Goal: Task Accomplishment & Management: Complete application form

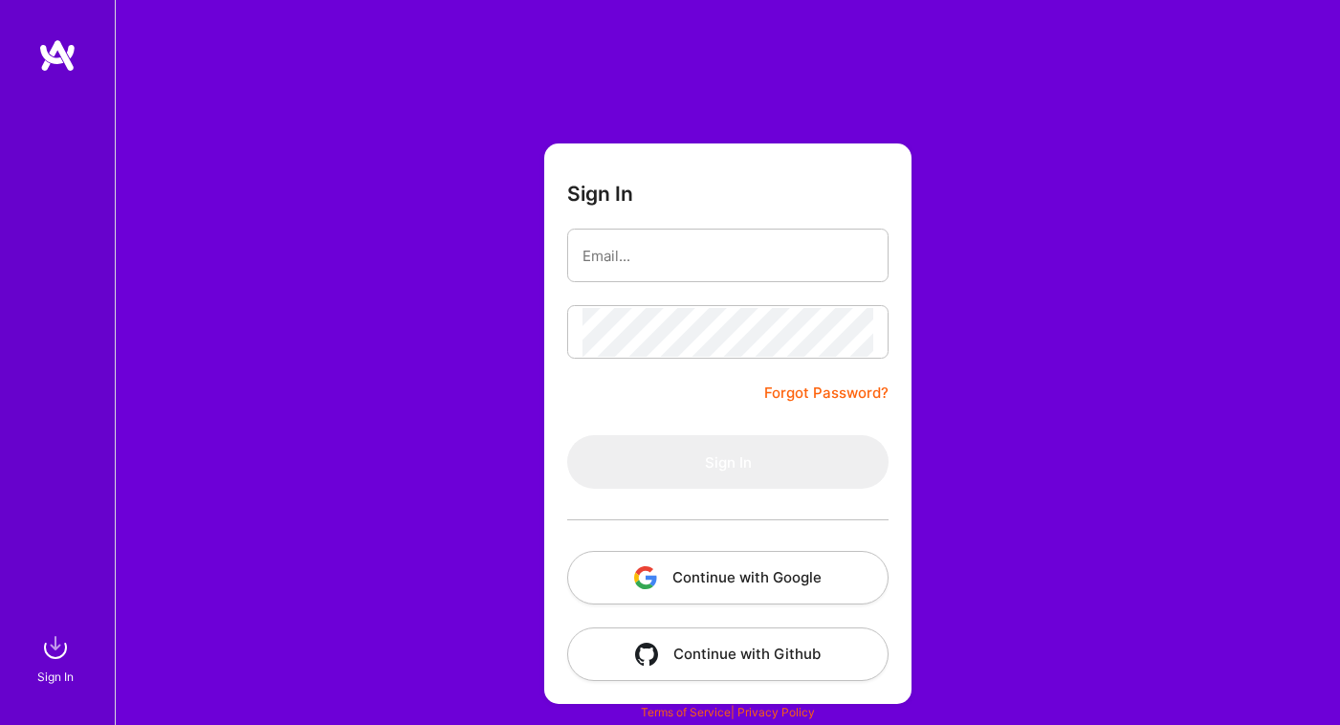
click at [707, 576] on button "Continue with Google" at bounding box center [727, 578] width 321 height 54
click at [655, 578] on img "button" at bounding box center [645, 577] width 23 height 23
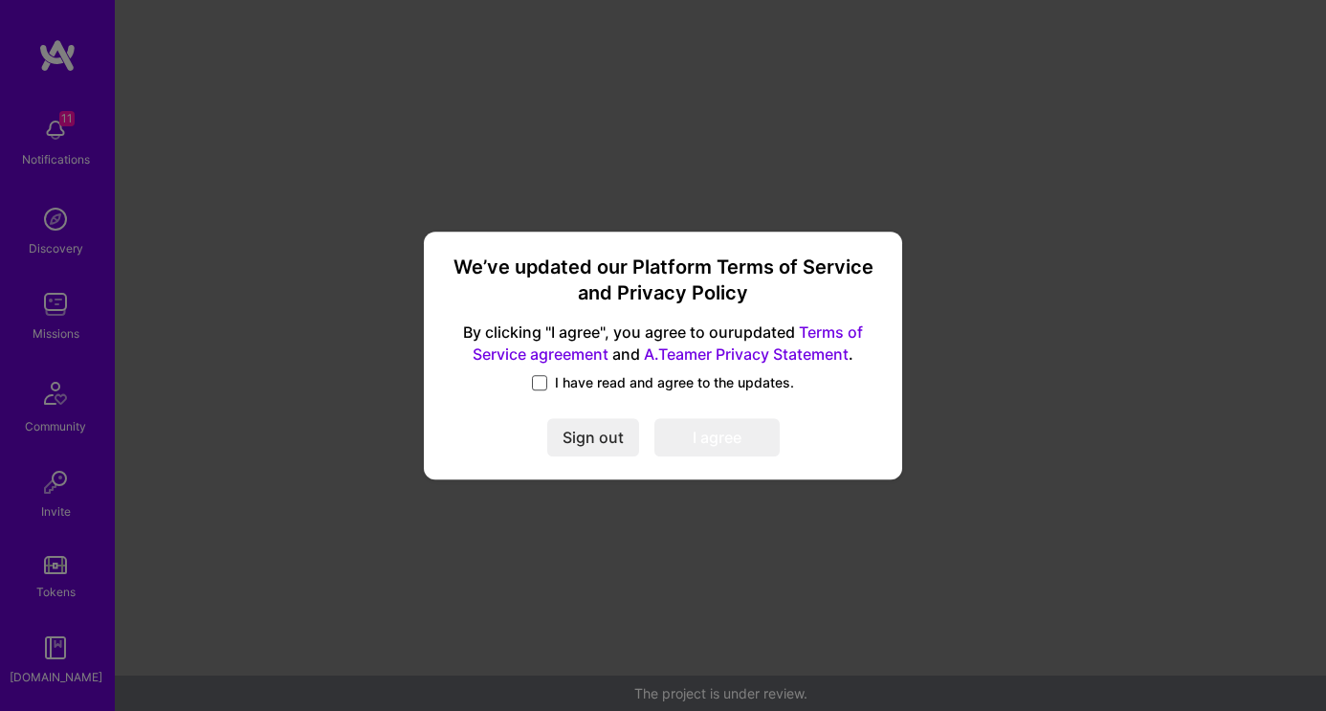
click at [546, 381] on span at bounding box center [539, 382] width 15 height 15
click at [0, 0] on input "I have read and agree to the updates." at bounding box center [0, 0] width 0 height 0
click at [697, 441] on button "I agree" at bounding box center [716, 438] width 125 height 38
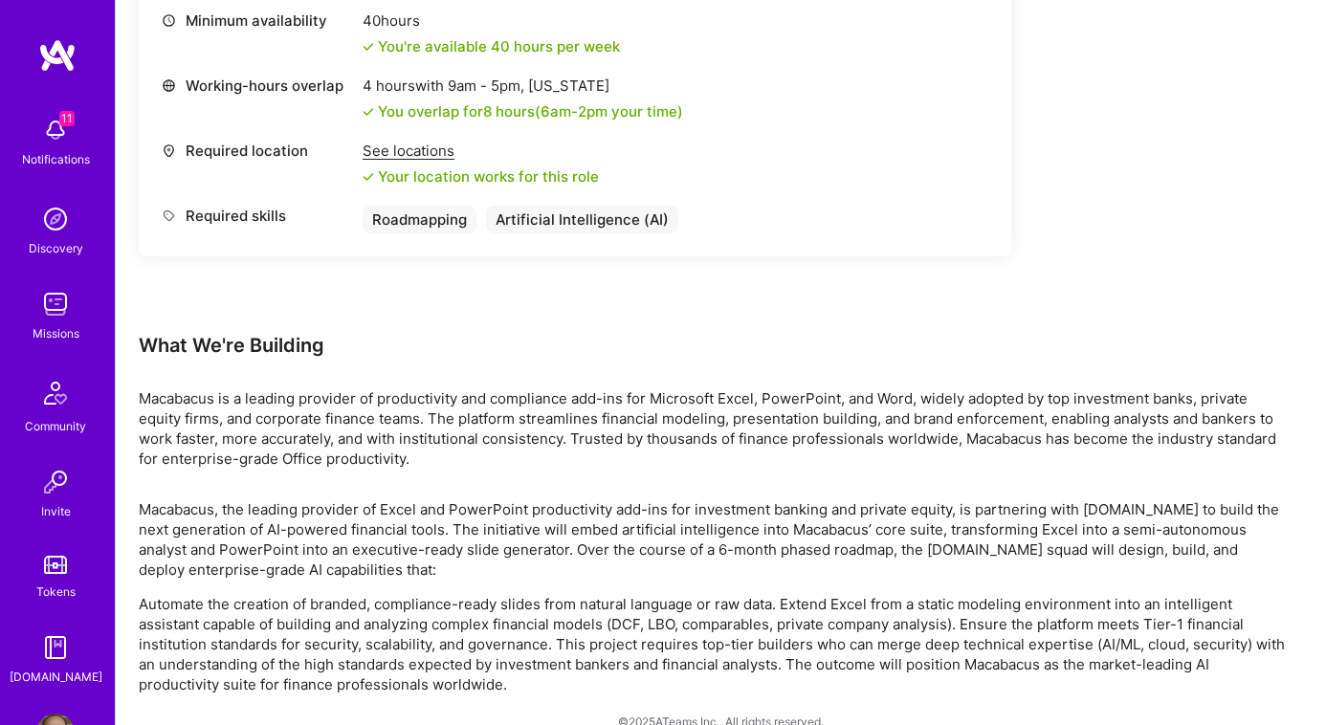
scroll to position [875, 0]
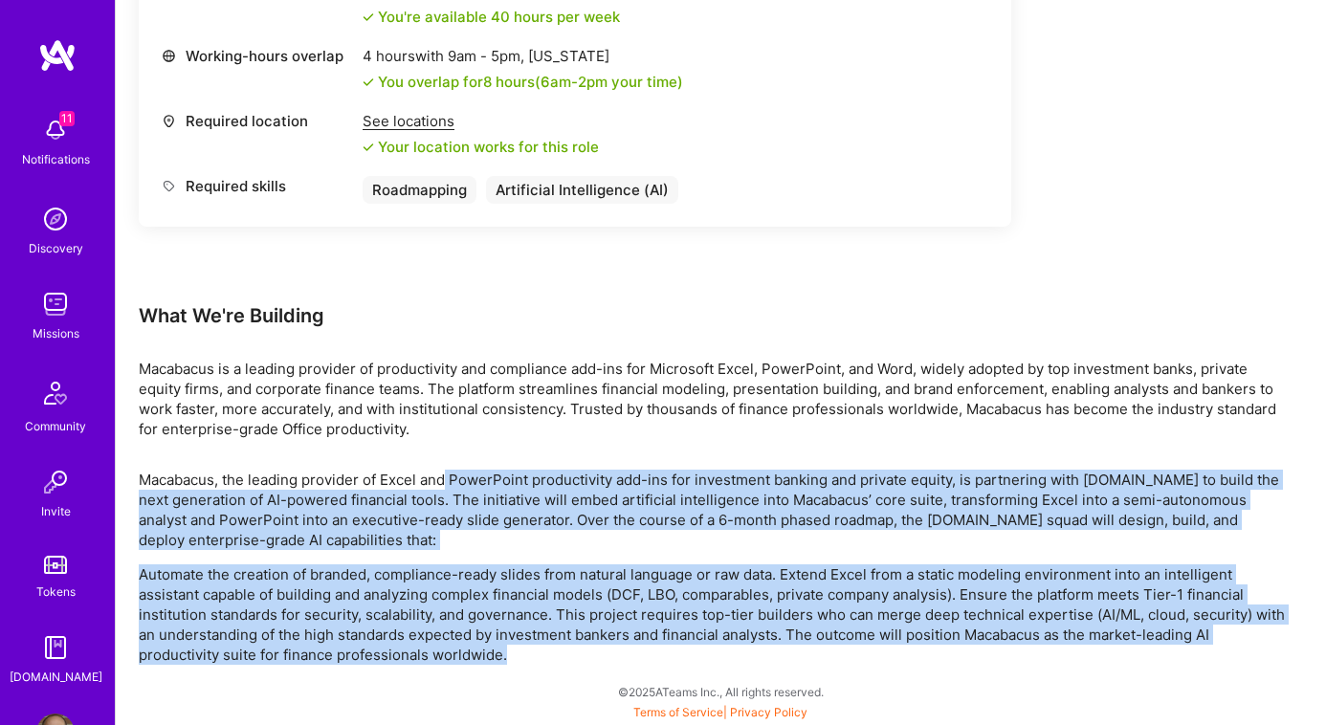
drag, startPoint x: 523, startPoint y: 667, endPoint x: 446, endPoint y: 486, distance: 196.7
click at [446, 486] on div "Earn tokens for inviting a new A.Teamer to this mission Do you know the perfect…" at bounding box center [721, 53] width 1210 height 1344
click at [446, 486] on p "Macabacus, the leading provider of Excel and PowerPoint productivity add-ins fo…" at bounding box center [713, 510] width 1148 height 80
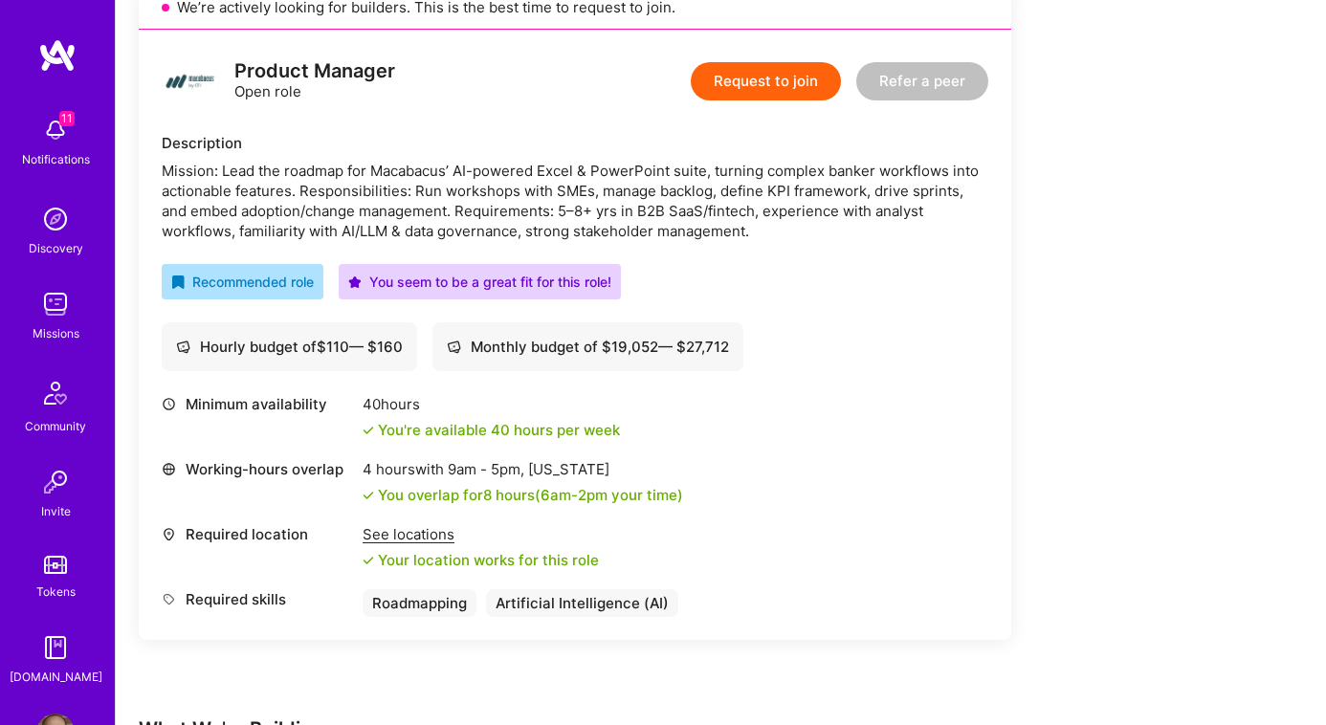
scroll to position [449, 0]
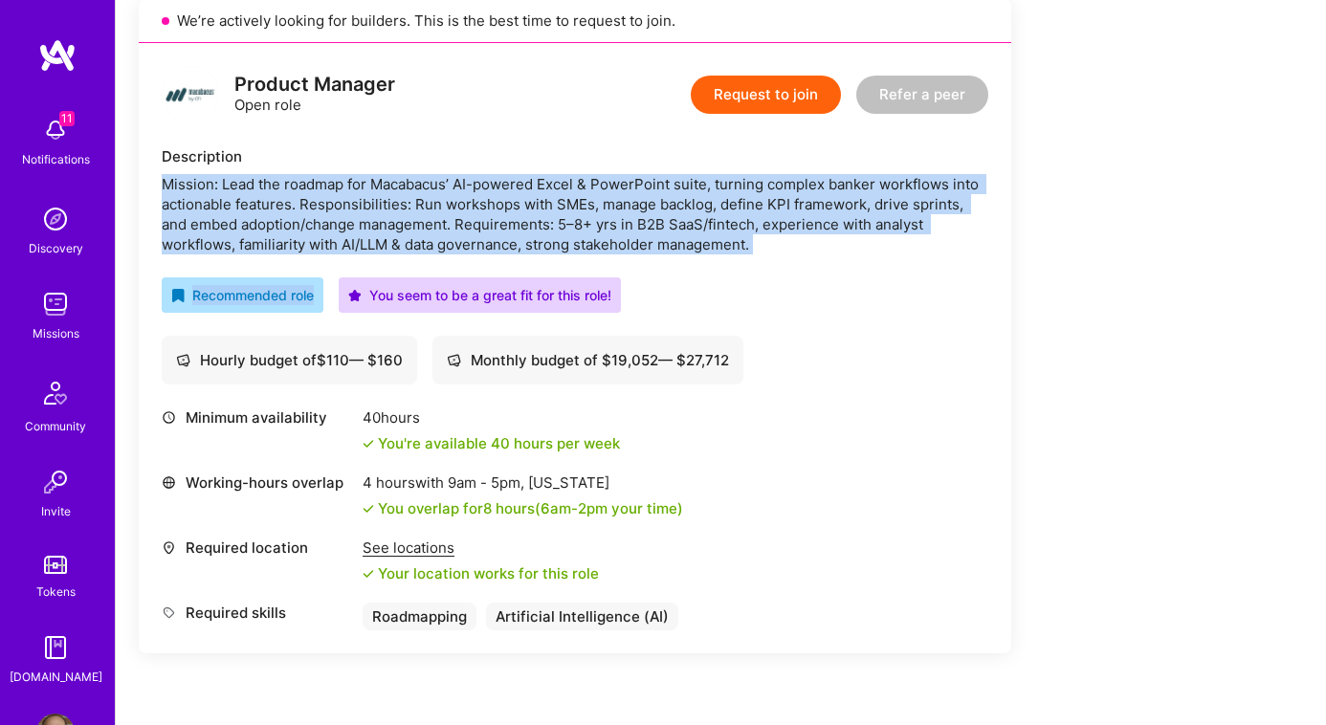
drag, startPoint x: 888, startPoint y: 254, endPoint x: 163, endPoint y: 183, distance: 728.6
click at [163, 183] on div "Product Manager Open role Request to join Refer a peer Description Mission: Lea…" at bounding box center [575, 348] width 872 height 610
copy div "Mission: Lead the roadmap for Macabacus’ AI-powered Excel & PowerPoint suite, t…"
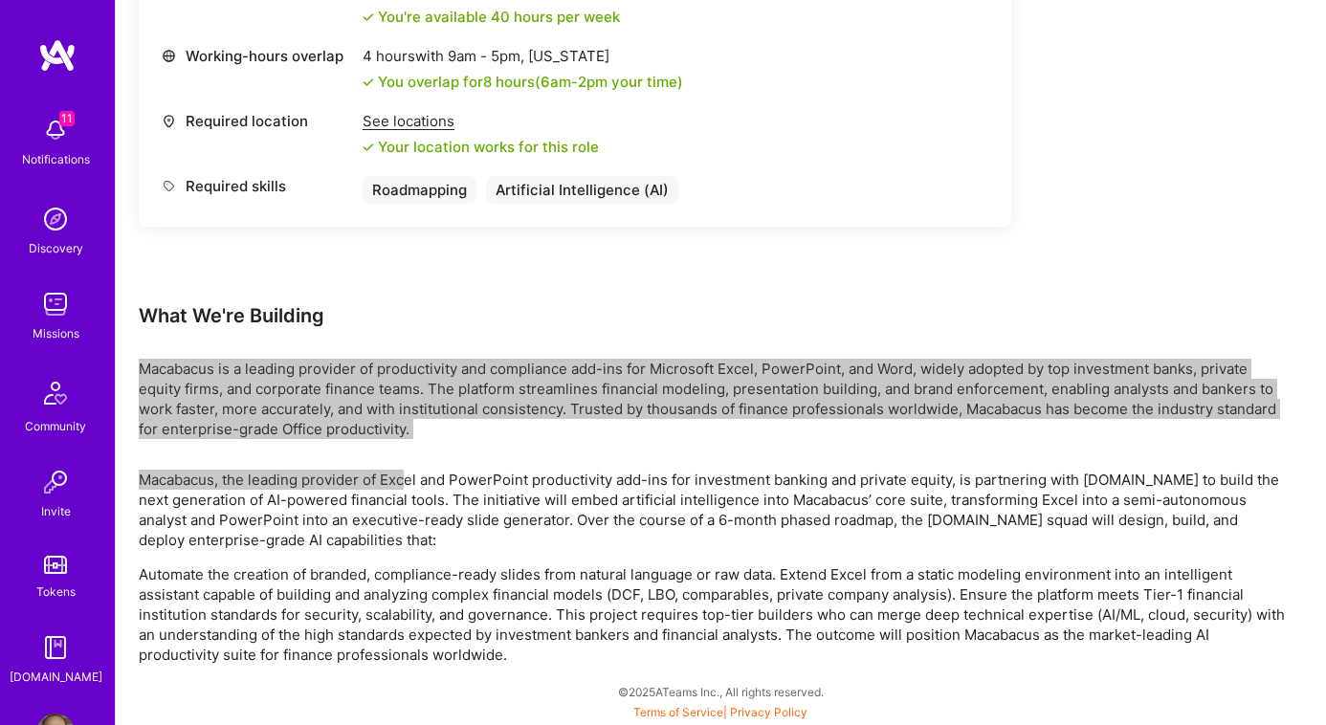
drag, startPoint x: 140, startPoint y: 367, endPoint x: 408, endPoint y: 479, distance: 291.1
click at [408, 479] on div "Earn tokens for inviting a new A.Teamer to this mission Do you know the perfect…" at bounding box center [713, 34] width 1148 height 1261
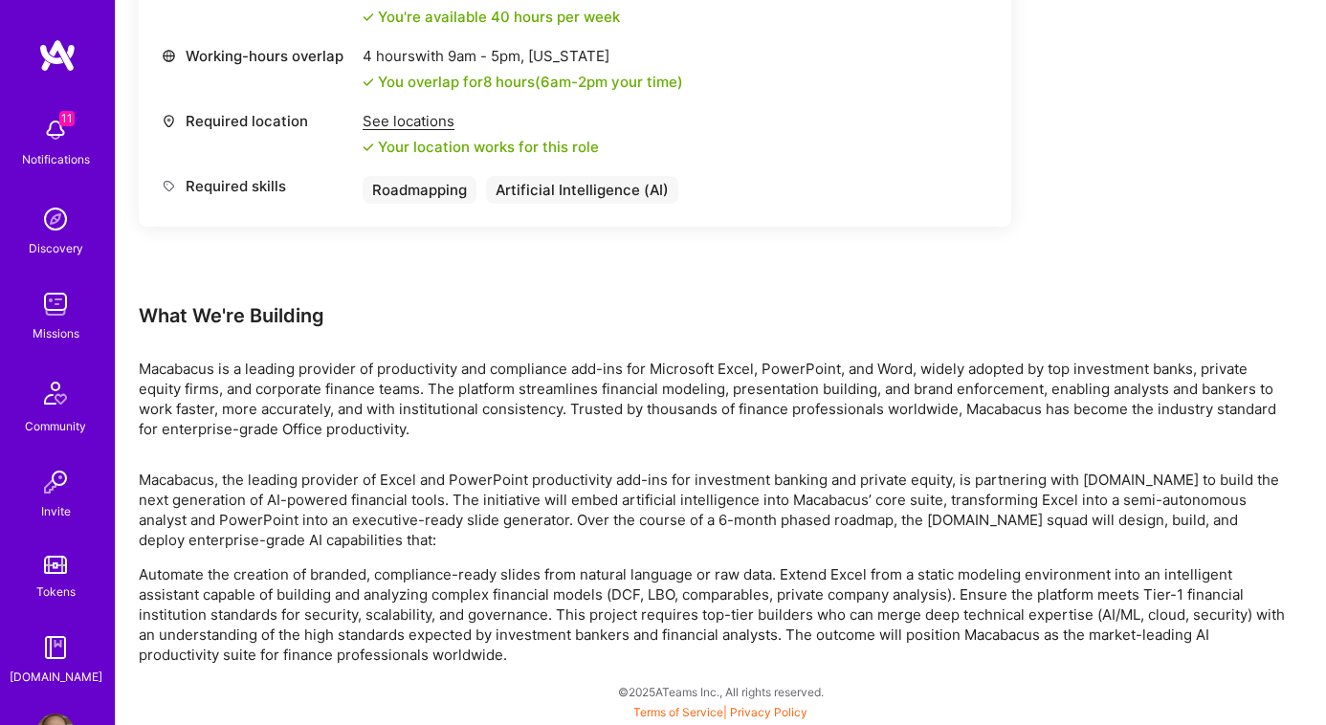
click at [498, 600] on p "Automate the creation of branded, compliance-ready slides from natural language…" at bounding box center [713, 614] width 1148 height 100
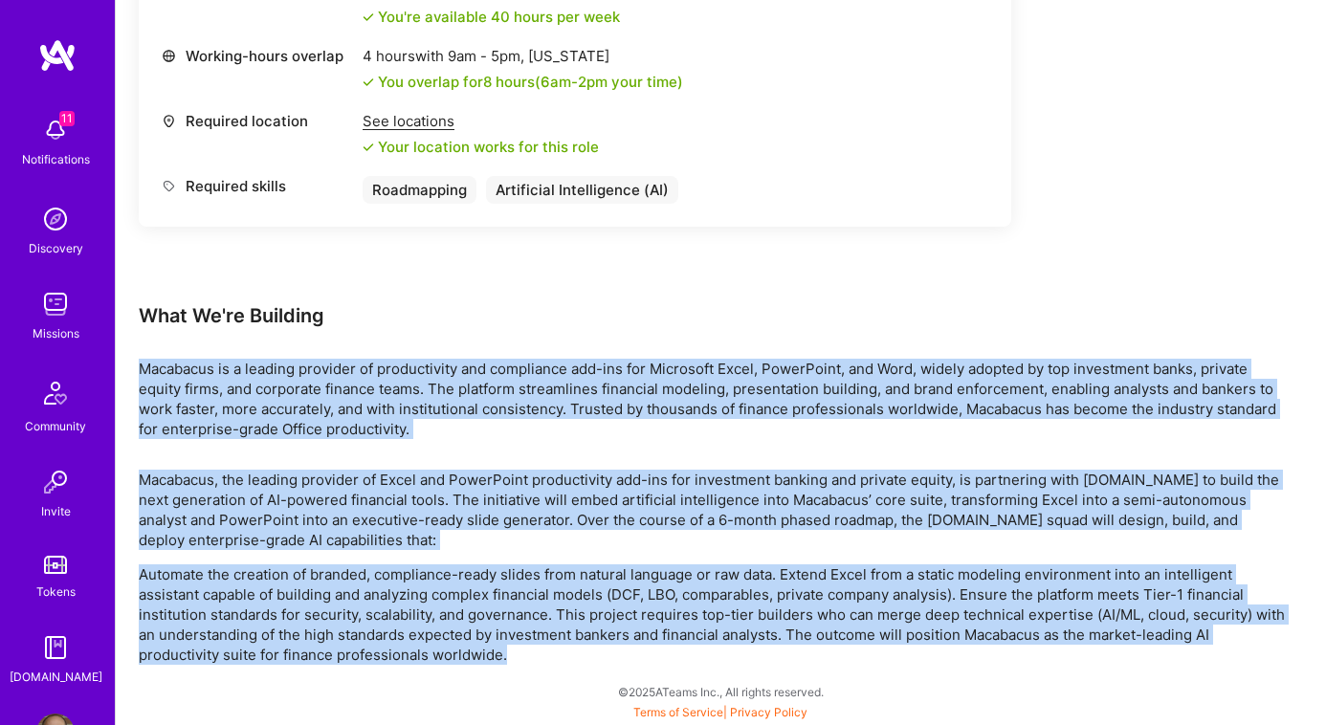
drag, startPoint x: 528, startPoint y: 671, endPoint x: 136, endPoint y: 371, distance: 493.4
click at [136, 371] on div "Earn tokens for inviting a new A.Teamer to this mission Do you know the perfect…" at bounding box center [721, 53] width 1210 height 1344
copy div "Macabacus is a leading provider of productivity and compliance add-ins for Micr…"
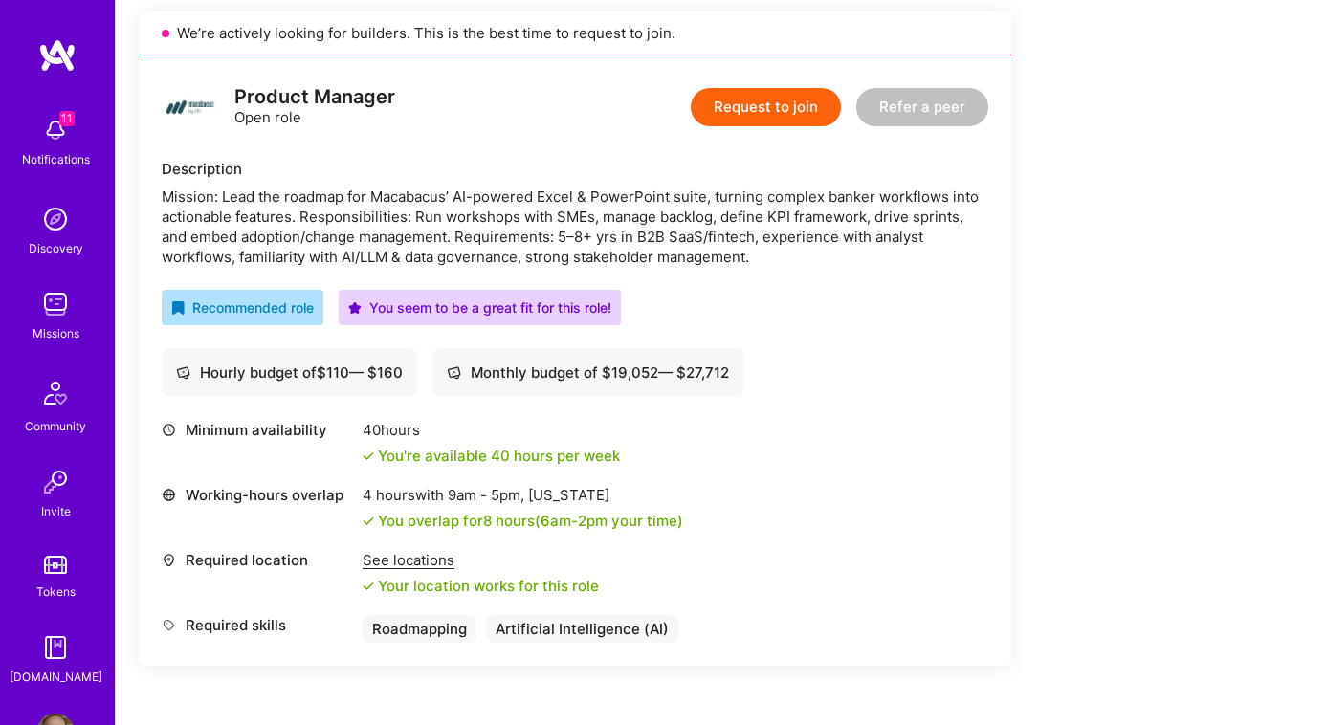
scroll to position [438, 0]
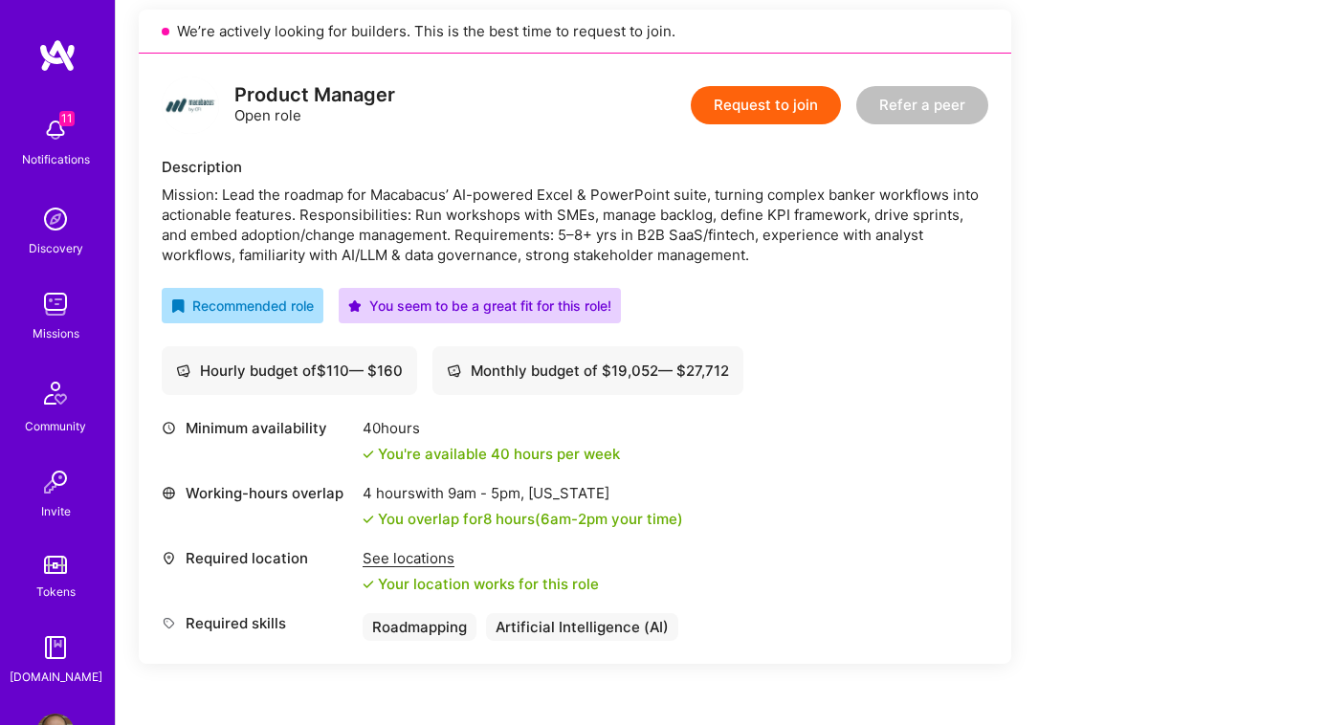
click at [772, 106] on button "Request to join" at bounding box center [766, 105] width 150 height 38
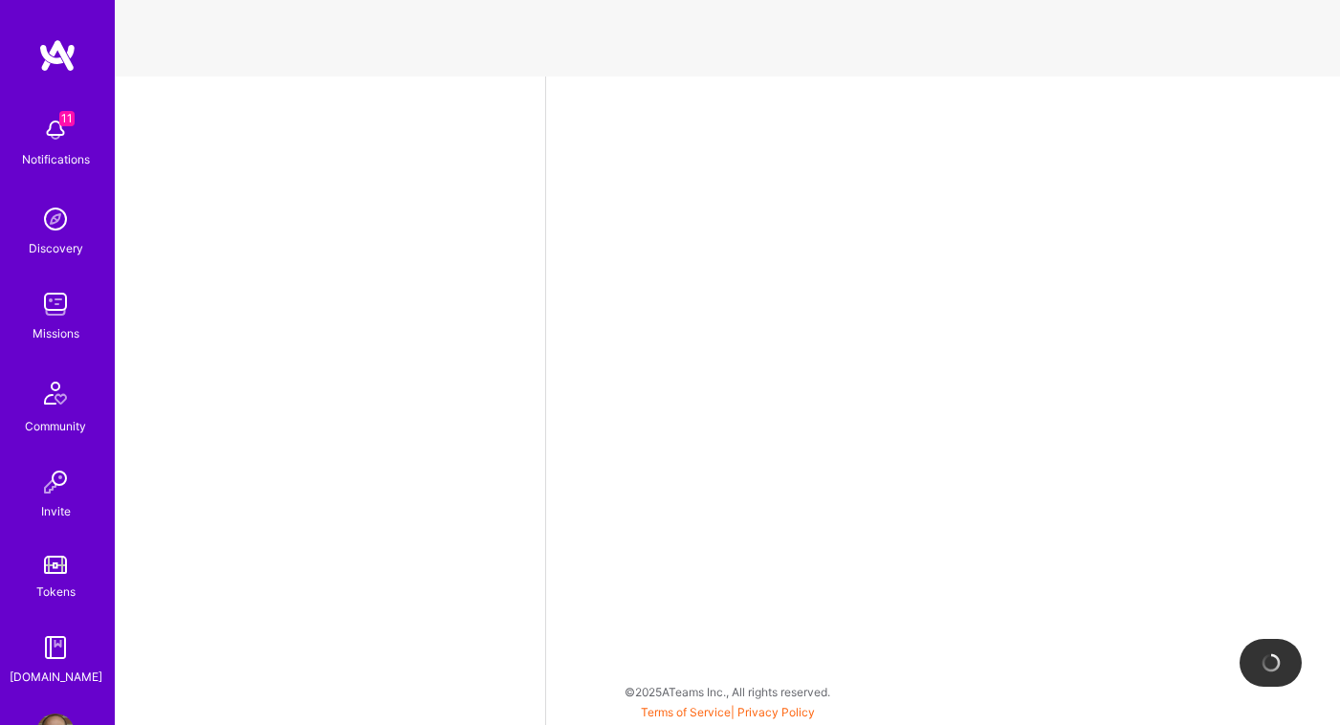
select select "US"
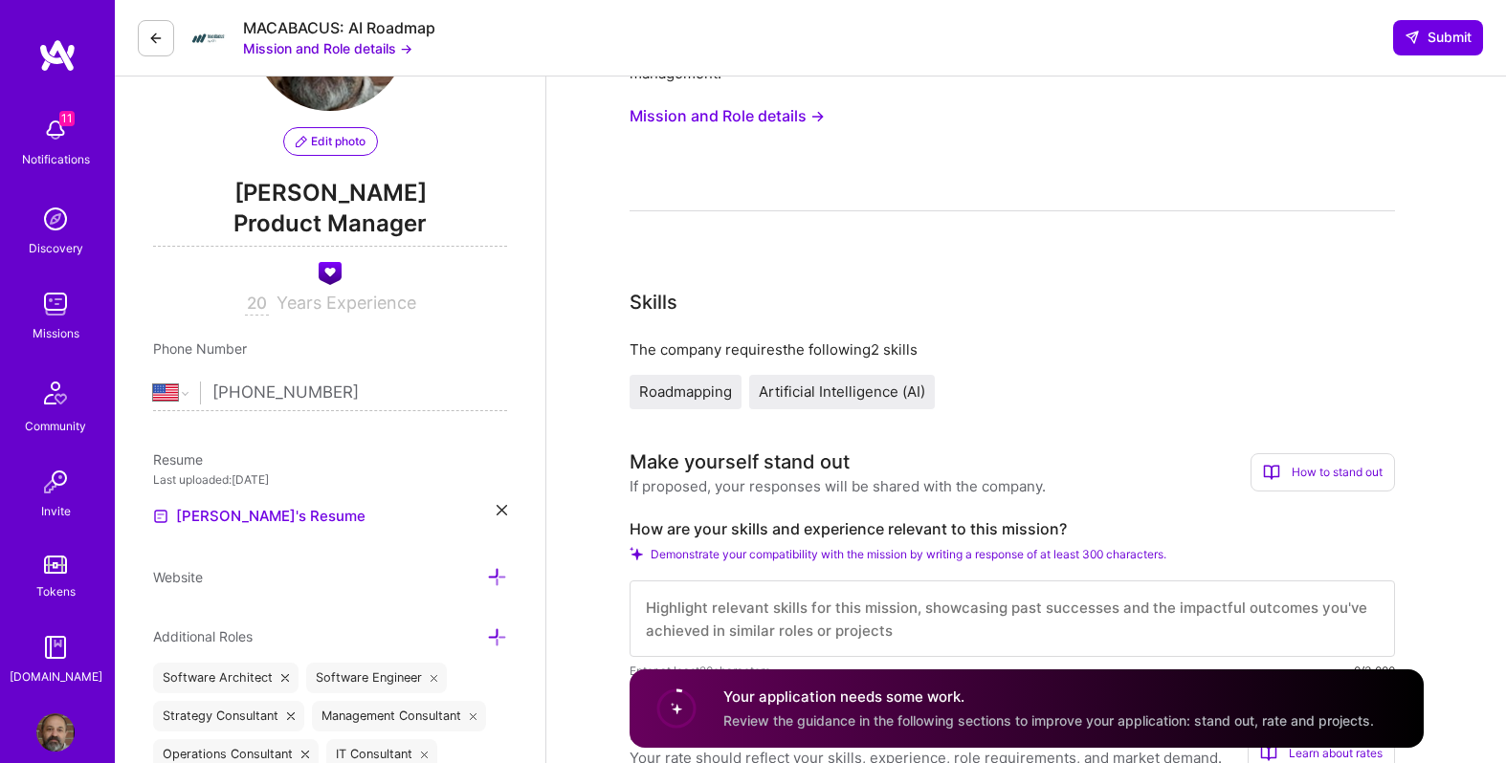
scroll to position [178, 0]
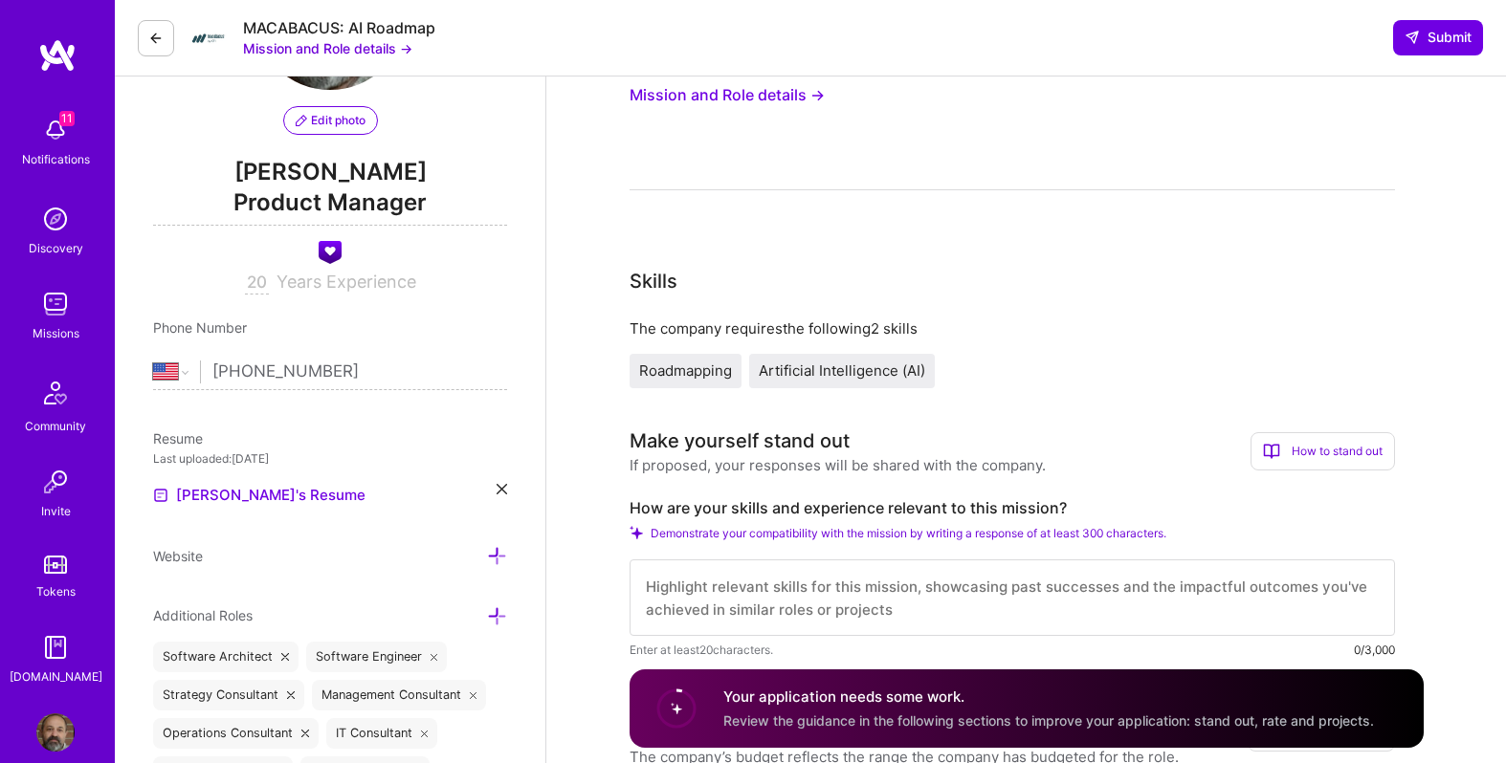
click at [696, 379] on span "Roadmapping" at bounding box center [685, 371] width 93 height 18
click at [776, 381] on div "Artificial Intelligence (AI)" at bounding box center [842, 371] width 186 height 34
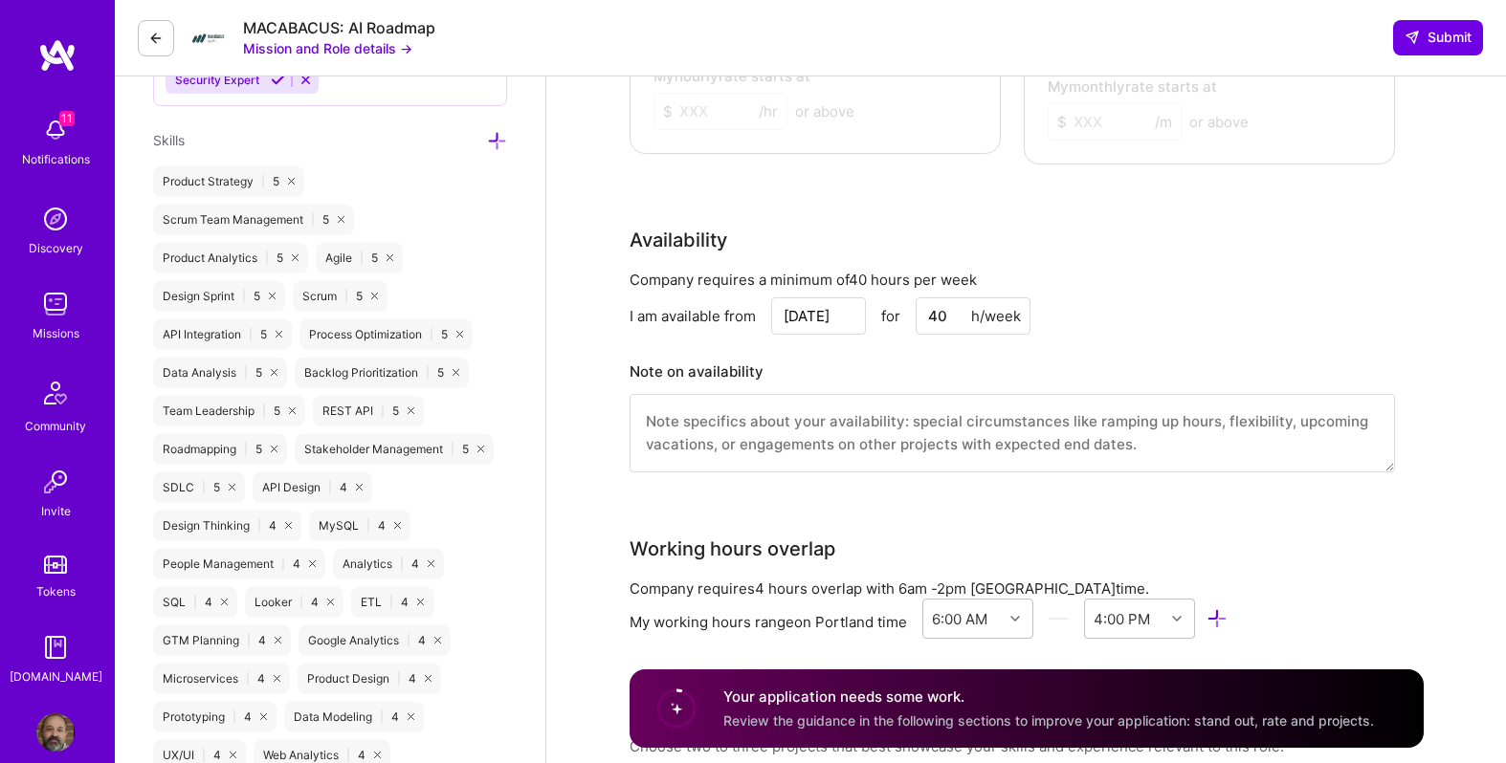
scroll to position [1248, 0]
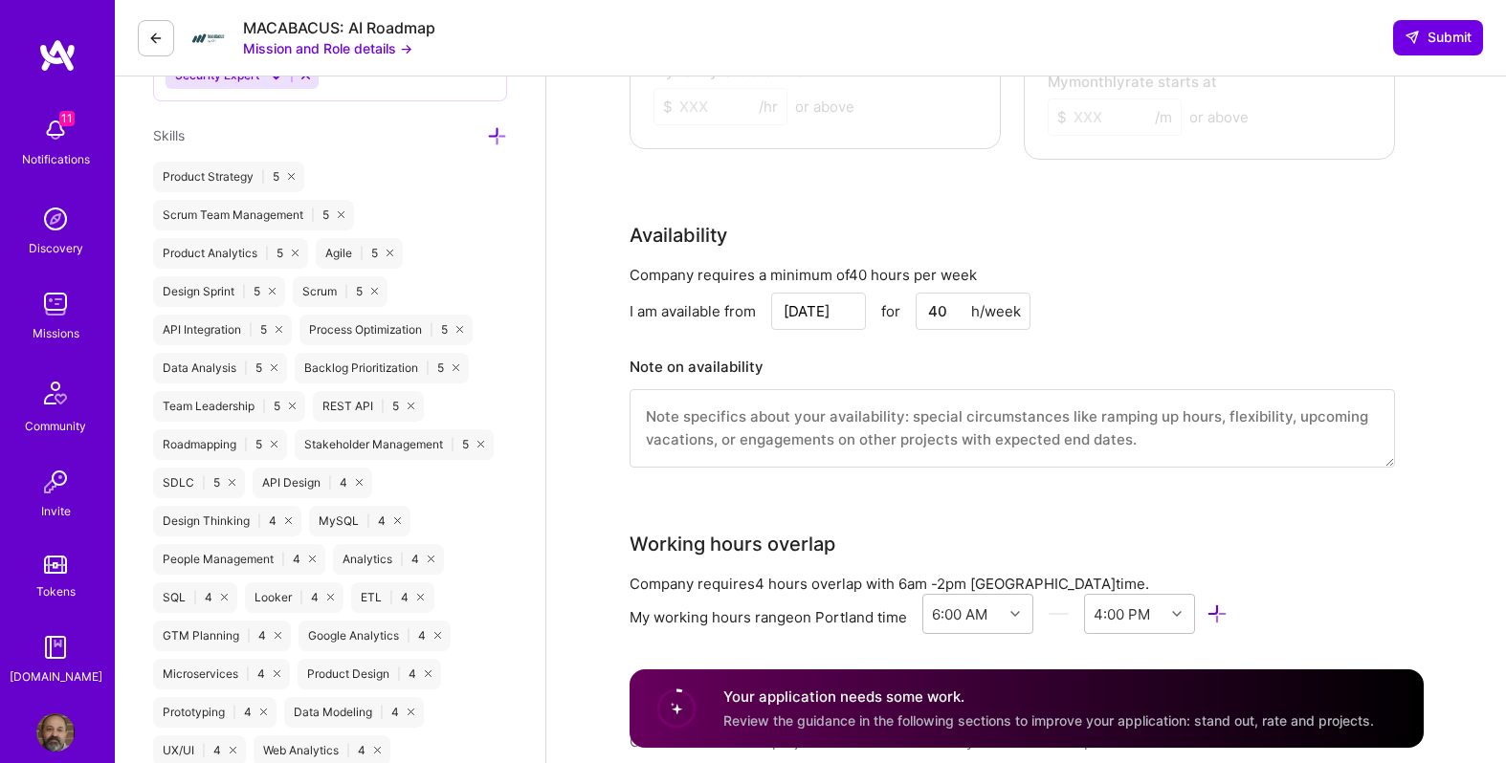
click at [492, 126] on icon at bounding box center [497, 136] width 20 height 20
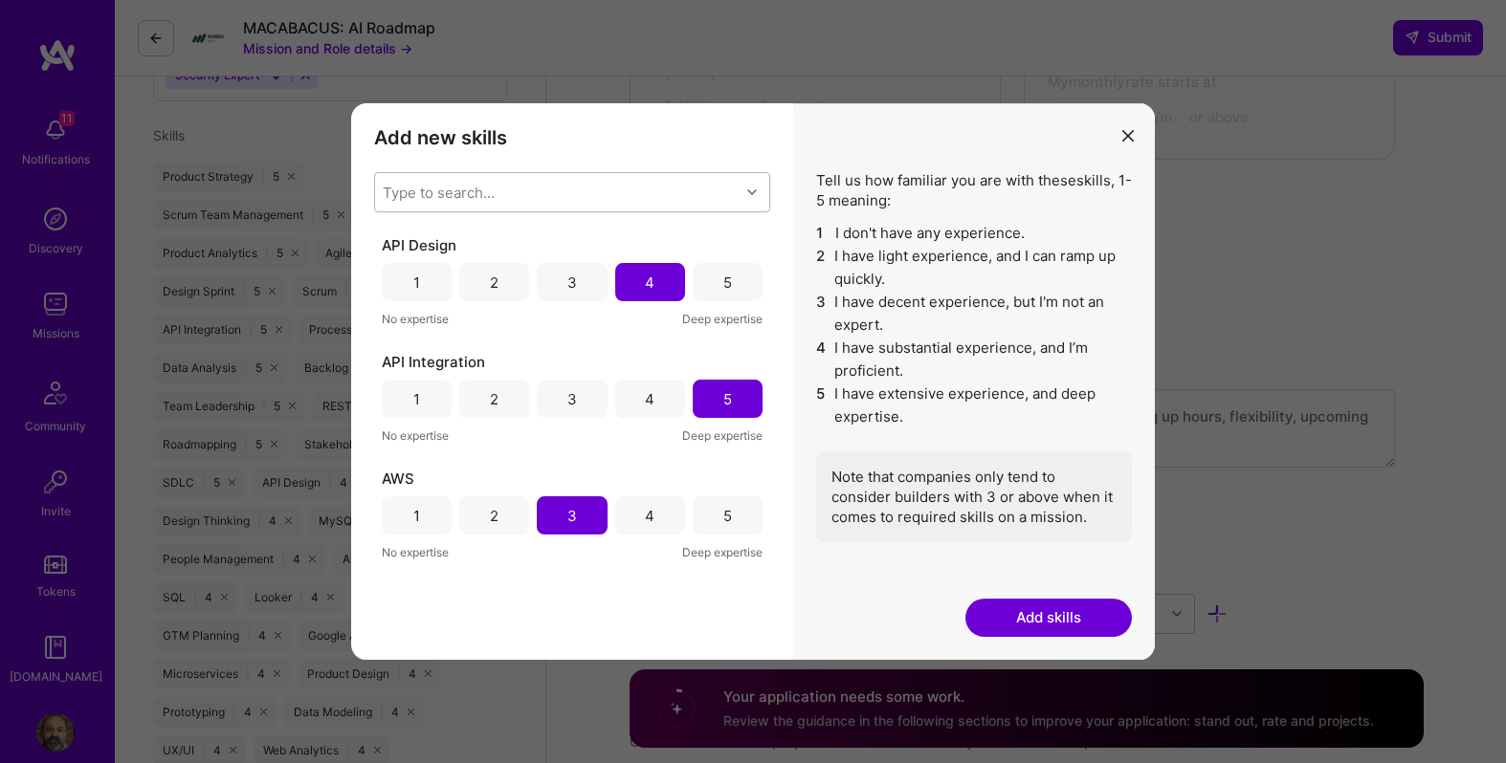
click at [495, 189] on div "Type to search..." at bounding box center [557, 192] width 364 height 38
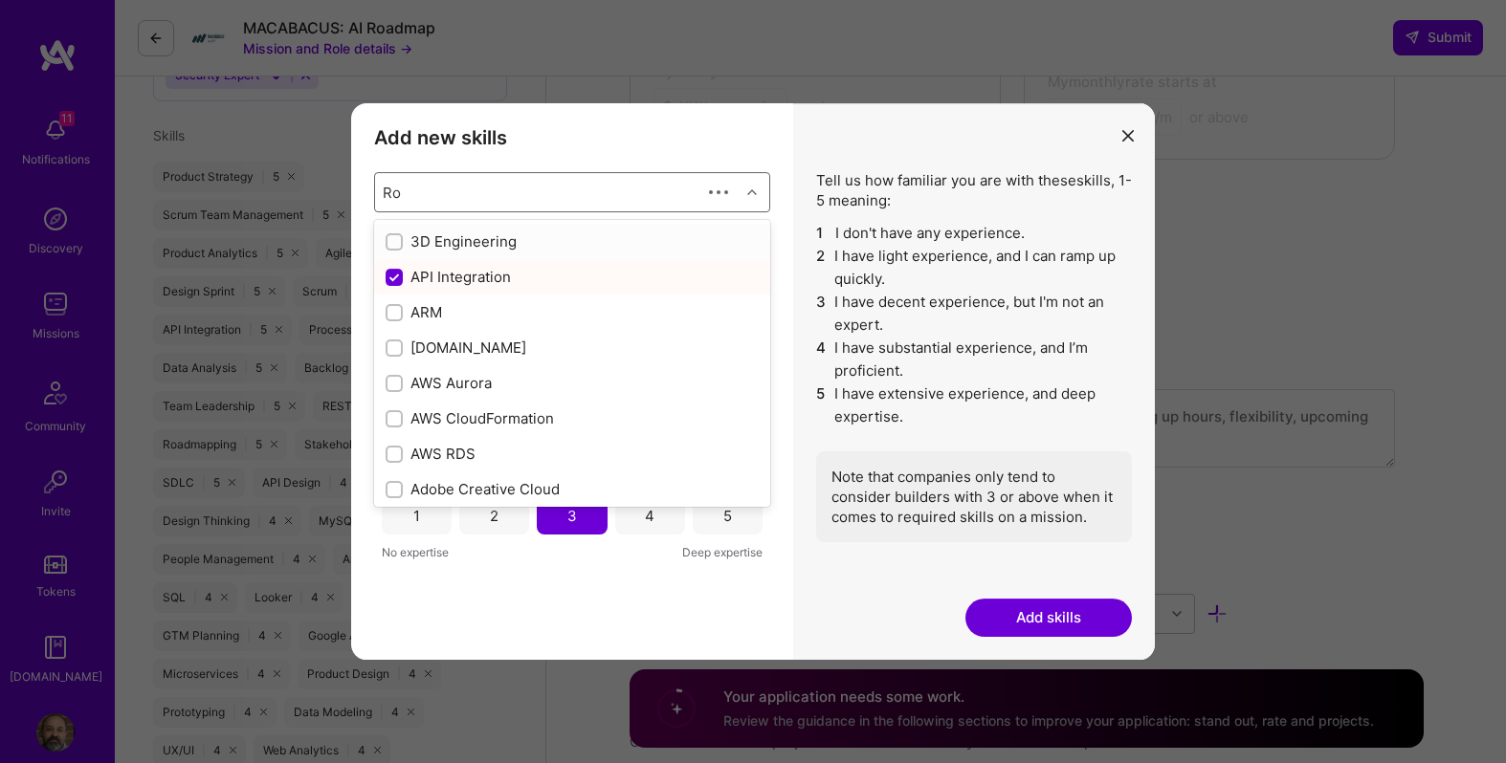
type input "Roa"
checkbox input "true"
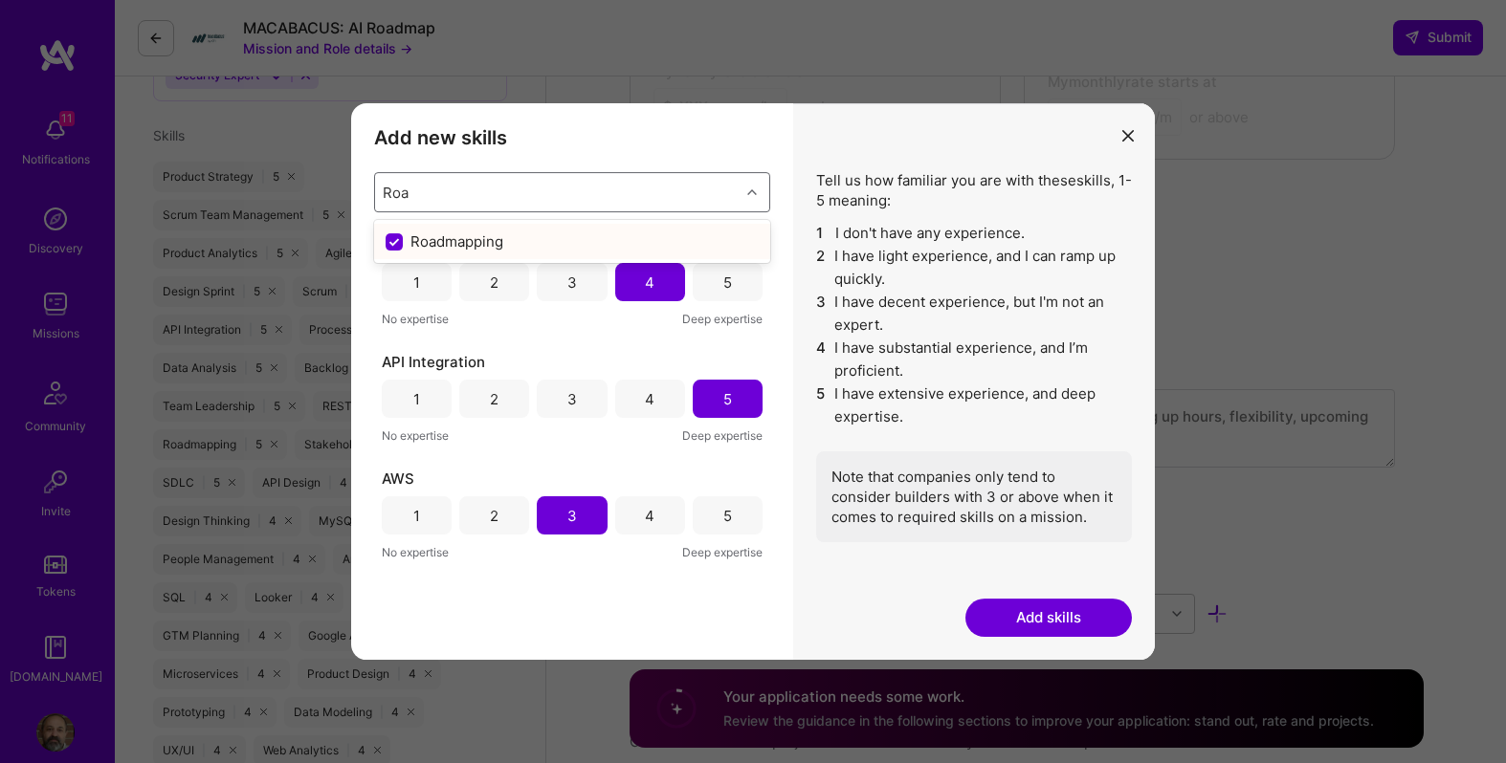
type input "Ro"
checkbox input "false"
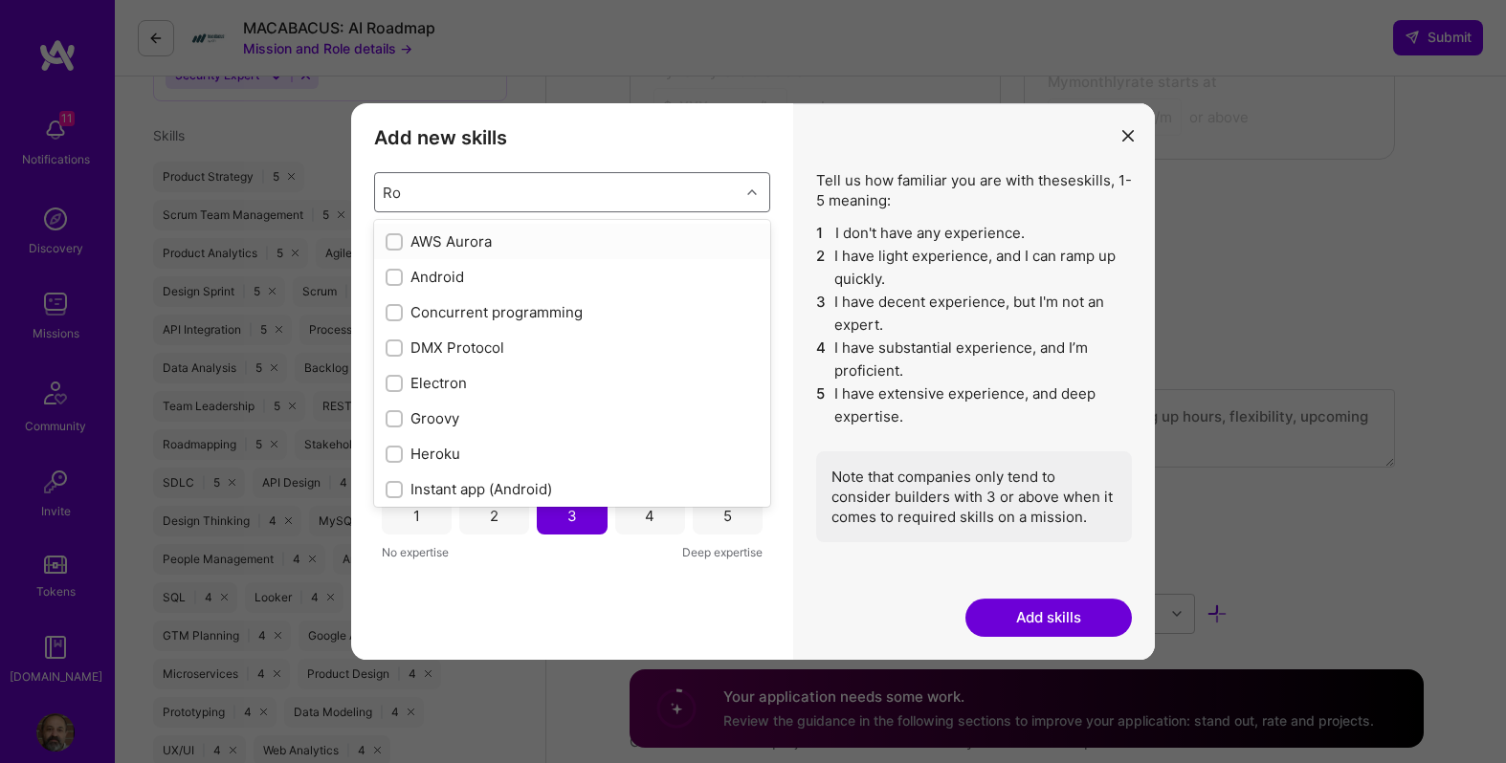
type input "R"
checkbox input "false"
checkbox input "true"
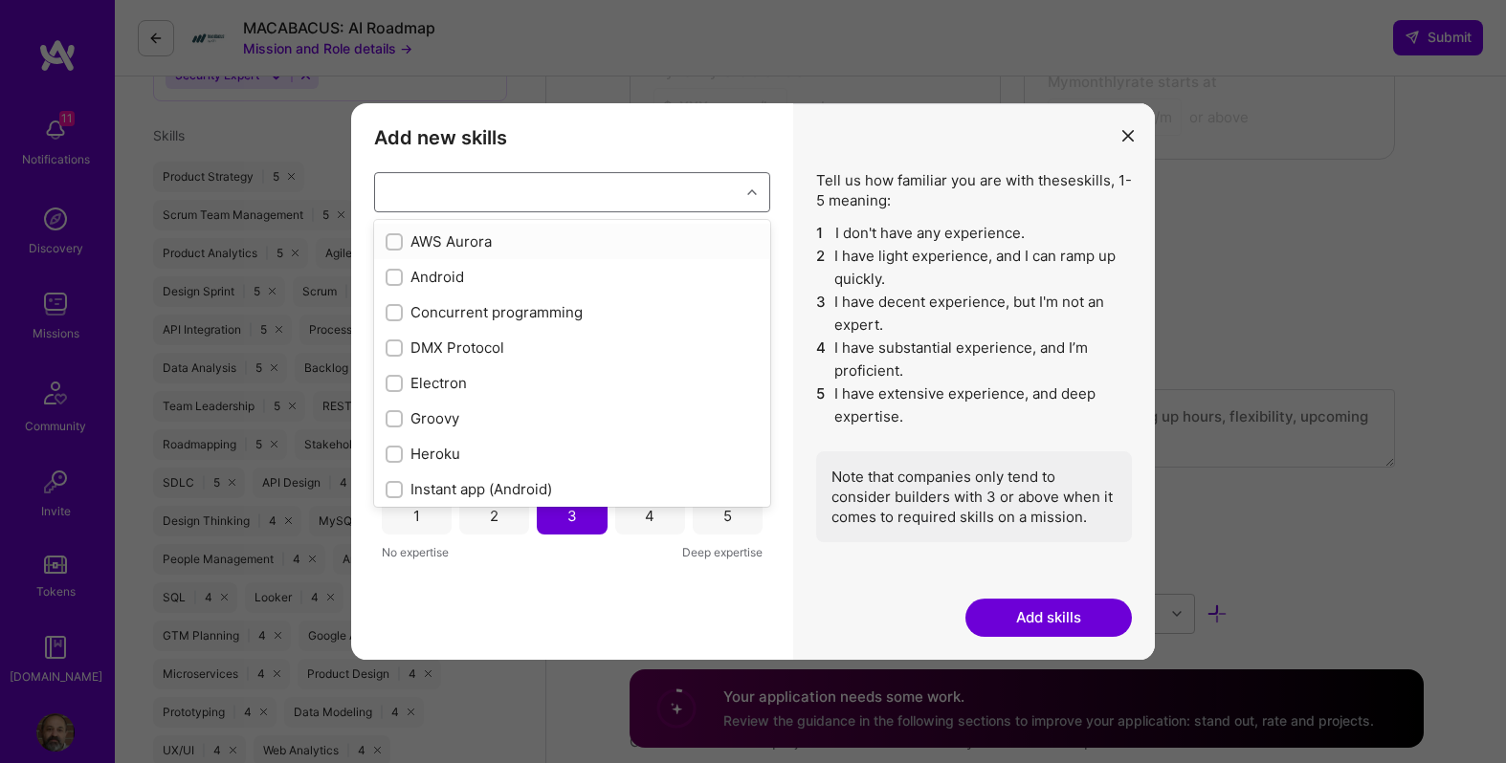
checkbox input "false"
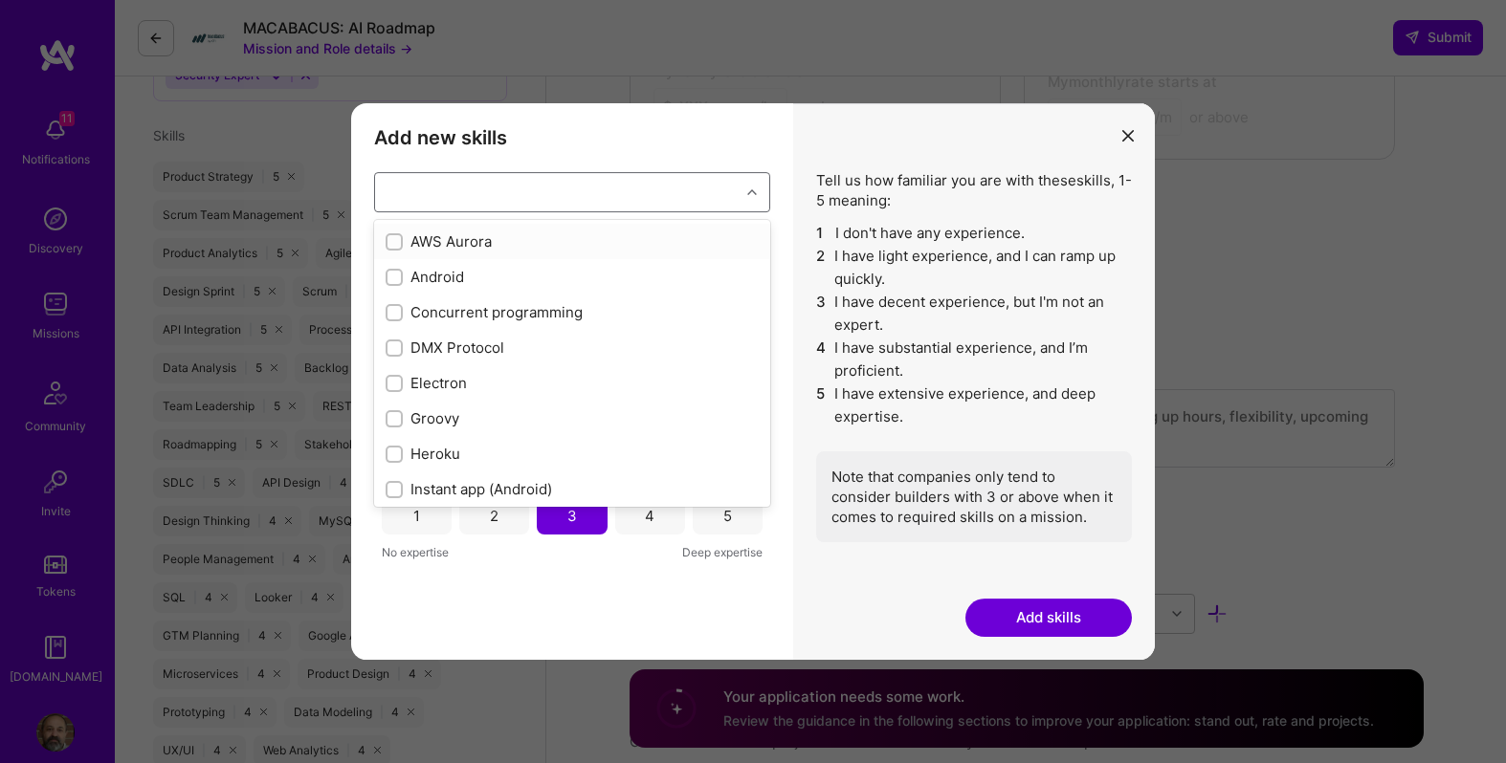
checkbox input "true"
checkbox input "false"
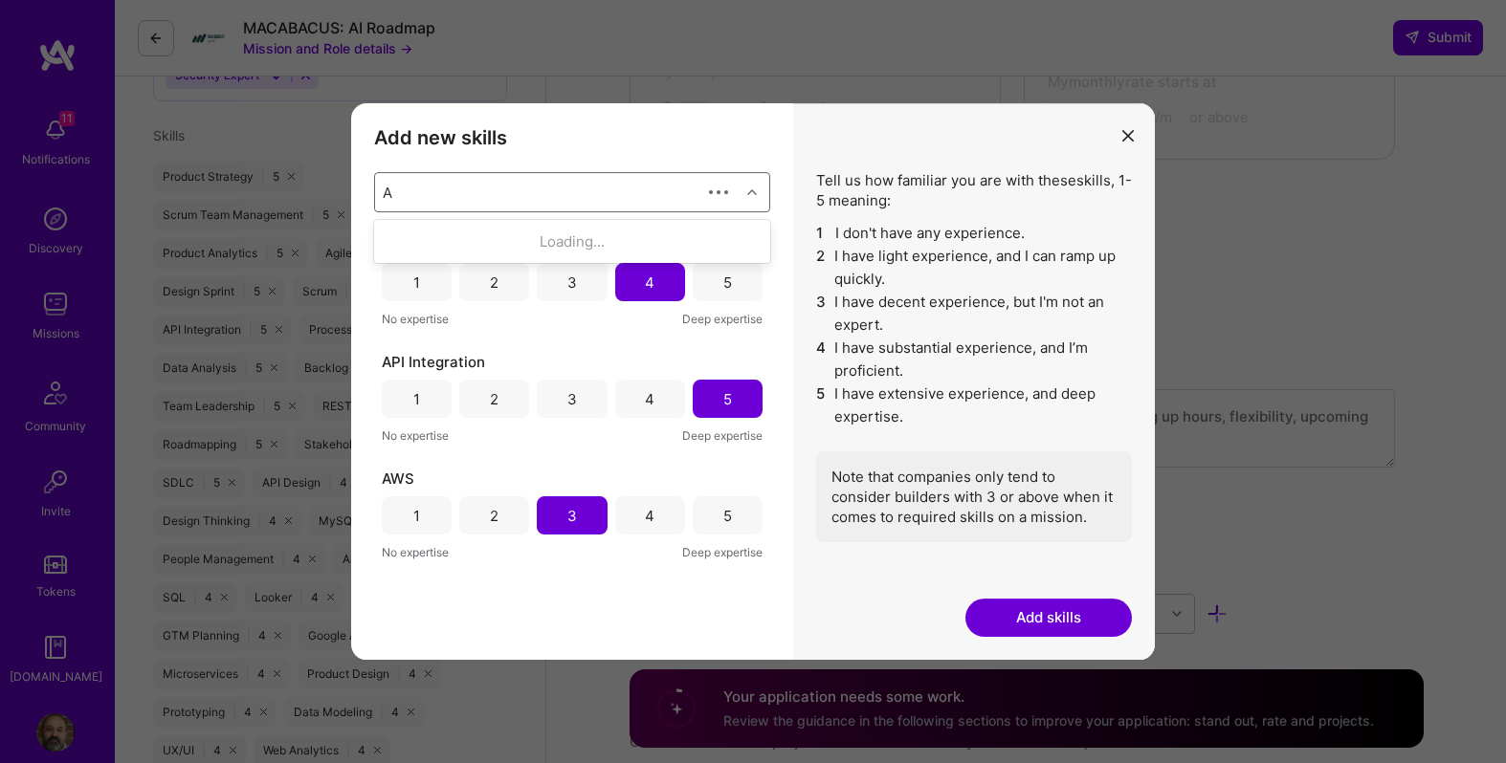
type input "Ar"
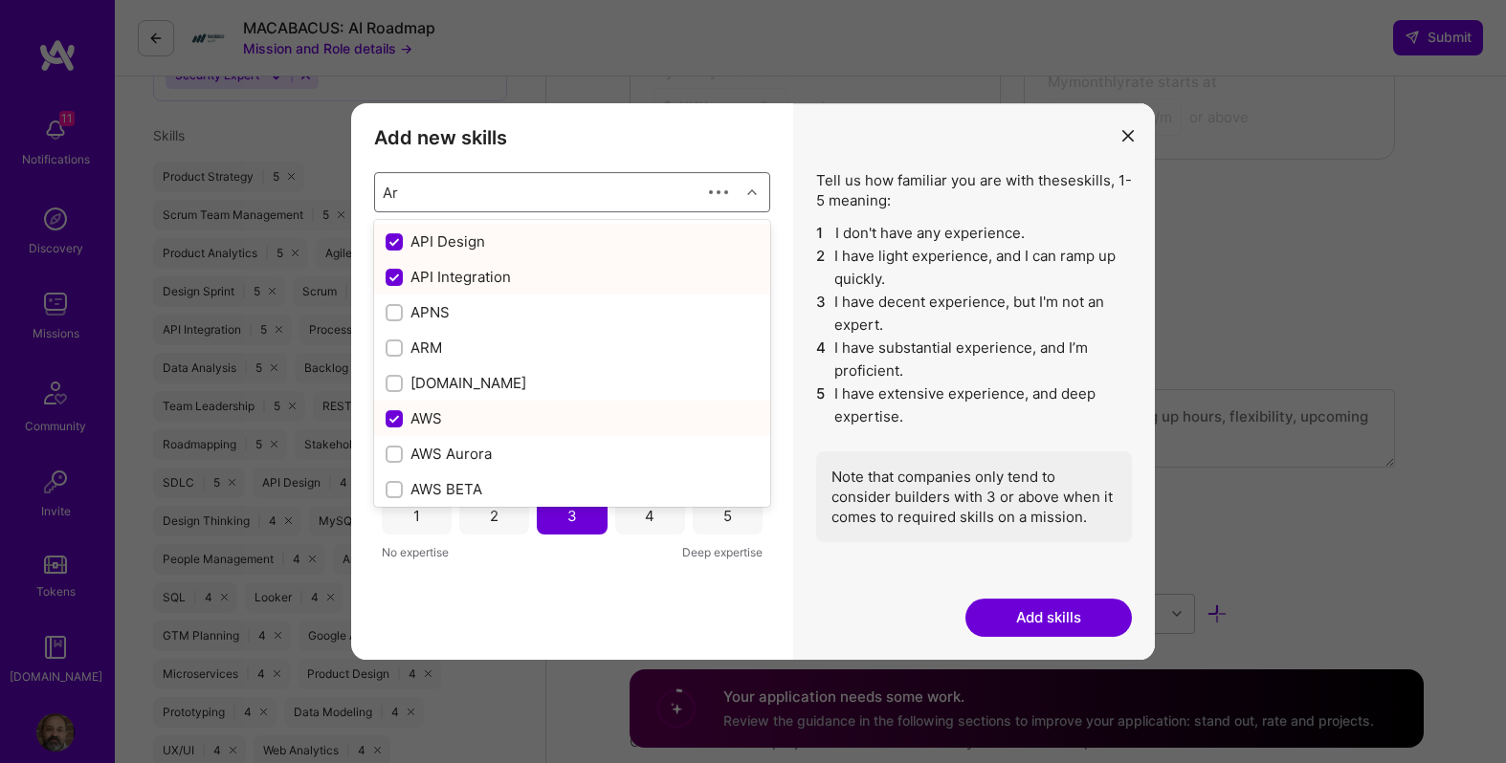
checkbox input "false"
checkbox input "true"
checkbox input "false"
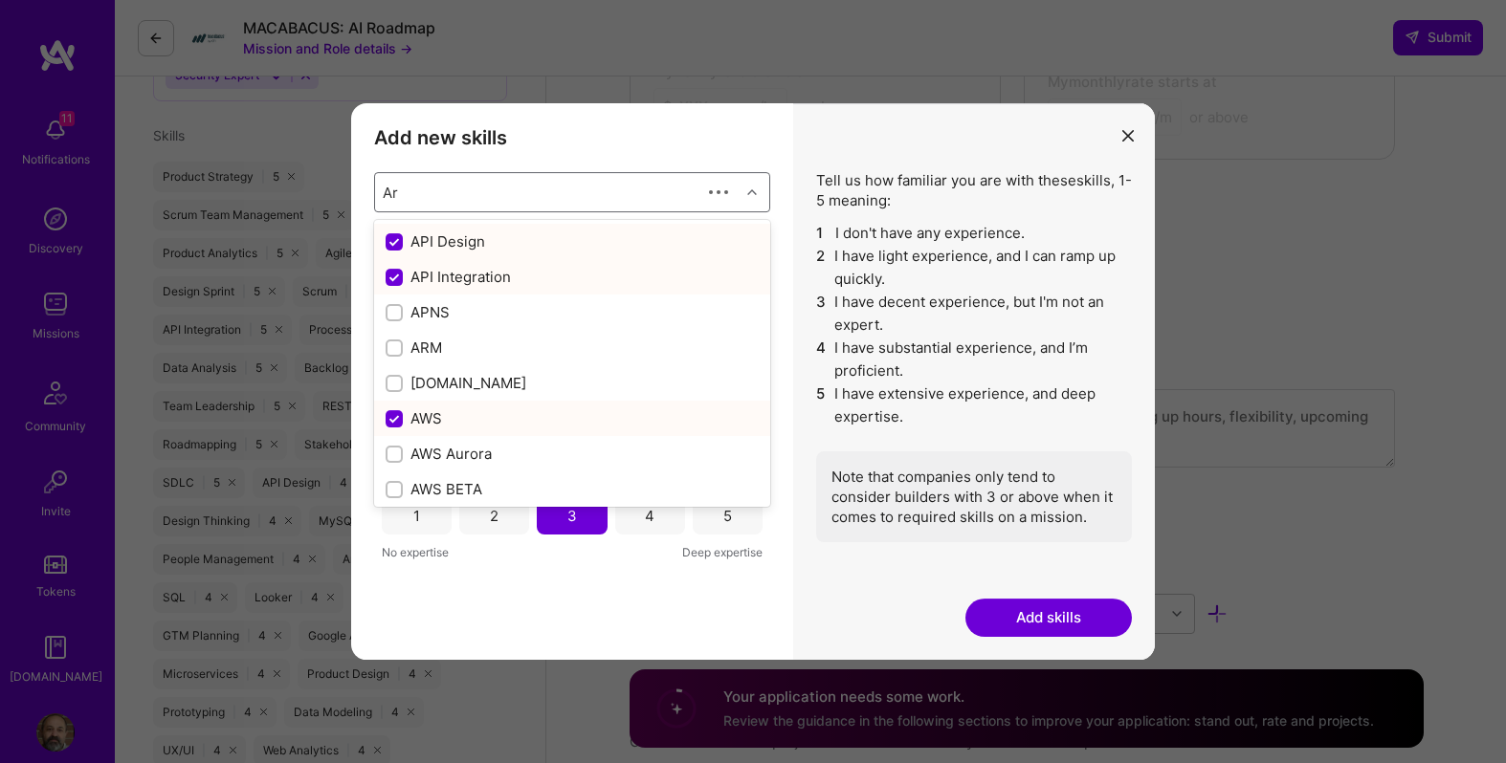
checkbox input "false"
checkbox input "true"
type input "Art"
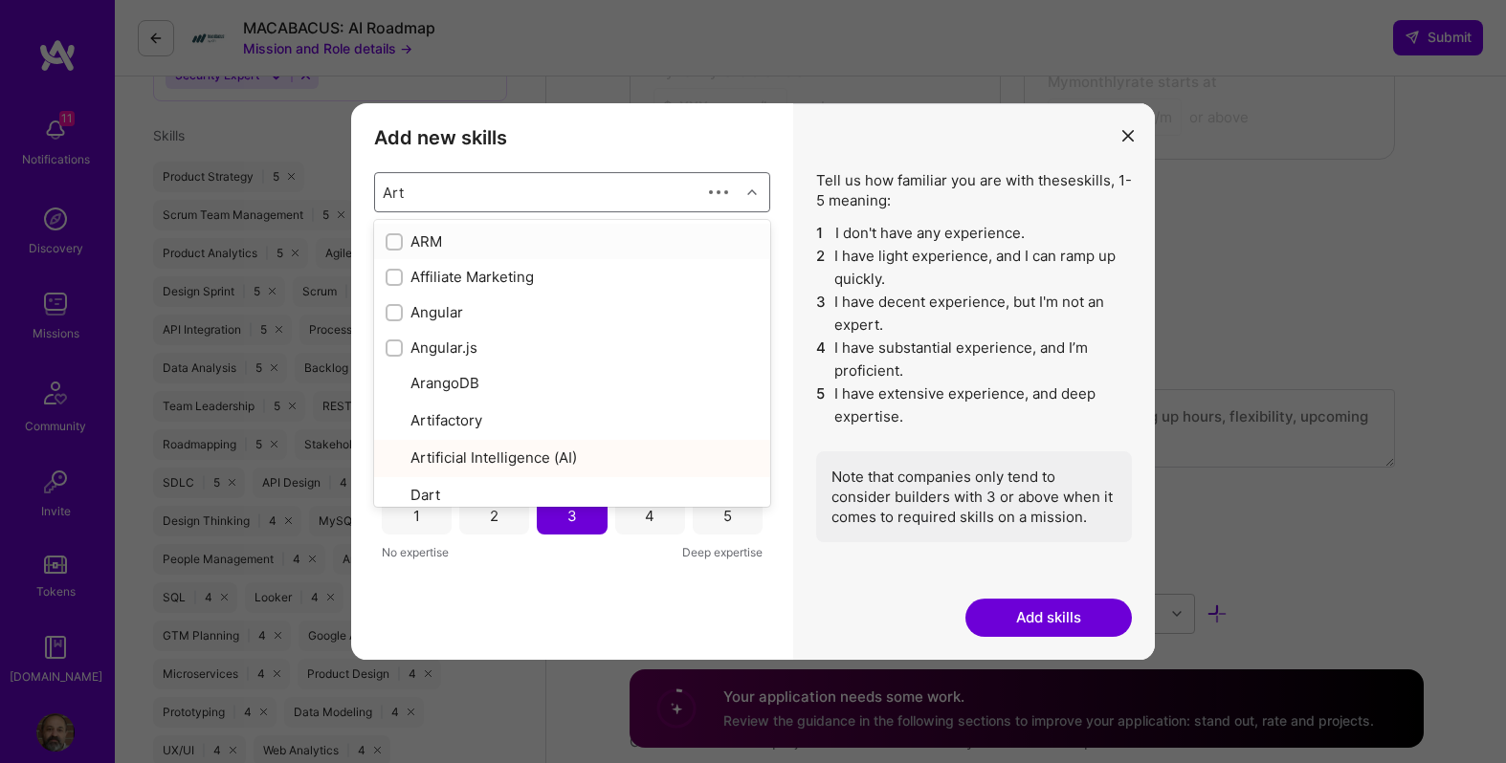
checkbox input "true"
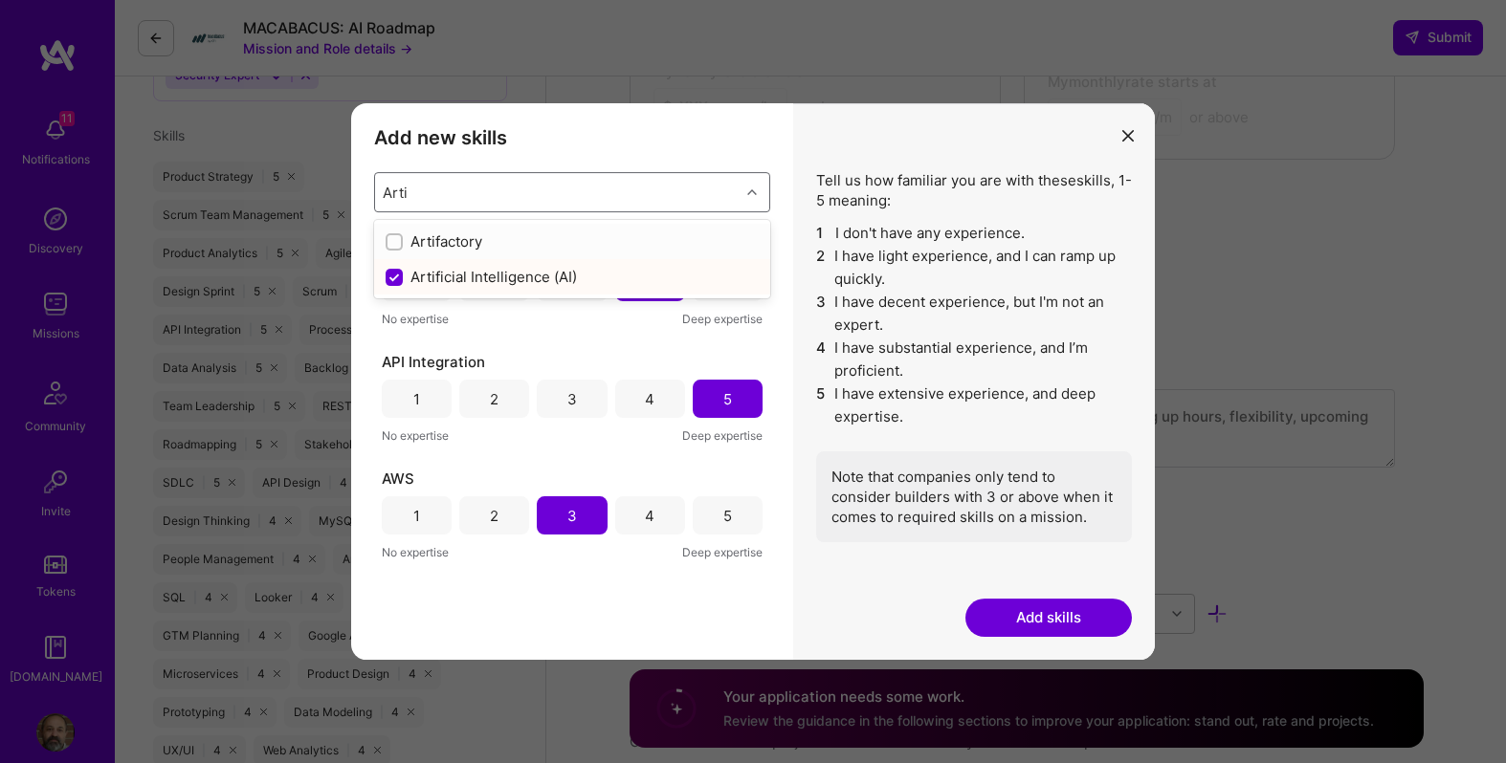
type input "Arti"
click at [1131, 148] on button "modal" at bounding box center [1127, 135] width 23 height 32
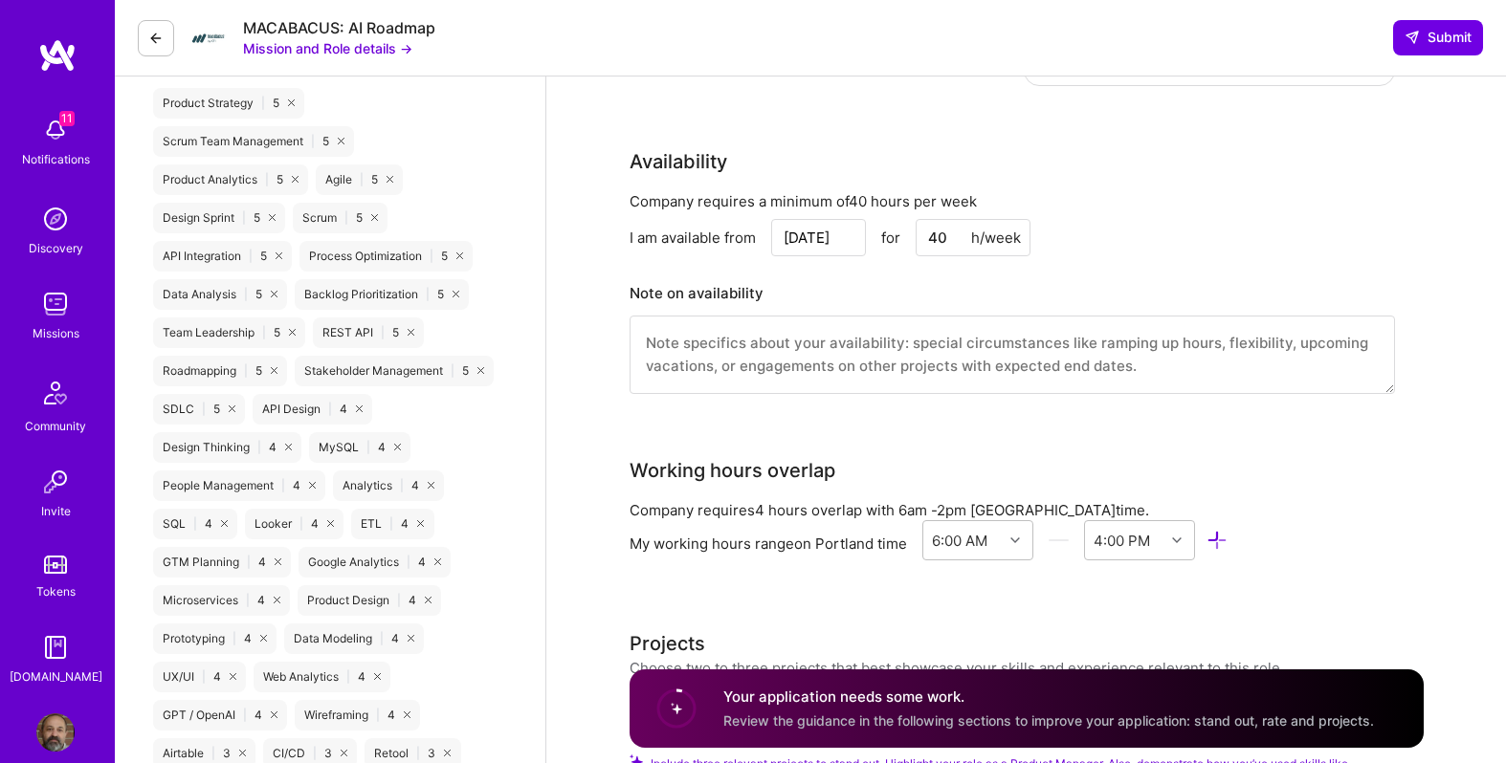
scroll to position [1370, 0]
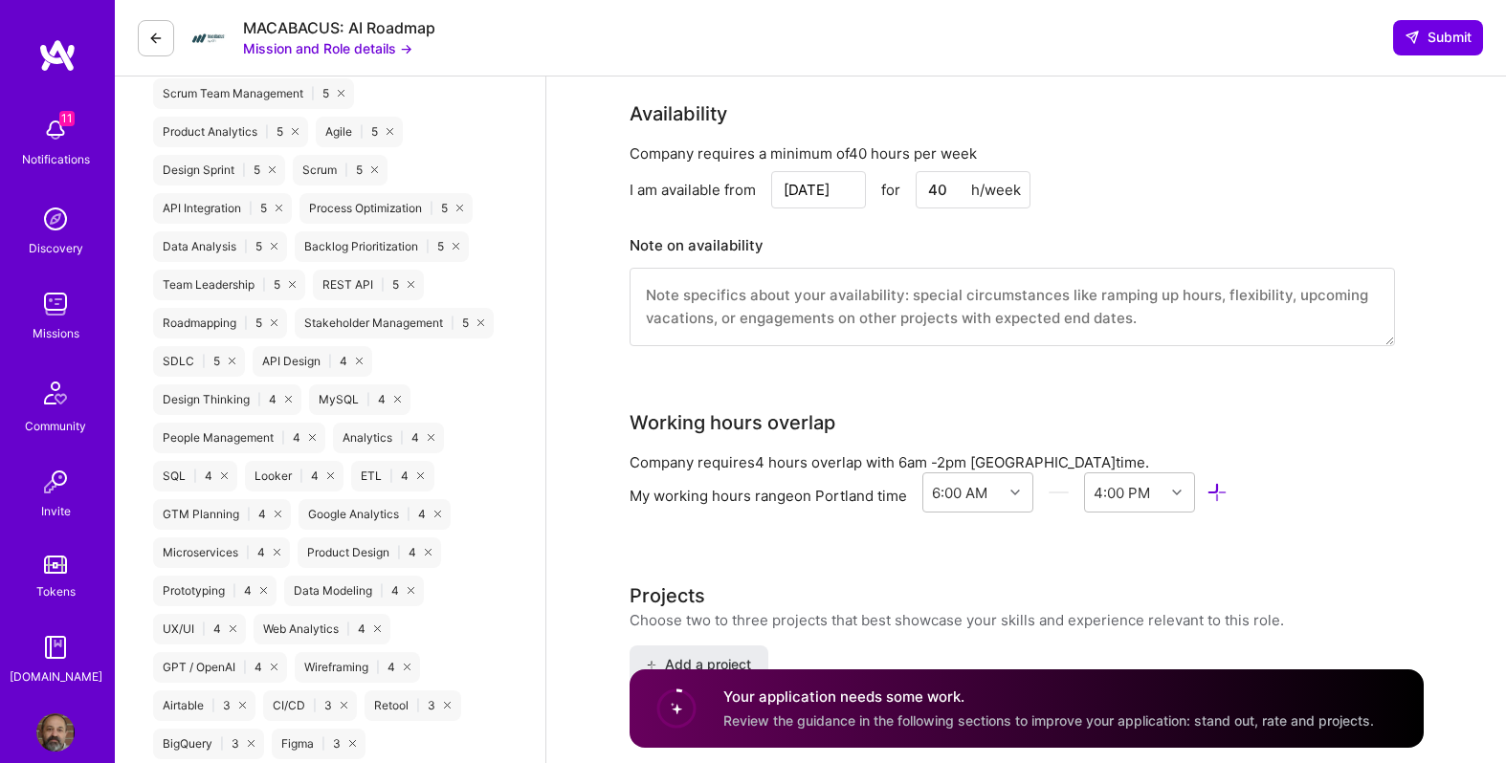
click at [913, 275] on textarea at bounding box center [1011, 307] width 765 height 78
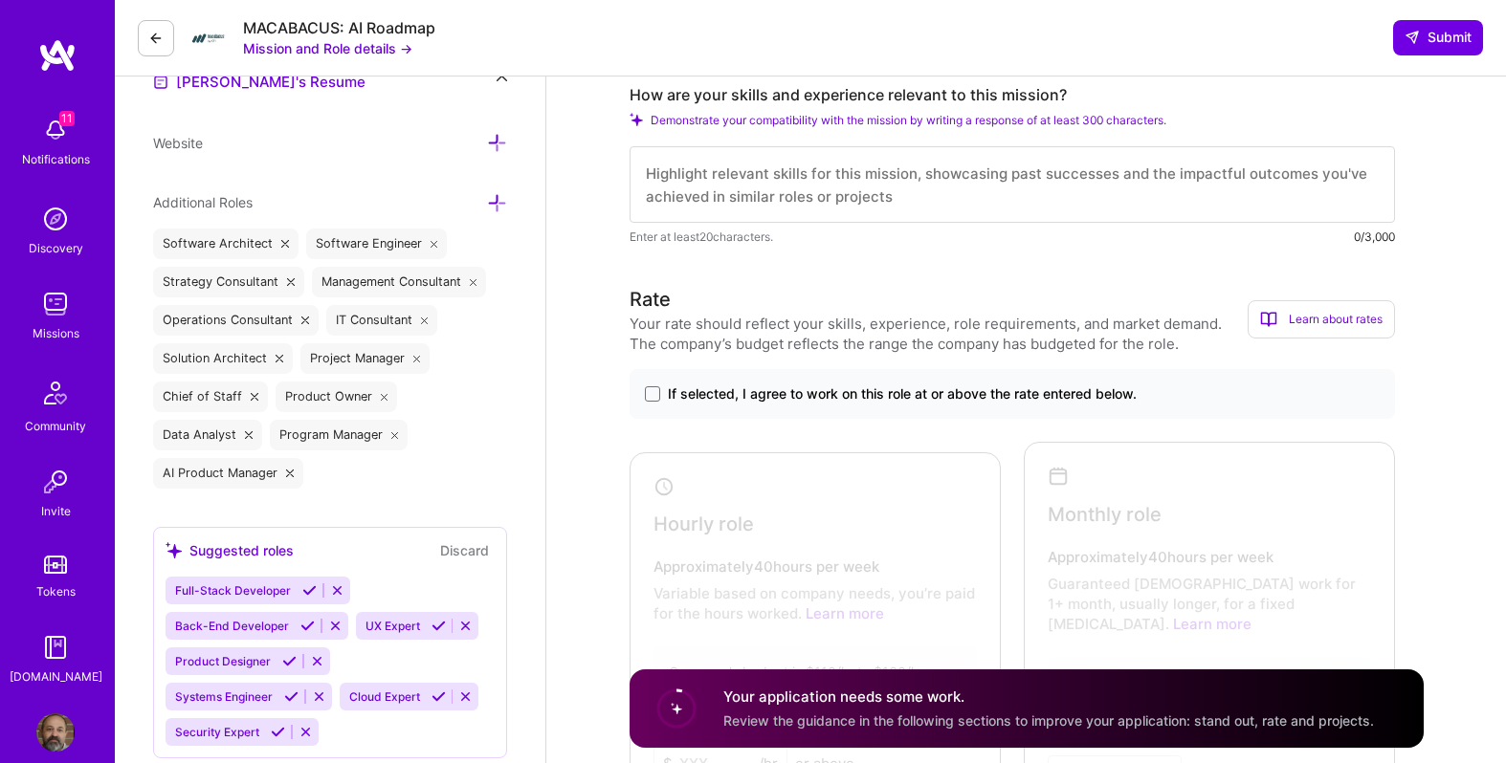
scroll to position [597, 0]
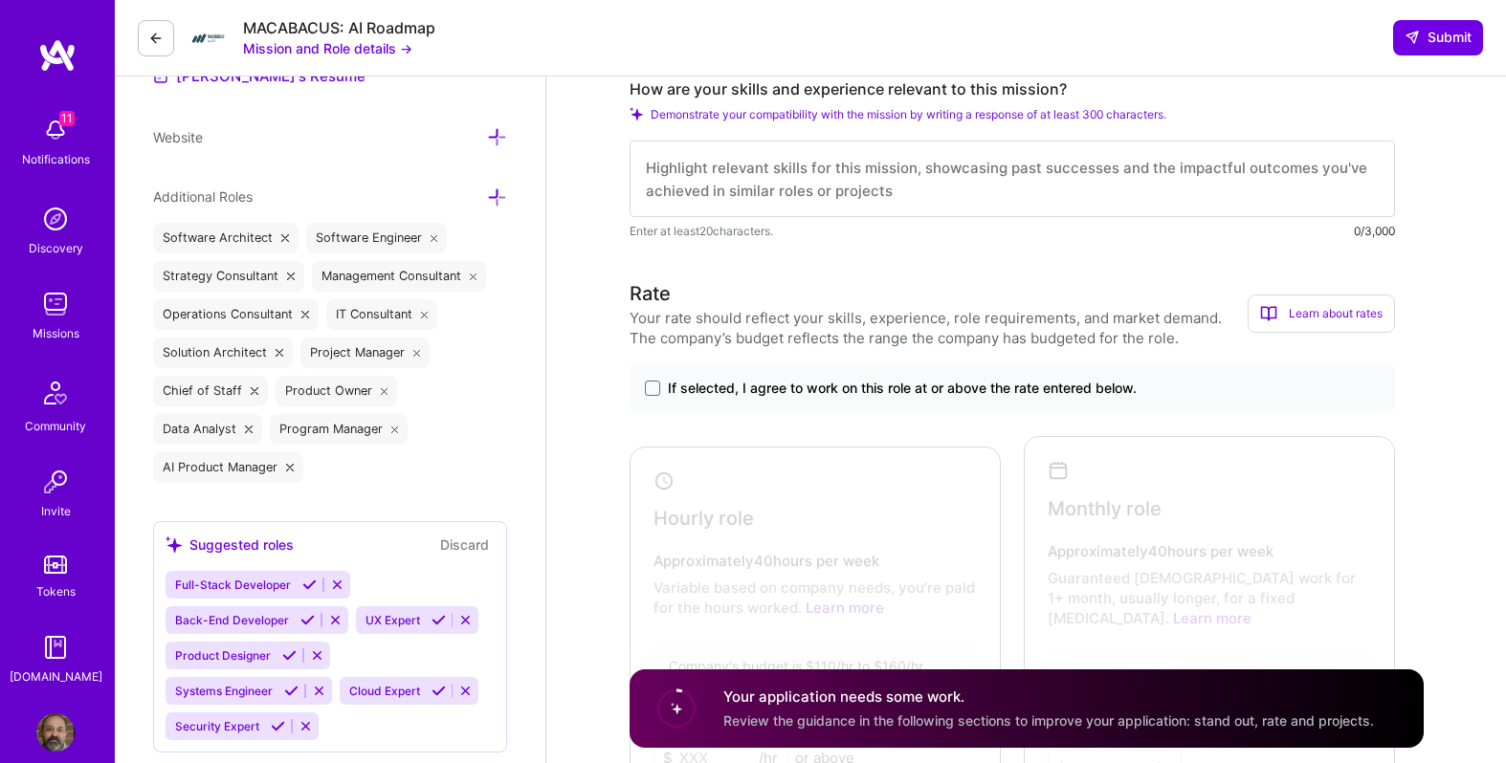
click at [643, 386] on div "If selected, I agree to work on this role at or above the rate entered below." at bounding box center [1011, 388] width 765 height 50
click at [650, 385] on span at bounding box center [652, 388] width 15 height 15
click at [0, 0] on input "If selected, I agree to work on this role at or above the rate entered below." at bounding box center [0, 0] width 0 height 0
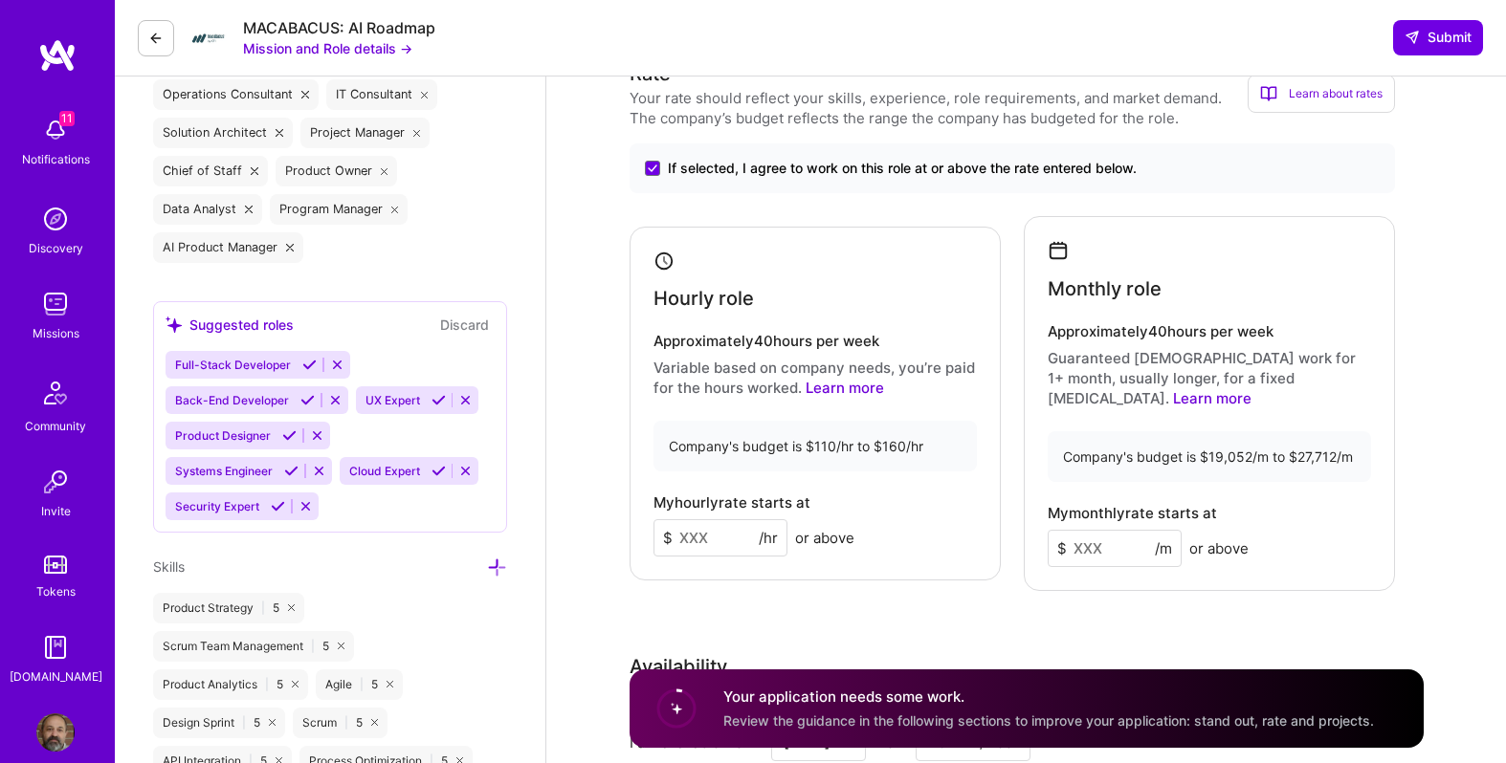
scroll to position [826, 0]
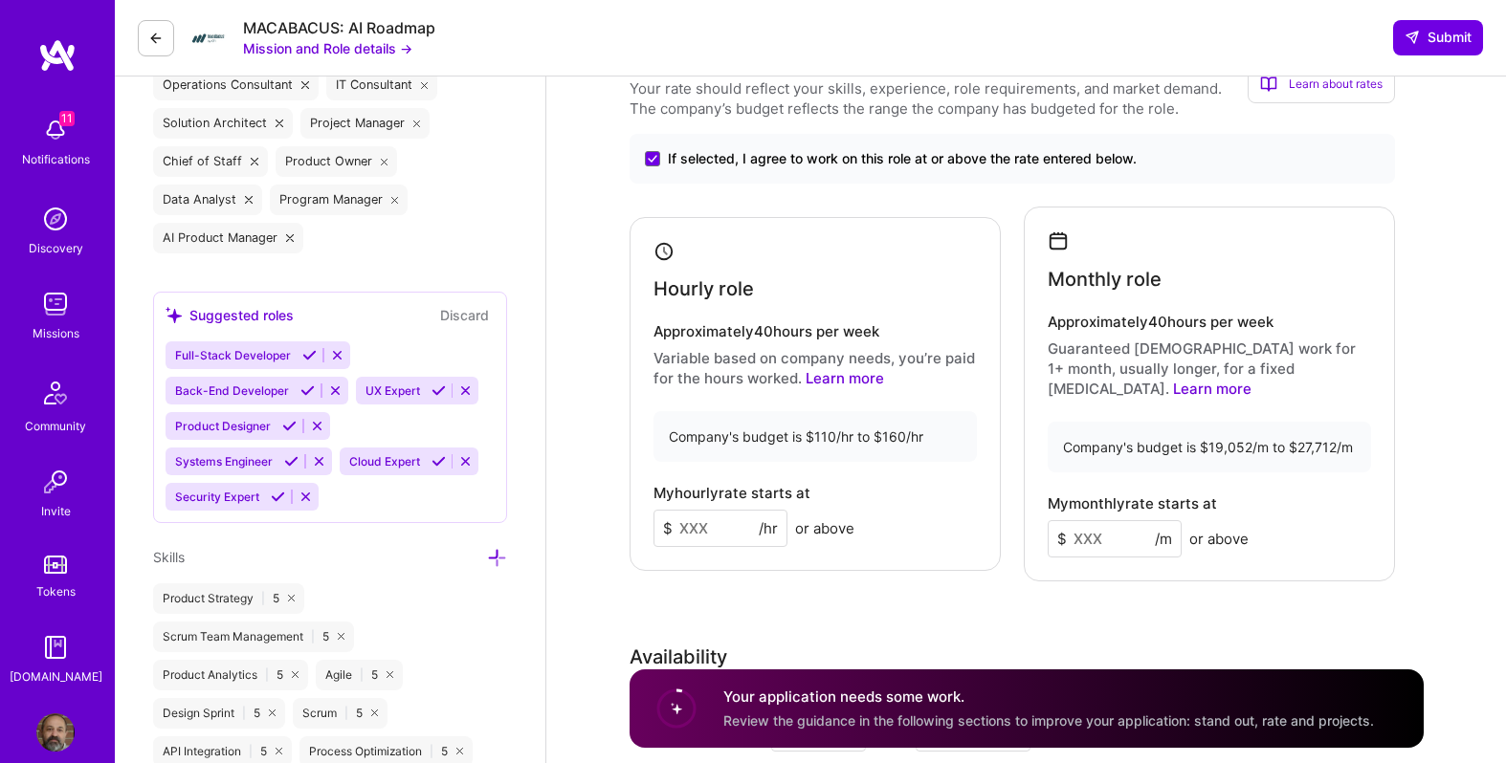
drag, startPoint x: 716, startPoint y: 518, endPoint x: 671, endPoint y: 513, distance: 46.3
click at [671, 513] on div "$ /hr" at bounding box center [720, 528] width 134 height 37
type input "120"
click at [1088, 520] on input at bounding box center [1114, 538] width 134 height 37
type input "20000"
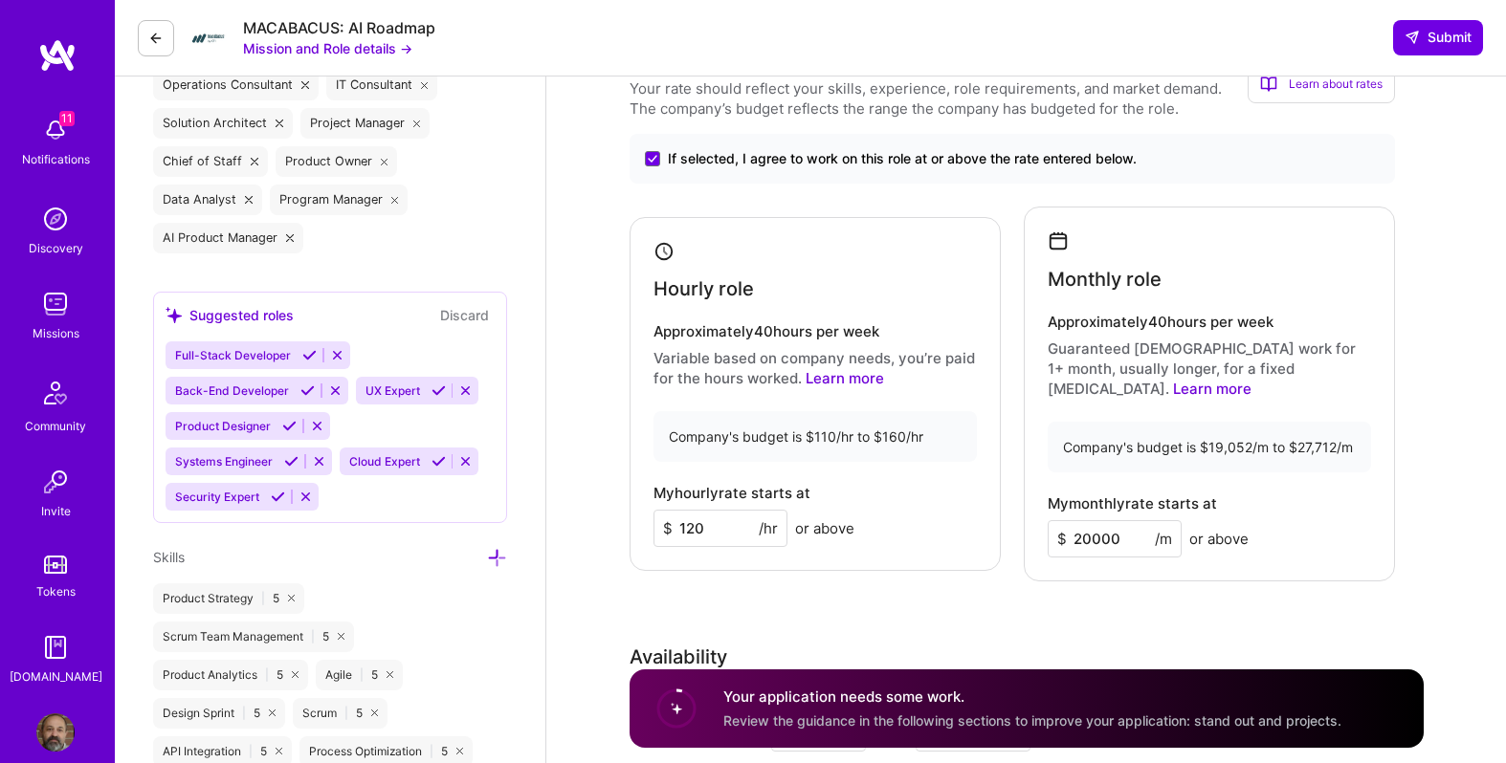
click at [1154, 593] on div "Rate Your rate should reflect your skills, experience, role requirements, and m…" at bounding box center [1026, 482] width 794 height 864
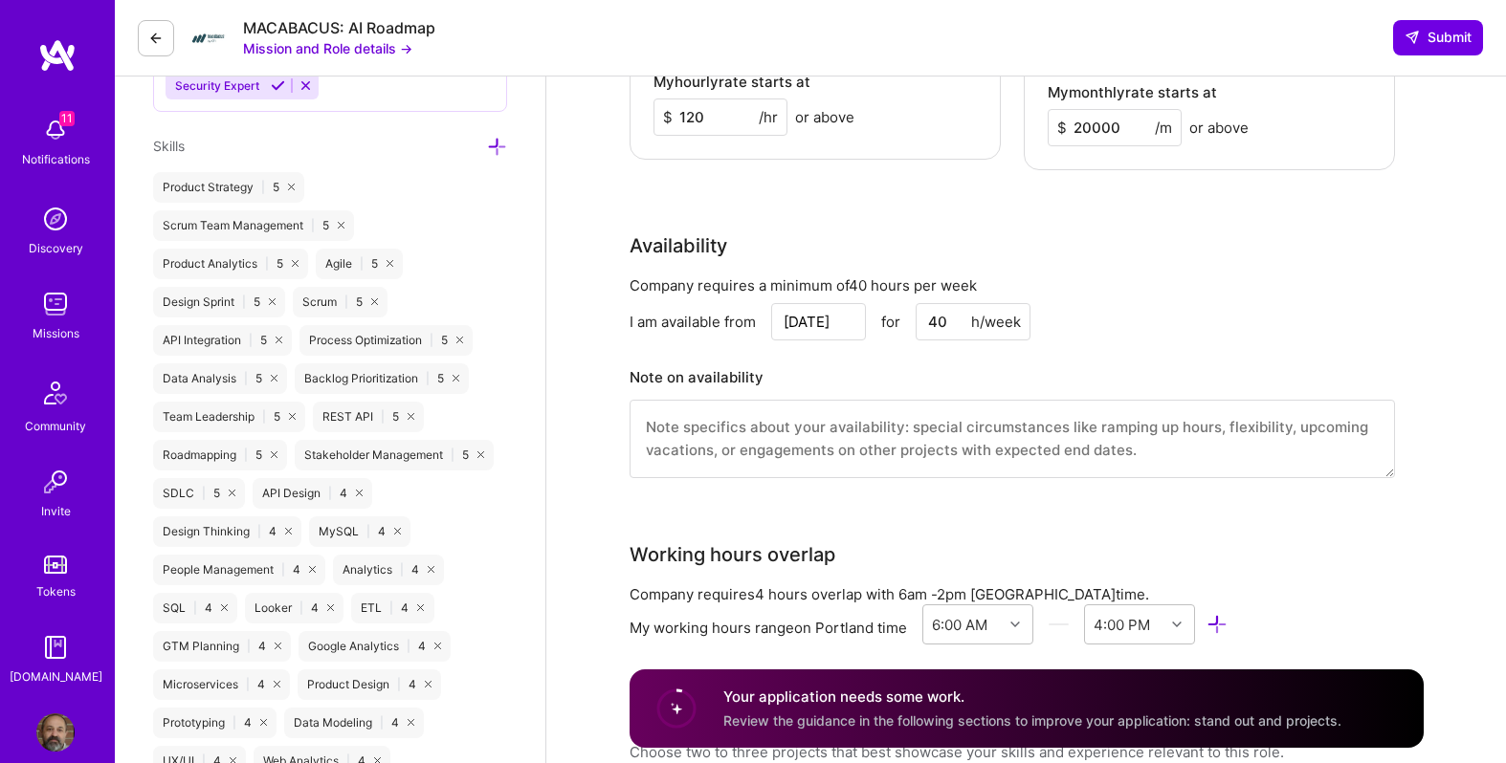
scroll to position [1292, 0]
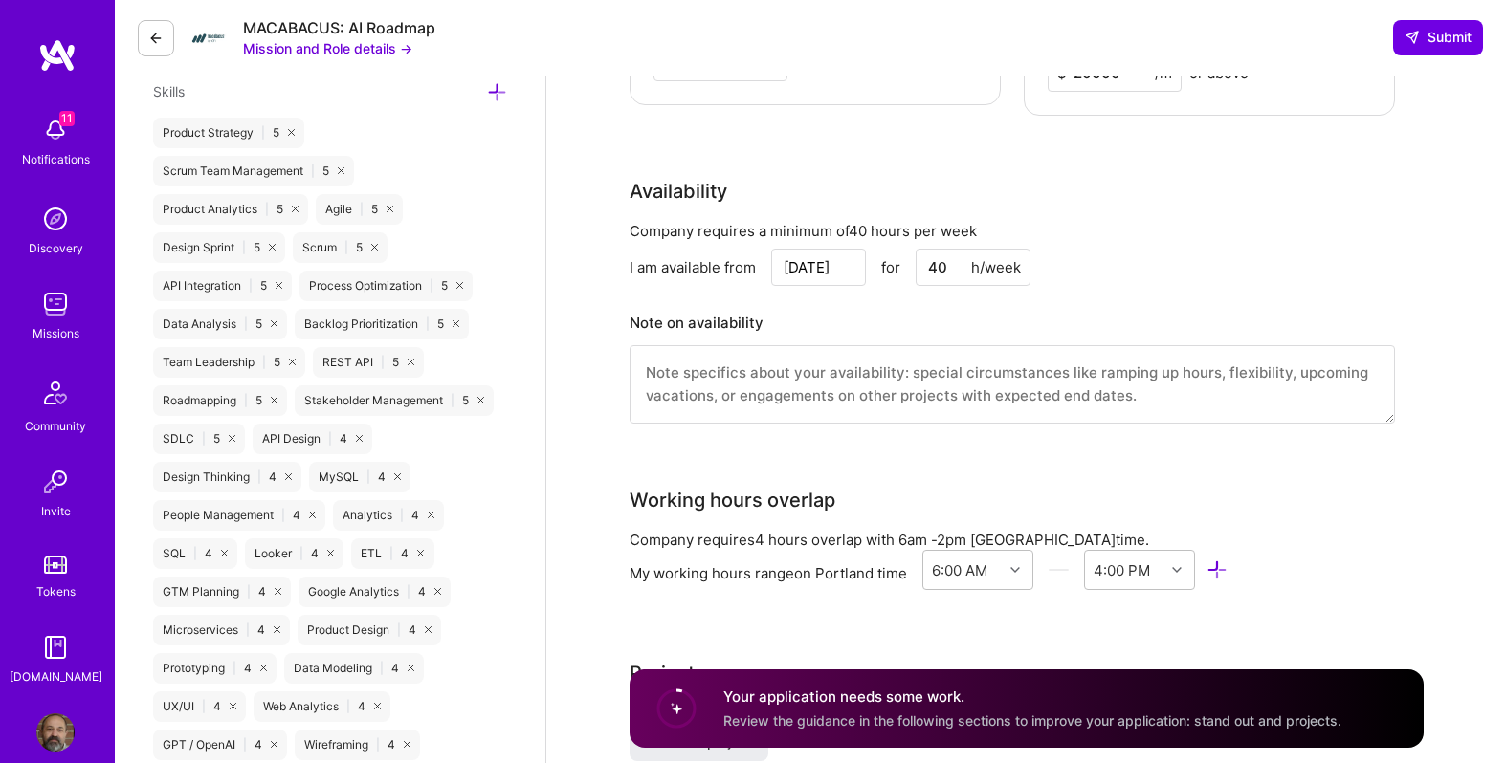
click at [823, 249] on input "[DATE]" at bounding box center [818, 267] width 95 height 37
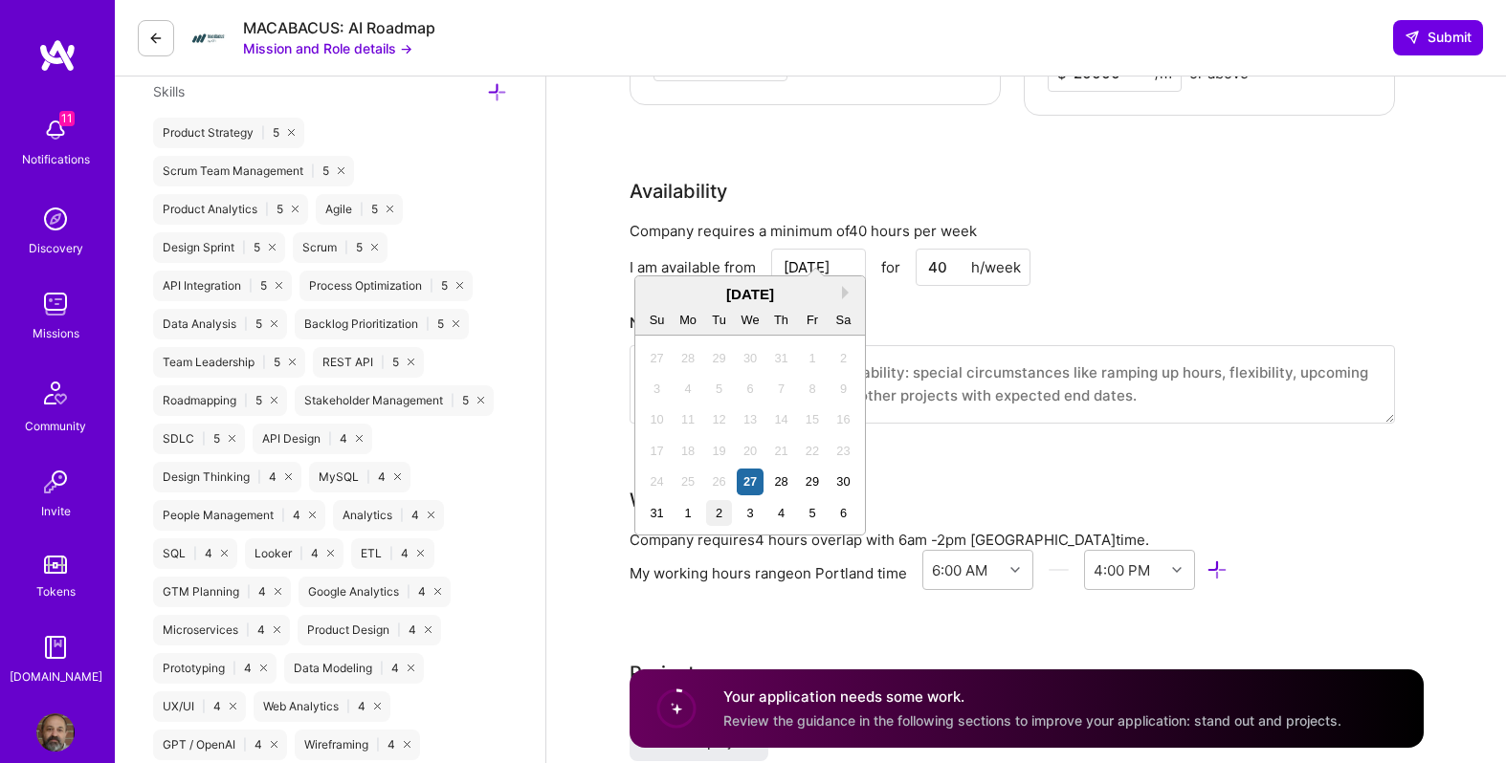
click at [721, 515] on div "2" at bounding box center [719, 513] width 26 height 26
type input "[DATE]"
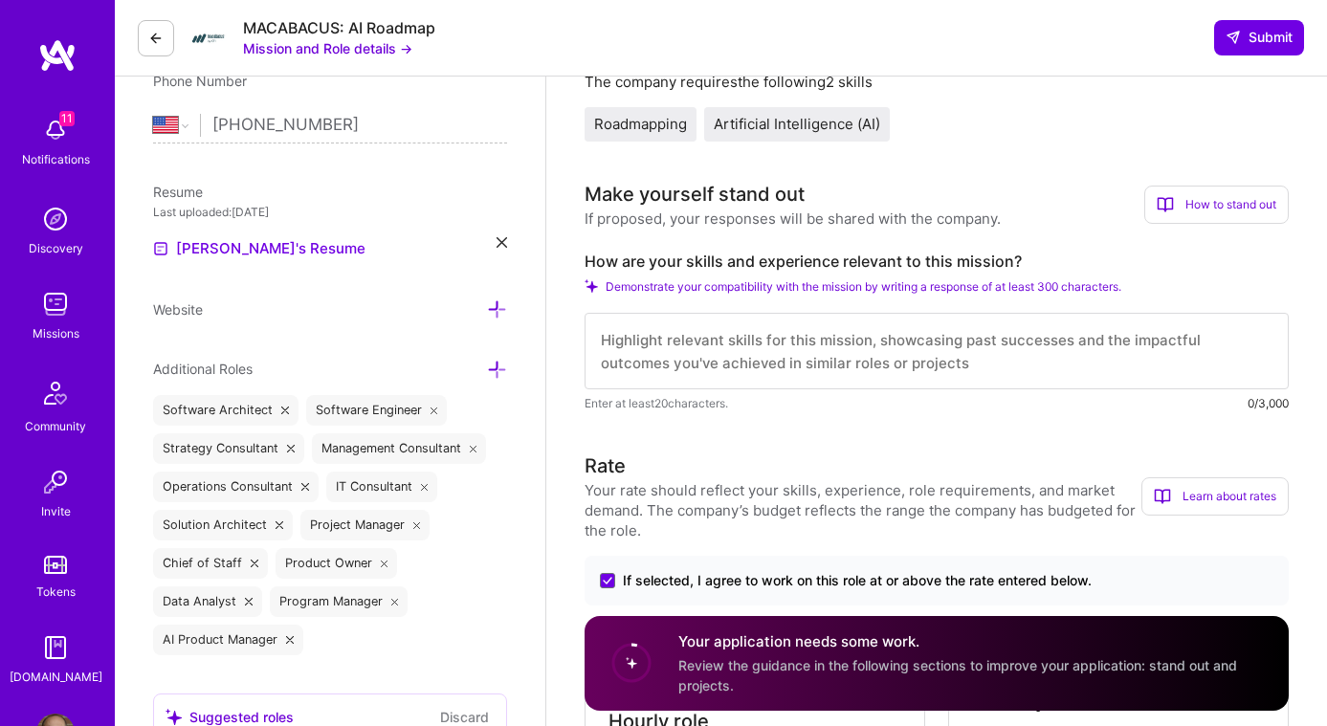
scroll to position [512, 0]
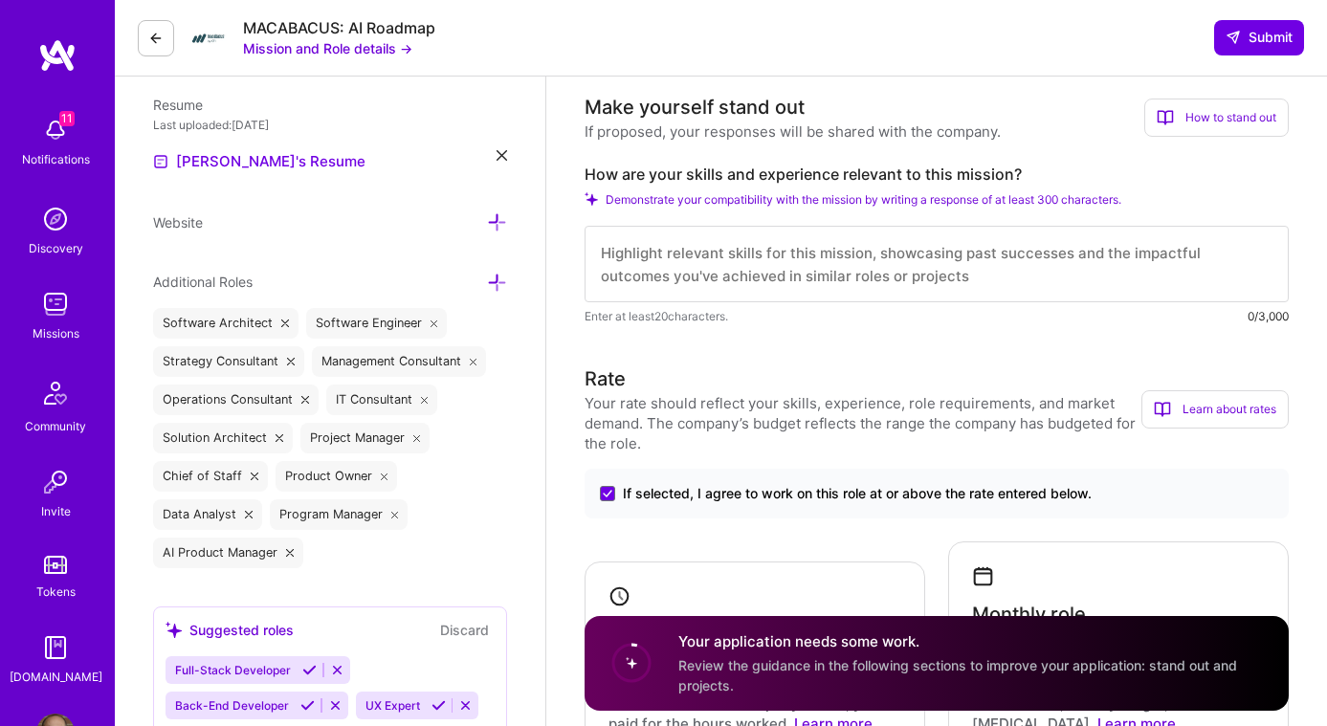
click at [633, 246] on textarea at bounding box center [936, 264] width 704 height 77
paste textarea "Lo ipsumd sit ametconsec adipi elitsed doei Temporinc’ utlabor et dolor MA-aliq…"
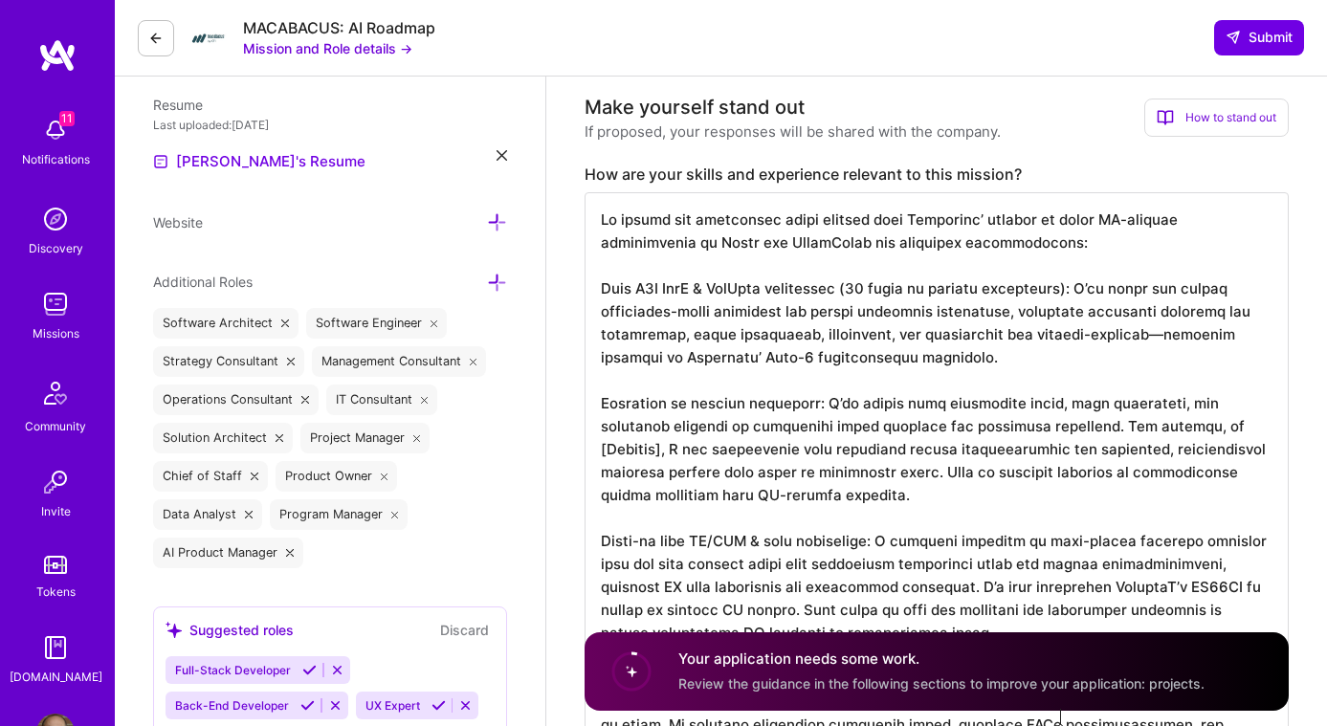
scroll to position [634, 0]
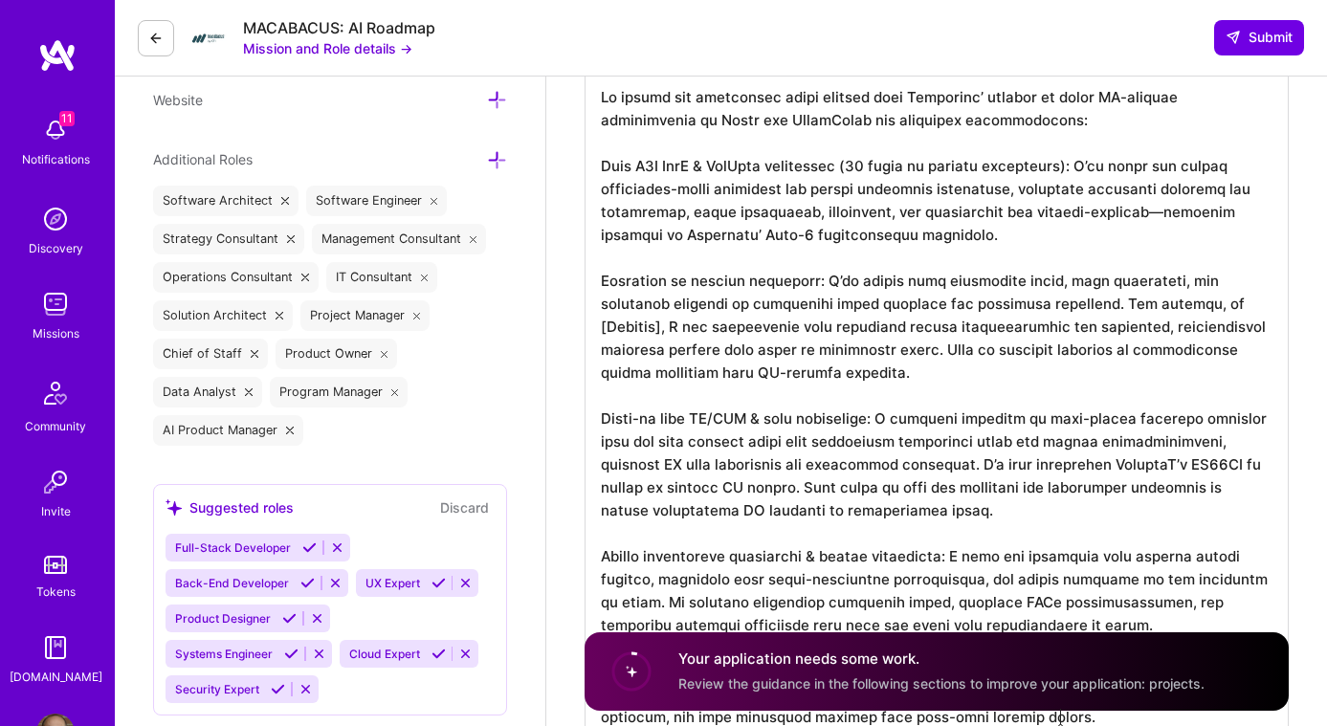
click at [818, 434] on textarea at bounding box center [936, 406] width 704 height 673
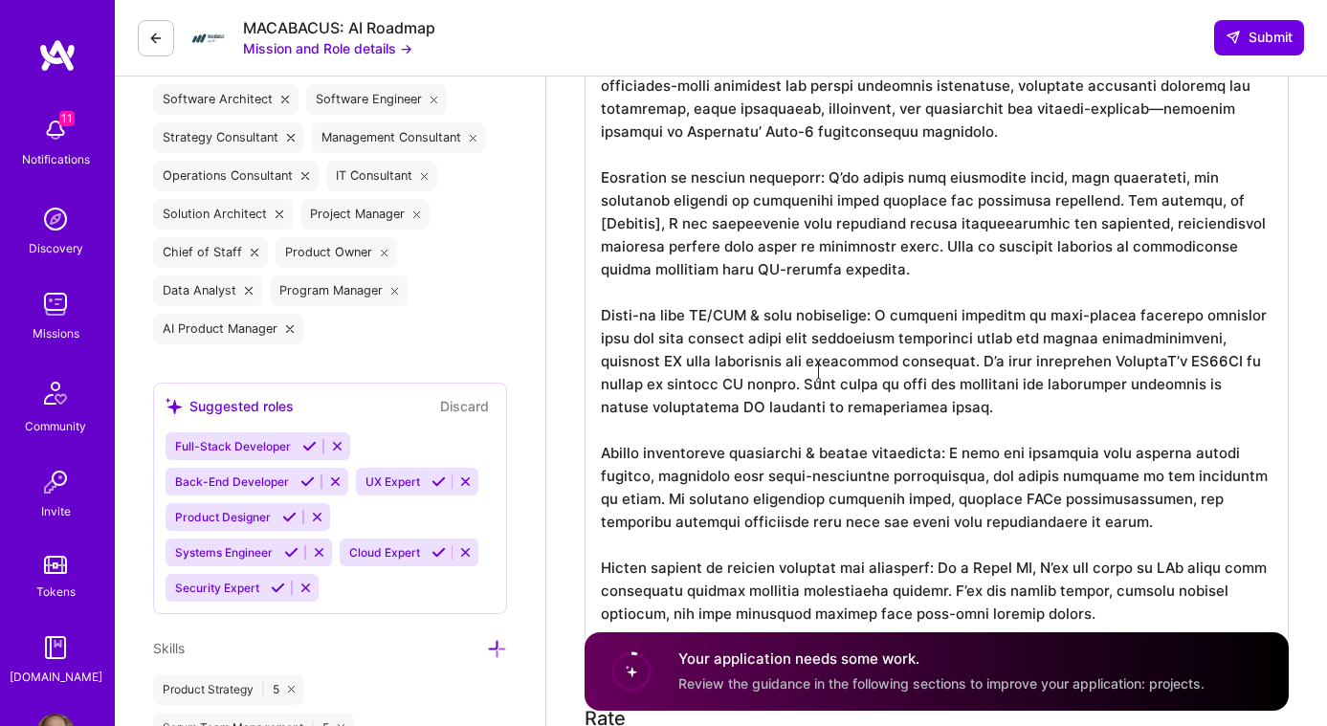
scroll to position [737, 0]
click at [923, 356] on textarea at bounding box center [936, 303] width 704 height 673
drag, startPoint x: 920, startPoint y: 361, endPoint x: 781, endPoint y: 374, distance: 139.3
click at [781, 374] on textarea at bounding box center [936, 303] width 704 height 673
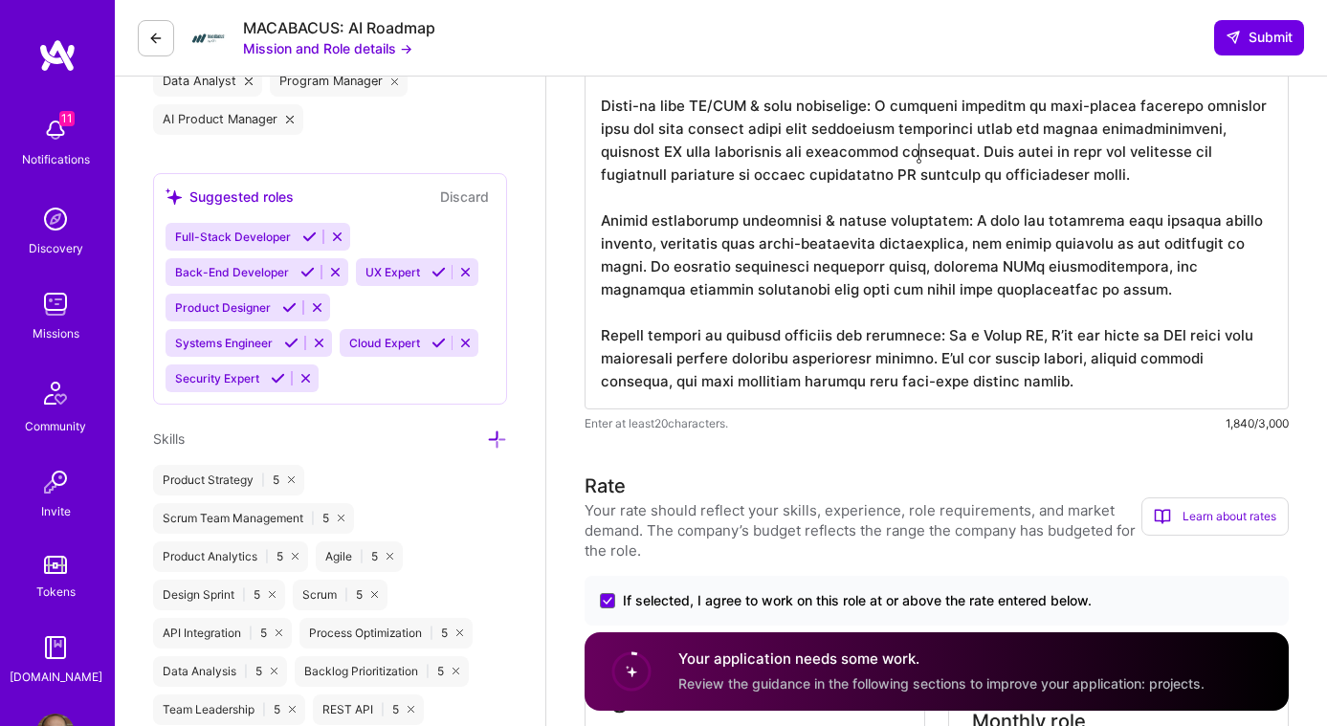
scroll to position [946, 0]
click at [676, 244] on textarea at bounding box center [936, 83] width 704 height 650
click at [0, 0] on lt-em "subject-matter experts" at bounding box center [0, 0] width 0 height 0
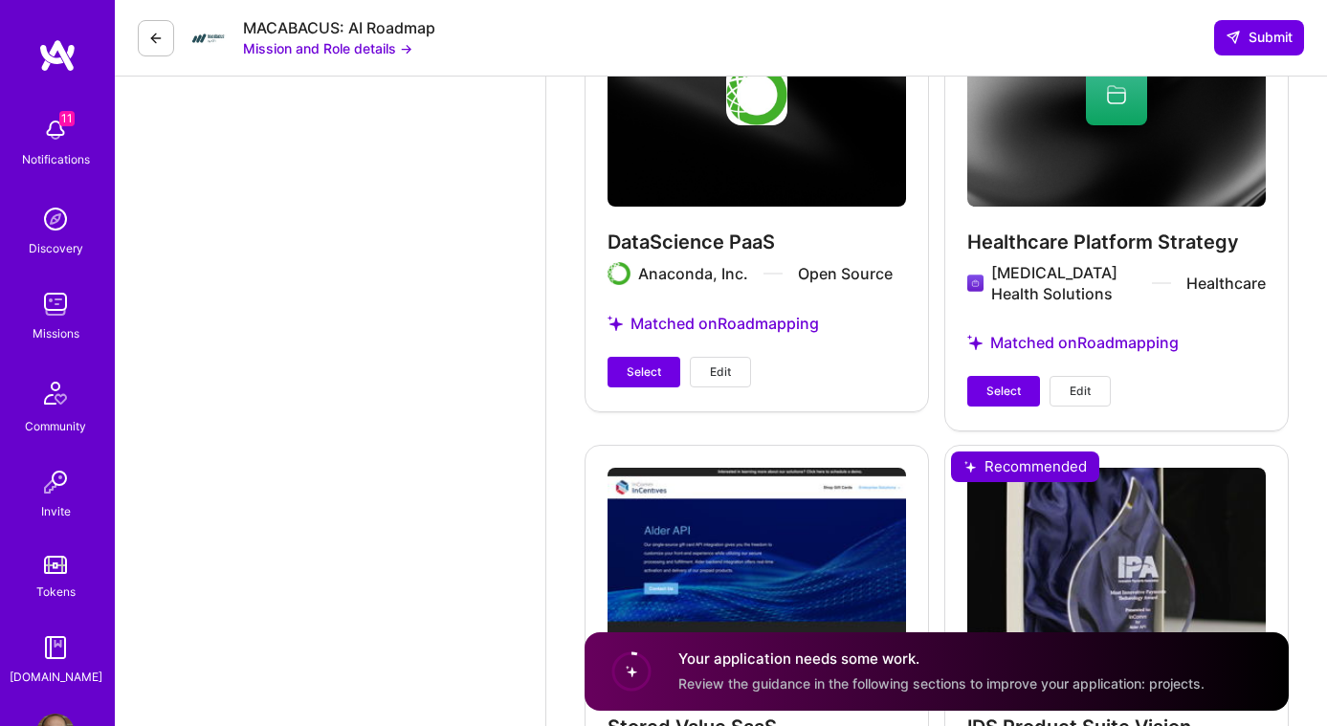
scroll to position [3698, 0]
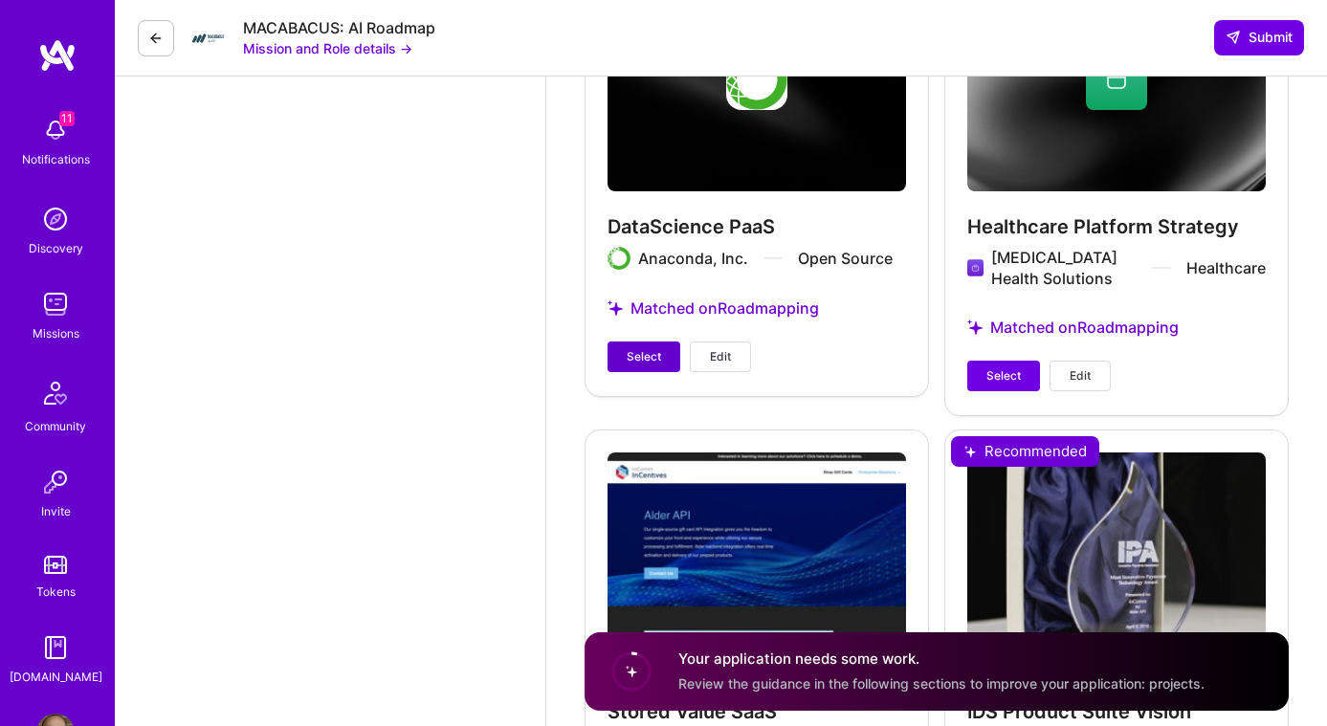
type textarea "Lo ipsumd sit ametconsec adipi elitsed doei Temporinc’ utlabor et dolor MA-aliq…"
click at [642, 360] on span "Select" at bounding box center [644, 356] width 34 height 17
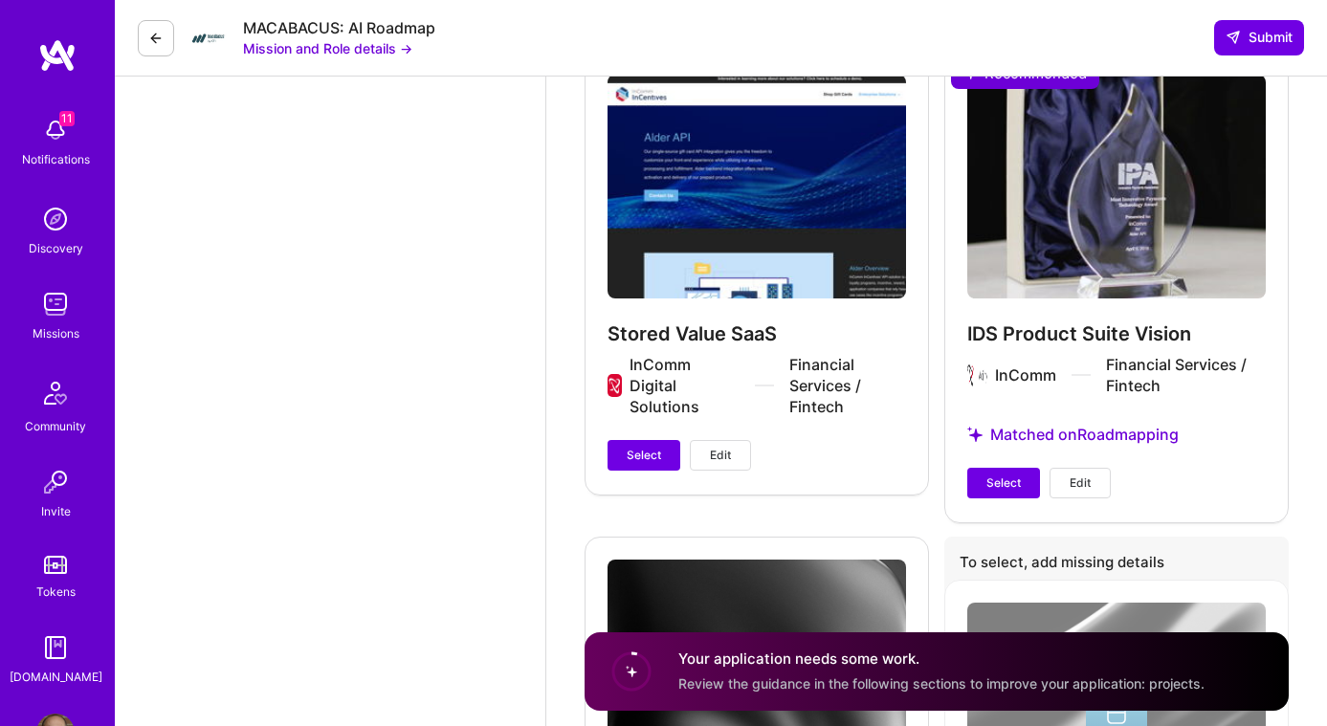
scroll to position [4070, 0]
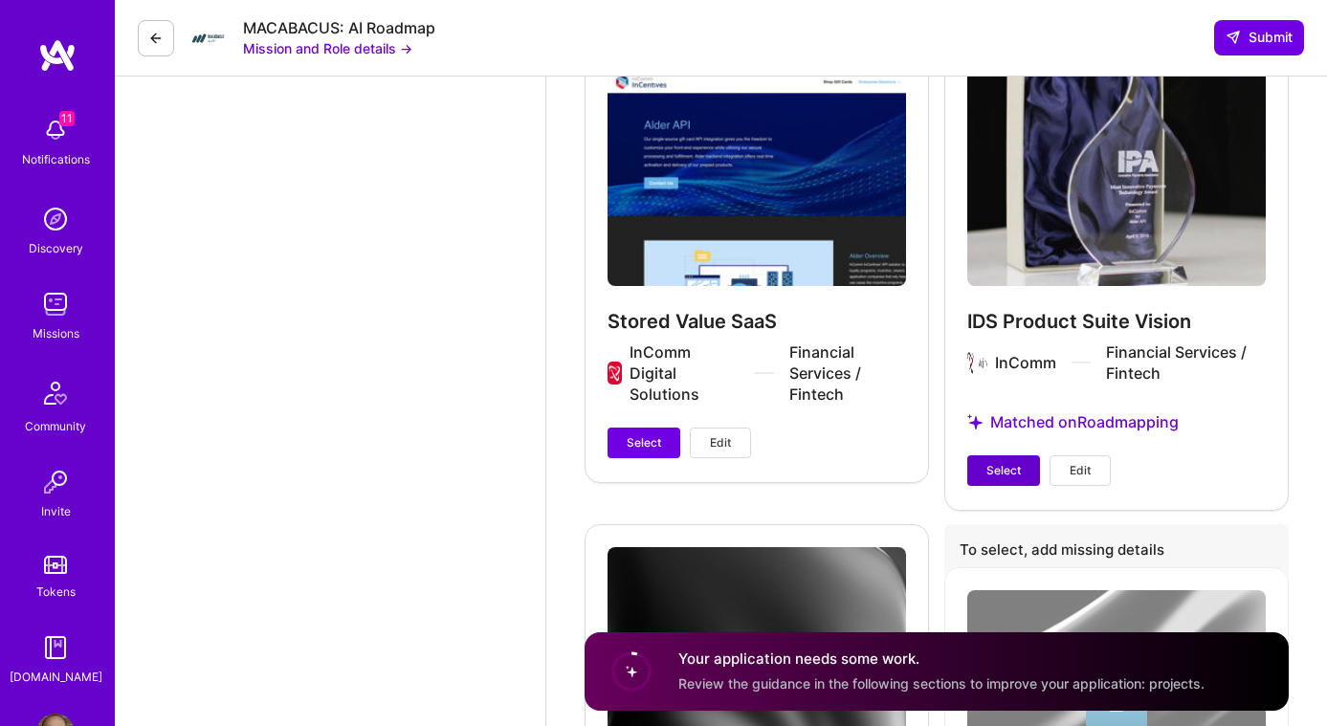
click at [1011, 471] on span "Select" at bounding box center [1003, 470] width 34 height 17
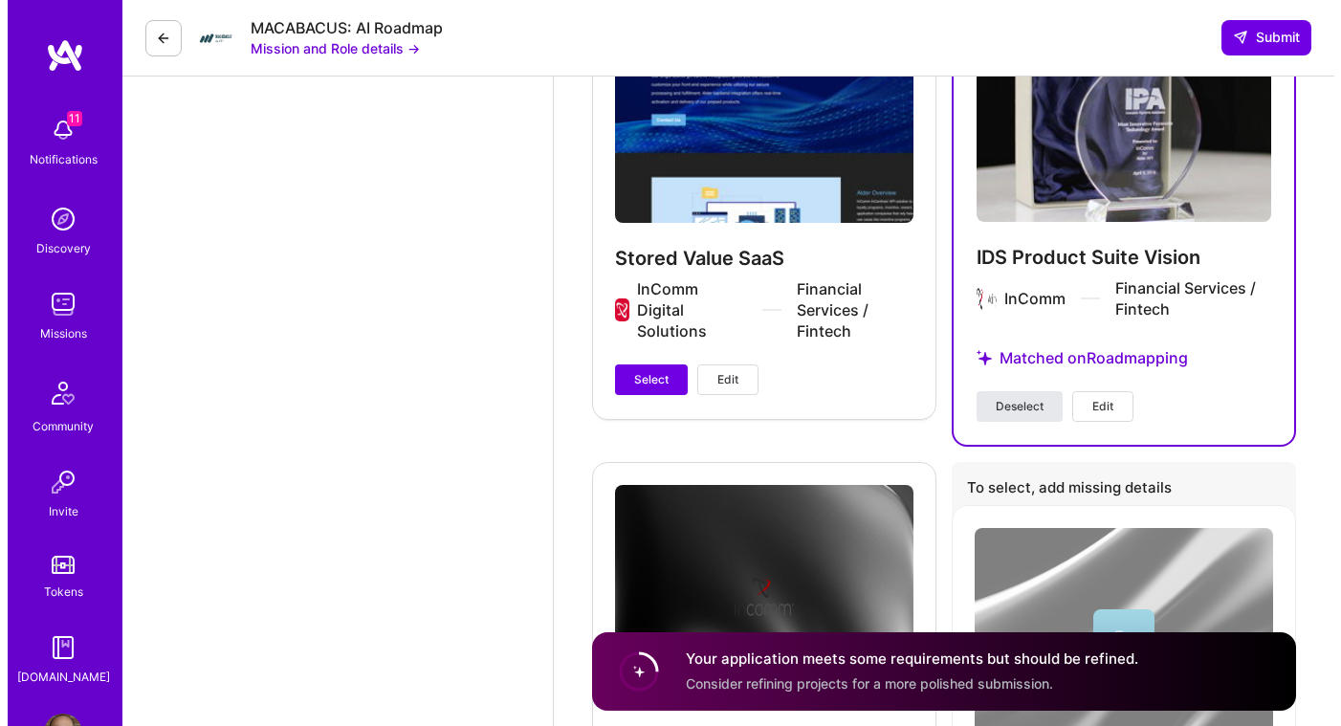
scroll to position [4114, 0]
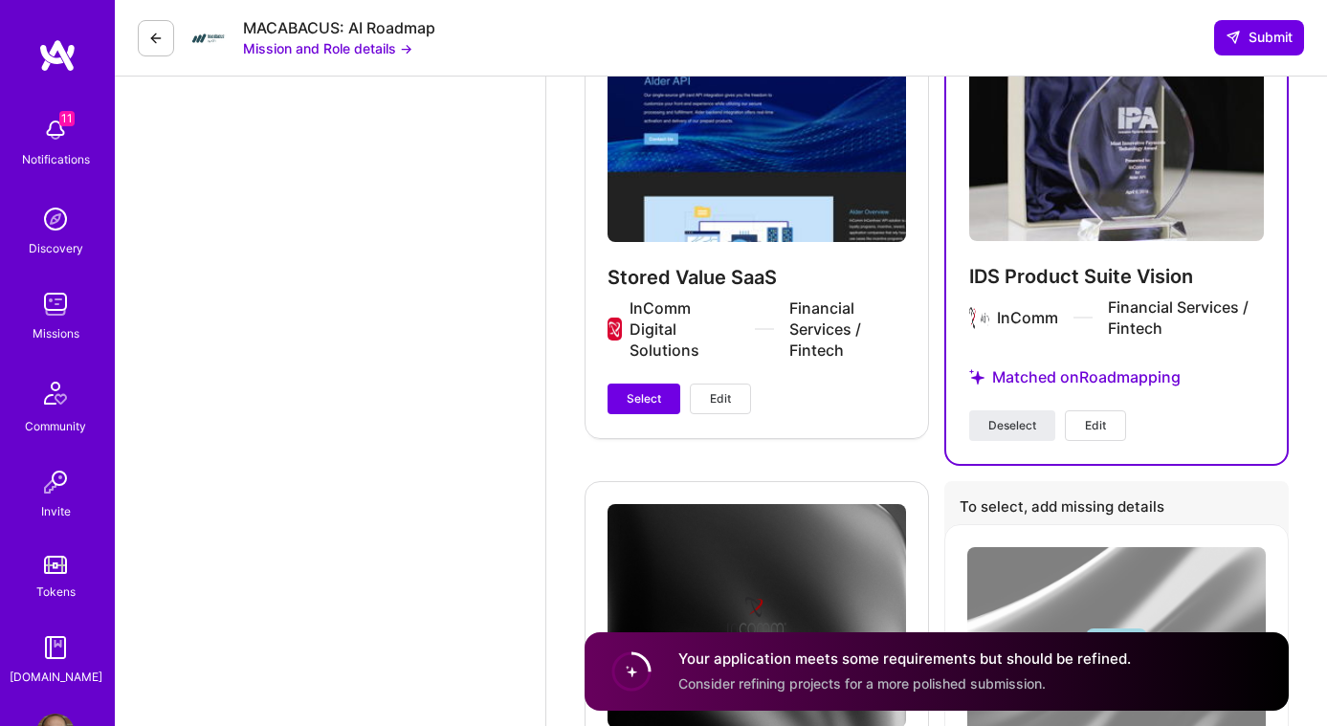
click at [1110, 424] on button "Edit" at bounding box center [1095, 425] width 61 height 31
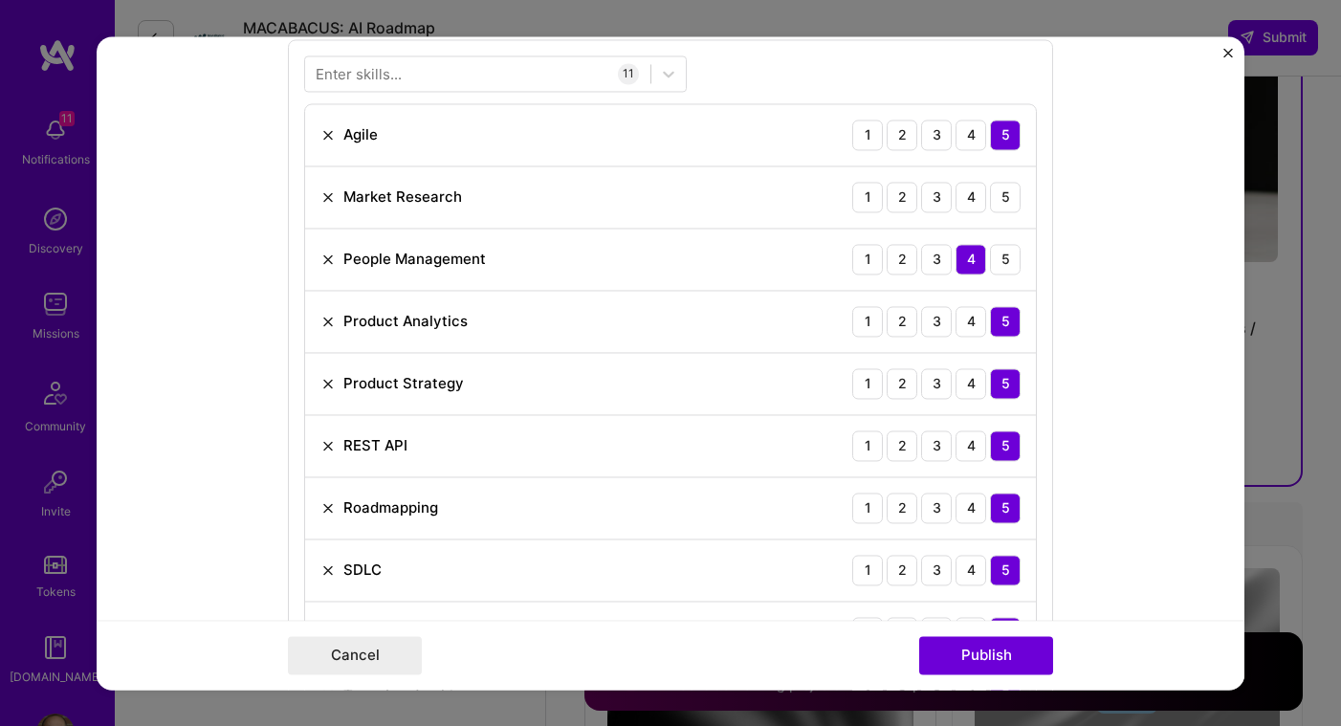
scroll to position [1398, 0]
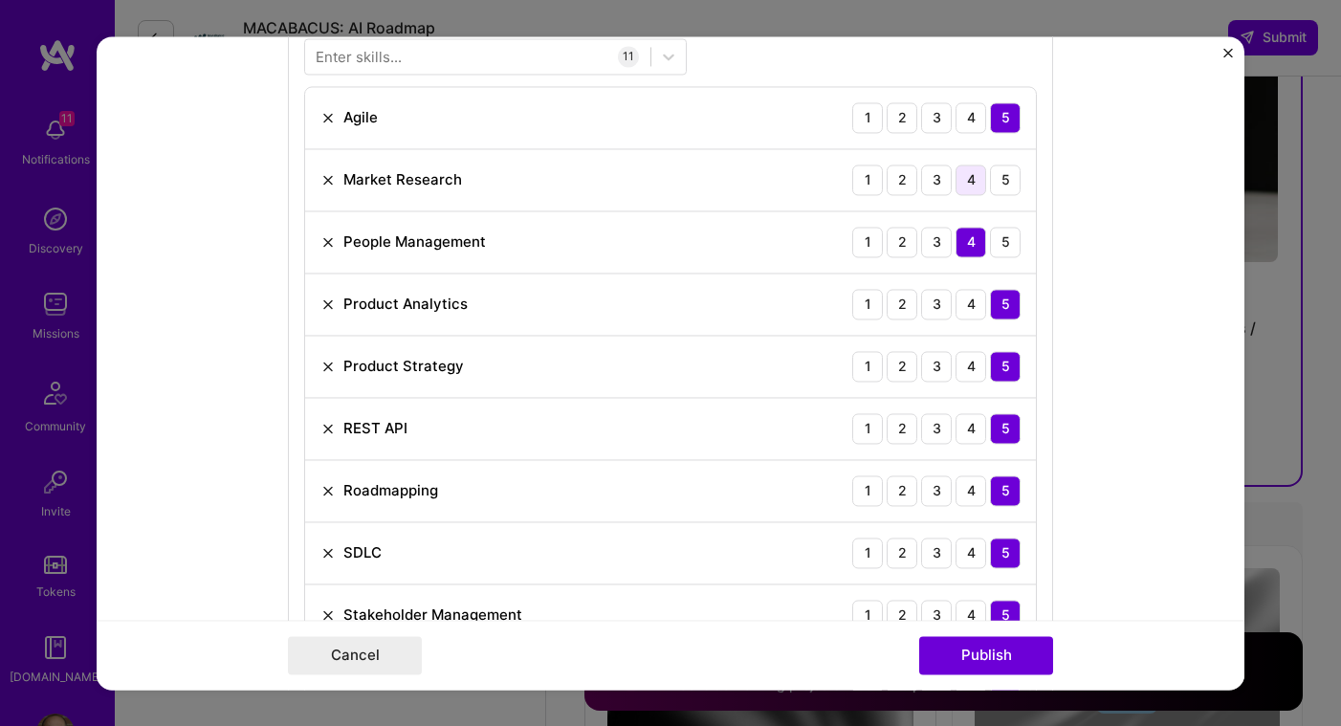
click at [972, 185] on div "4" at bounding box center [971, 180] width 31 height 31
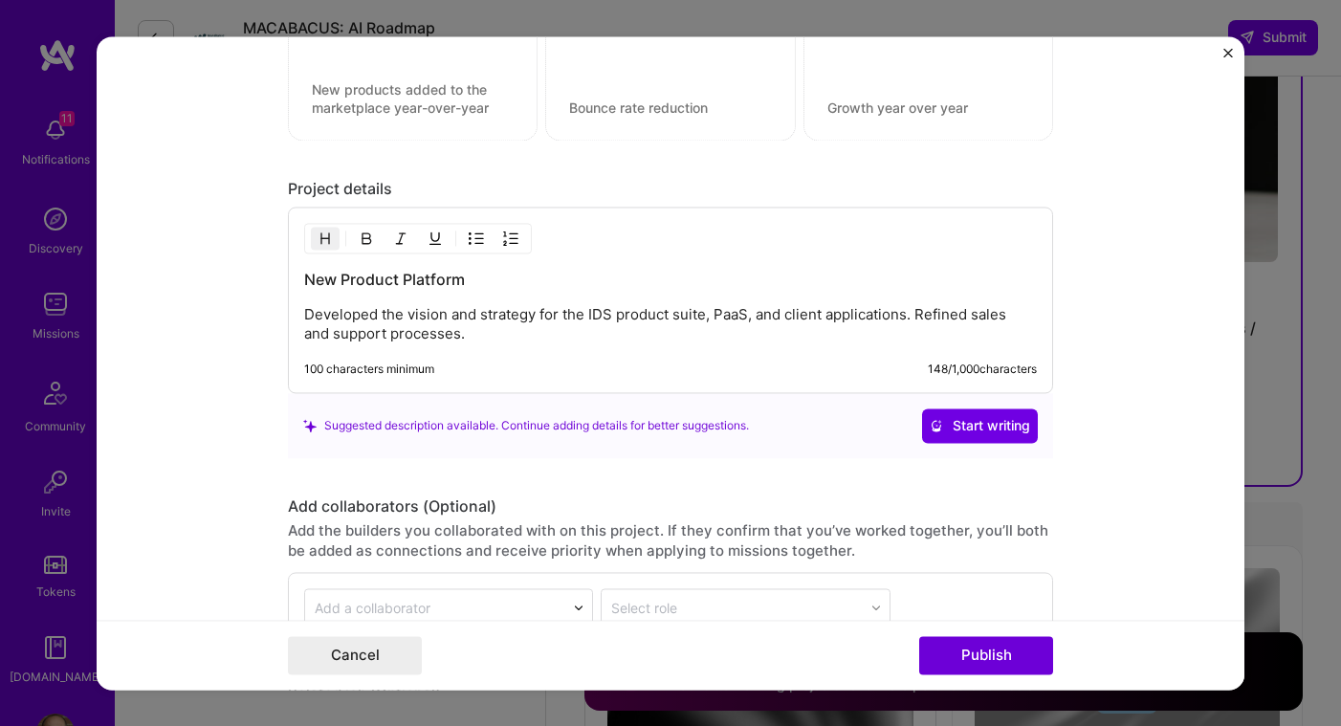
scroll to position [2541, 0]
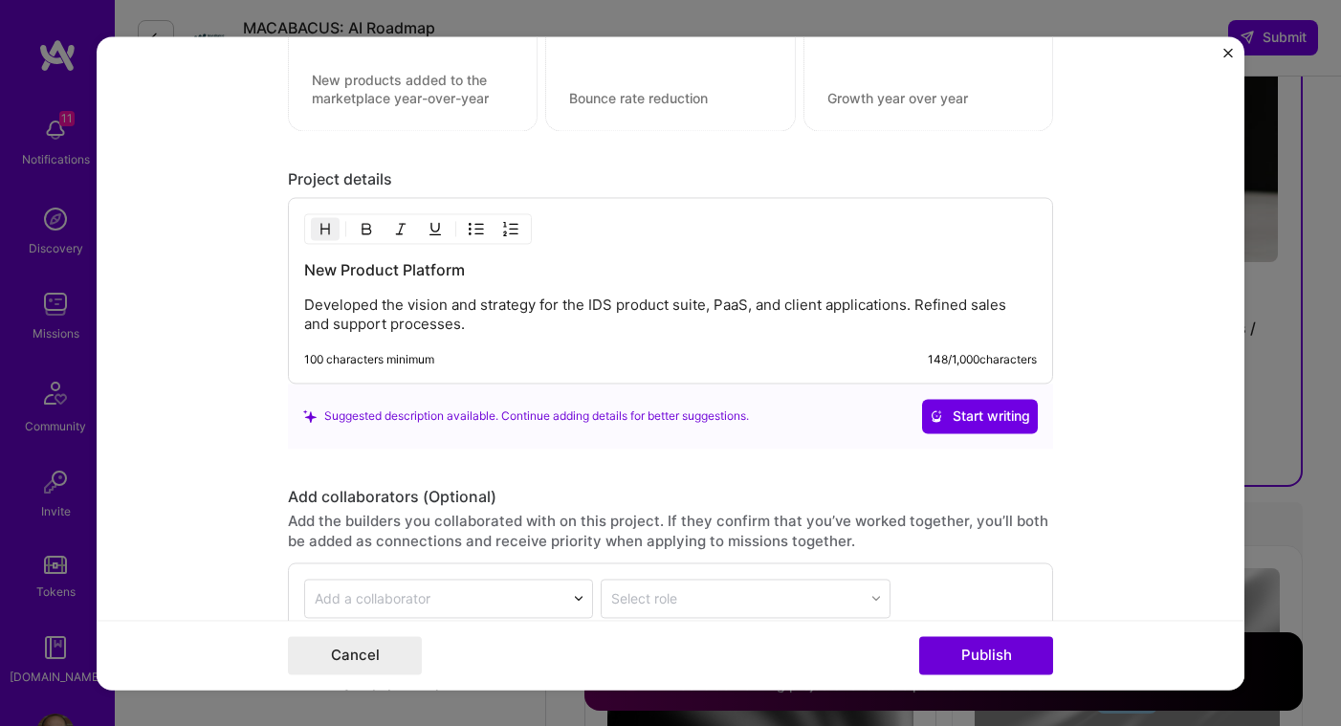
click at [584, 312] on p "Developed the vision and strategy for the IDS product suite, PaaS, and client a…" at bounding box center [670, 315] width 733 height 38
click at [477, 352] on div "New Product Platform Developed the vision and strategy for the IDS product suit…" at bounding box center [670, 290] width 765 height 187
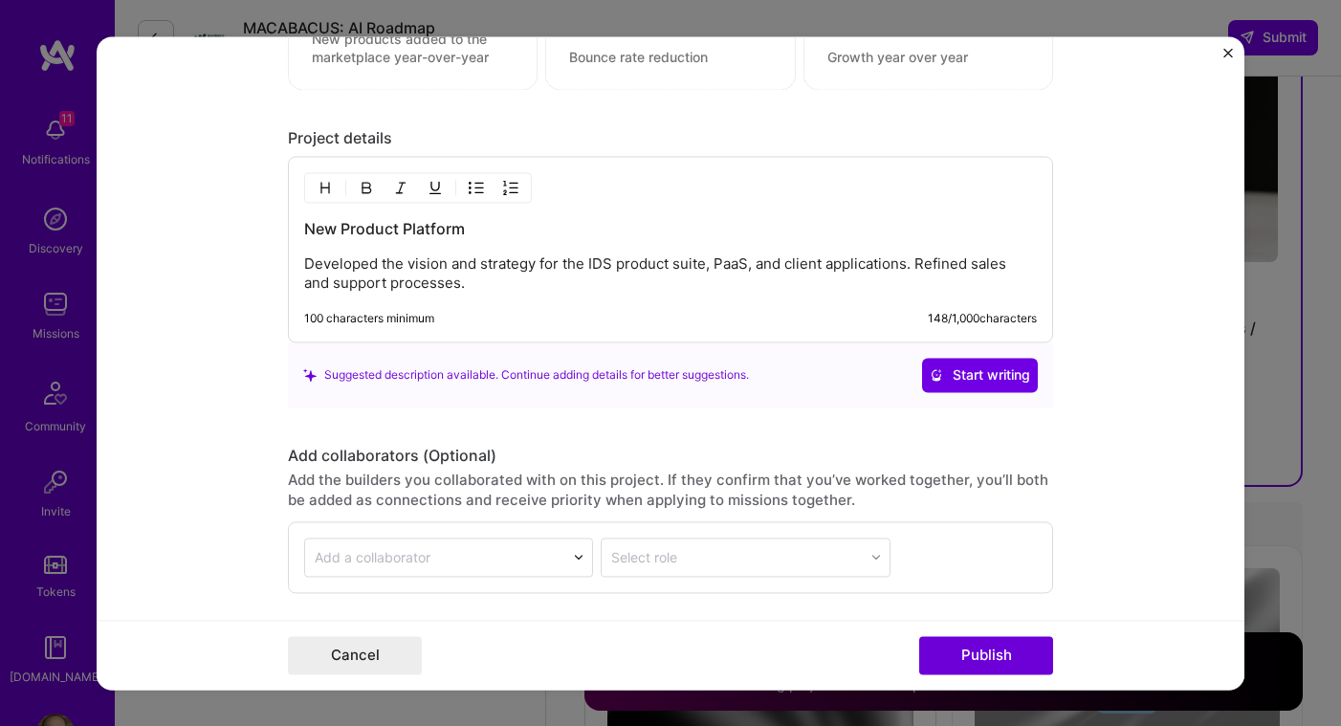
scroll to position [2579, 0]
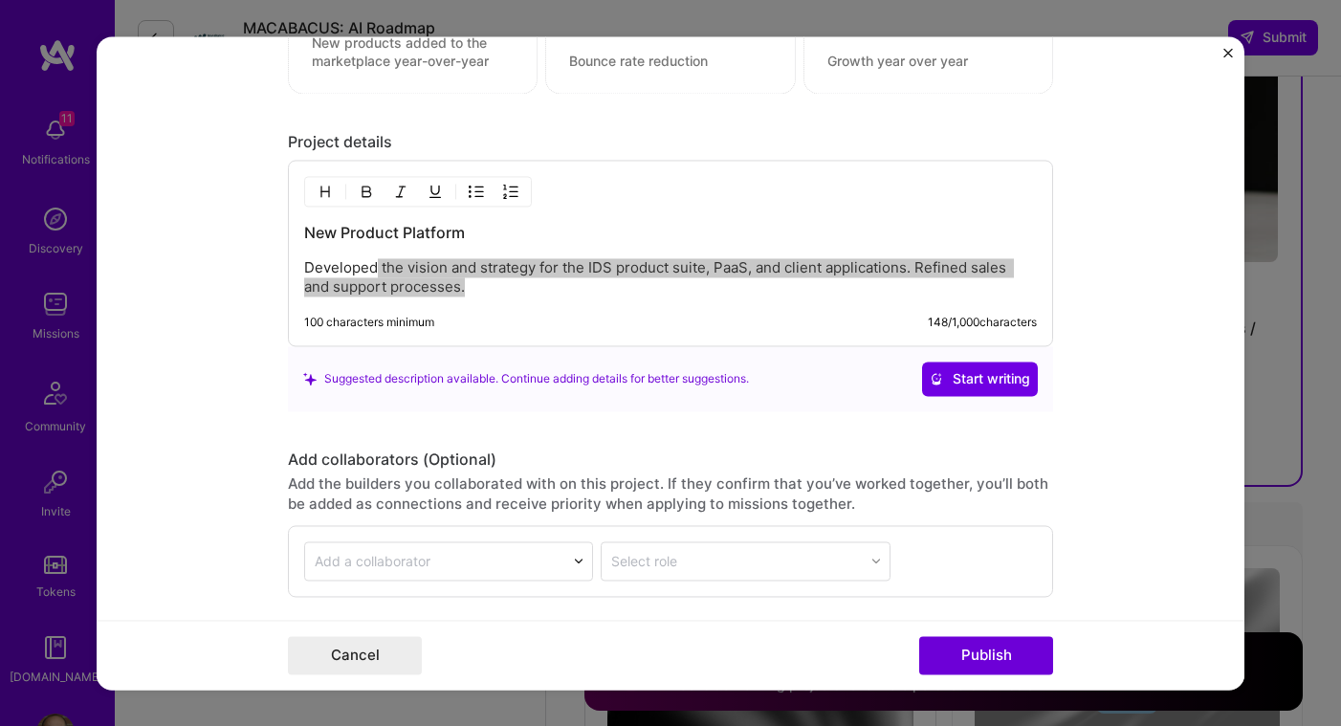
drag, startPoint x: 473, startPoint y: 291, endPoint x: 370, endPoint y: 265, distance: 106.5
click at [370, 265] on p "Developed the vision and strategy for the IDS product suite, PaaS, and client a…" at bounding box center [670, 277] width 733 height 38
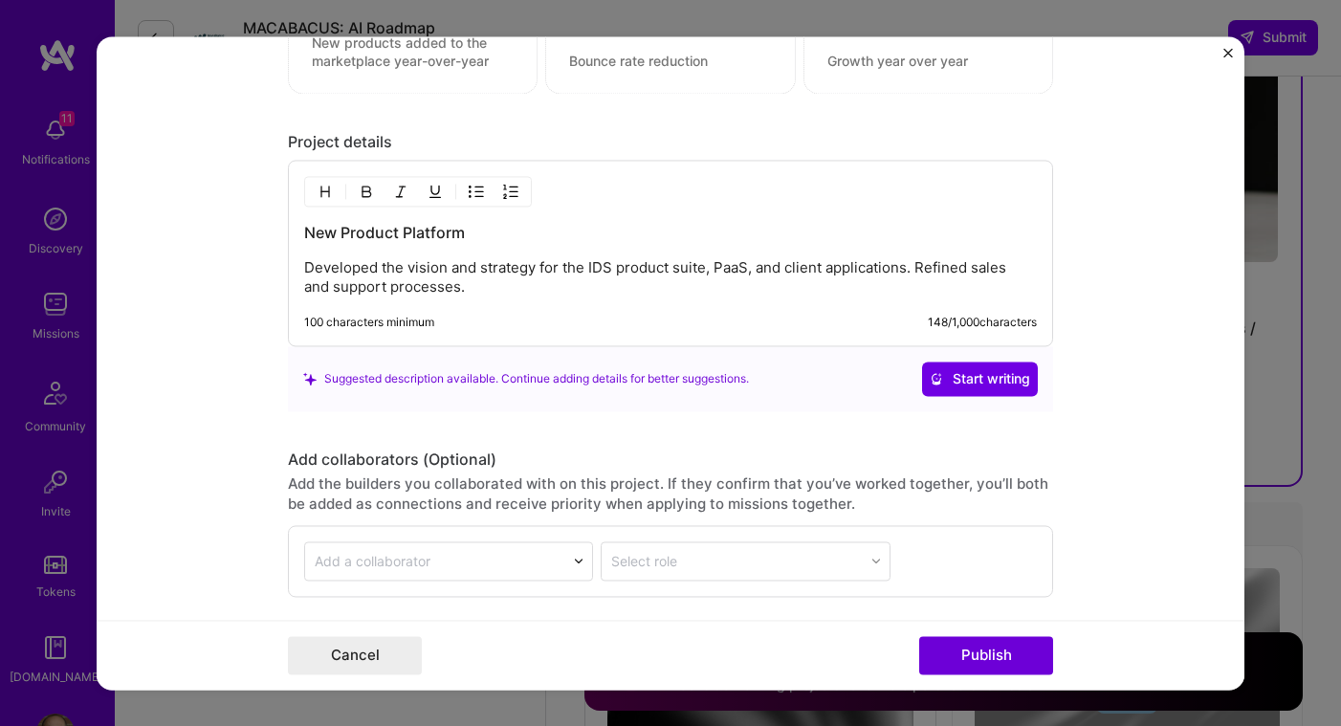
click at [369, 307] on div "New Product Platform Developed the vision and strategy for the IDS product suit…" at bounding box center [670, 253] width 765 height 187
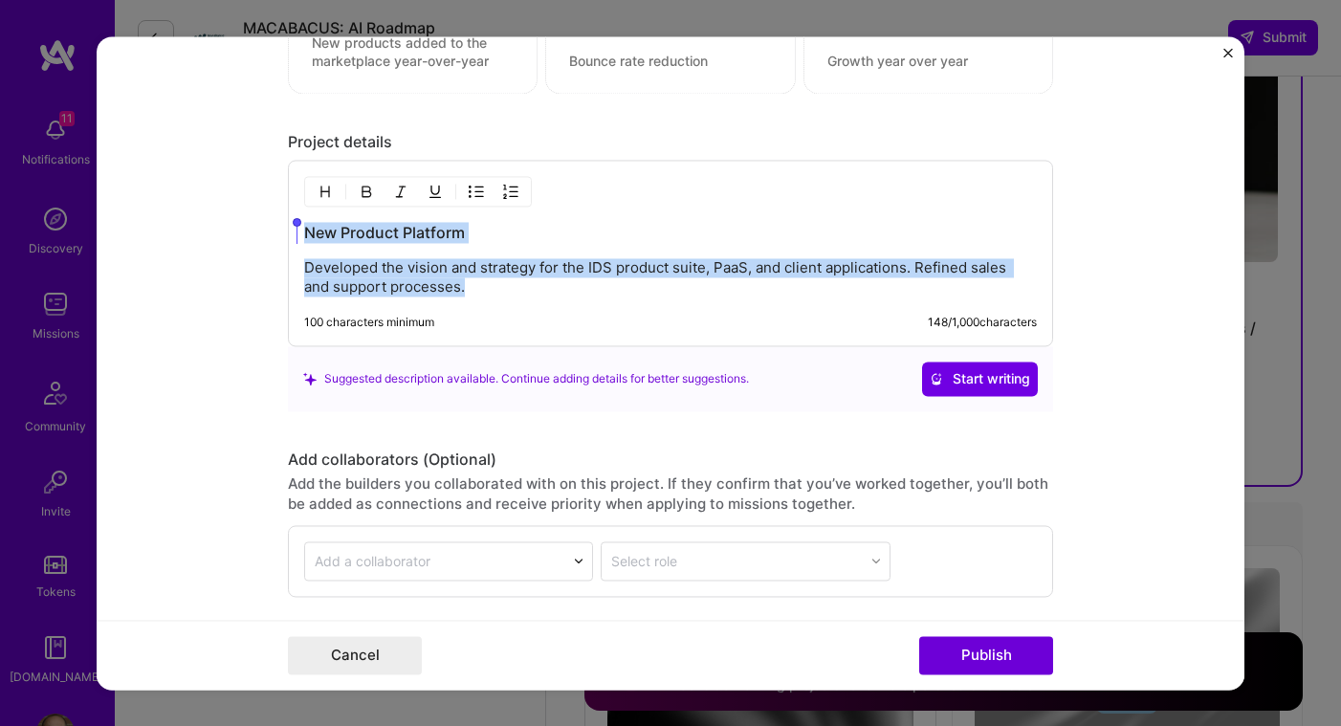
drag, startPoint x: 474, startPoint y: 289, endPoint x: 298, endPoint y: 228, distance: 186.3
click at [304, 228] on div "New Product Platform Developed the vision and strategy for the IDS product suit…" at bounding box center [670, 259] width 733 height 75
paste div
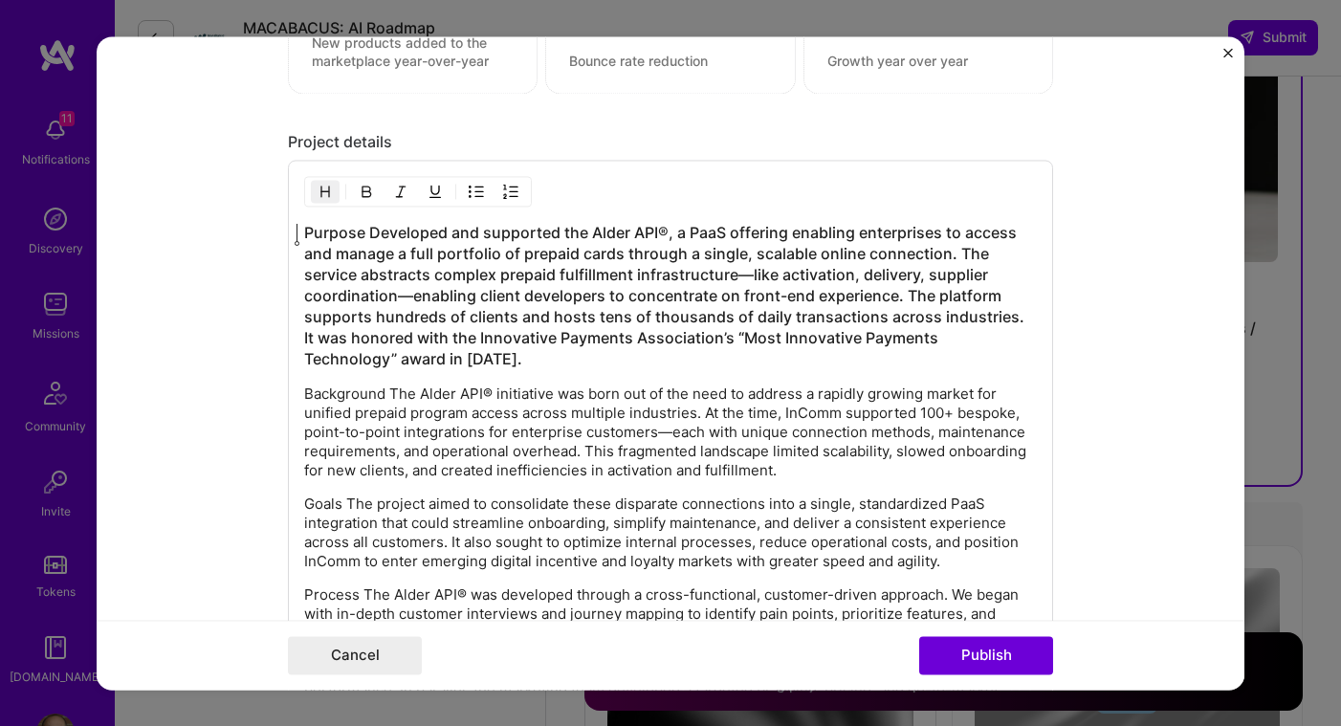
click at [362, 231] on h3 "Purpose Developed and supported the Alder API®, a PaaS offering enabling enterp…" at bounding box center [670, 295] width 733 height 147
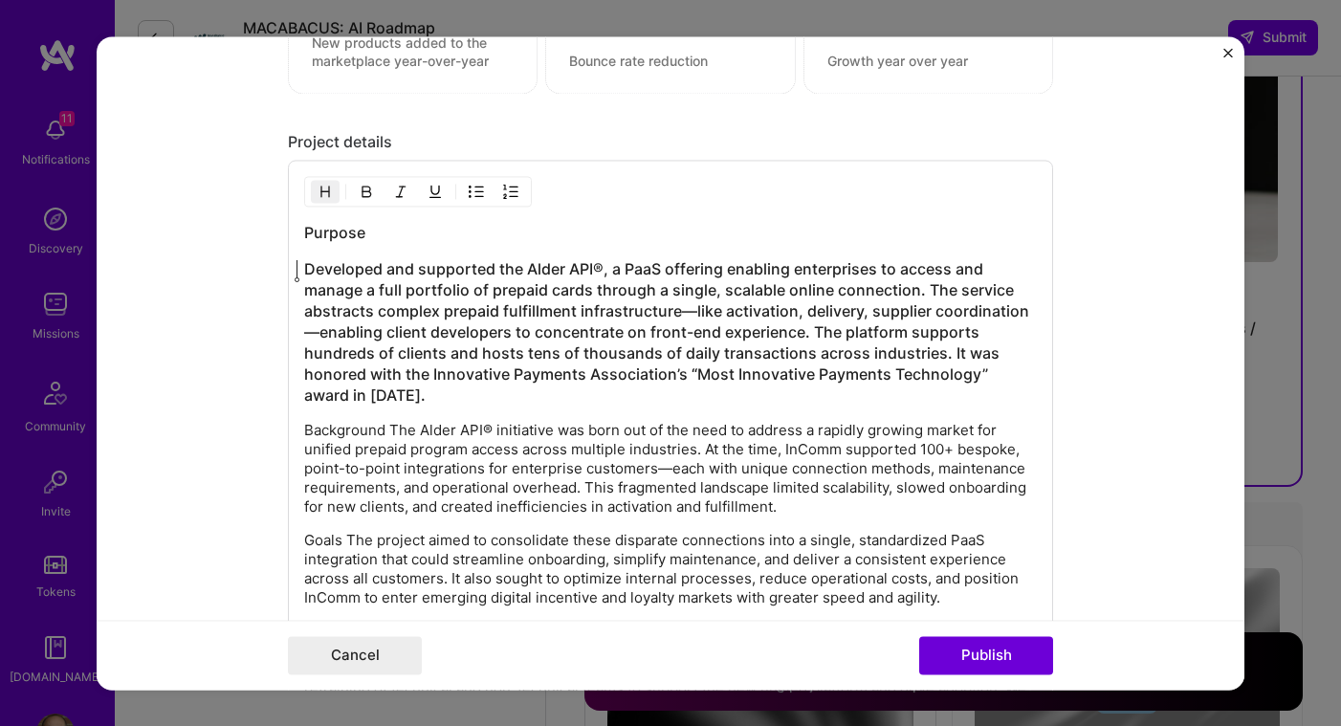
click at [349, 242] on h3 "Purpose" at bounding box center [670, 232] width 733 height 21
click at [359, 195] on img "button" at bounding box center [366, 191] width 15 height 15
click at [323, 234] on strong "Purpose" at bounding box center [334, 232] width 61 height 19
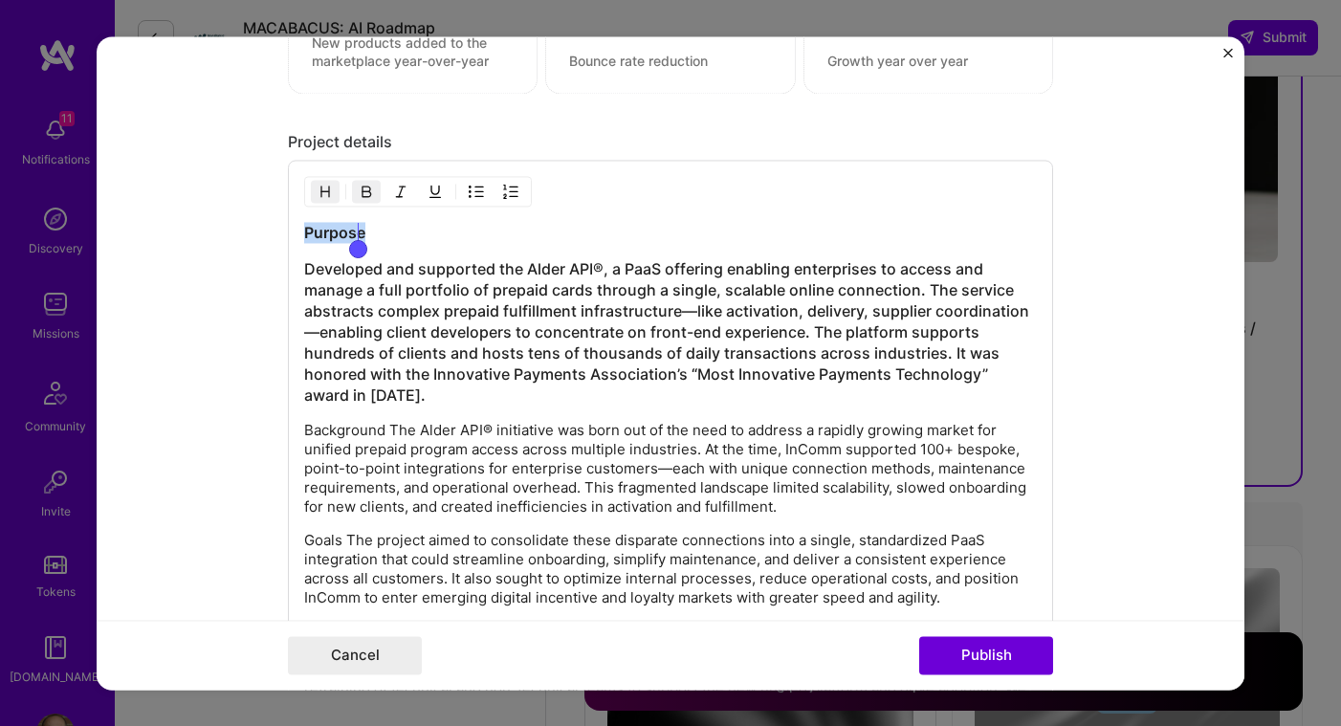
click at [320, 203] on button "button" at bounding box center [325, 191] width 29 height 23
click at [318, 190] on img "button" at bounding box center [325, 191] width 15 height 15
click at [359, 193] on img "button" at bounding box center [366, 191] width 15 height 15
click at [385, 224] on h3 "Purpose" at bounding box center [670, 232] width 733 height 21
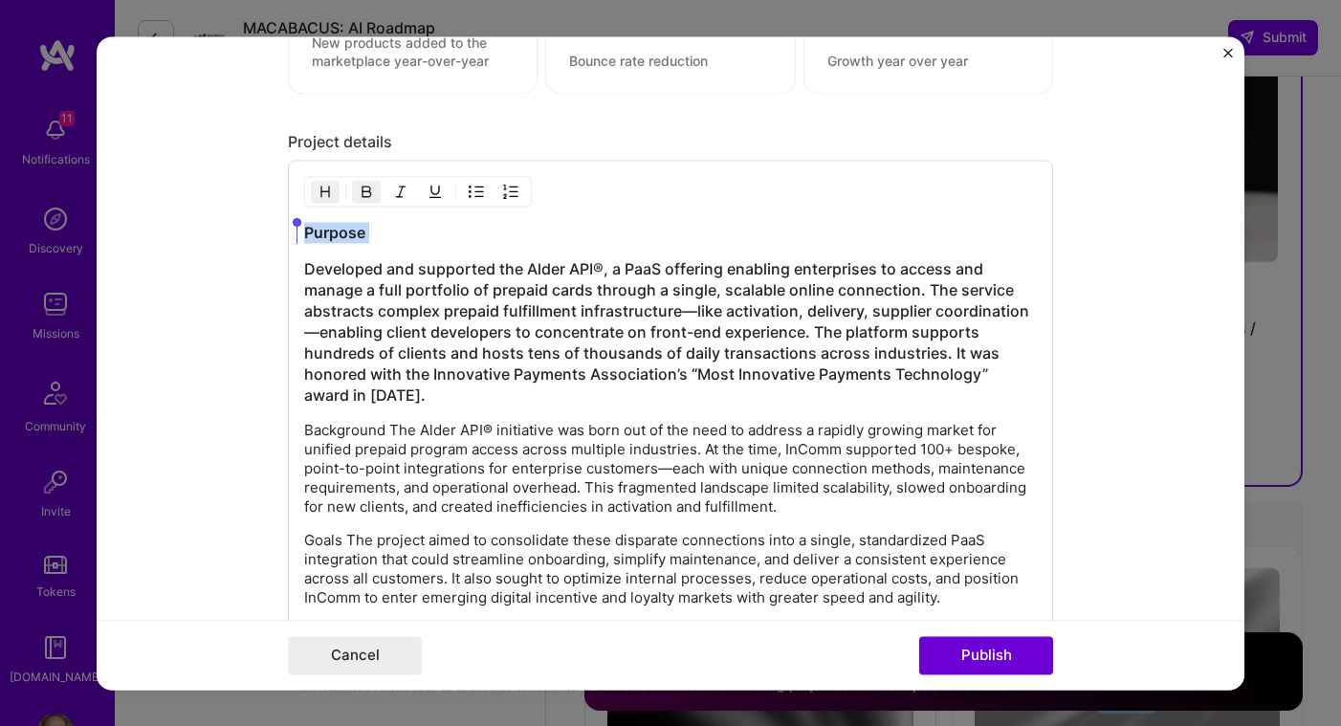
drag, startPoint x: 393, startPoint y: 247, endPoint x: 291, endPoint y: 230, distance: 103.8
click at [291, 230] on div "Purpose Developed and supported the Alder API®, a PaaS offering enabling enterp…" at bounding box center [670, 669] width 765 height 1019
click at [326, 193] on button "button" at bounding box center [325, 191] width 29 height 23
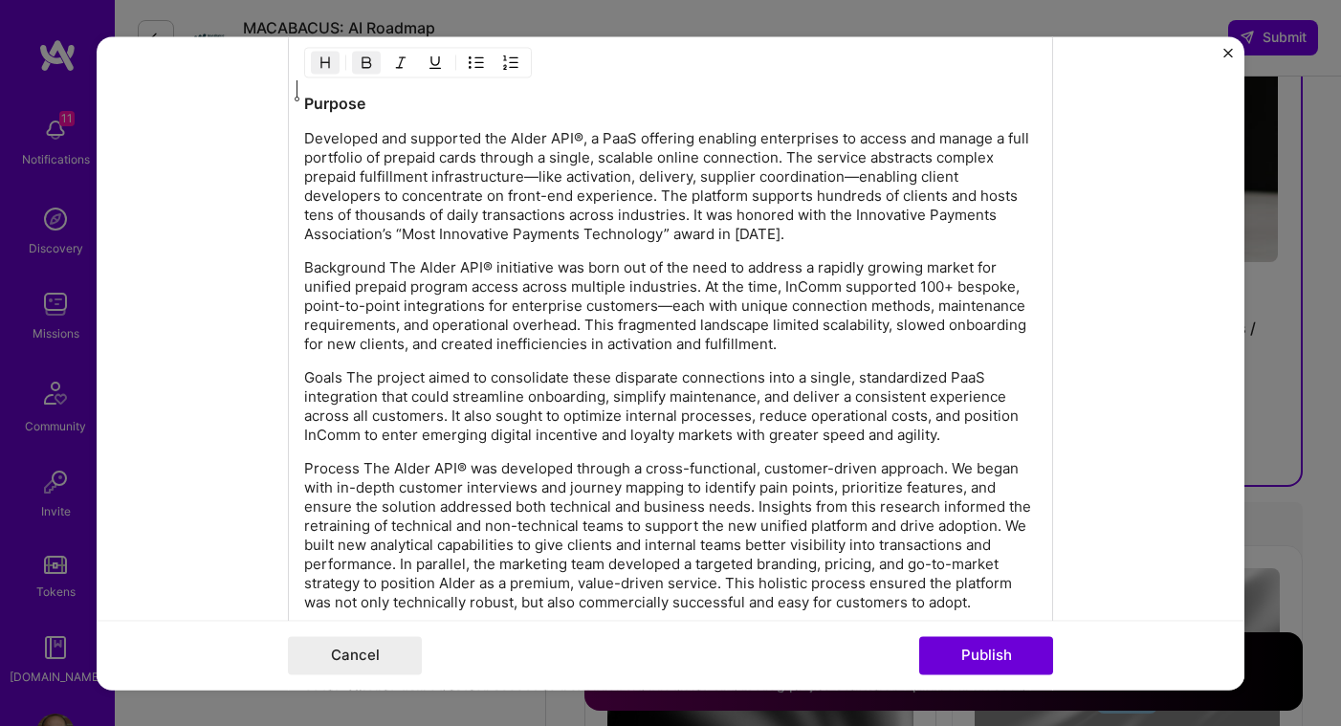
scroll to position [2726, 0]
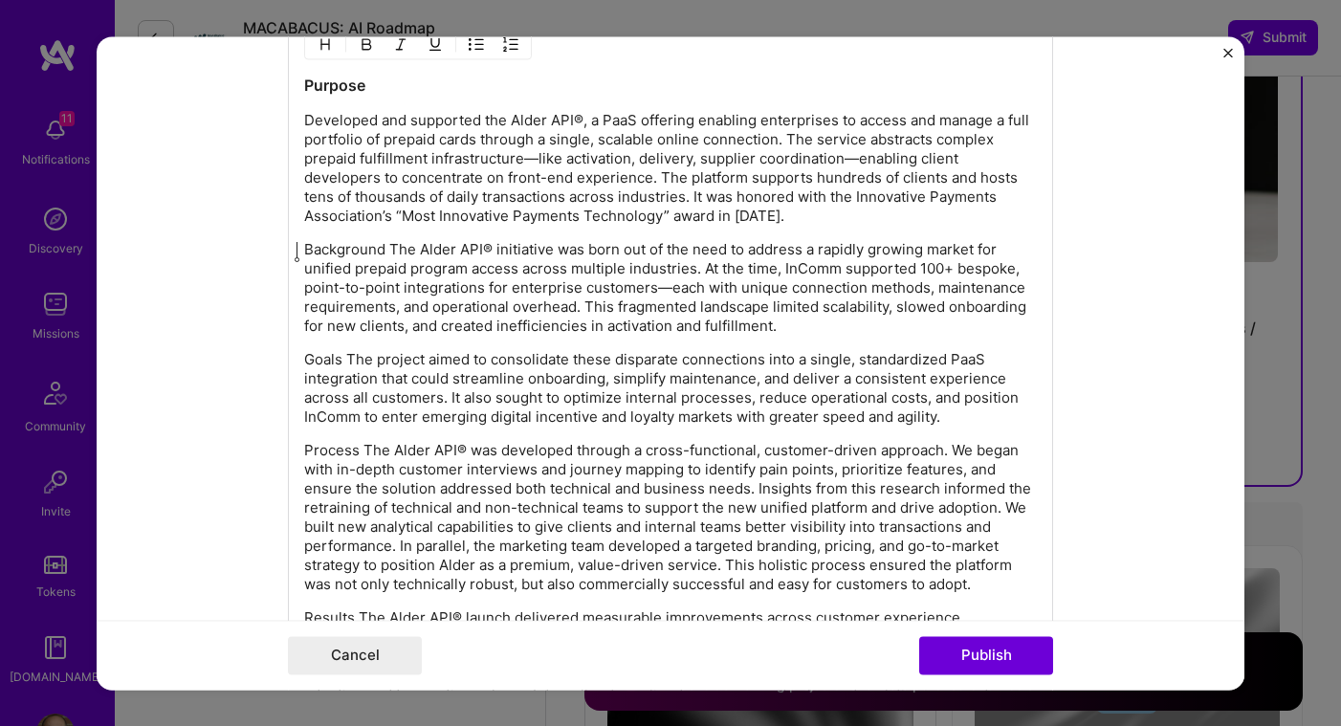
click at [381, 240] on div "Purpose Developed and supported the Alder API®, a PaaS offering enabling enterp…" at bounding box center [670, 511] width 733 height 873
click at [384, 250] on p "Background The Alder API® initiative was born out of the need to address a rapi…" at bounding box center [670, 288] width 733 height 96
click at [383, 250] on p "Background The Alder API® initiative was born out of the need to address a rapi…" at bounding box center [670, 288] width 733 height 96
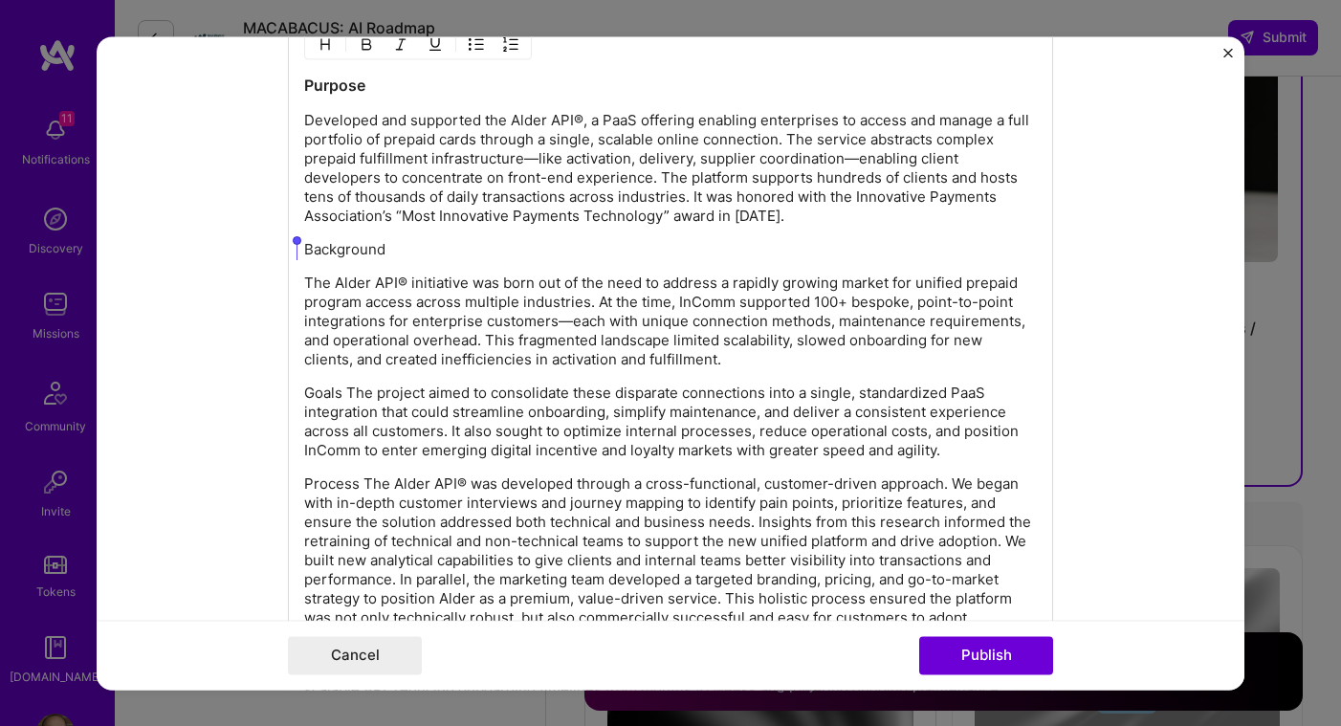
drag, startPoint x: 383, startPoint y: 257, endPoint x: 301, endPoint y: 249, distance: 81.8
click at [304, 249] on p "Background" at bounding box center [670, 249] width 733 height 19
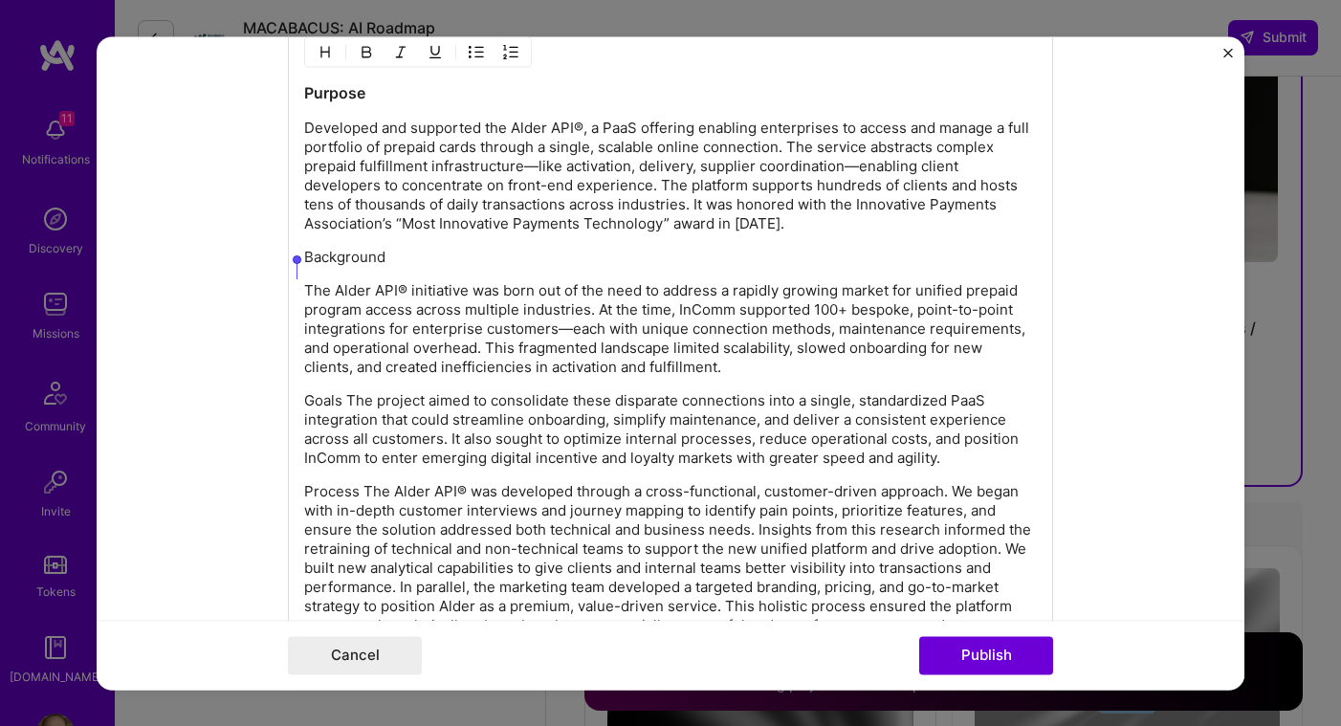
scroll to position [2705, 0]
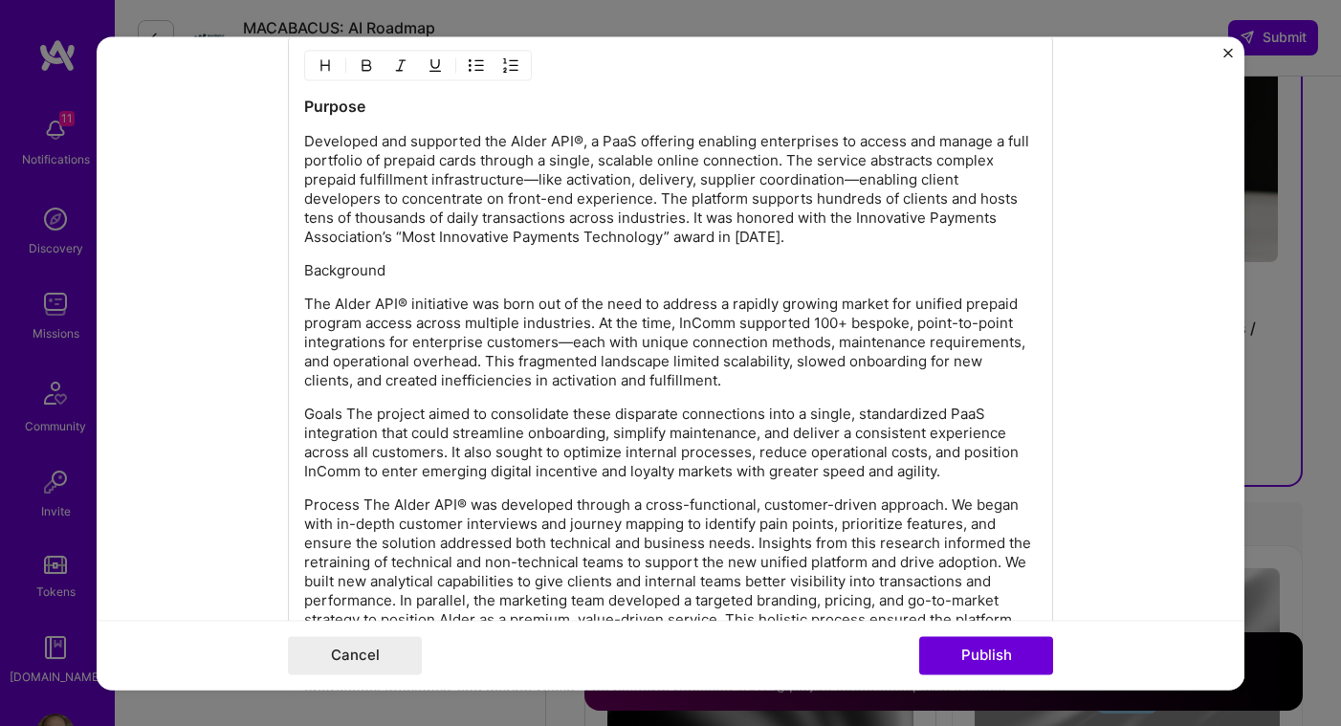
click at [318, 62] on img "button" at bounding box center [325, 64] width 15 height 15
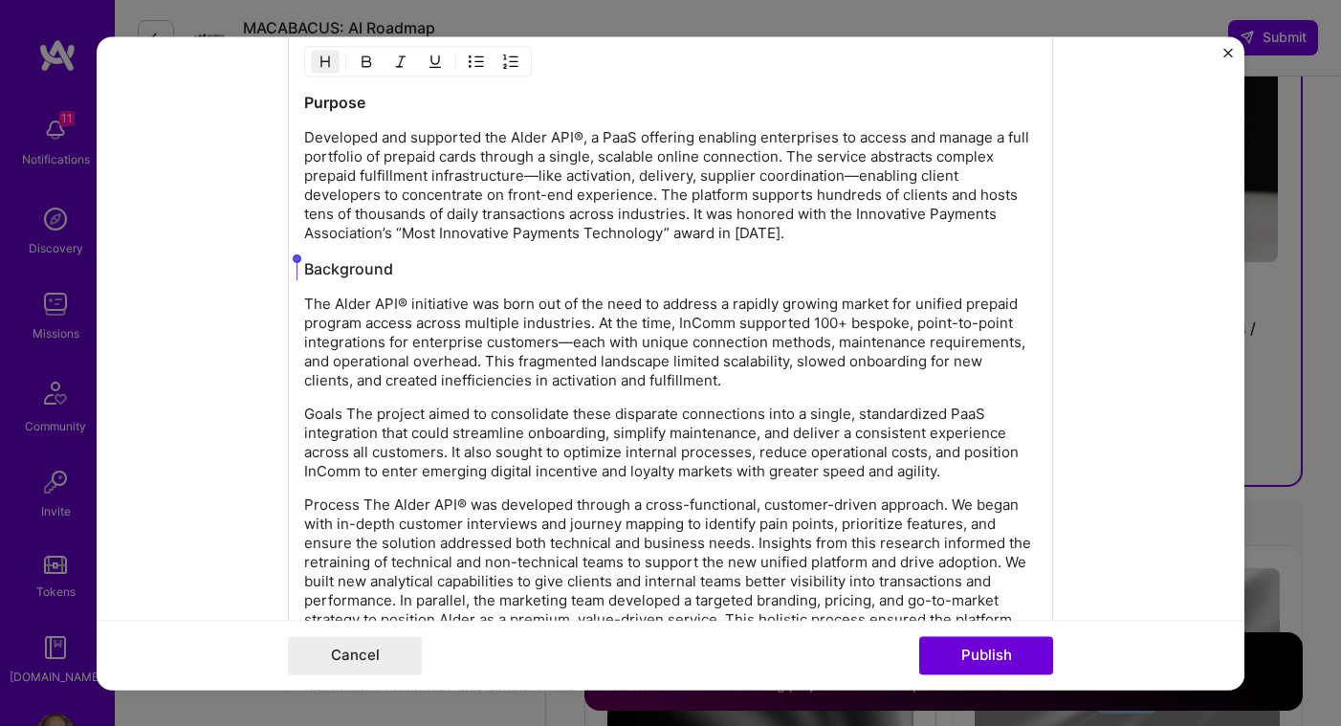
click at [336, 105] on strong "Purpose" at bounding box center [334, 102] width 61 height 19
click at [367, 62] on button "button" at bounding box center [366, 61] width 29 height 23
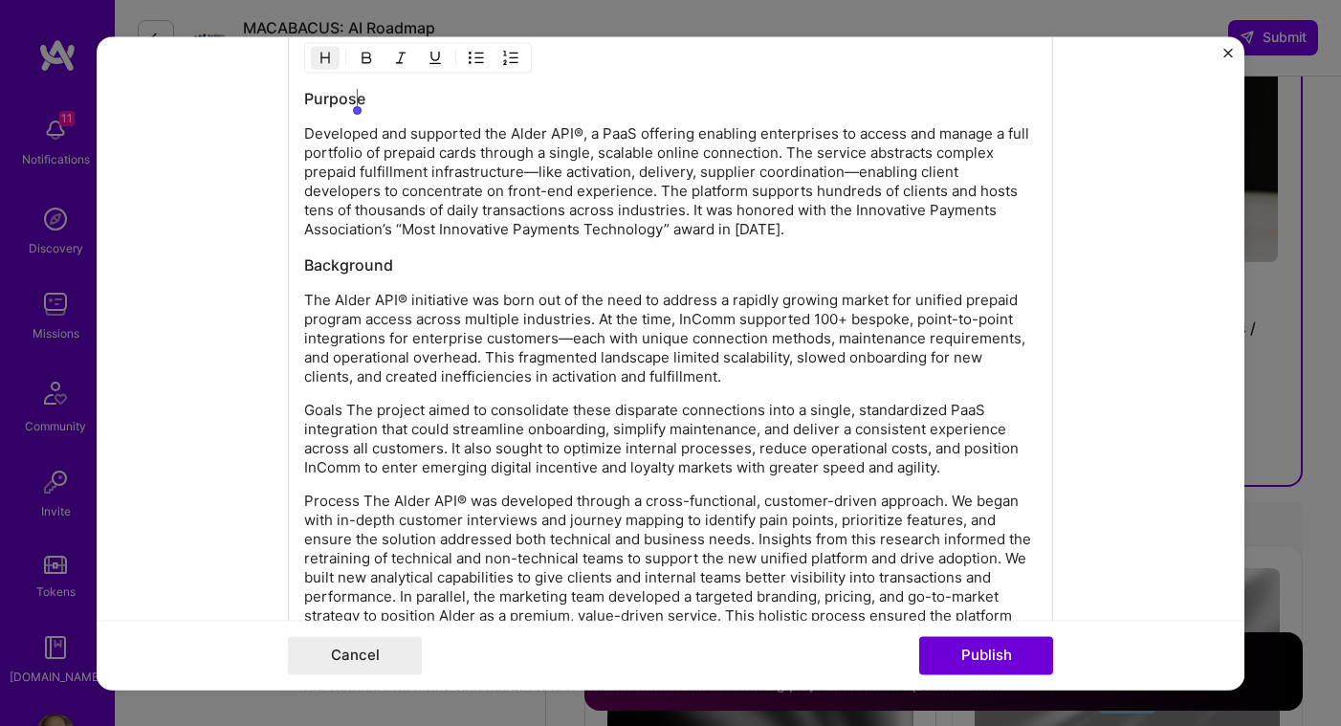
click at [421, 187] on p "Developed and supported the Alder API®, a PaaS offering enabling enterprises to…" at bounding box center [670, 181] width 733 height 115
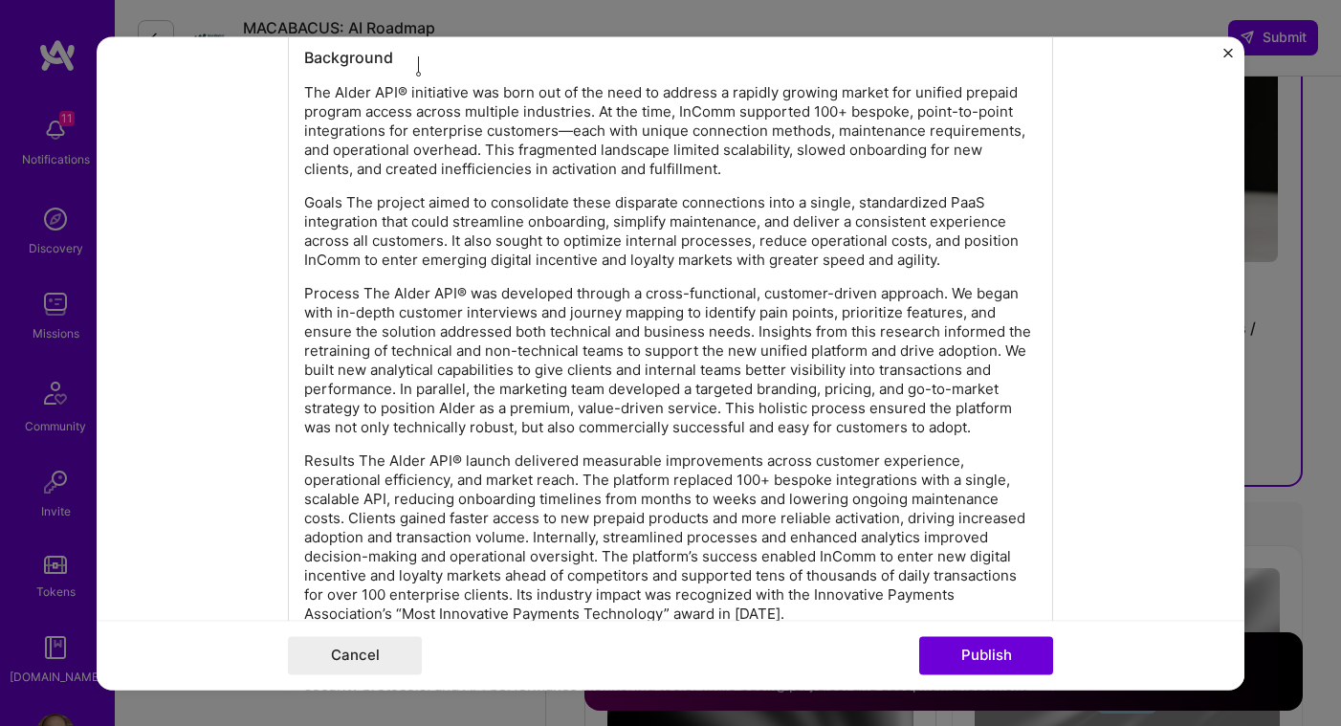
scroll to position [3004, 0]
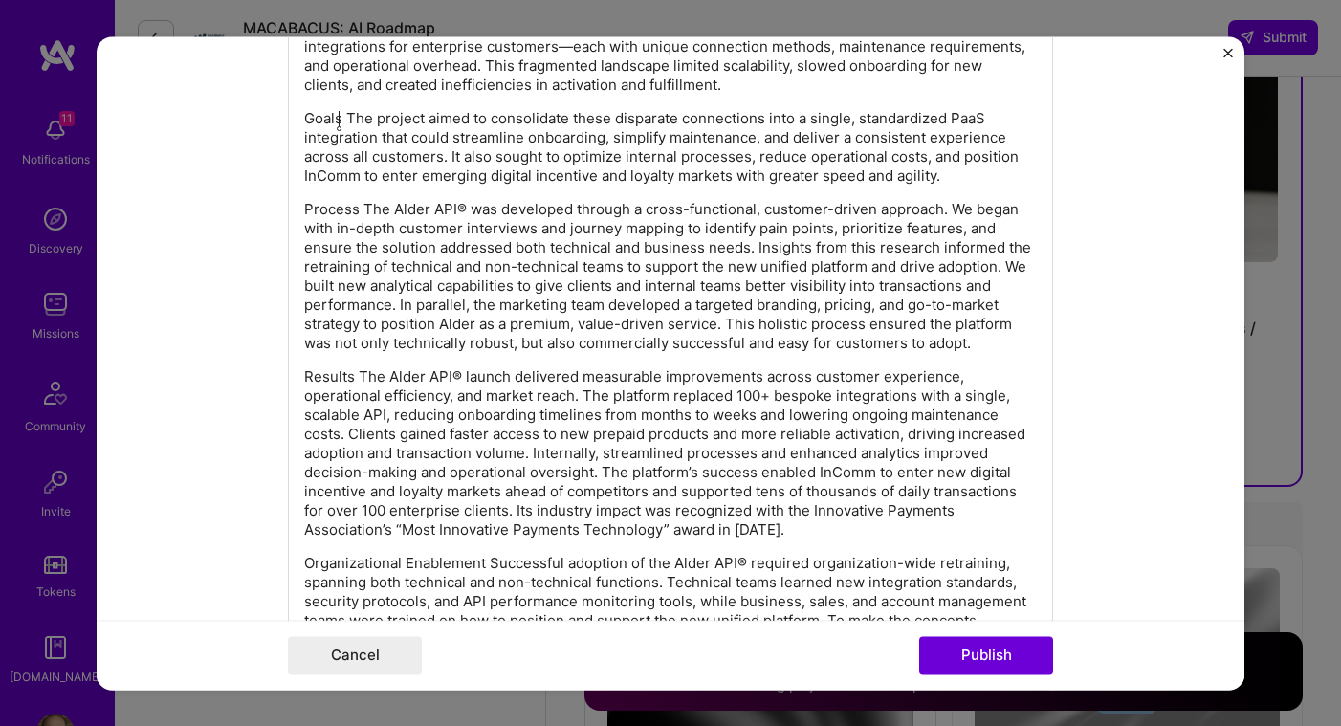
click at [341, 121] on p "Goals The project aimed to consolidate these disparate connections into a singl…" at bounding box center [670, 147] width 733 height 77
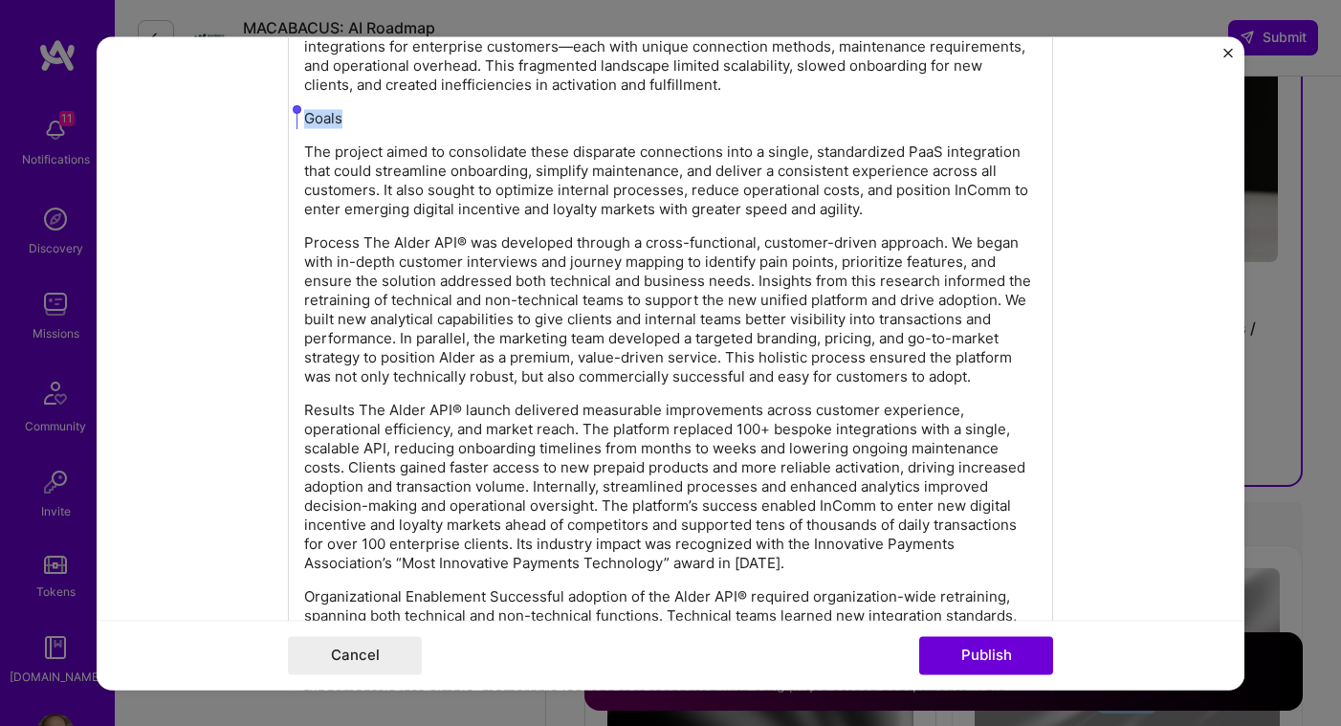
drag, startPoint x: 334, startPoint y: 124, endPoint x: 283, endPoint y: 116, distance: 51.4
click at [288, 116] on div "Purpose Developed and supported the Alder API®, a PaaS offering enabling enterp…" at bounding box center [670, 262] width 765 height 1056
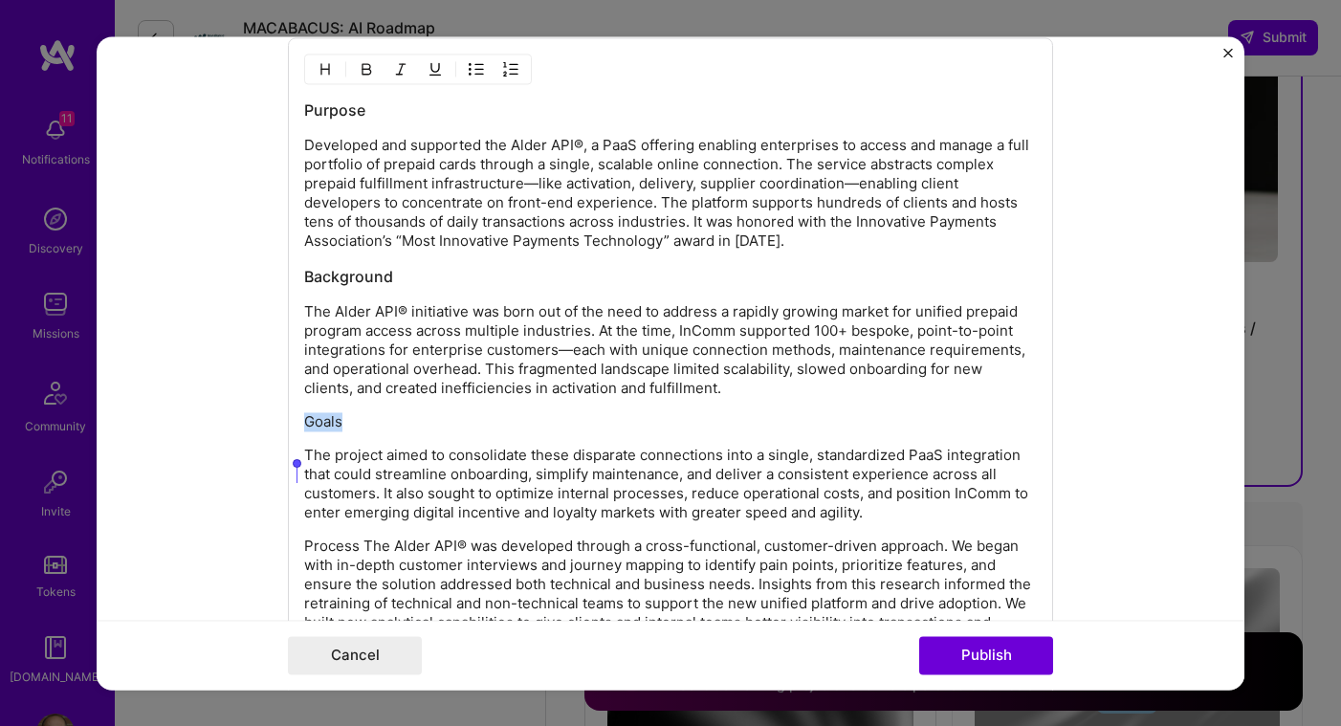
scroll to position [2650, 0]
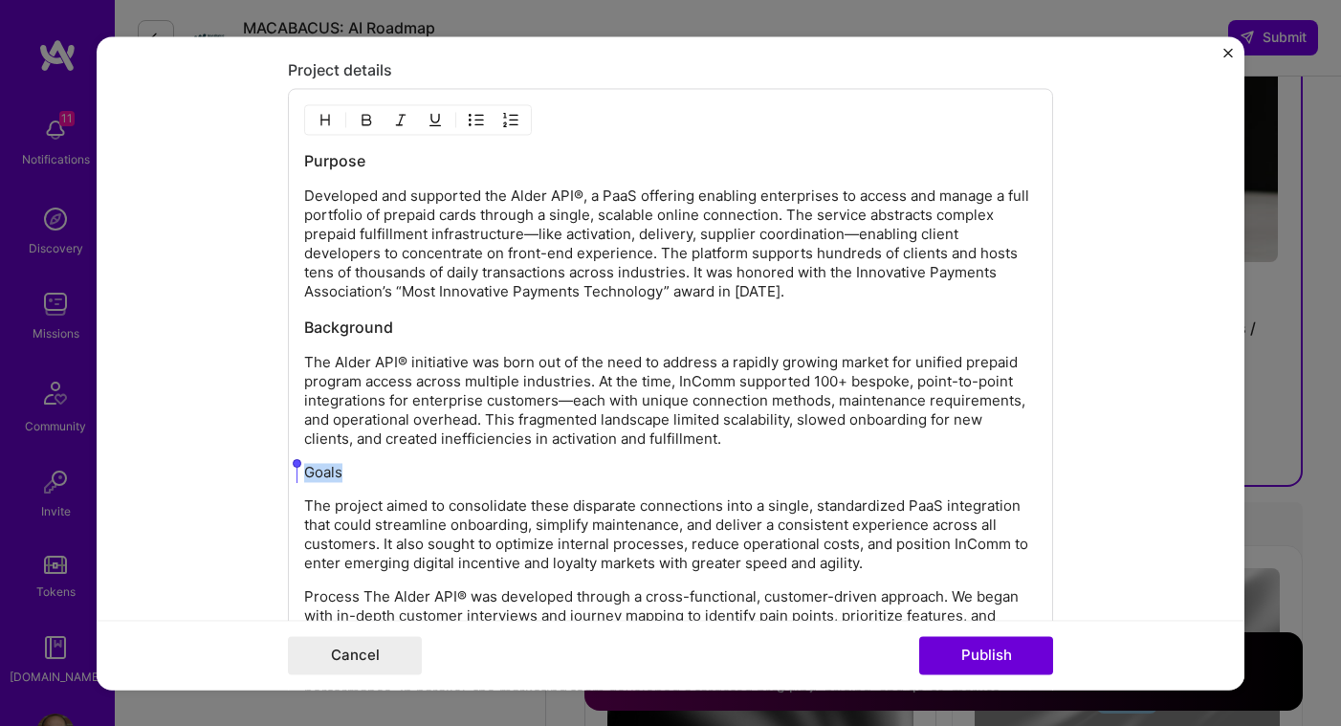
click at [323, 122] on img "button" at bounding box center [325, 119] width 15 height 15
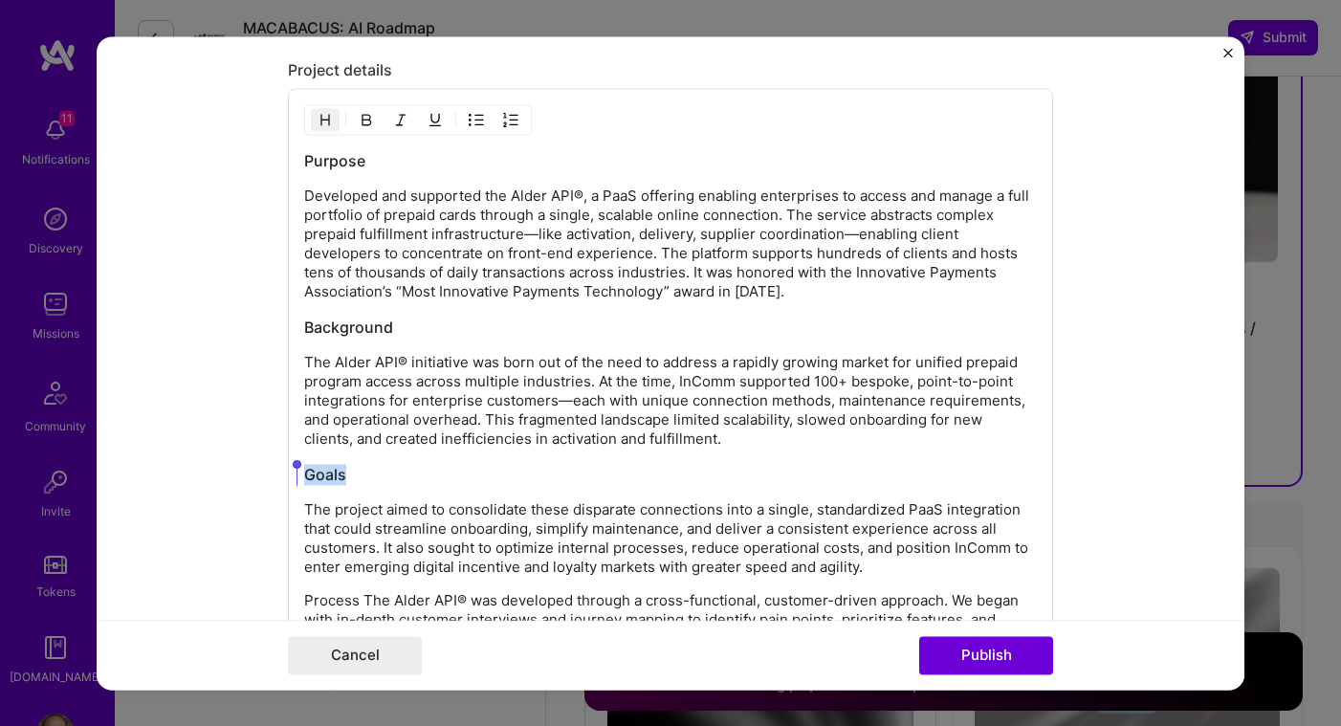
scroll to position [3013, 0]
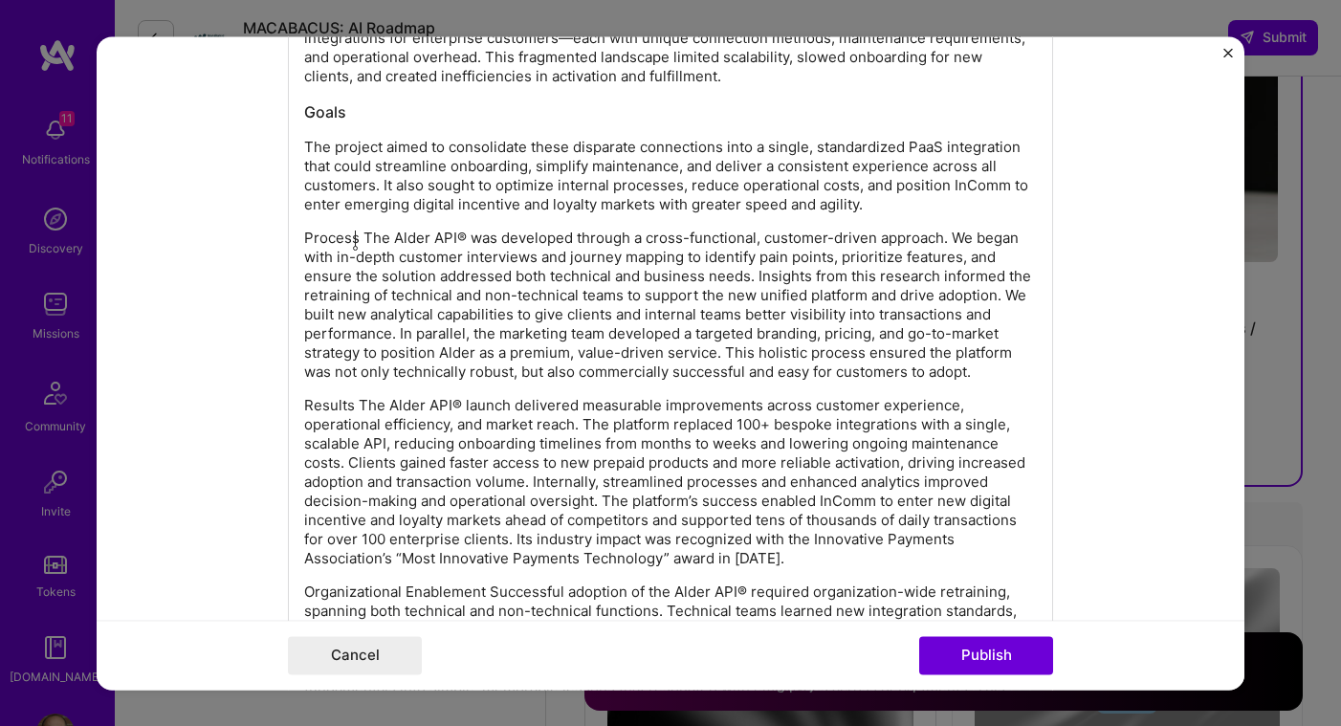
click at [355, 233] on p "Process The Alder API® was developed through a cross-functional, customer-drive…" at bounding box center [670, 305] width 733 height 153
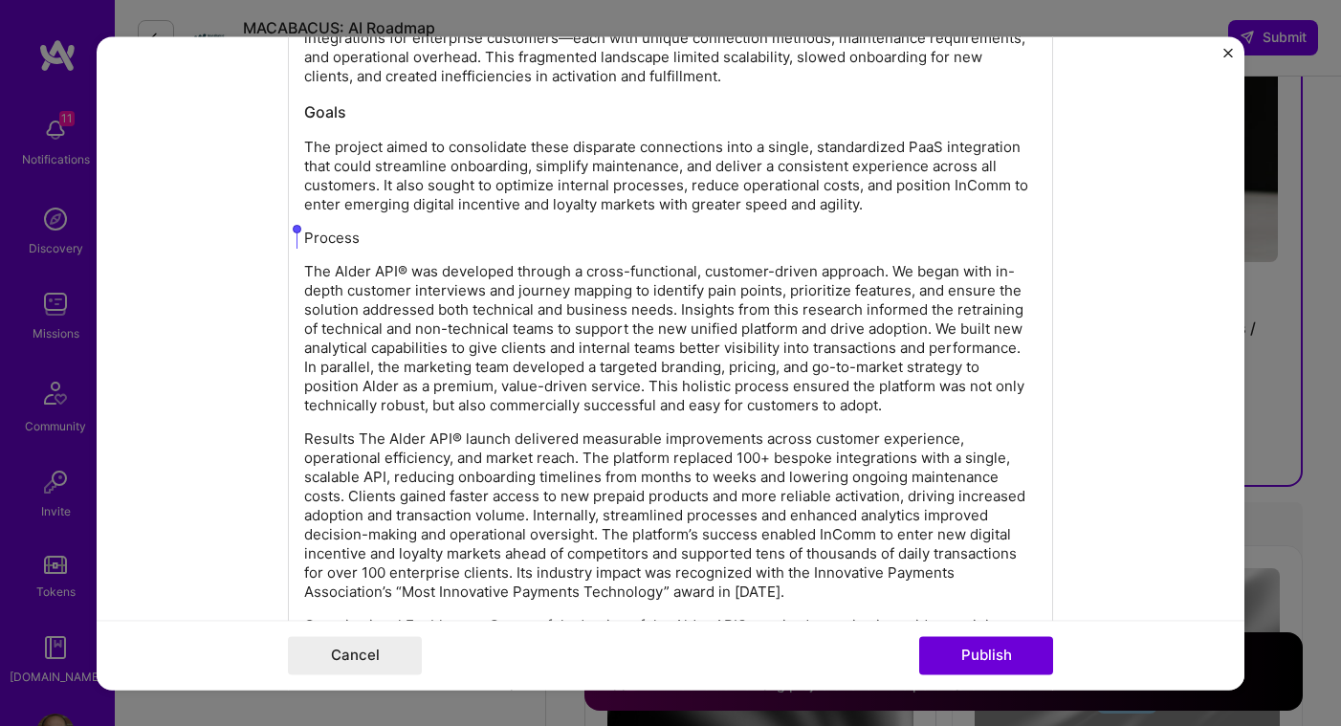
drag, startPoint x: 360, startPoint y: 242, endPoint x: 288, endPoint y: 241, distance: 71.7
click at [288, 241] on div "Purpose Developed and supported the Alder API®, a PaaS offering enabling enterp…" at bounding box center [670, 271] width 765 height 1093
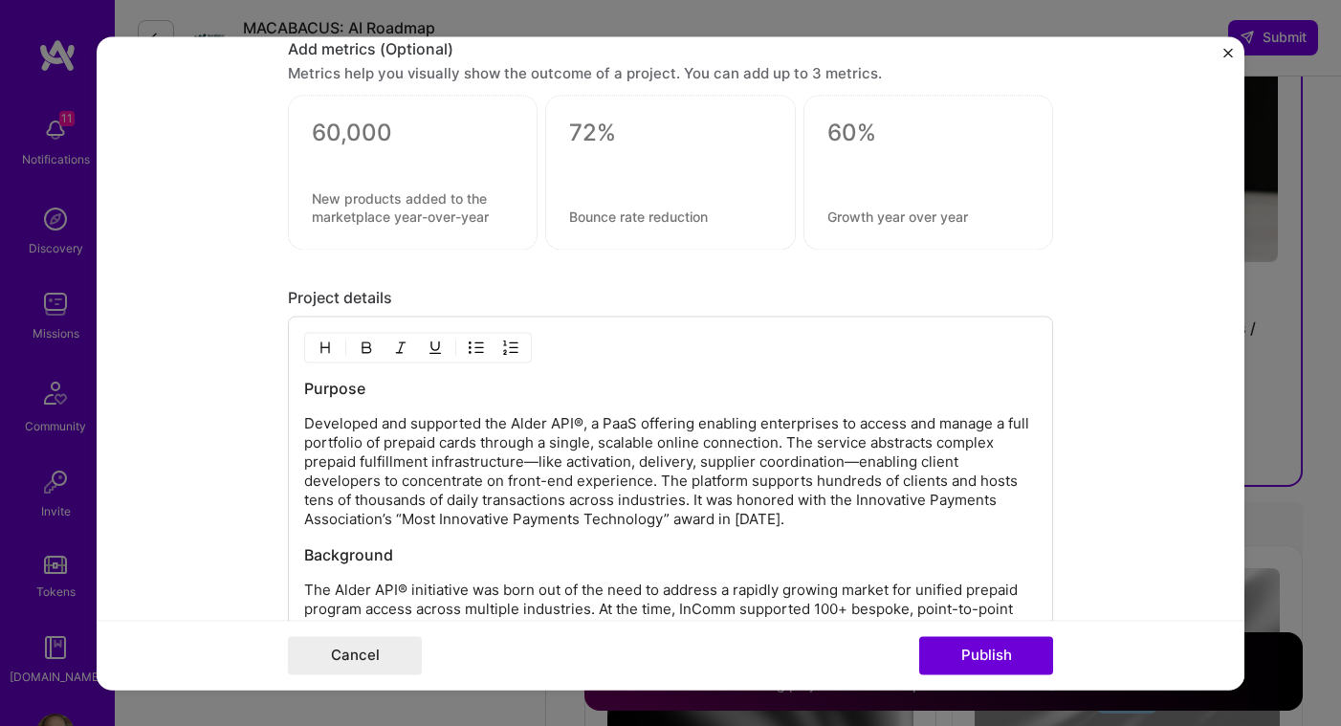
scroll to position [2505, 0]
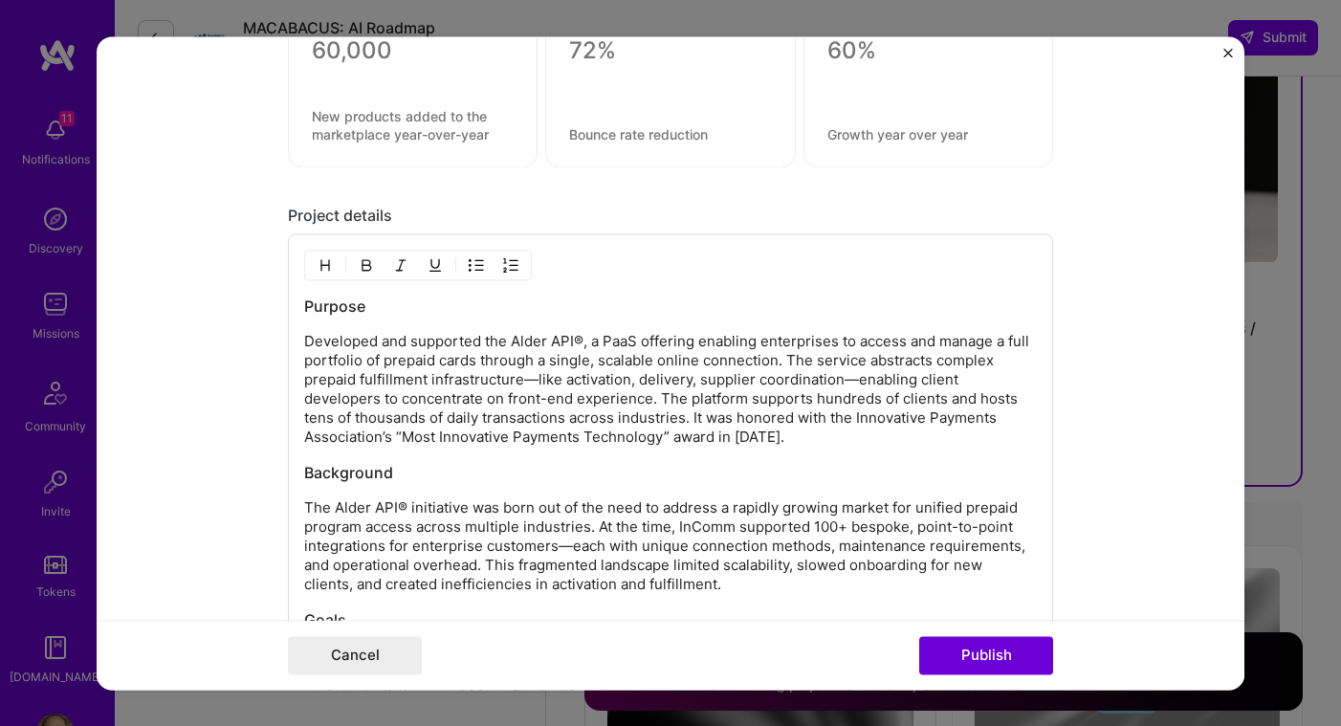
click at [320, 262] on img "button" at bounding box center [325, 264] width 15 height 15
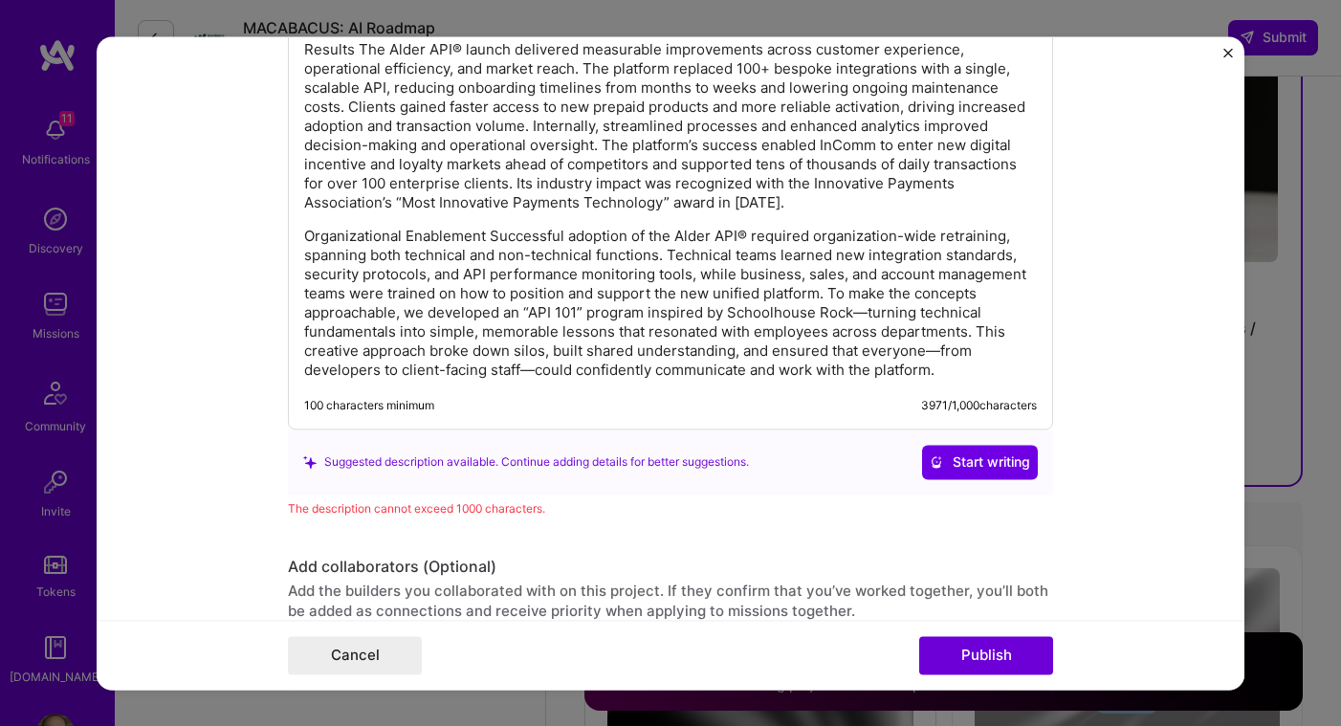
scroll to position [3420, 0]
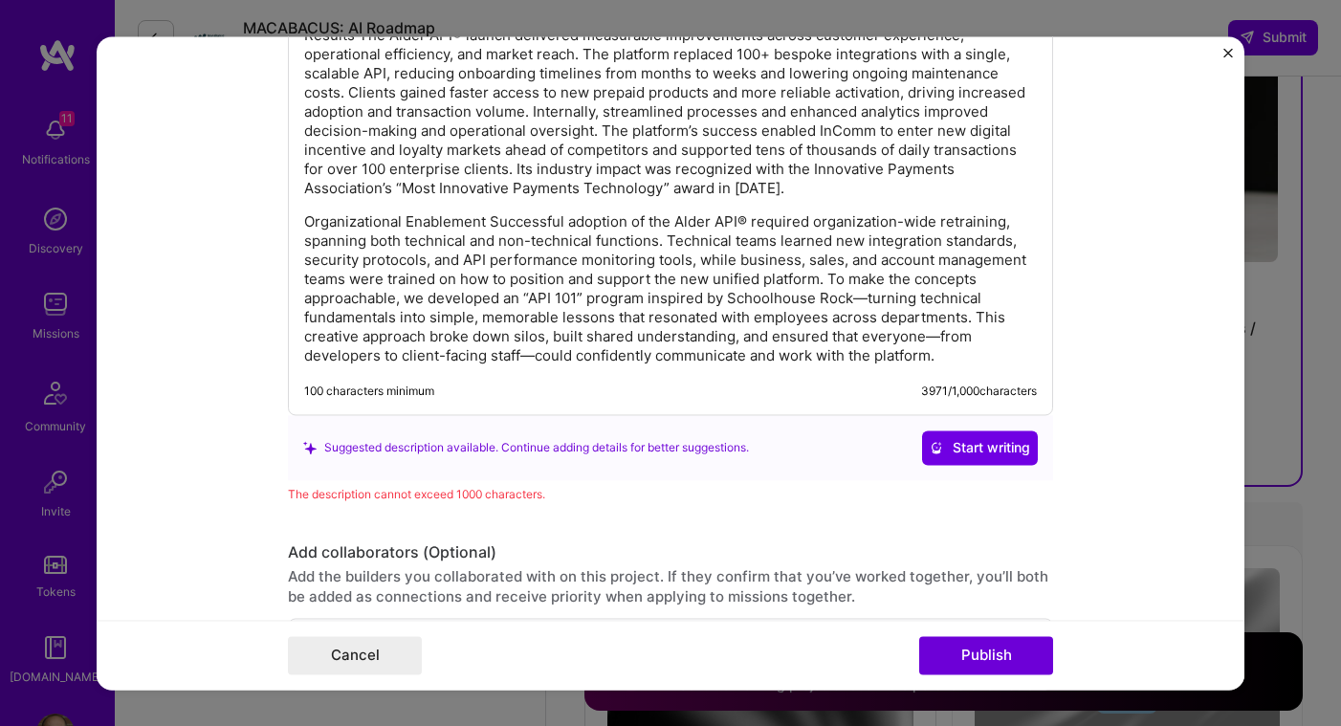
click at [484, 226] on p "Organizational Enablement Successful adoption of the Alder API® required organi…" at bounding box center [670, 288] width 733 height 153
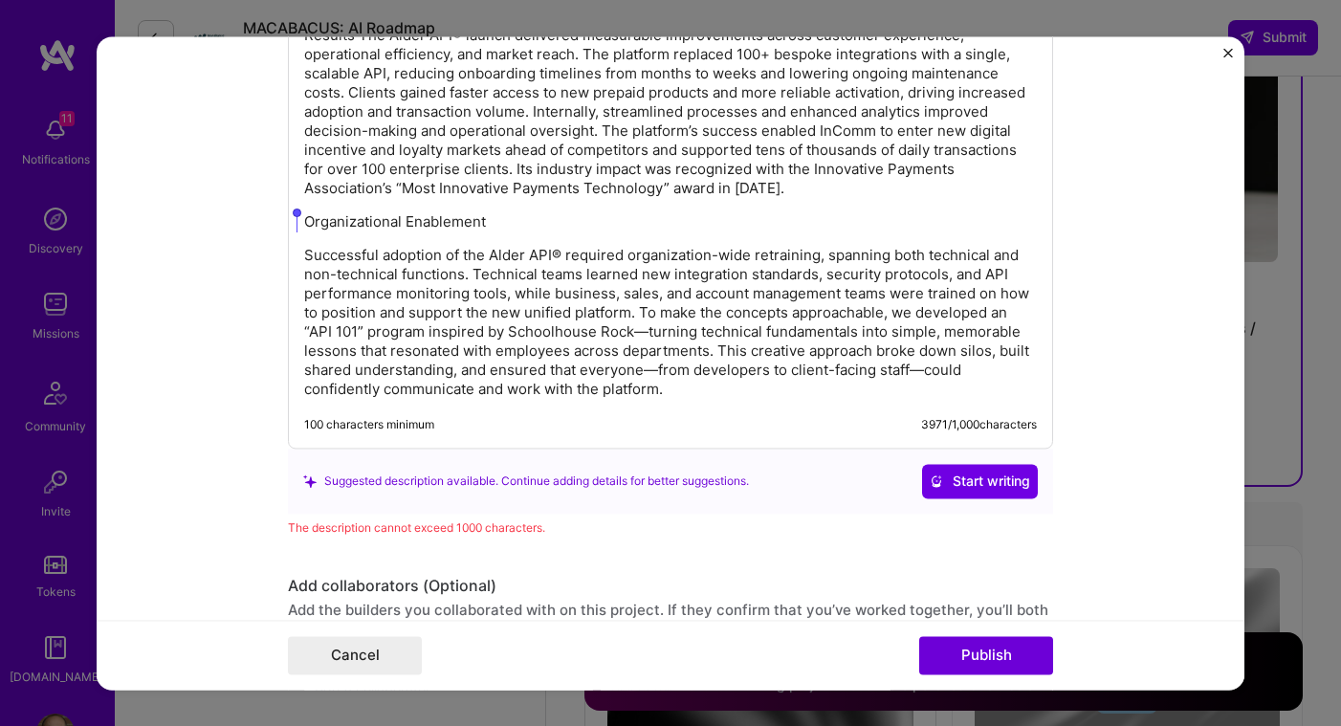
drag, startPoint x: 485, startPoint y: 221, endPoint x: 294, endPoint y: 226, distance: 191.4
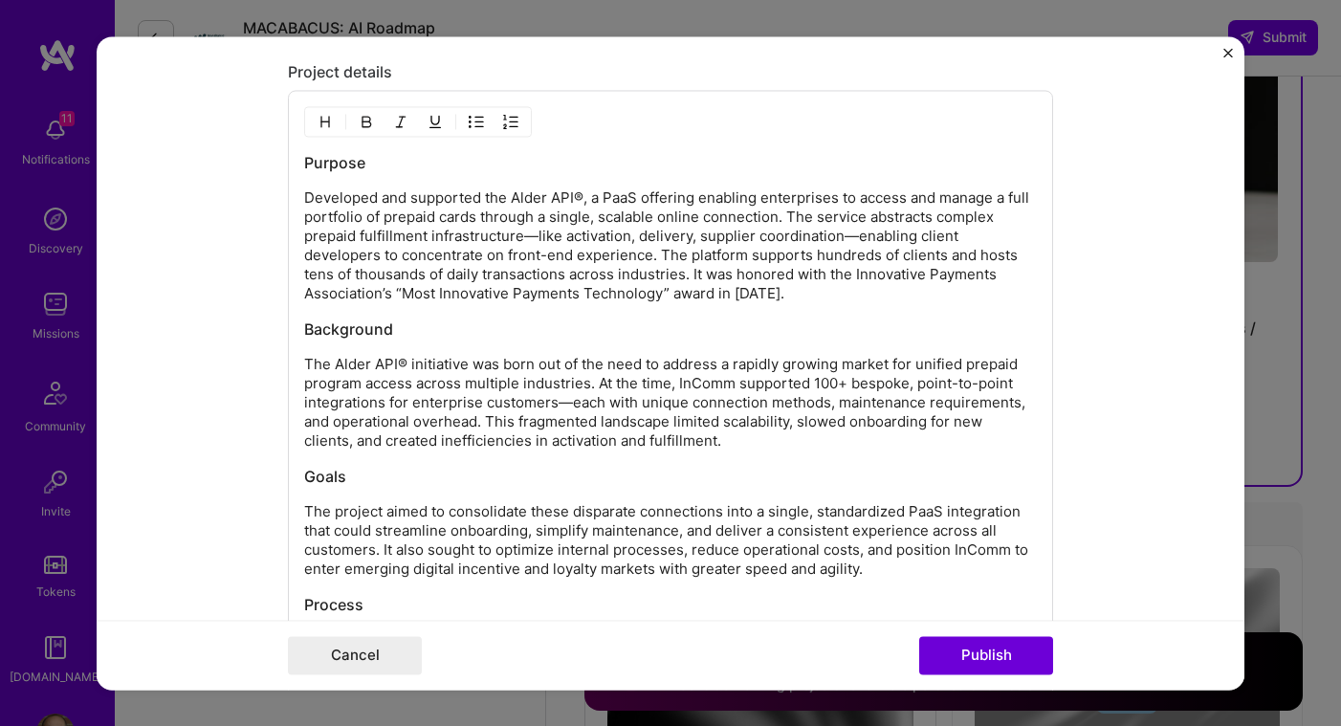
scroll to position [2501, 0]
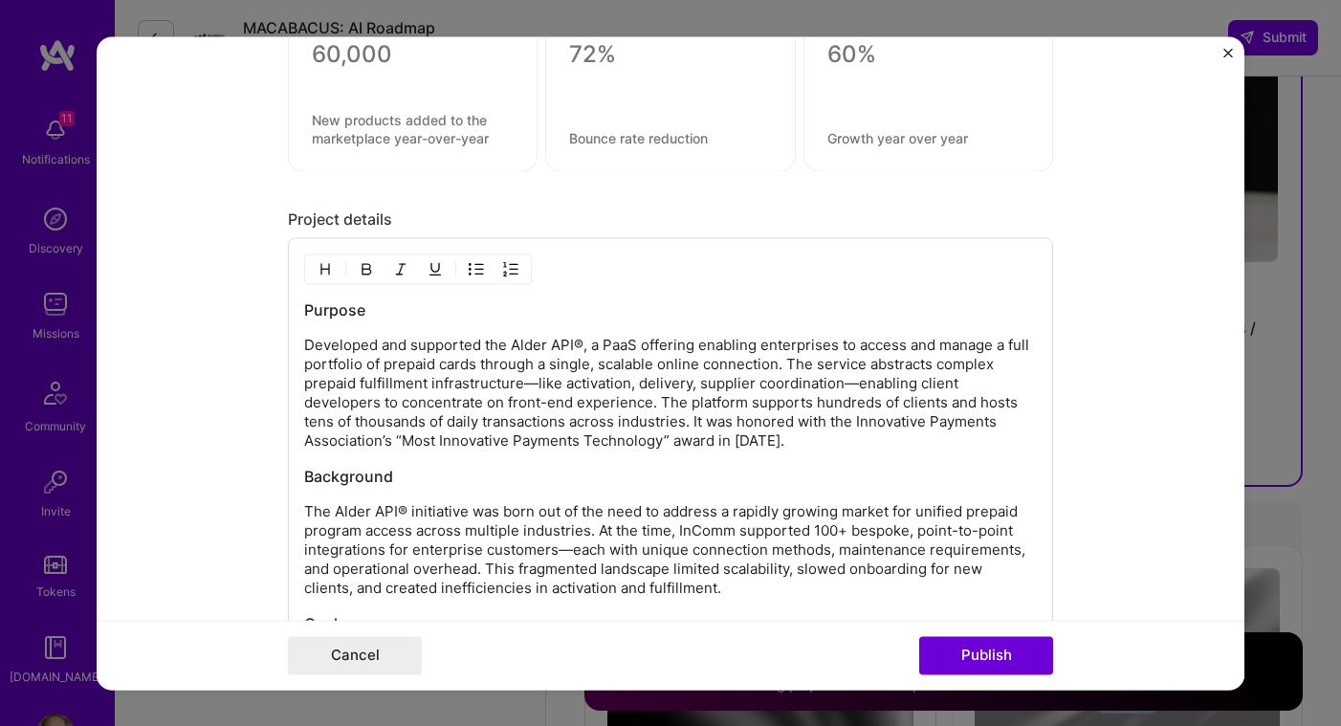
click at [318, 268] on img "button" at bounding box center [325, 268] width 15 height 15
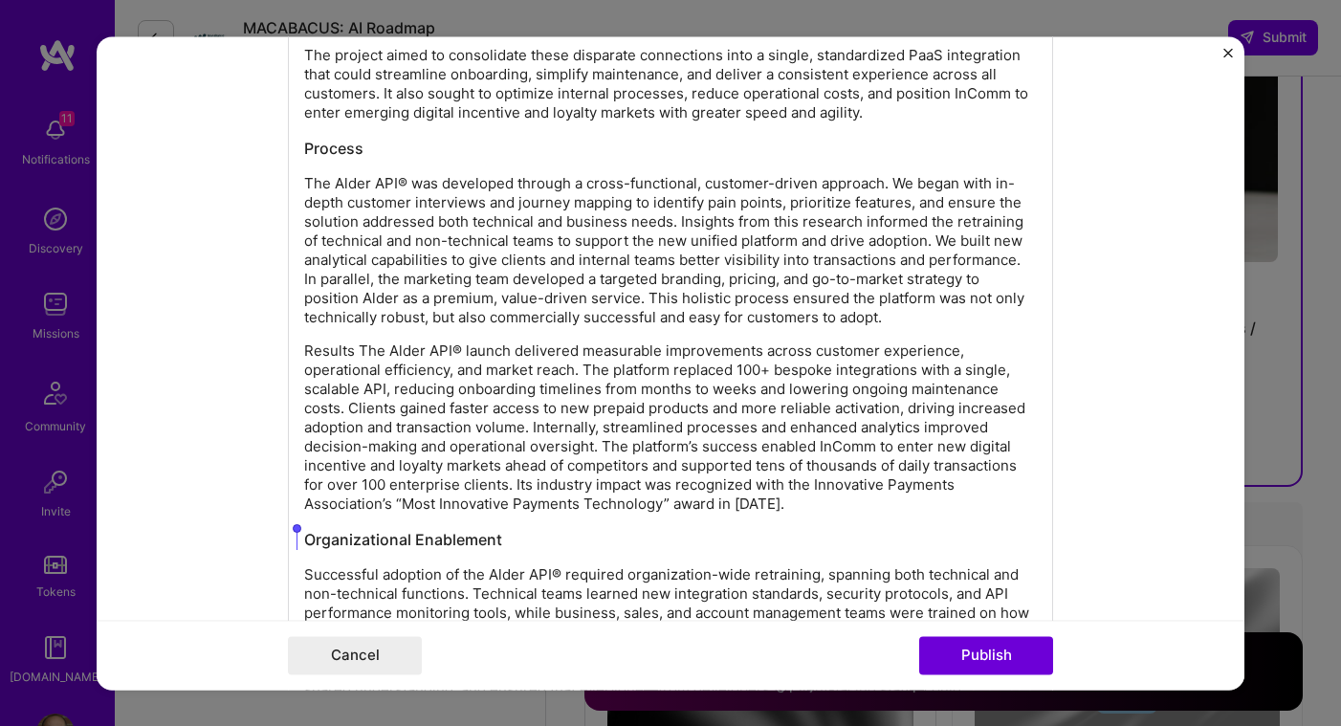
scroll to position [3107, 0]
drag, startPoint x: 350, startPoint y: 348, endPoint x: 391, endPoint y: 358, distance: 42.2
click at [352, 348] on p "Results The Alder API® launch delivered measurable improvements across customer…" at bounding box center [670, 426] width 733 height 172
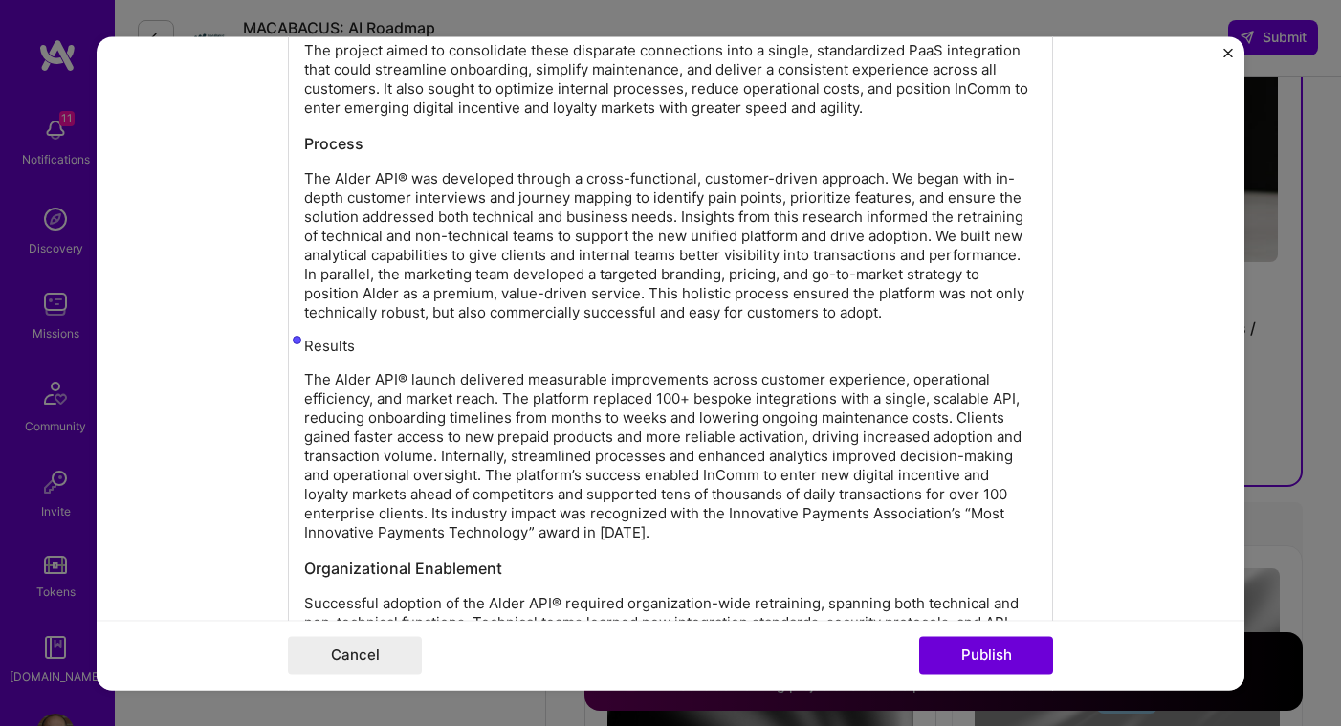
drag, startPoint x: 356, startPoint y: 350, endPoint x: 297, endPoint y: 342, distance: 58.8
click at [304, 342] on p "Results" at bounding box center [670, 346] width 733 height 19
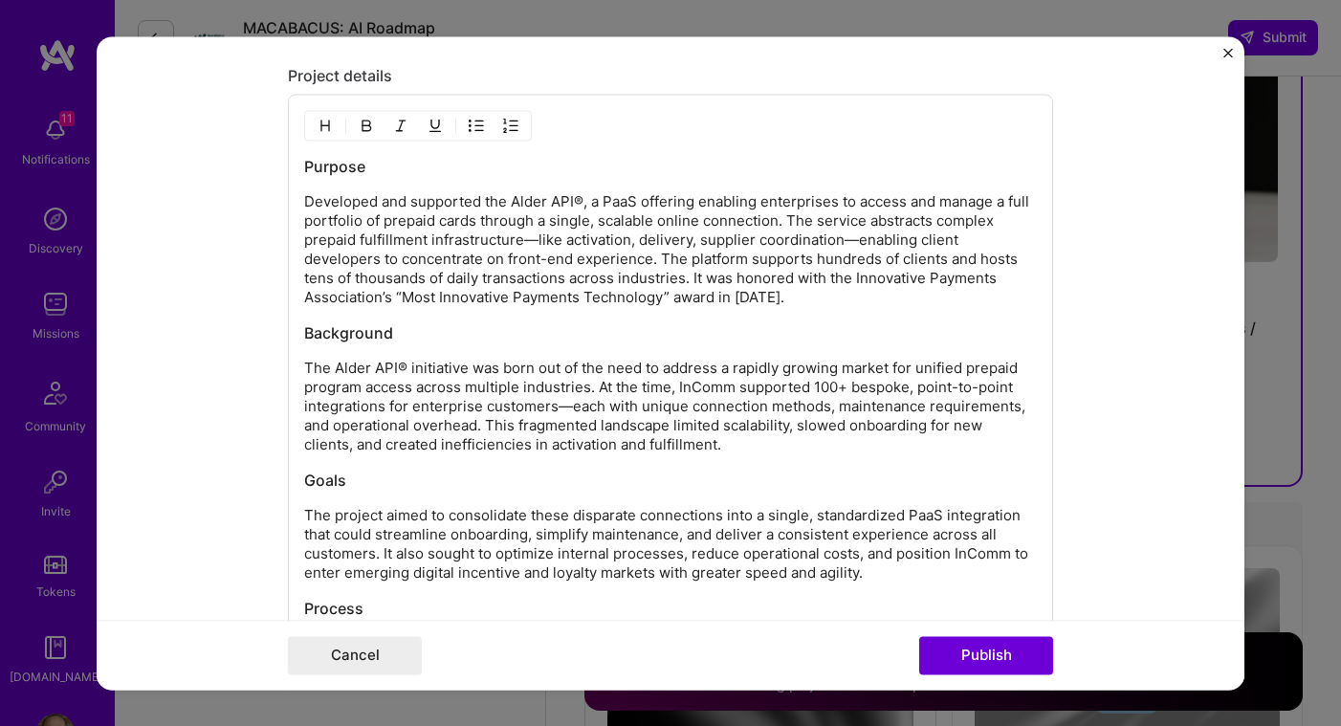
scroll to position [2613, 0]
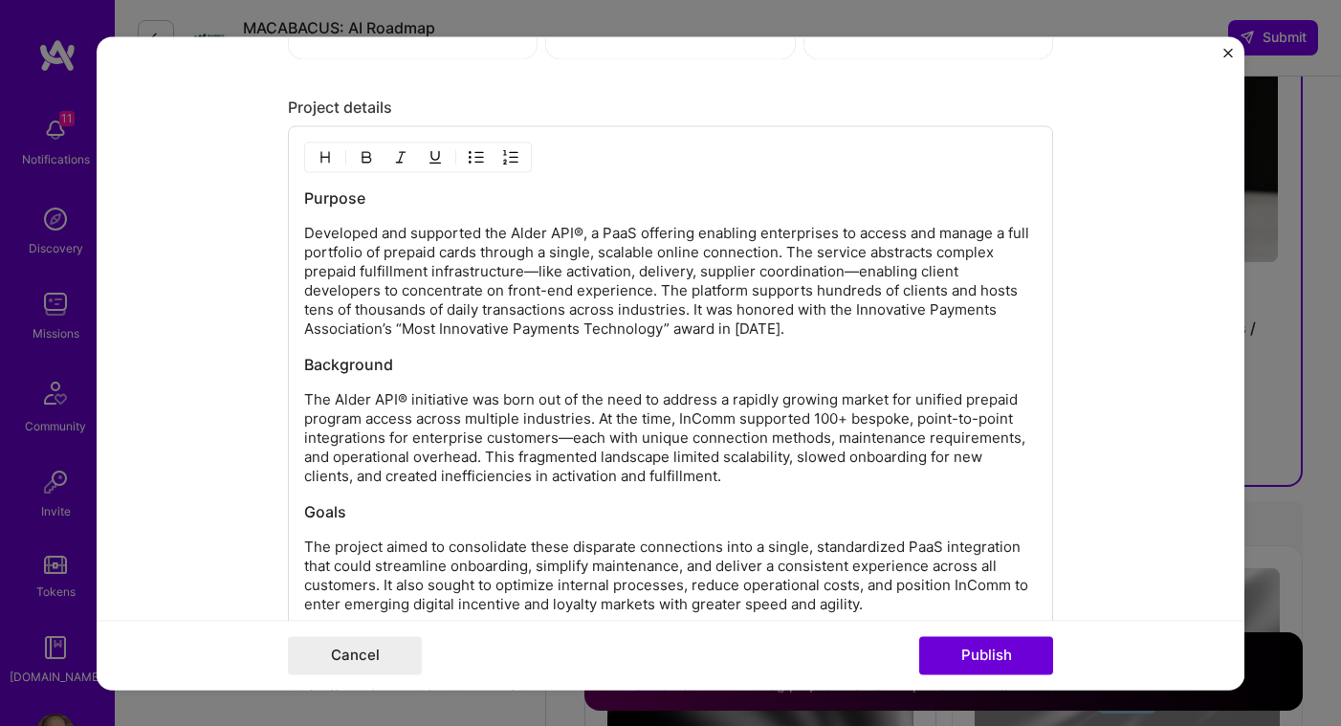
click at [323, 161] on img "button" at bounding box center [325, 156] width 15 height 15
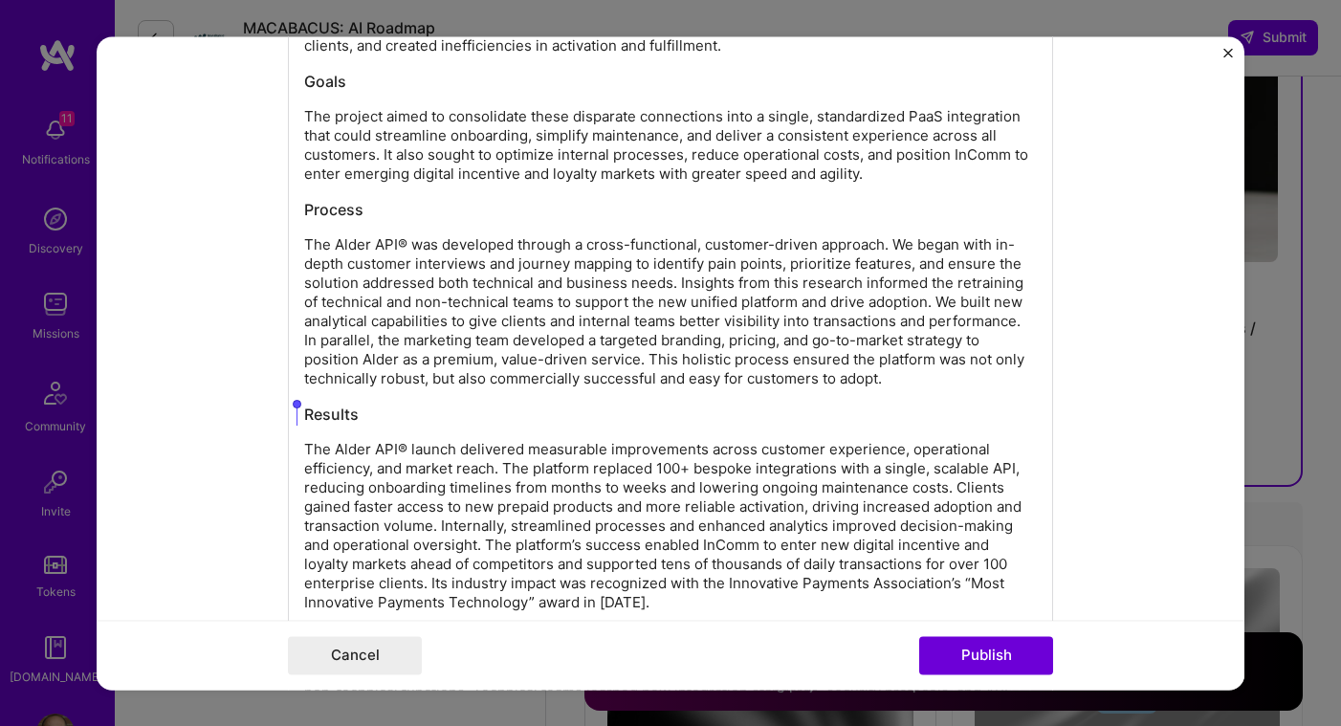
scroll to position [3077, 0]
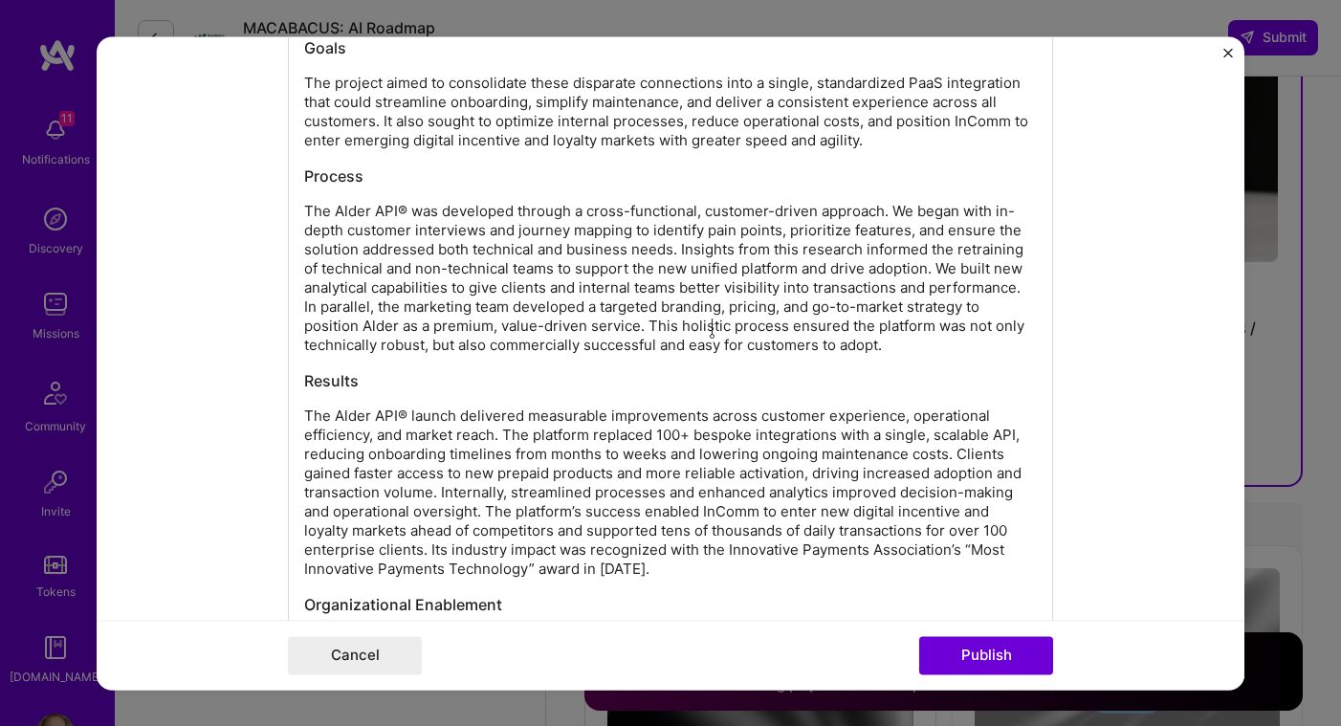
click at [713, 329] on p "The Alder API® was developed through a cross-functional, customer-driven approa…" at bounding box center [670, 278] width 733 height 153
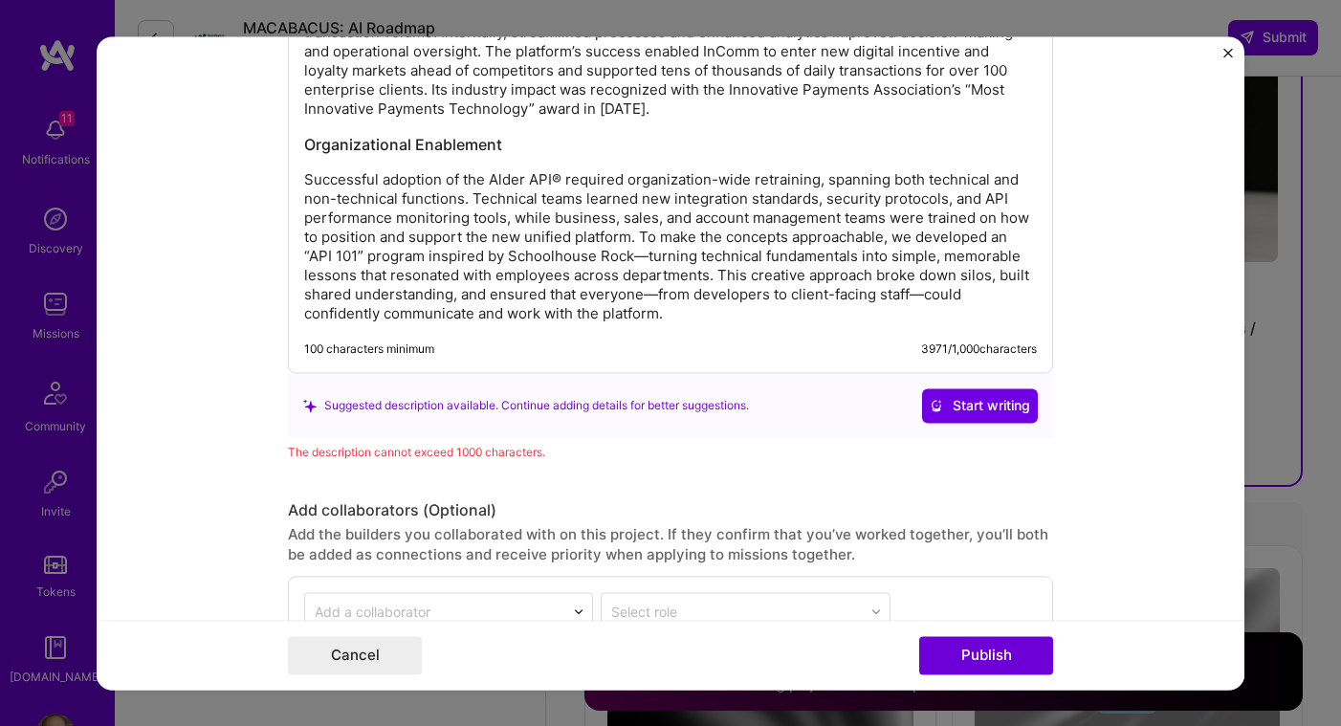
scroll to position [3535, 0]
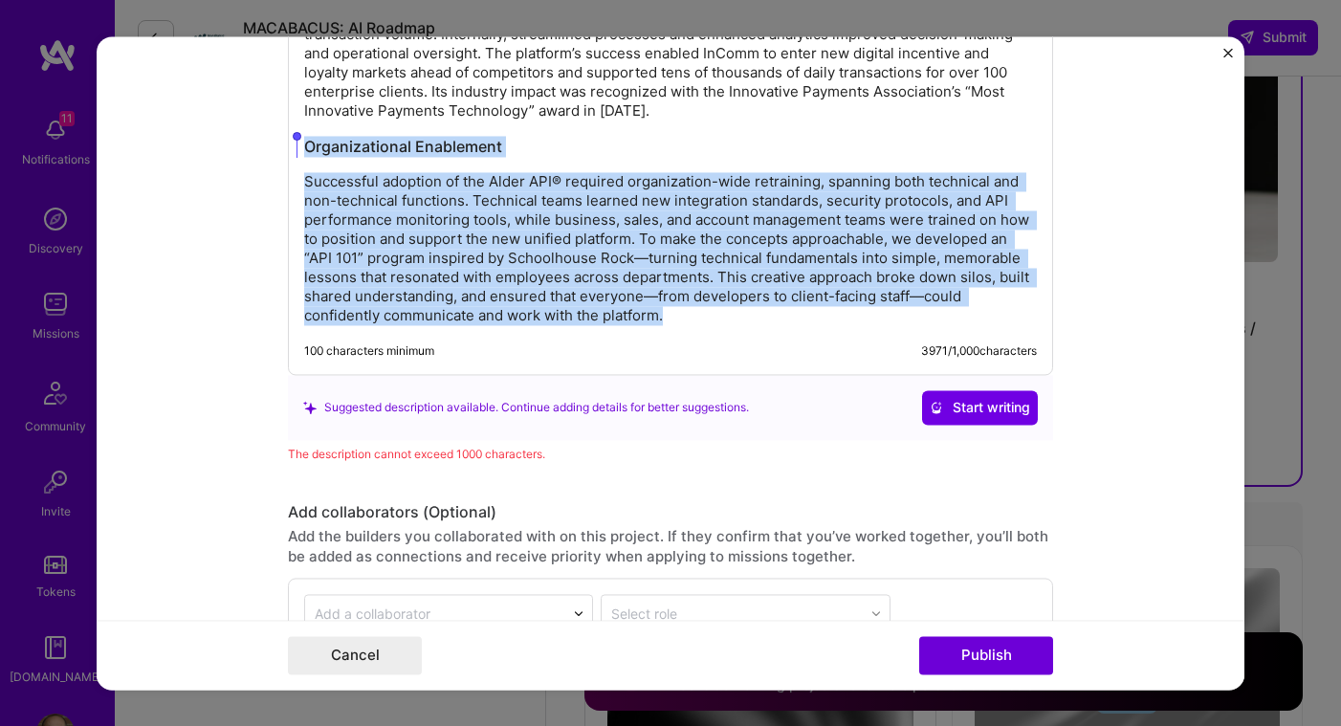
drag, startPoint x: 691, startPoint y: 318, endPoint x: 290, endPoint y: 138, distance: 439.3
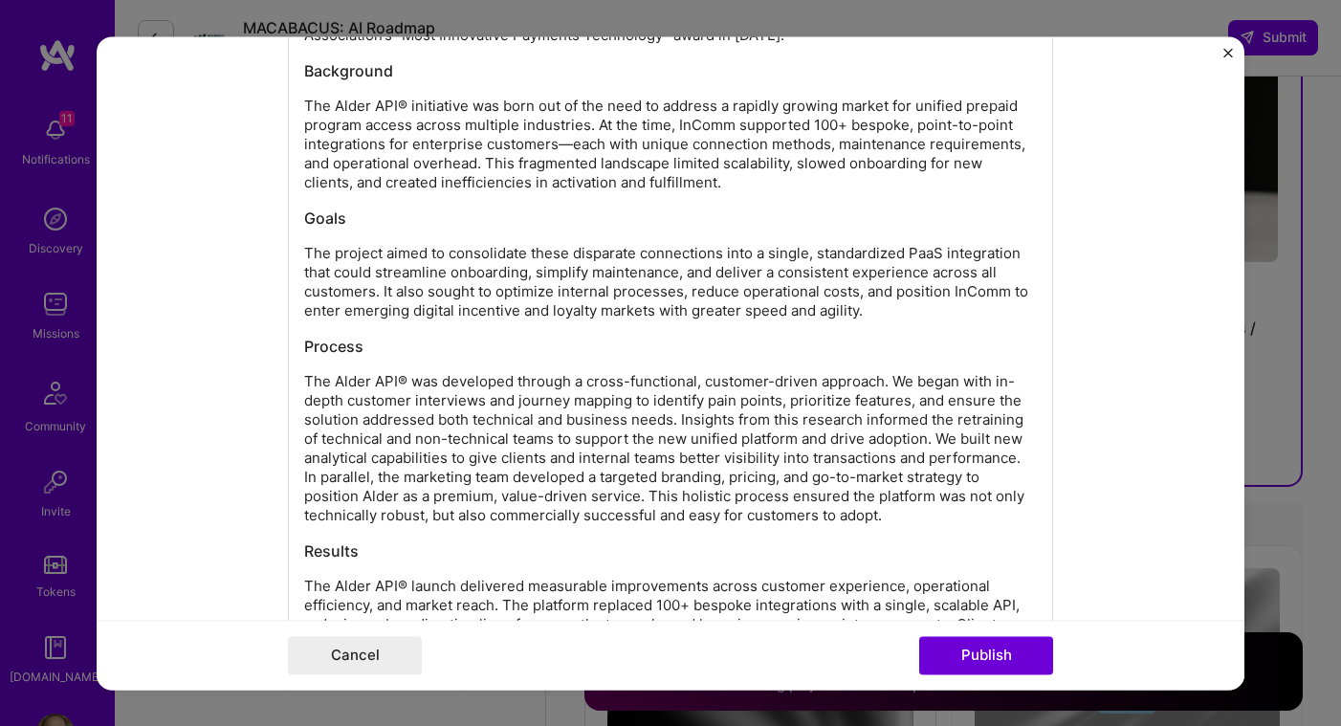
scroll to position [2911, 0]
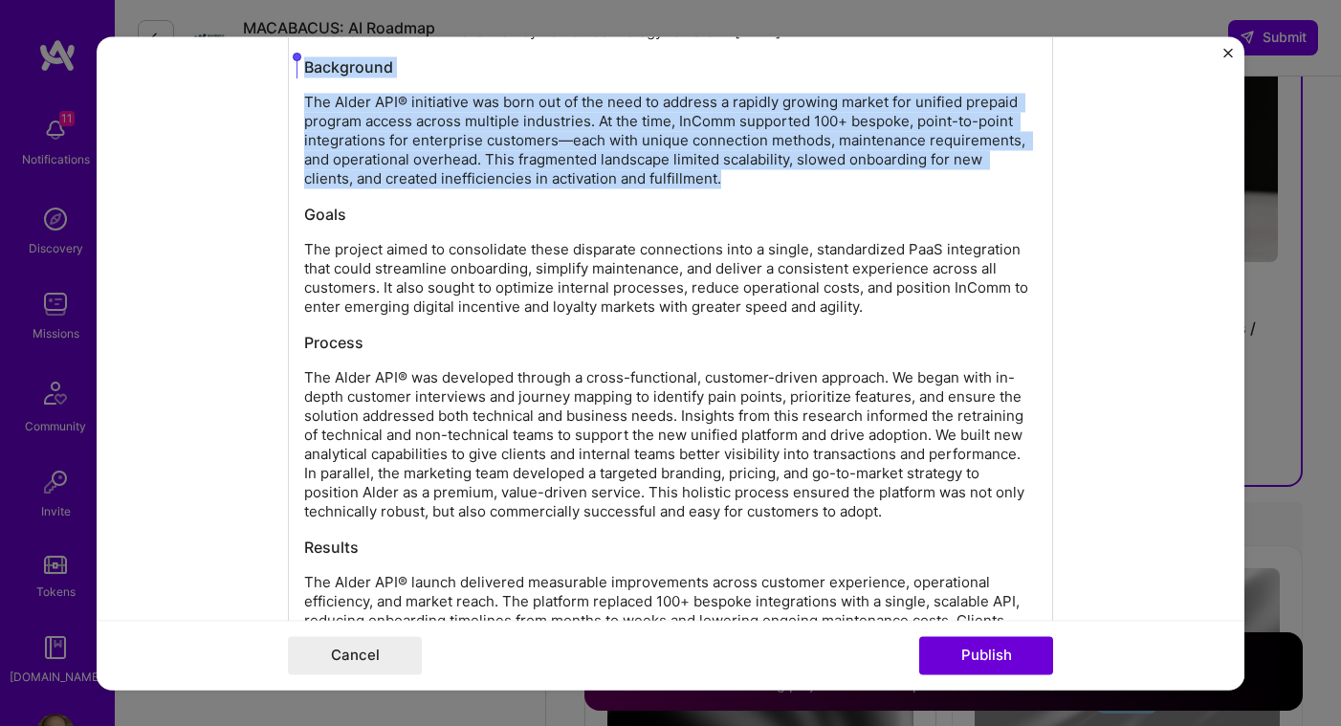
drag, startPoint x: 734, startPoint y: 181, endPoint x: 265, endPoint y: 47, distance: 487.4
click at [265, 47] on form "Project title IDS Product Suite Vision Company InComm Project industry Industry…" at bounding box center [671, 362] width 1148 height 653
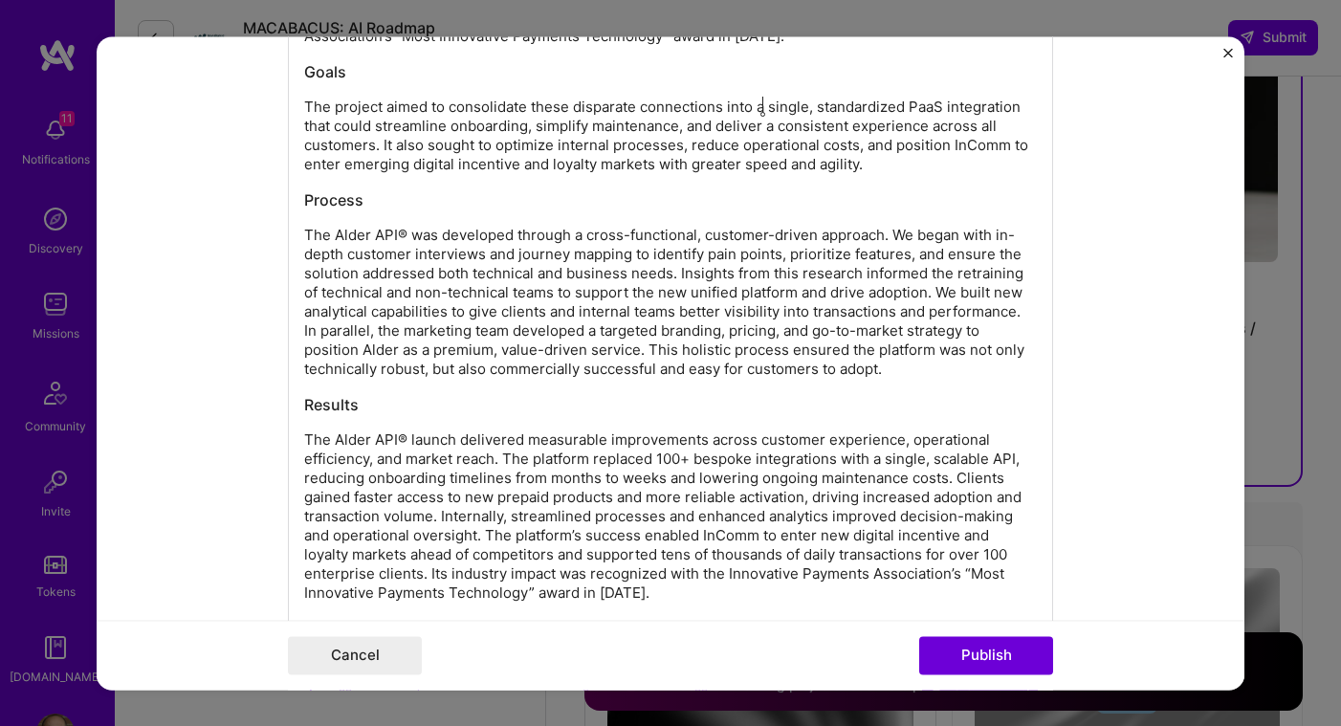
scroll to position [2837, 0]
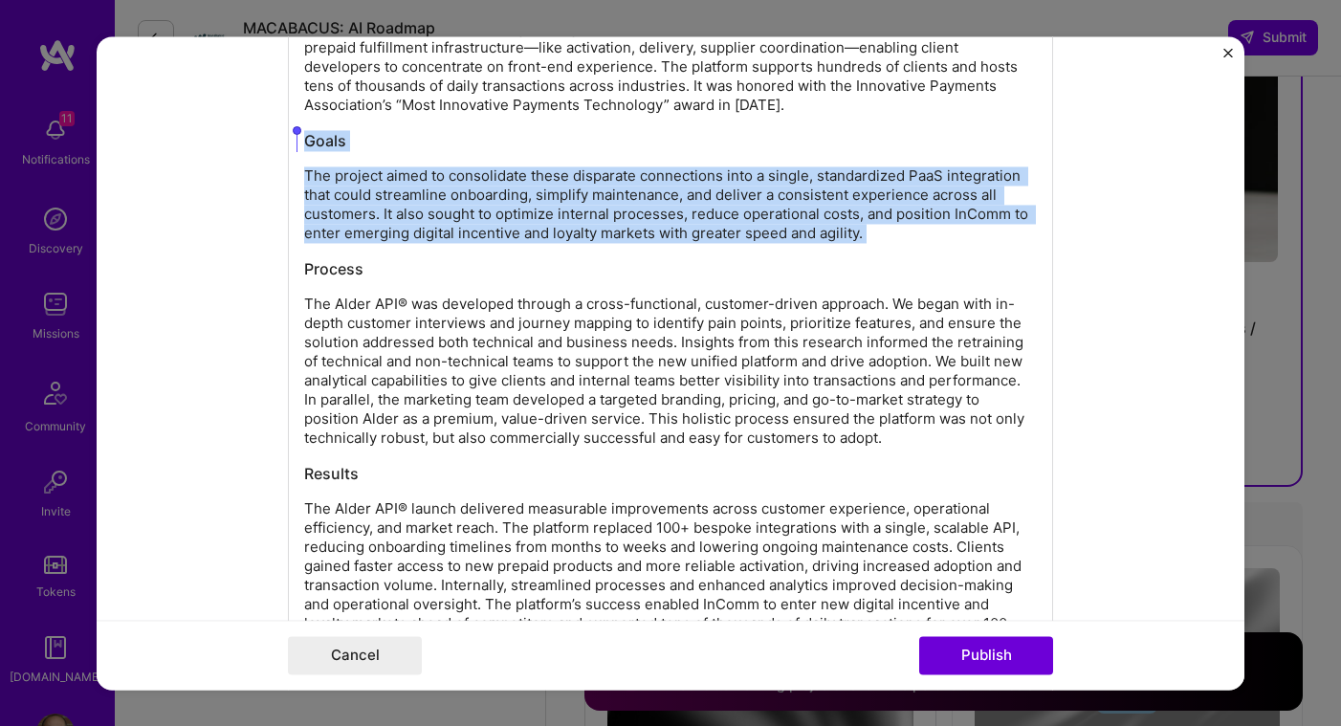
drag, startPoint x: 872, startPoint y: 245, endPoint x: 338, endPoint y: 129, distance: 547.1
click at [338, 129] on div "Purpose Developed and supported the Alder API®, a PaaS offering enabling enterp…" at bounding box center [670, 318] width 733 height 708
click at [338, 130] on div "Purpose Developed and supported the Alder API®, a PaaS offering enabling enterp…" at bounding box center [670, 318] width 733 height 708
drag, startPoint x: 922, startPoint y: 238, endPoint x: 324, endPoint y: 141, distance: 605.7
click at [316, 138] on div "Purpose Developed and supported the Alder API®, a PaaS offering enabling enterp…" at bounding box center [670, 318] width 733 height 708
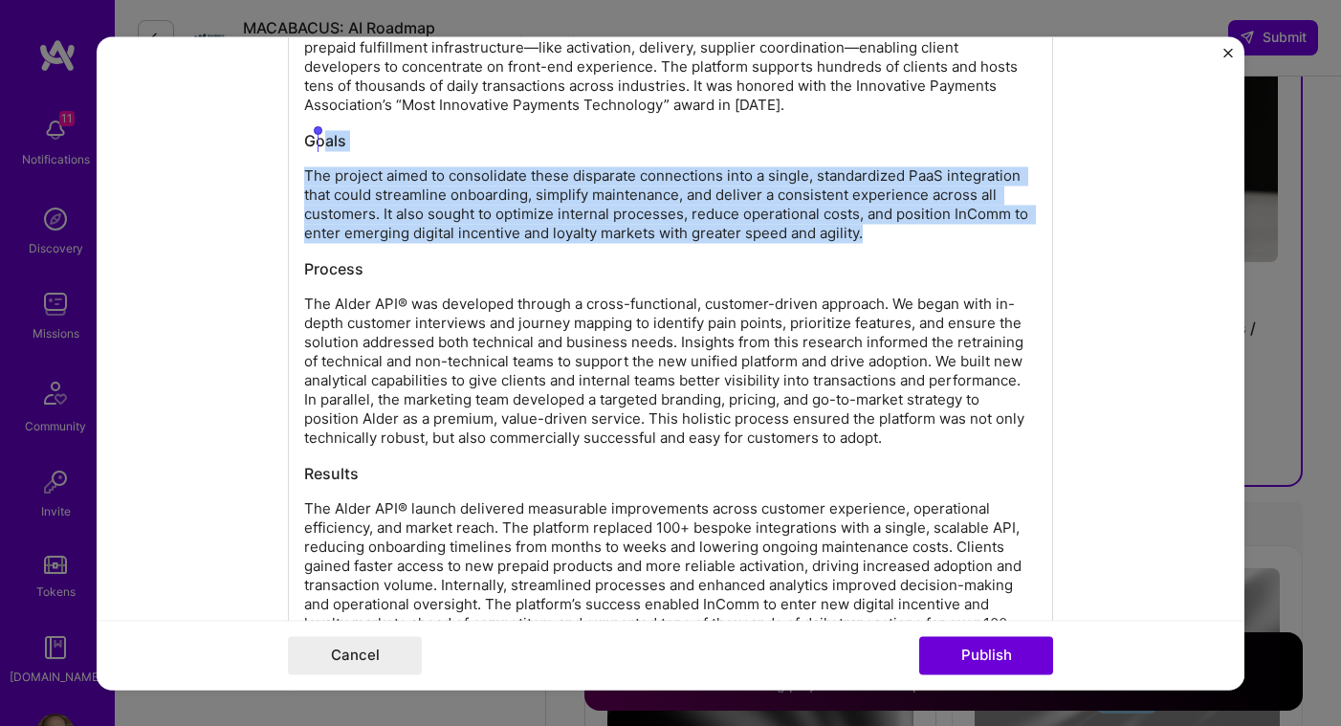
click at [355, 151] on h3 "Goals" at bounding box center [670, 140] width 733 height 21
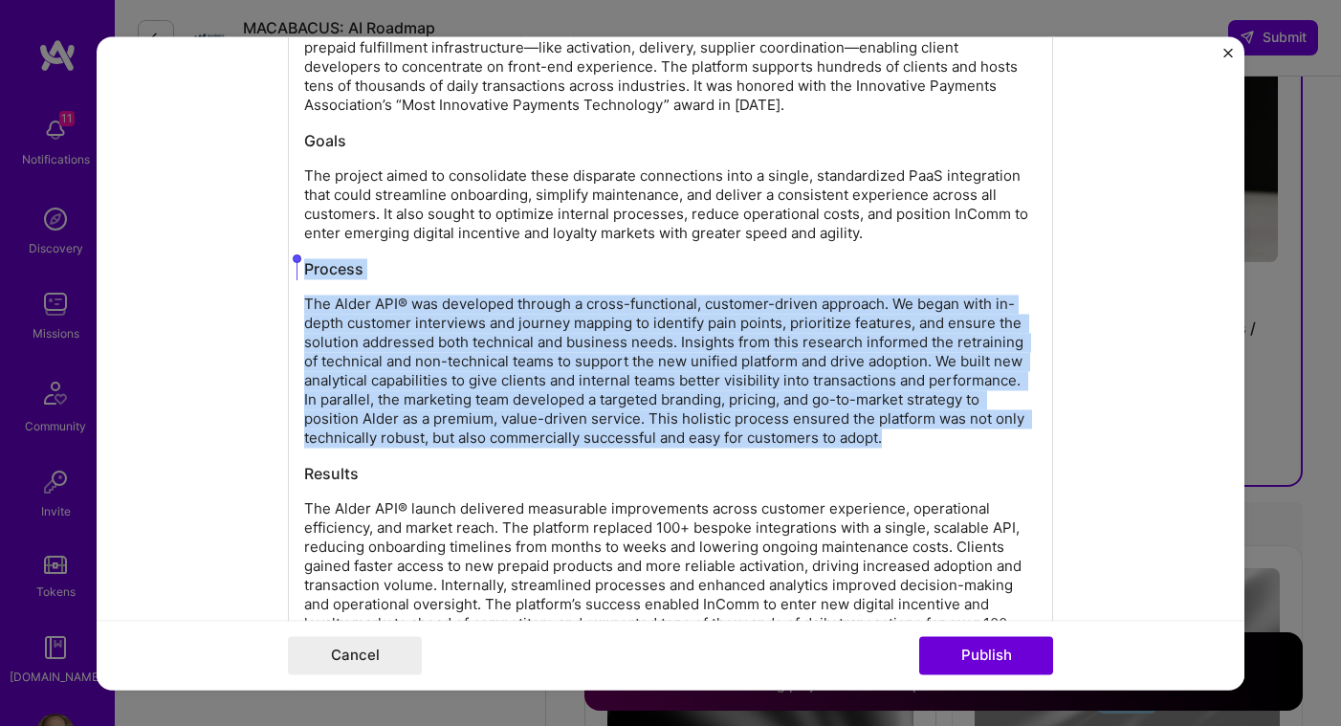
drag, startPoint x: 891, startPoint y: 440, endPoint x: 286, endPoint y: 261, distance: 631.3
click at [274, 254] on form "Project title IDS Product Suite Vision Company InComm Project industry Industry…" at bounding box center [671, 362] width 1148 height 653
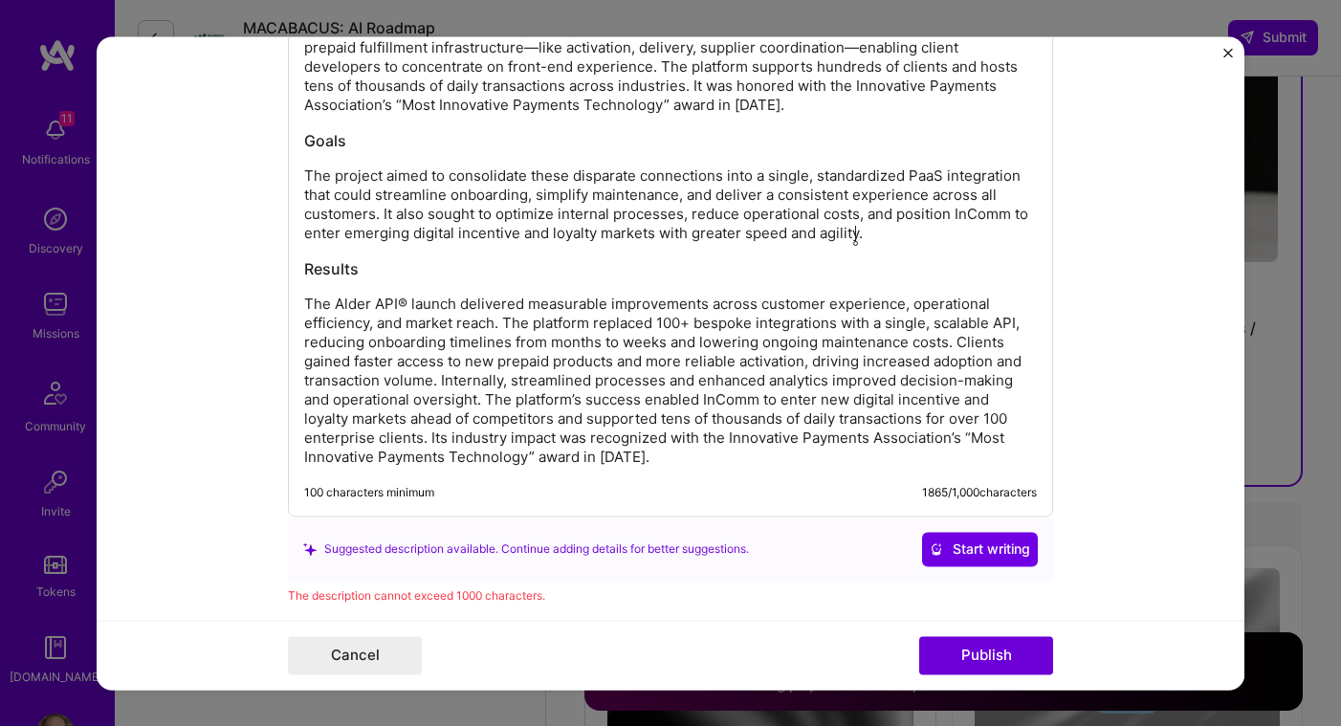
click at [597, 467] on p "The Alder API® launch delivered measurable improvements across customer experie…" at bounding box center [670, 381] width 733 height 172
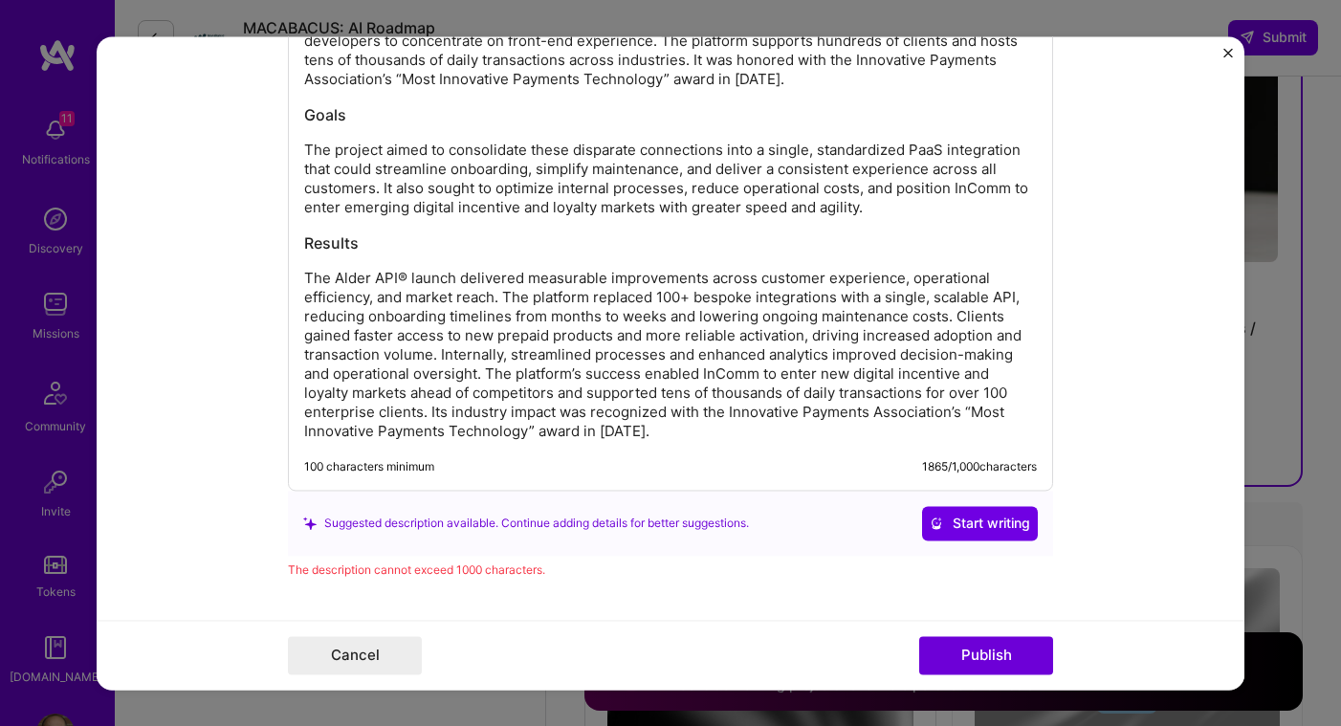
click at [345, 524] on div "Suggested description available. Continue adding details for better suggestions." at bounding box center [526, 524] width 446 height 20
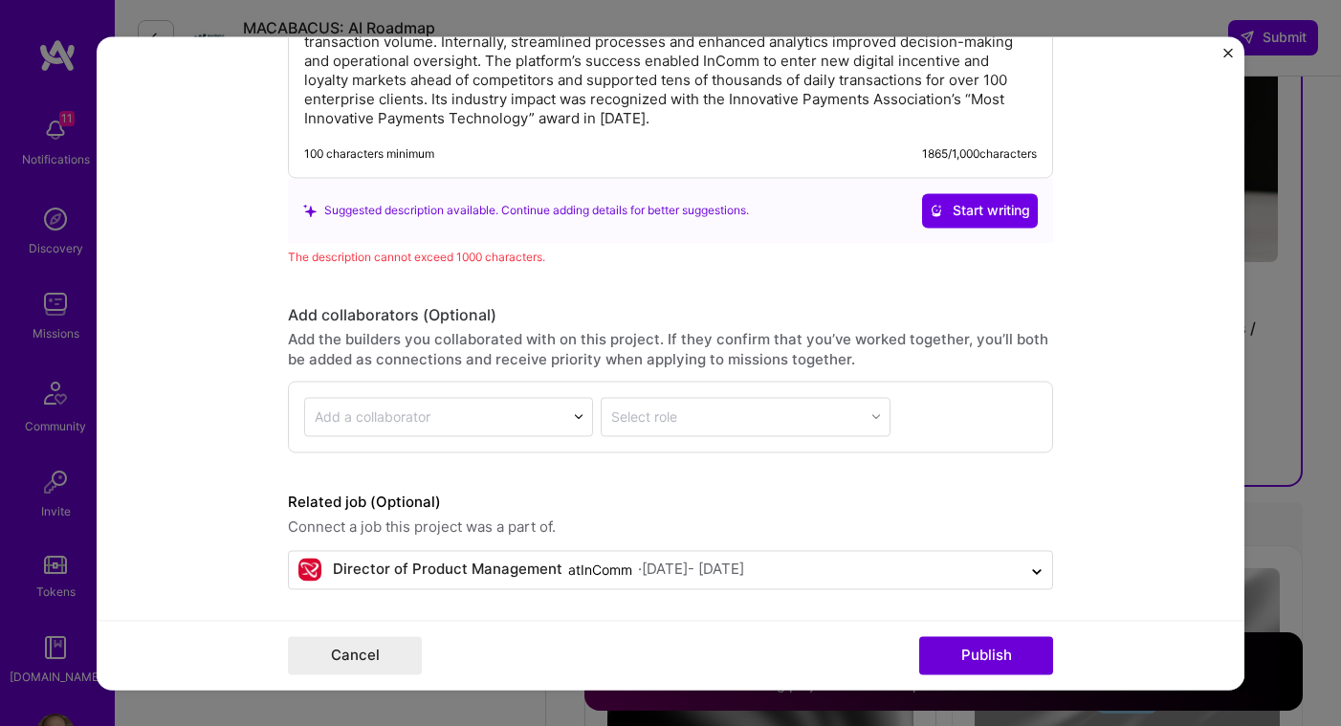
scroll to position [3181, 0]
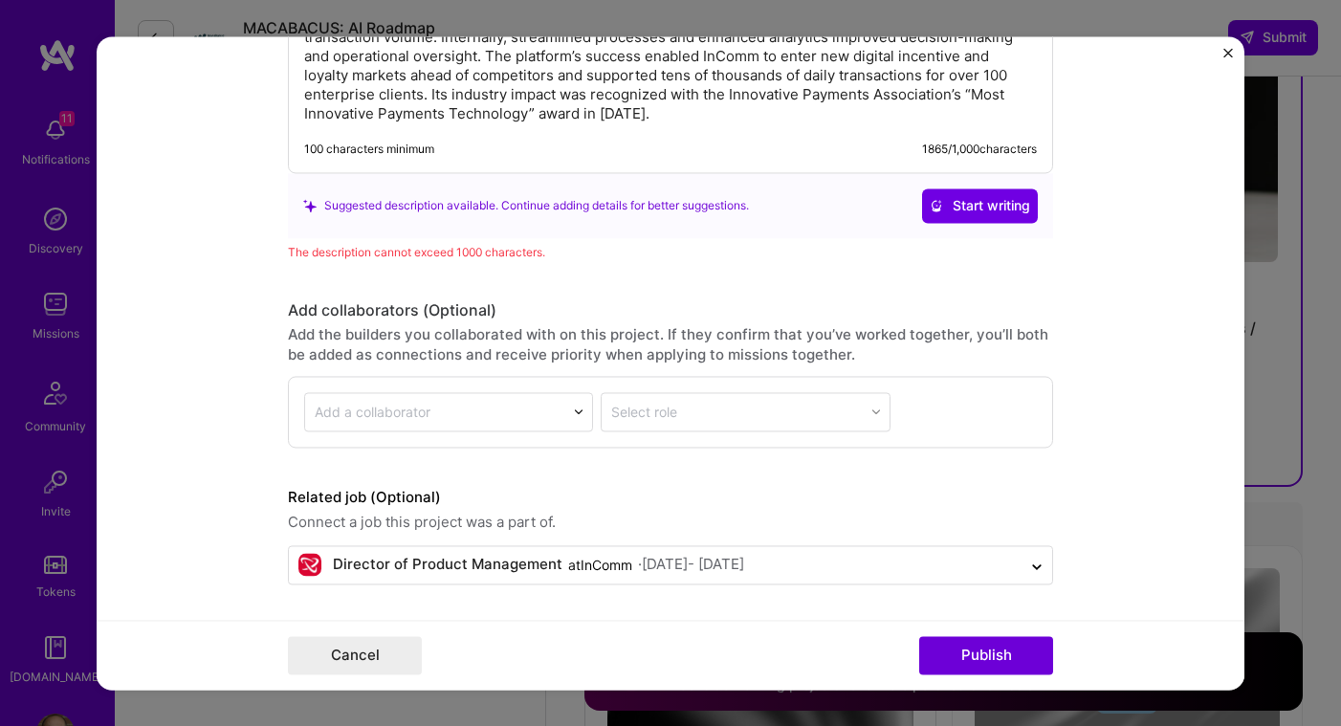
click at [644, 203] on div "Suggested description available. Continue adding details for better suggestions." at bounding box center [526, 206] width 446 height 20
click at [502, 196] on div "Suggested description available. Continue adding details for better suggestions." at bounding box center [526, 206] width 446 height 20
click at [942, 206] on span "Start writing" at bounding box center [980, 205] width 100 height 19
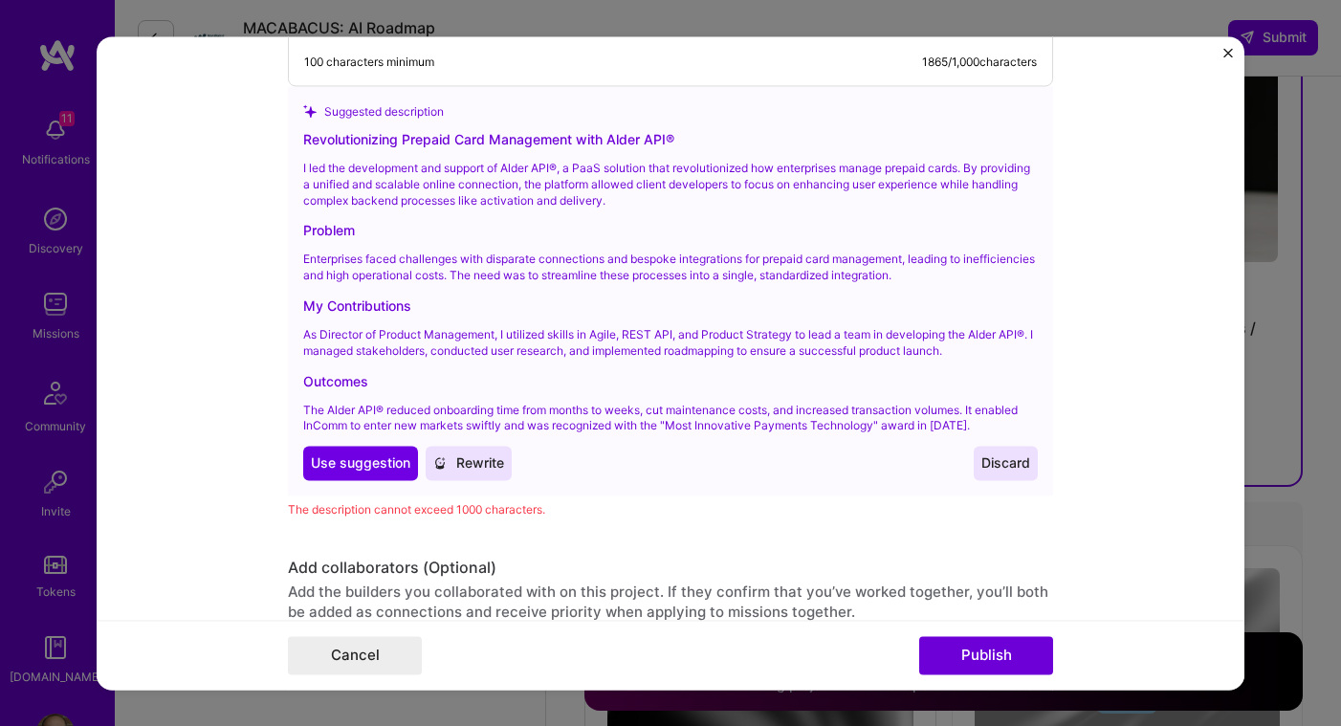
scroll to position [3270, 0]
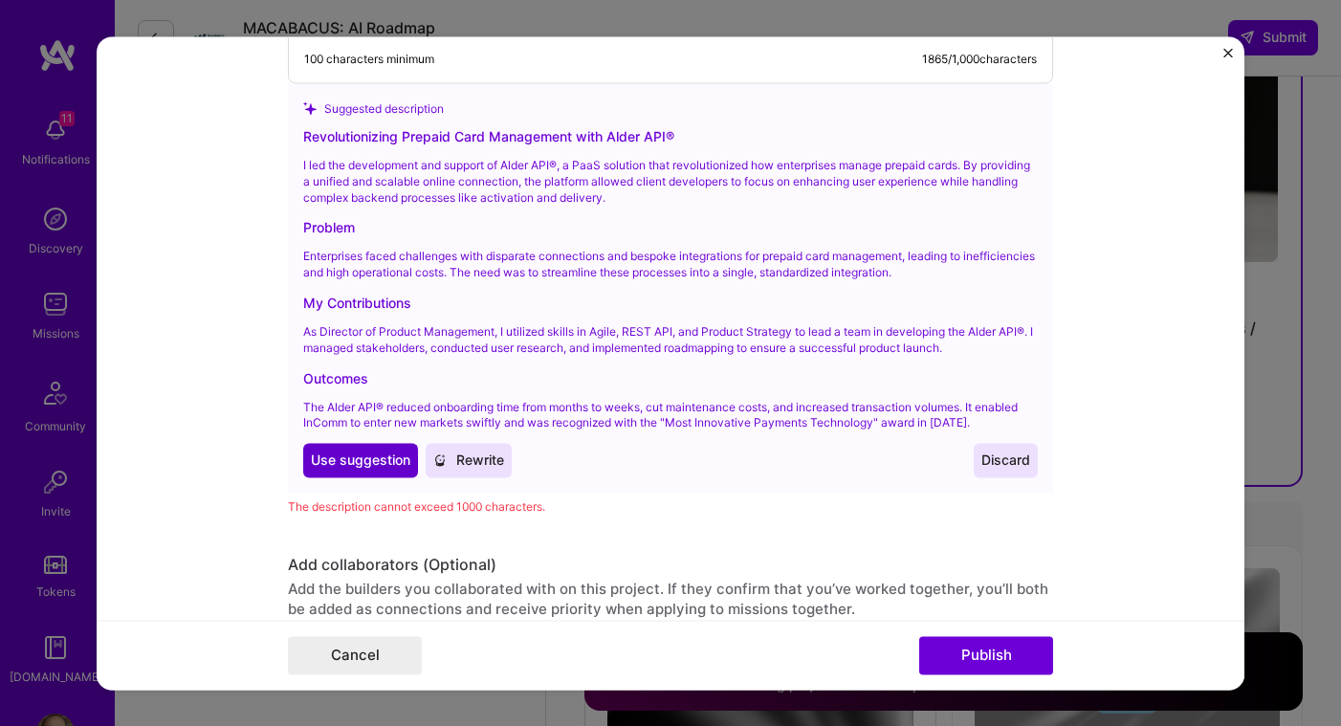
click at [360, 462] on span "Use suggestion" at bounding box center [360, 460] width 99 height 19
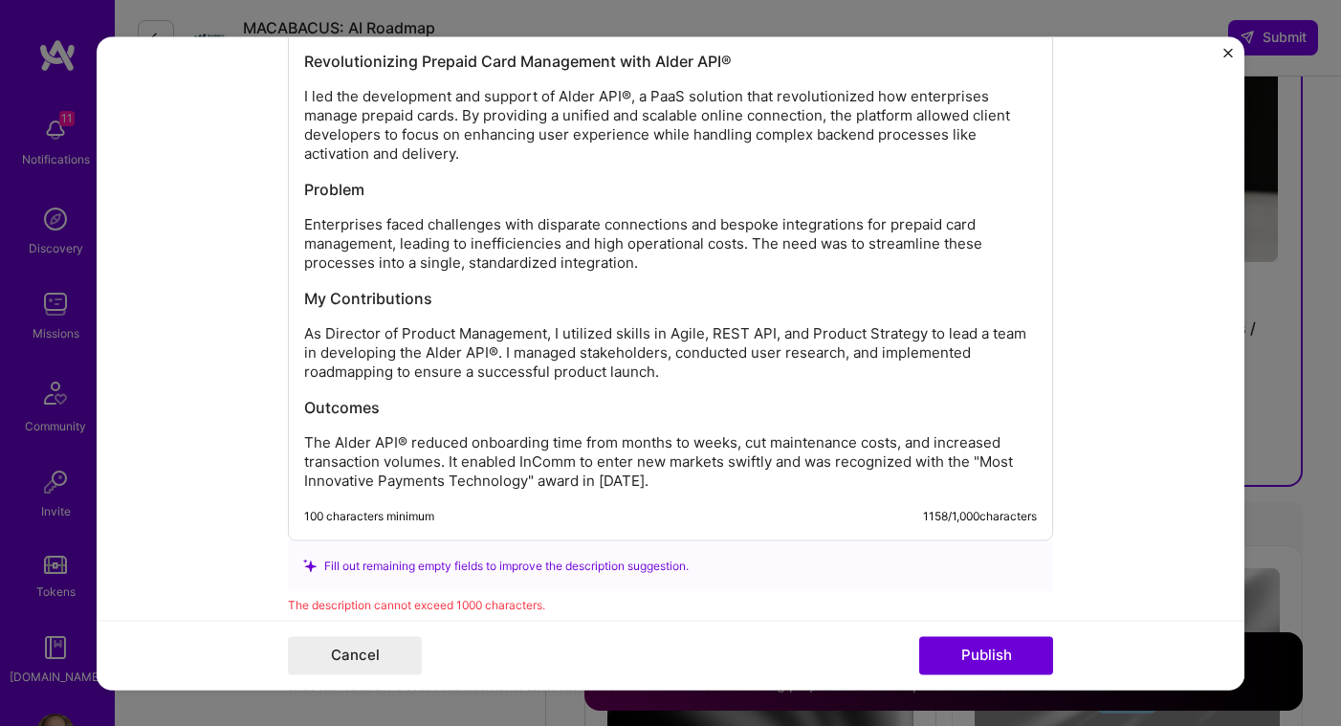
scroll to position [2753, 0]
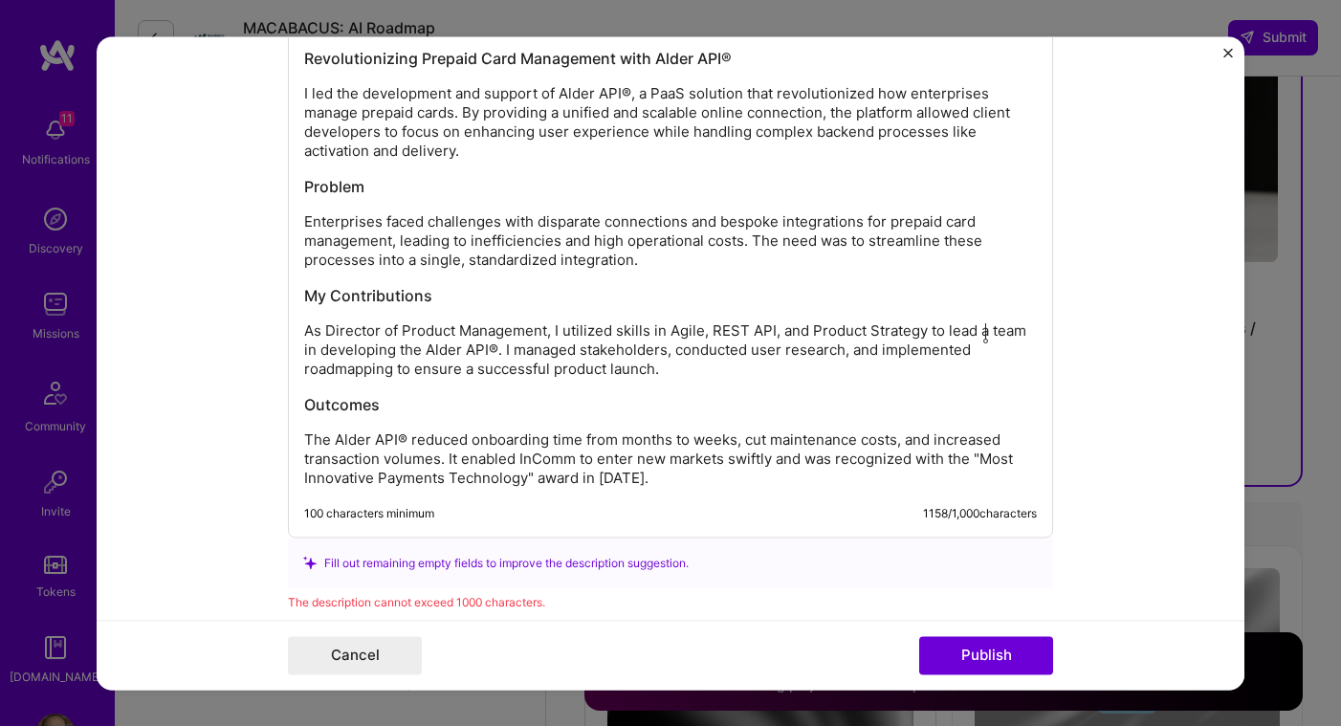
click at [984, 332] on p "As Director of Product Management, I utilized skills in Agile, REST API, and Pr…" at bounding box center [670, 349] width 733 height 57
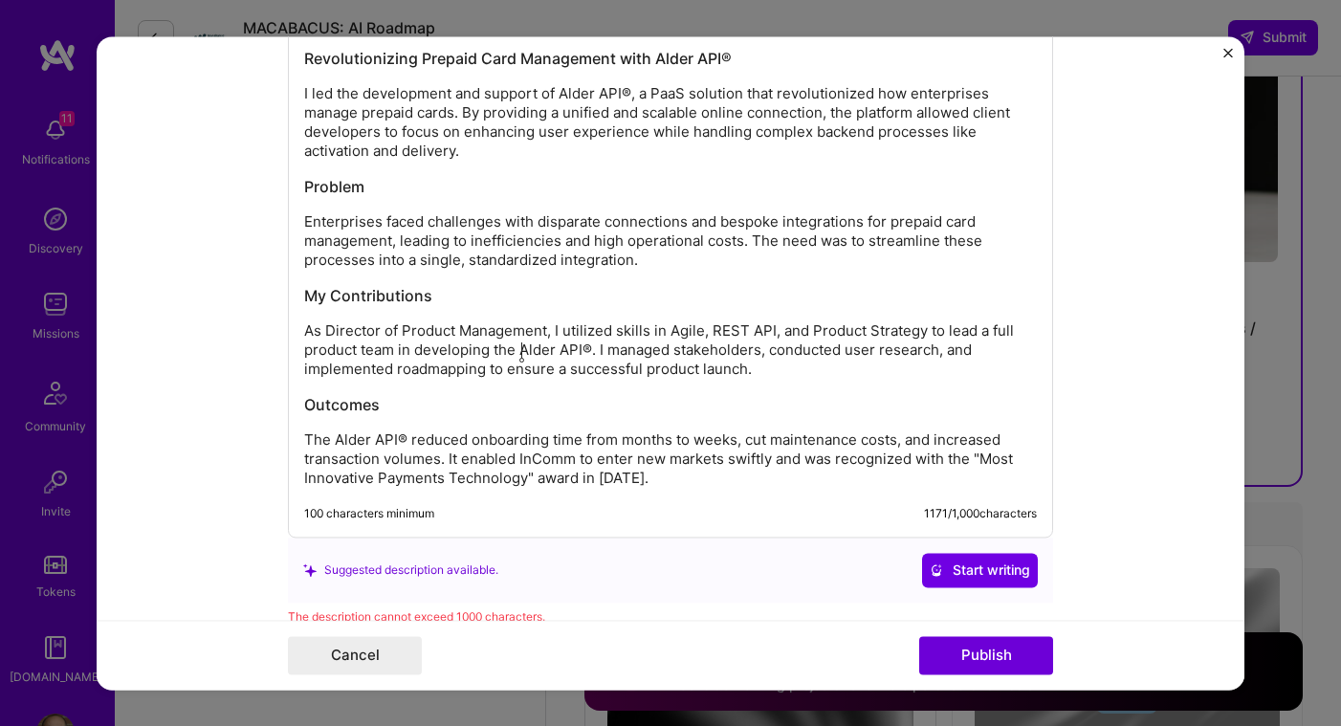
drag, startPoint x: 389, startPoint y: 354, endPoint x: 524, endPoint y: 346, distance: 135.1
click at [524, 346] on p "As Director of Product Management, I utilized skills in Agile, REST API, and Pr…" at bounding box center [670, 349] width 733 height 57
click at [581, 351] on p "As Director of Product Management, I utilized skills in Agile, REST API, and Pr…" at bounding box center [670, 349] width 733 height 57
click at [807, 371] on p "As Director of Product Management, I utilized skills in Agile, REST API, and Pr…" at bounding box center [670, 349] width 733 height 57
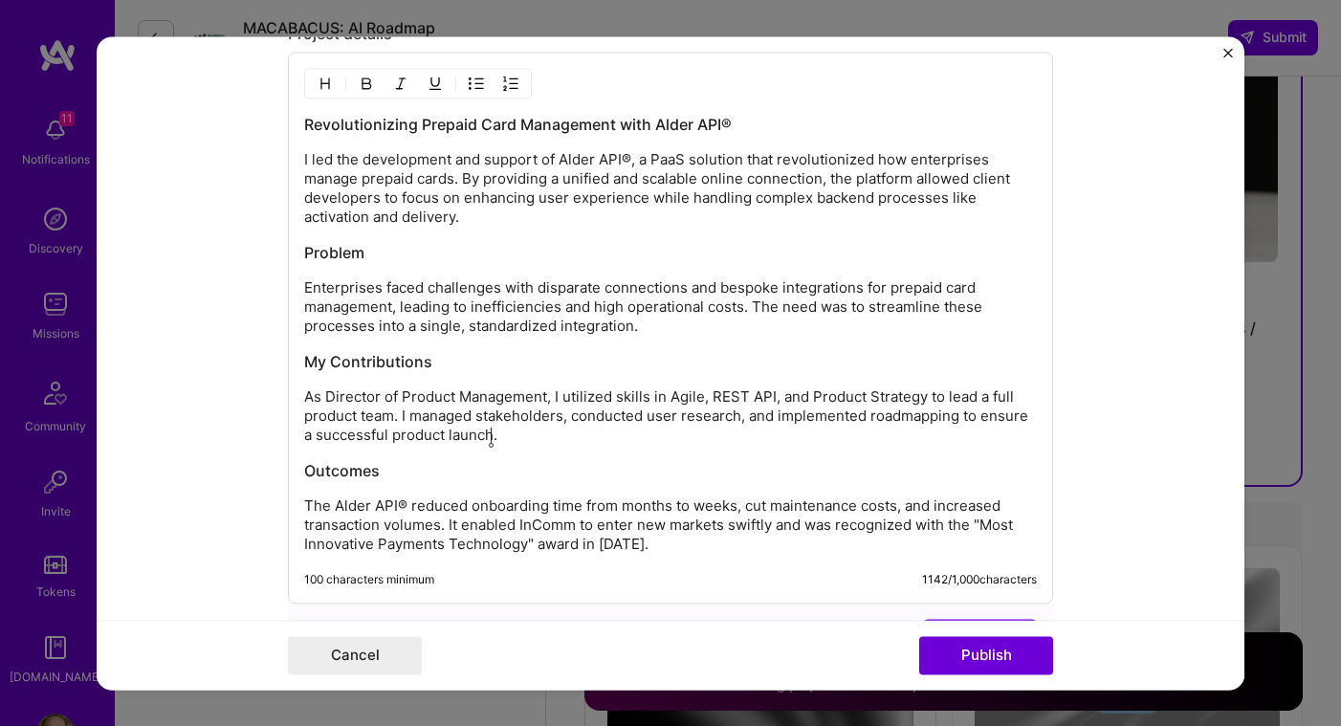
scroll to position [2678, 0]
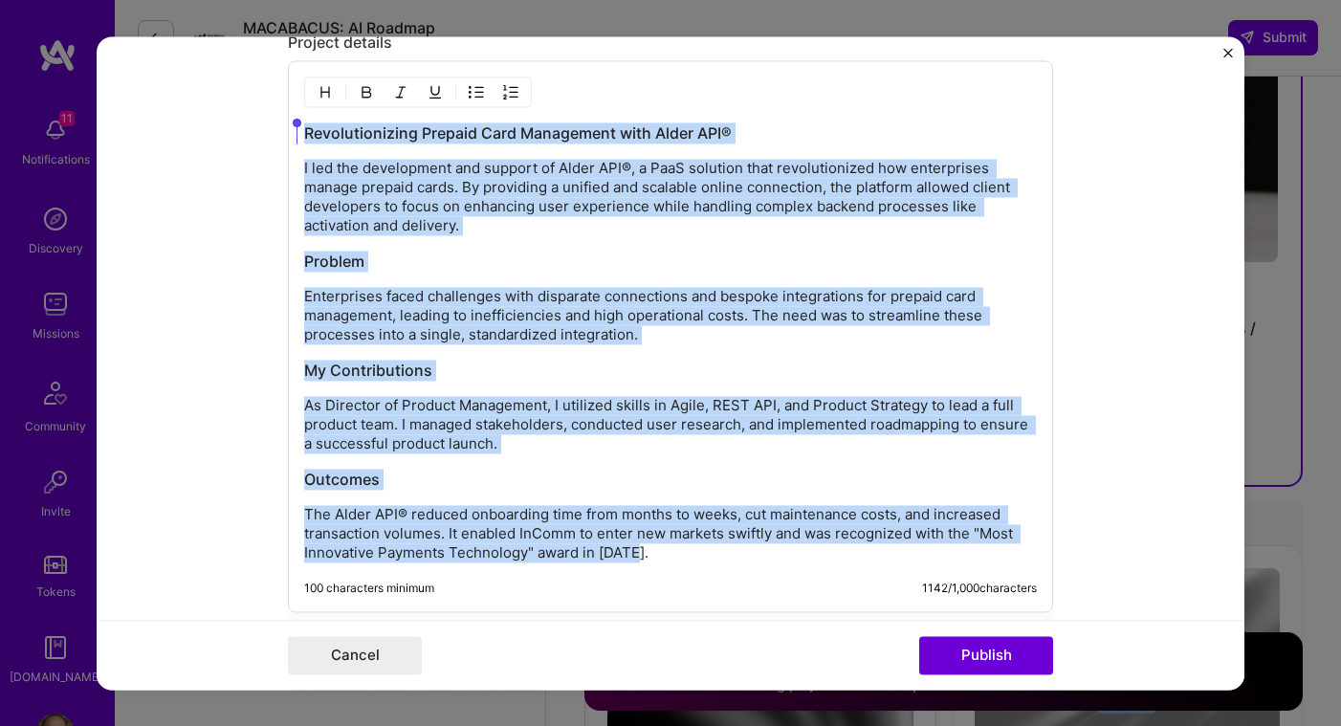
drag, startPoint x: 658, startPoint y: 554, endPoint x: 291, endPoint y: 129, distance: 561.5
click at [291, 129] on div "Revolutionizing Prepaid Card Management with Alder API® I led the development a…" at bounding box center [670, 336] width 765 height 552
copy div "Loremipsumdolor Sitamet Cons Adipiscing elit Seddo EIU® T inc utl etdoloremag a…"
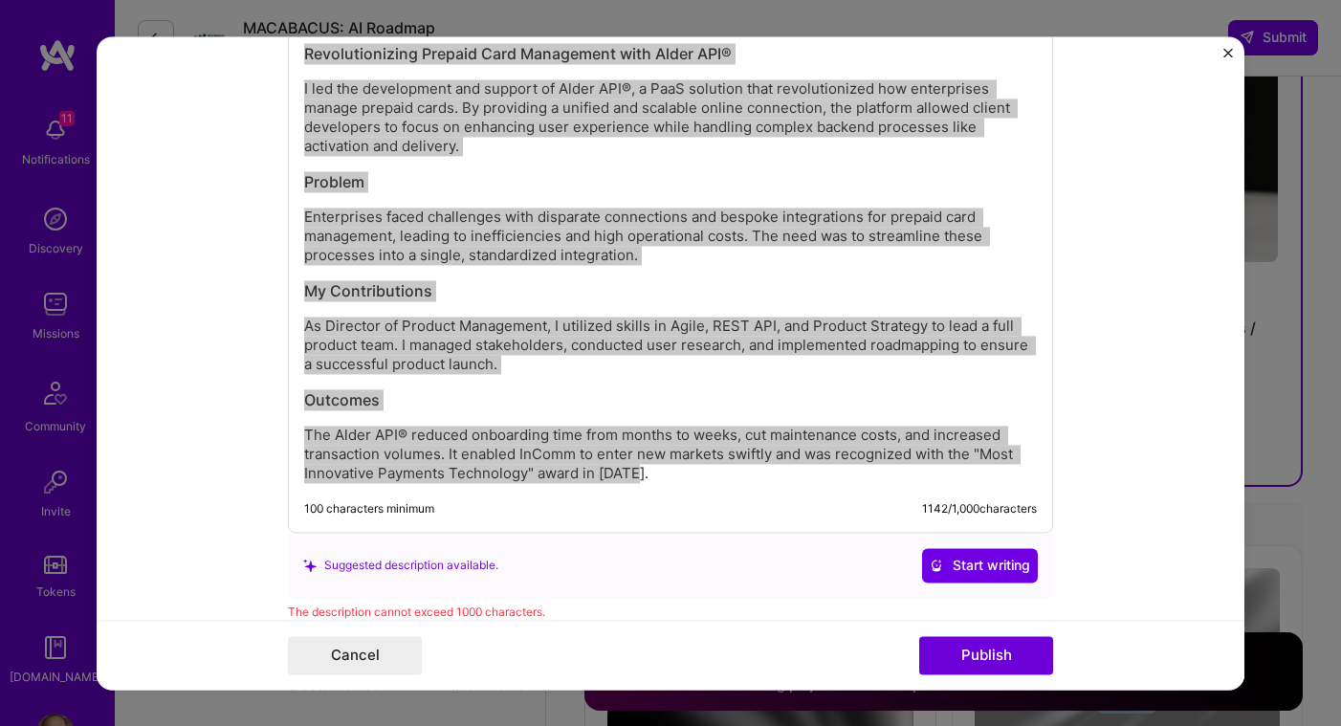
scroll to position [2757, 0]
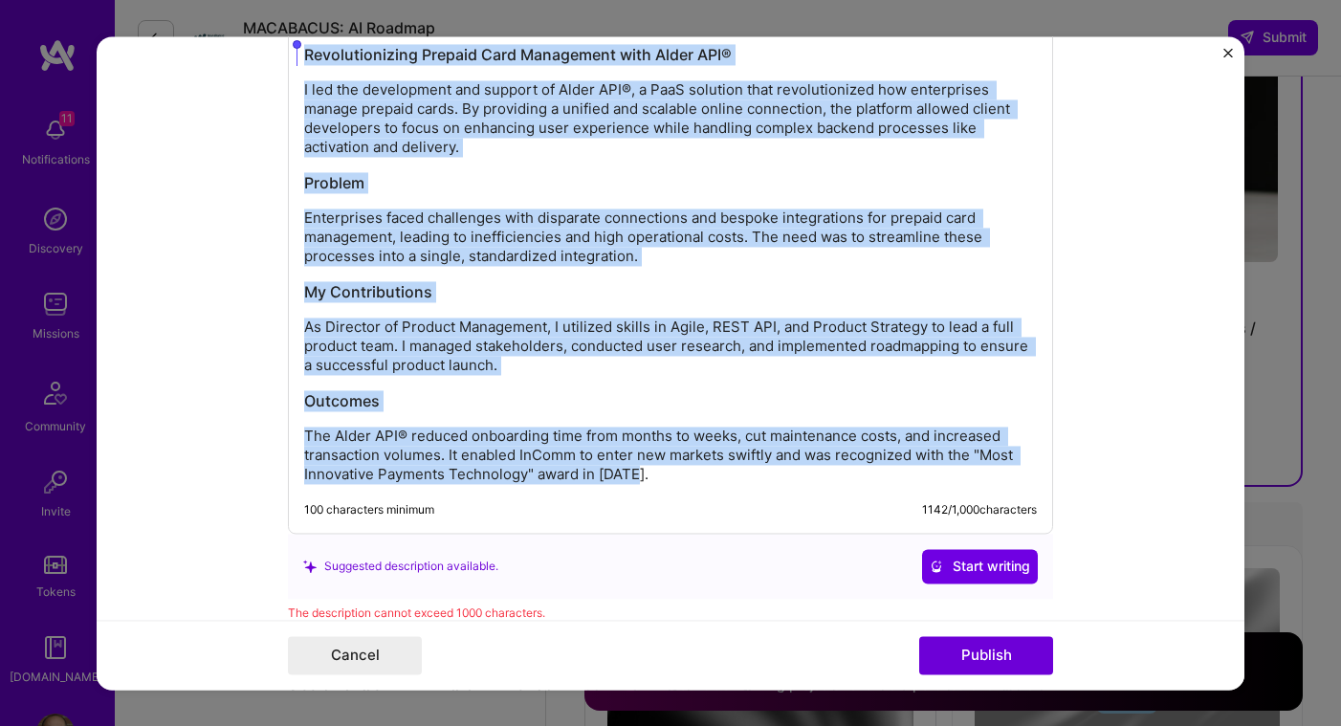
click at [350, 400] on h3 "Outcomes" at bounding box center [670, 400] width 733 height 21
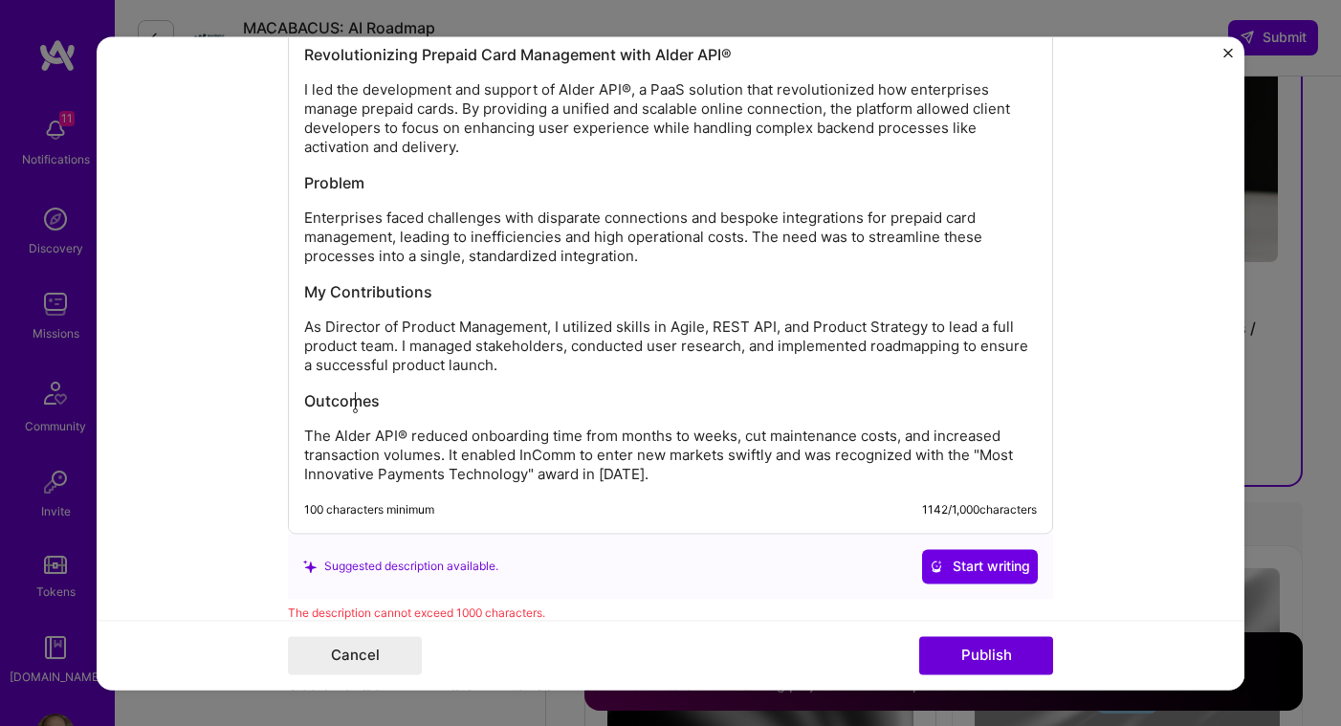
click at [353, 400] on h3 "Outcomes" at bounding box center [670, 400] width 733 height 21
click at [444, 419] on div "Revolutionizing Prepaid Card Management with Alder API® I led the development a…" at bounding box center [670, 264] width 733 height 440
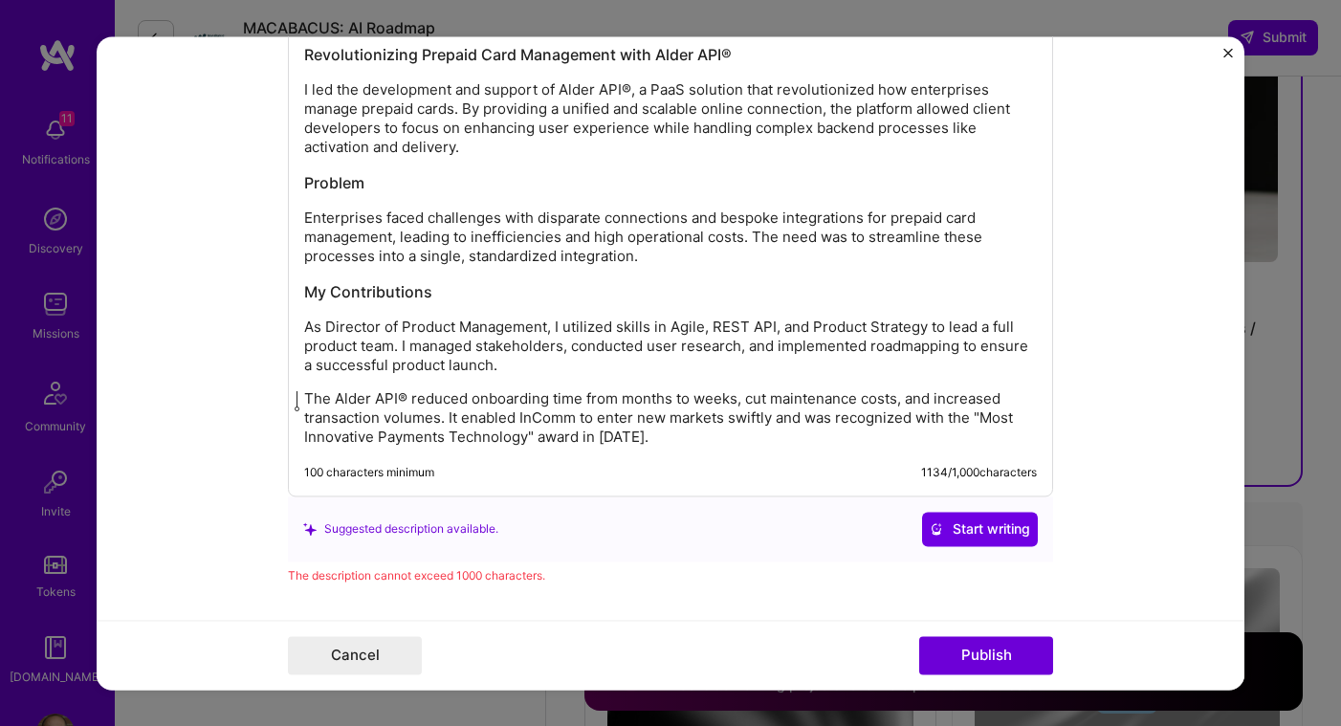
click at [413, 292] on h3 "My Contributions" at bounding box center [670, 291] width 733 height 21
click at [412, 292] on h3 "My Contributions" at bounding box center [670, 291] width 733 height 21
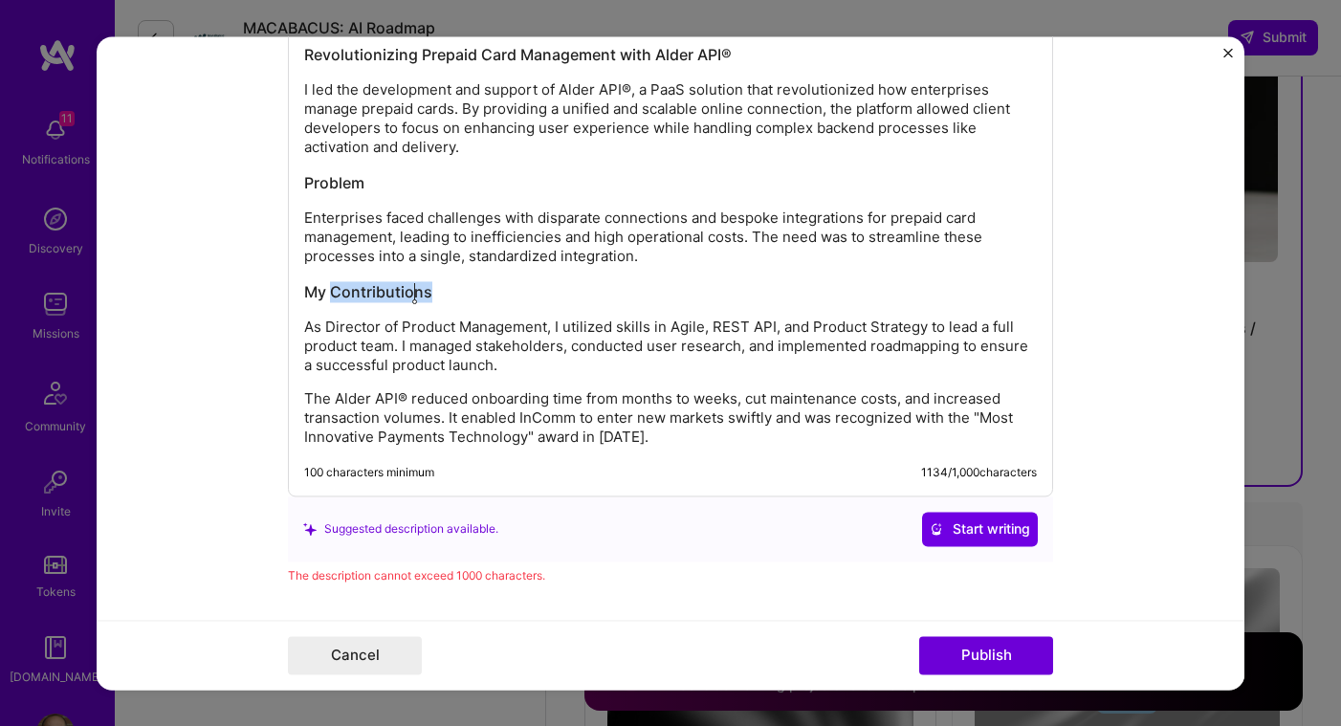
click at [412, 292] on h3 "My Contributions" at bounding box center [670, 291] width 733 height 21
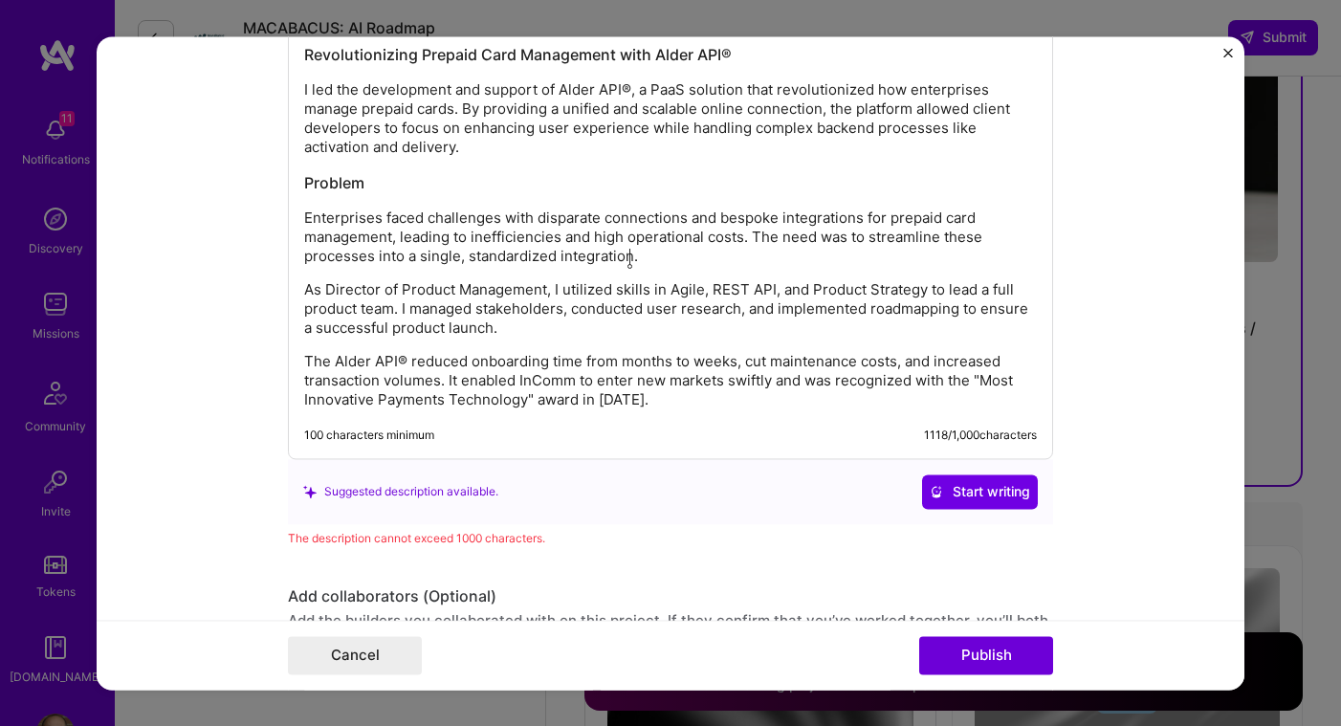
click at [343, 183] on h3 "Problem" at bounding box center [670, 182] width 733 height 21
click at [343, 184] on h3 "Problem" at bounding box center [670, 182] width 733 height 21
click at [343, 183] on h3 "Problem" at bounding box center [670, 182] width 733 height 21
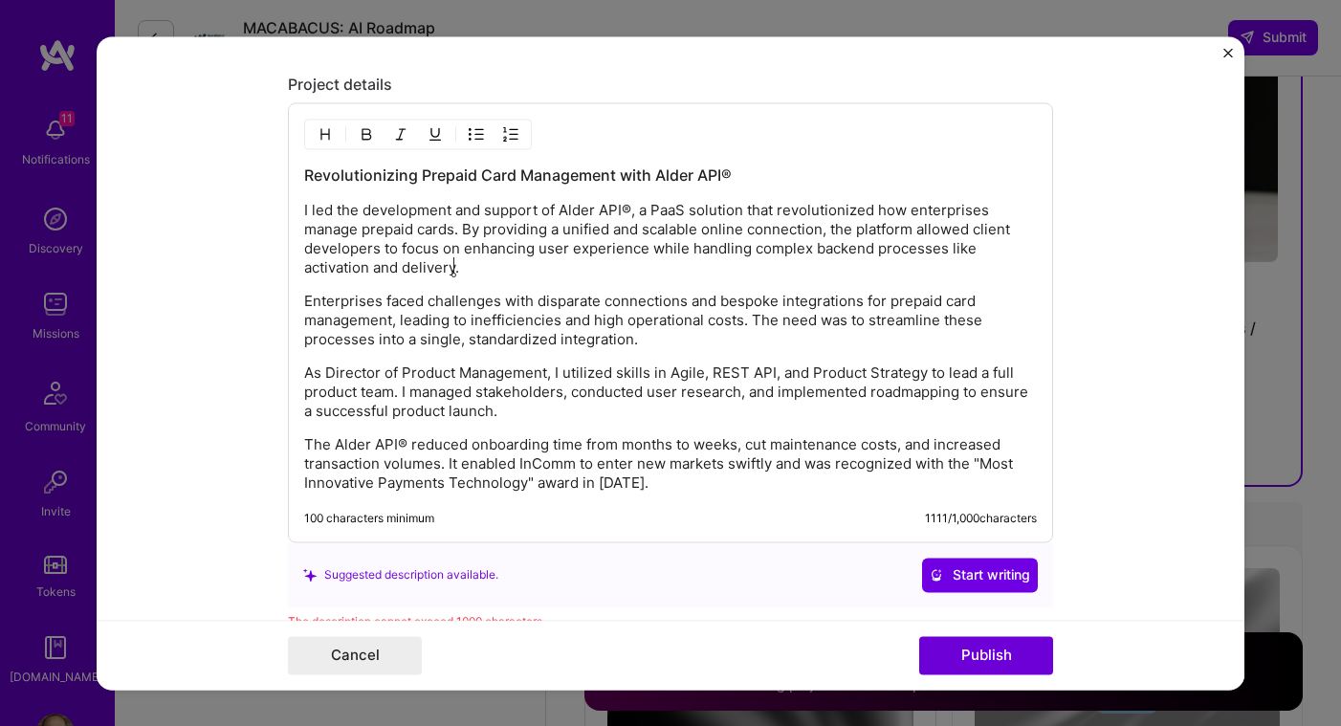
scroll to position [2634, 0]
click at [465, 219] on p "I led the development and support of Alder API®, a PaaS solution that revolutio…" at bounding box center [670, 241] width 733 height 77
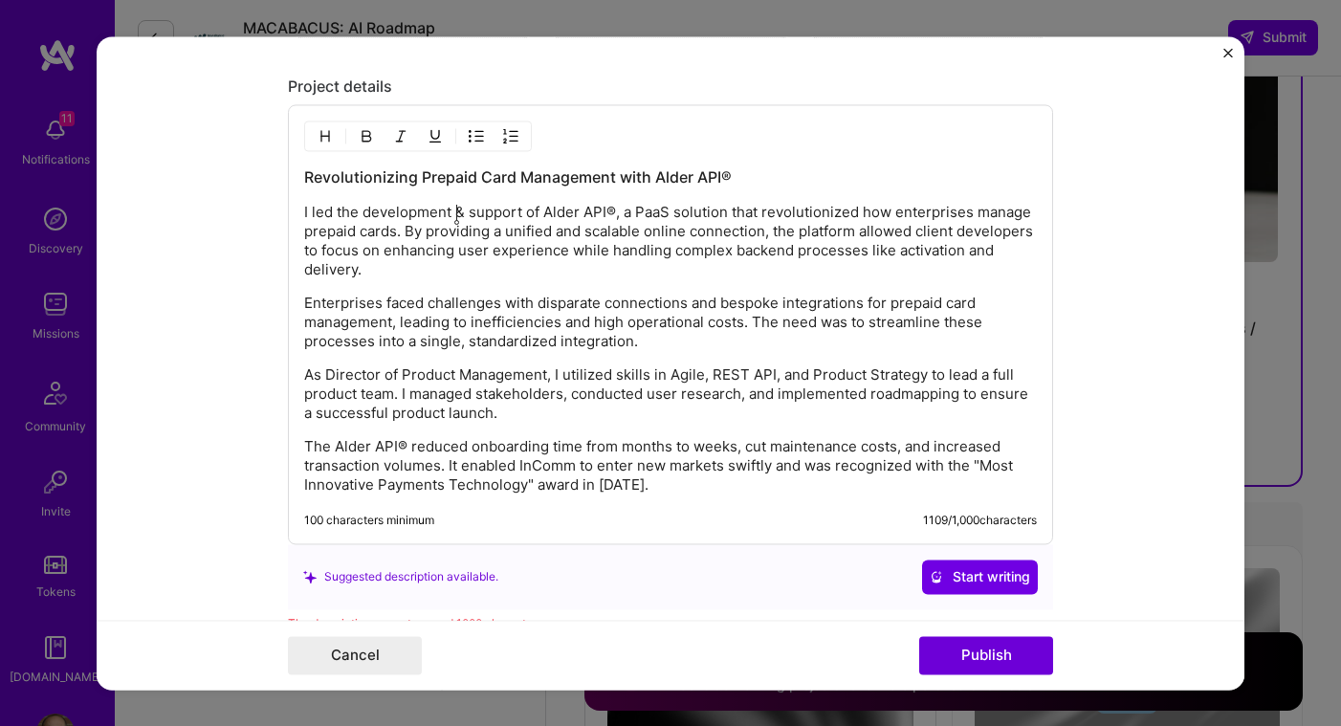
click at [975, 252] on p "I led the development & support of Alder API®, a PaaS solution that revolutioni…" at bounding box center [670, 241] width 733 height 77
click at [913, 437] on p "The Alder API® reduced onboarding time from months to weeks, cut maintenance co…" at bounding box center [670, 465] width 733 height 57
click at [757, 375] on p "As Director of Product Management, I utilized skills in Agile, REST API, and Pr…" at bounding box center [670, 393] width 733 height 57
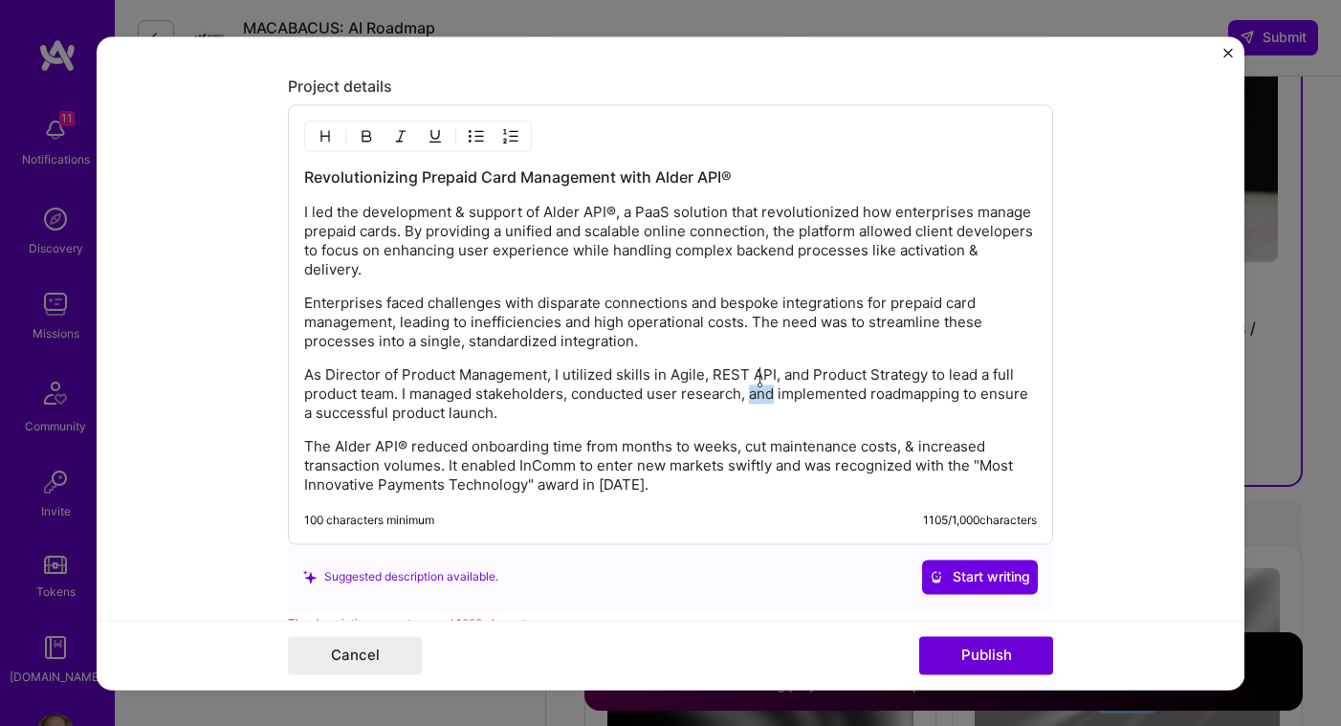
click at [757, 375] on p "As Director of Product Management, I utilized skills in Agile, REST API, and Pr…" at bounding box center [670, 393] width 733 height 57
drag, startPoint x: 548, startPoint y: 359, endPoint x: 331, endPoint y: 345, distance: 217.5
click at [331, 345] on div "Revolutionizing Prepaid Card Management with Alder API® I led the development &…" at bounding box center [670, 330] width 733 height 328
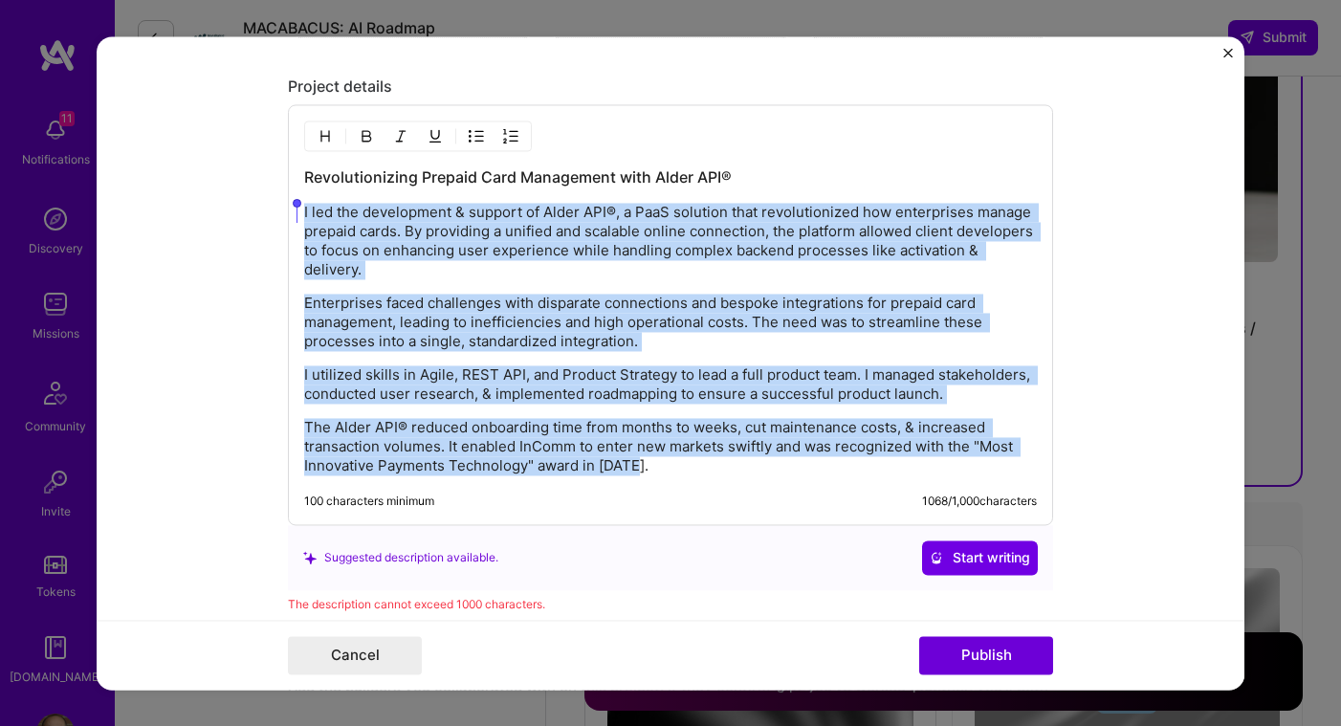
drag, startPoint x: 662, startPoint y: 451, endPoint x: 284, endPoint y: 213, distance: 446.1
click at [288, 213] on div "Revolutionizing Prepaid Card Management with Alder API® I led the development &…" at bounding box center [670, 314] width 765 height 421
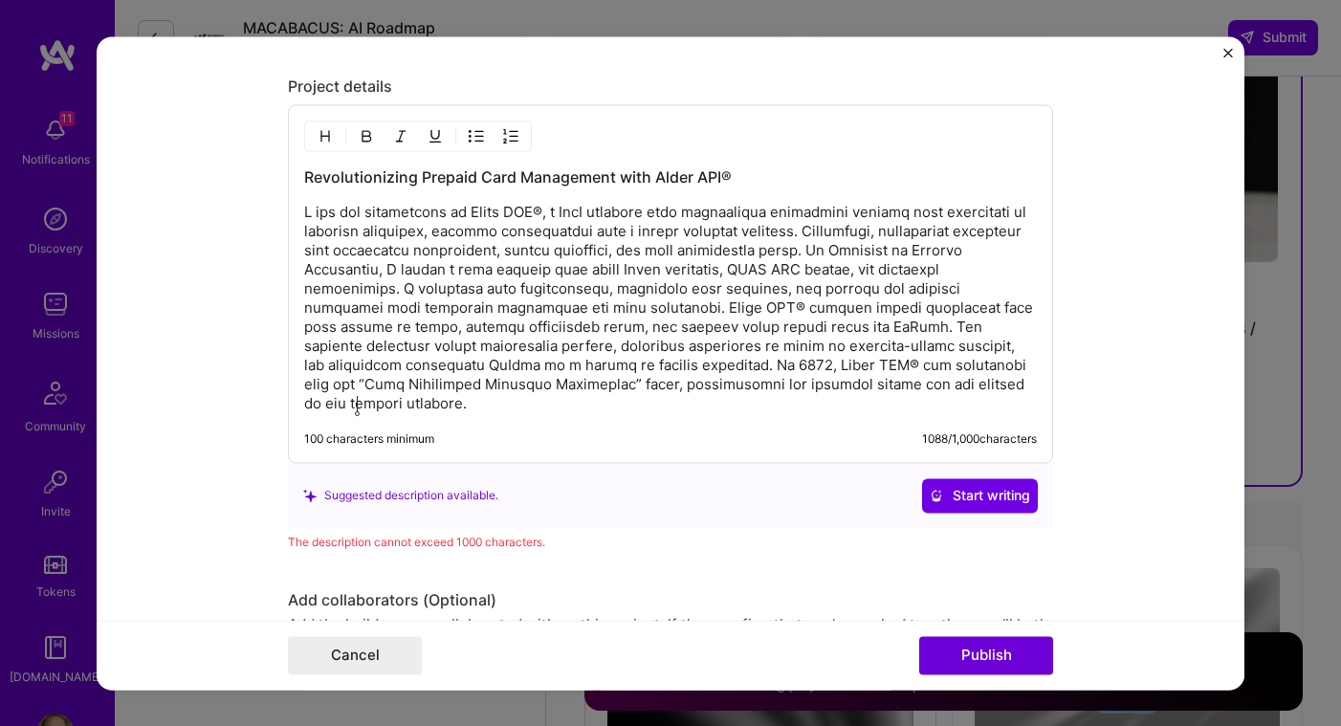
click at [649, 387] on p at bounding box center [670, 308] width 733 height 210
click at [445, 407] on p at bounding box center [670, 308] width 733 height 210
click at [427, 177] on h3 "Revolutionizing Prepaid Card Management with Alder API®" at bounding box center [670, 176] width 733 height 21
click at [403, 319] on p at bounding box center [670, 308] width 733 height 210
drag, startPoint x: 641, startPoint y: 368, endPoint x: 901, endPoint y: 354, distance: 260.6
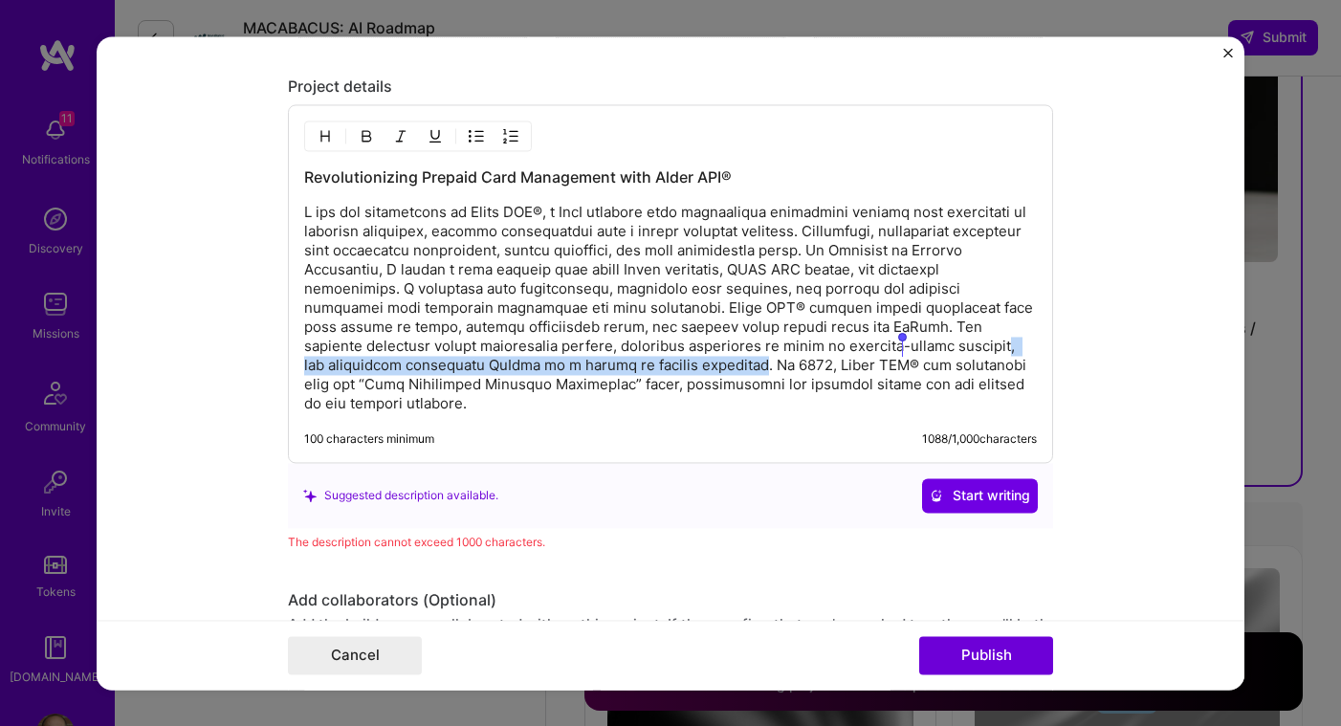
click at [901, 354] on p at bounding box center [670, 308] width 733 height 210
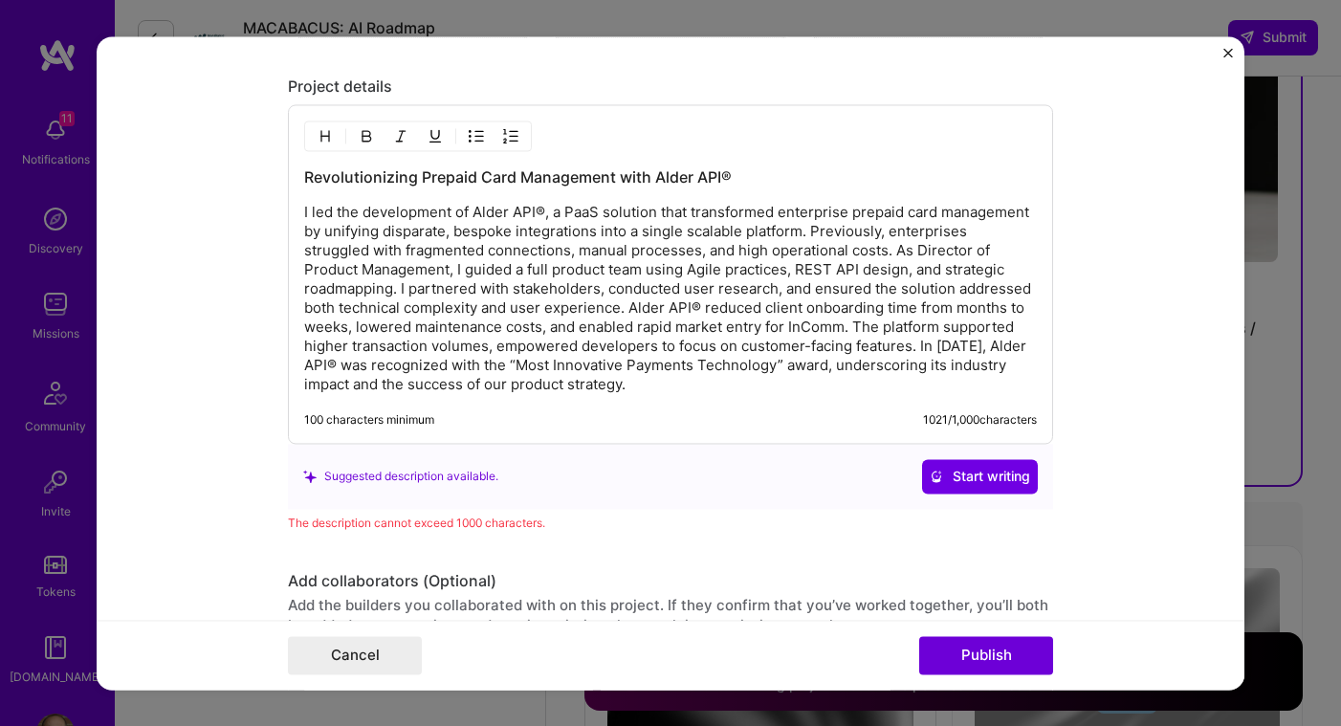
click at [813, 396] on div "Revolutionizing Prepaid Card Management with Alder API® 100 characters minimum …" at bounding box center [670, 274] width 765 height 340
click at [539, 208] on p "I led the development of Alder API®, a PaaS solution that transformed enterpris…" at bounding box center [670, 298] width 733 height 191
click at [328, 367] on p "I led the development of Alder API®, a PaaS solution that transformed enterpris…" at bounding box center [670, 298] width 733 height 191
click at [539, 216] on p "I led the development of Alder API®, a PaaS solution that transformed enterpris…" at bounding box center [670, 298] width 733 height 191
click at [925, 271] on p "I led the development of Alder API, a PaaS solution that transformed enterprise…" at bounding box center [670, 298] width 733 height 191
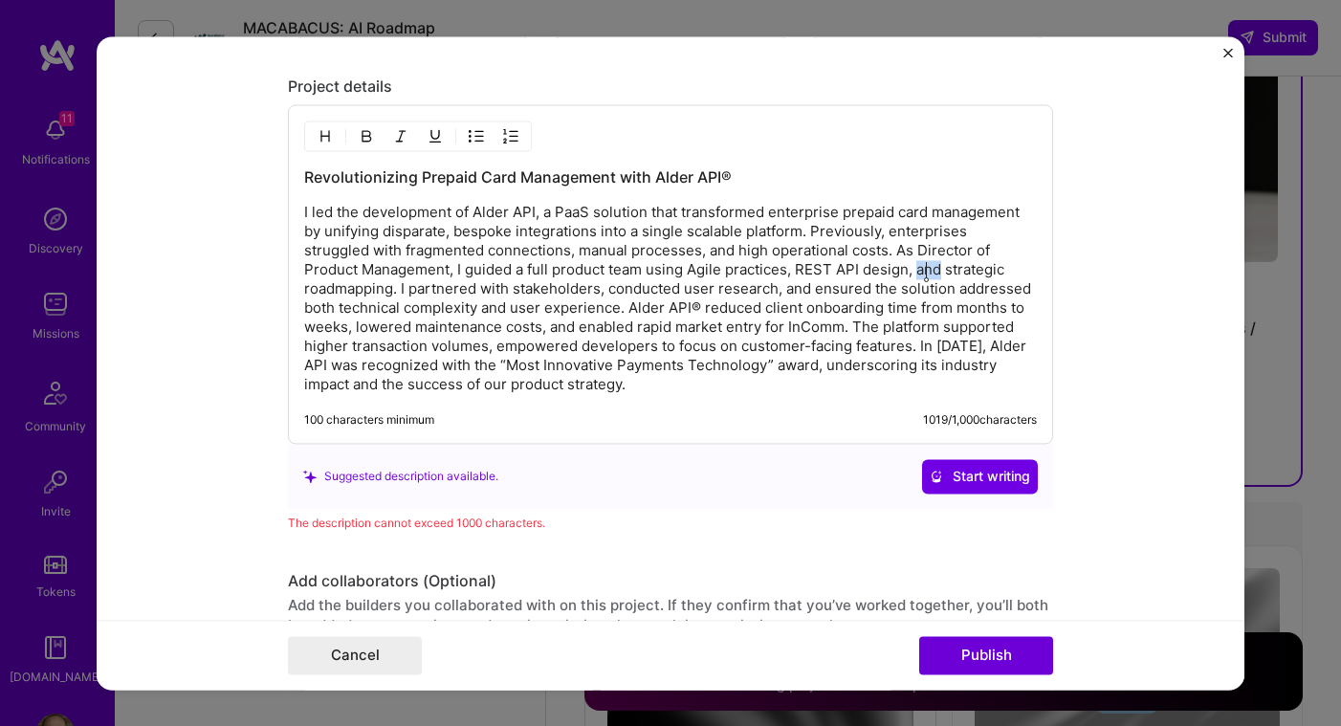
click at [925, 271] on p "I led the development of Alder API, a PaaS solution that transformed enterprise…" at bounding box center [670, 298] width 733 height 191
click at [551, 328] on p "I led the development of Alder API, a PaaS solution that transformed enterprise…" at bounding box center [670, 298] width 733 height 191
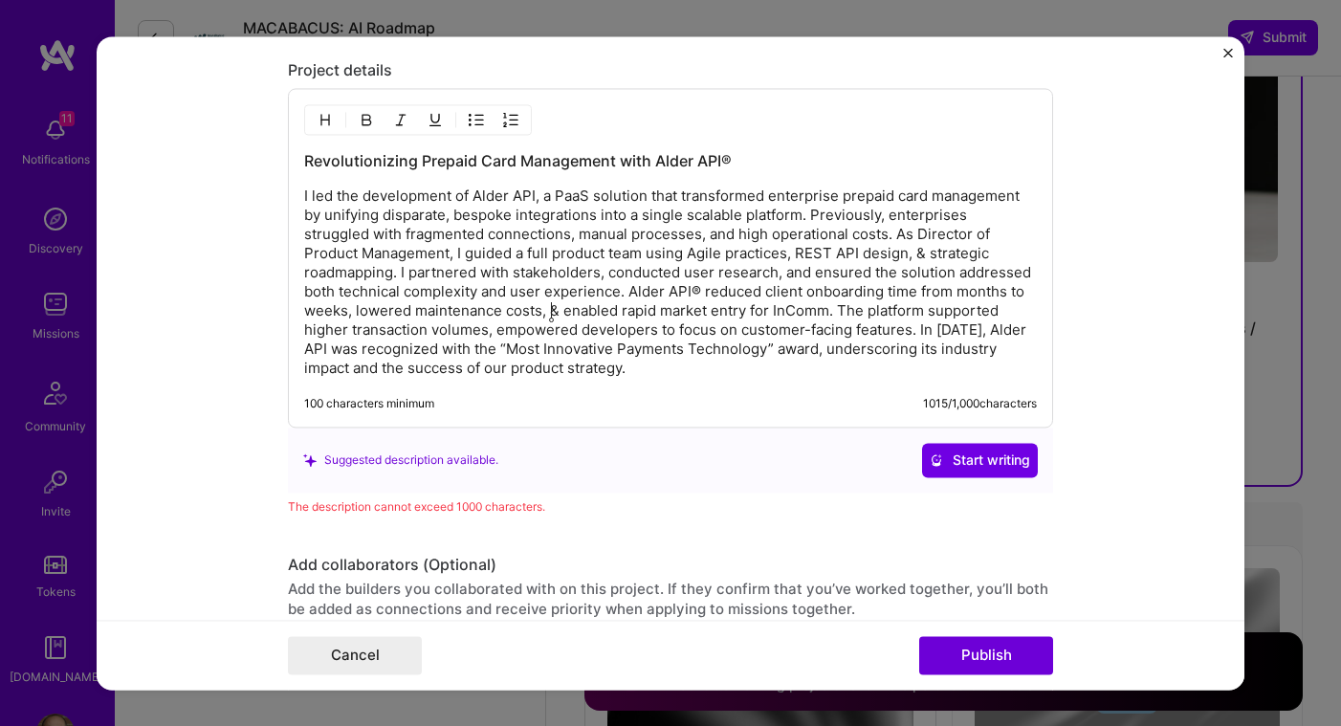
scroll to position [2651, 0]
click at [842, 165] on h3 "Revolutionizing Prepaid Card Management with Alder API®" at bounding box center [670, 159] width 733 height 21
click at [484, 219] on p "I led the development of Alder API, a PaaS solution that transformed enterprise…" at bounding box center [670, 281] width 733 height 191
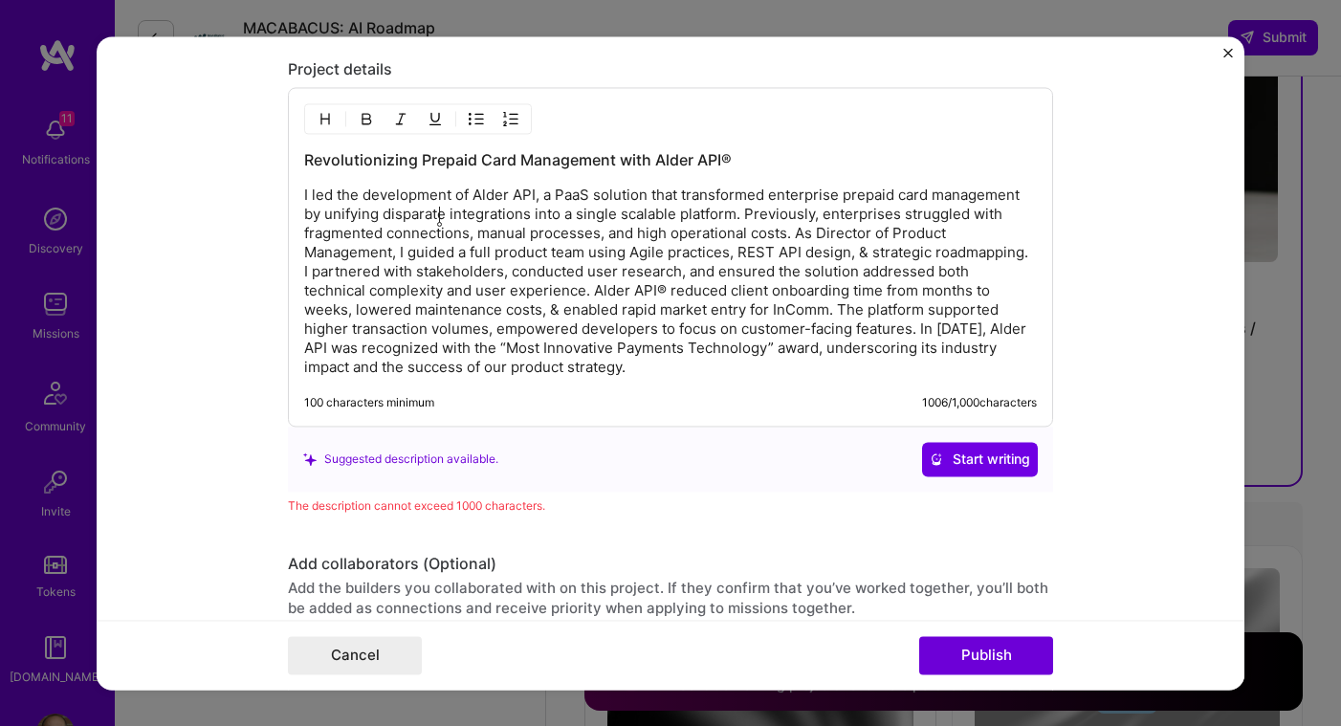
click at [692, 276] on p "I led the development of Alder API, a PaaS solution that transformed enterprise…" at bounding box center [670, 281] width 733 height 191
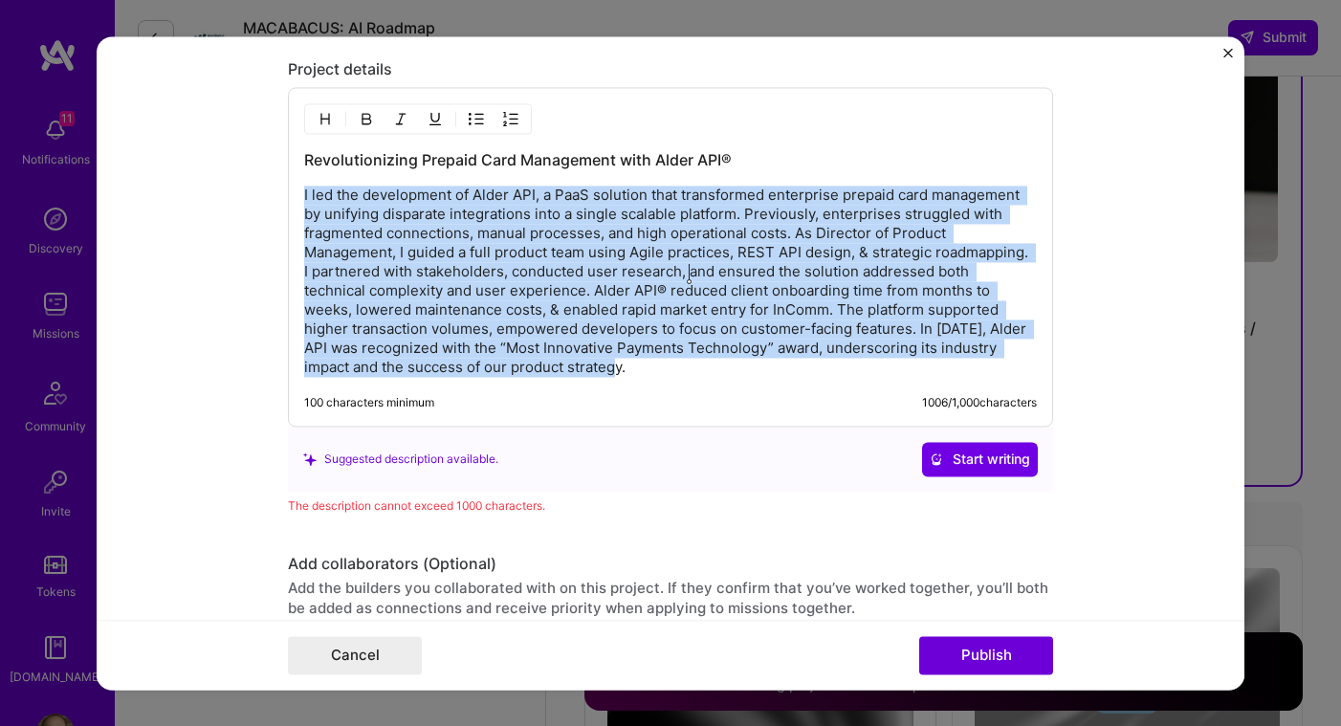
click at [692, 276] on p "I led the development of Alder API, a PaaS solution that transformed enterprise…" at bounding box center [670, 281] width 733 height 191
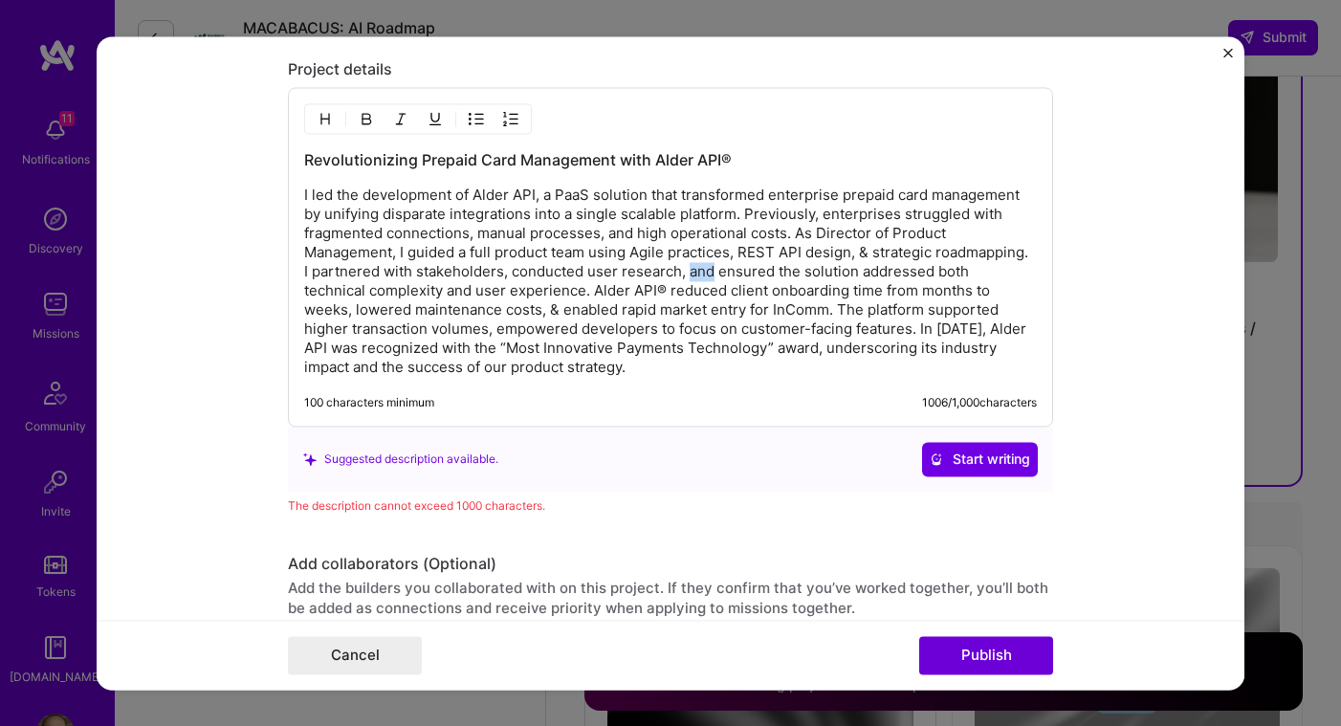
click at [692, 276] on p "I led the development of Alder API, a PaaS solution that transformed enterprise…" at bounding box center [670, 281] width 733 height 191
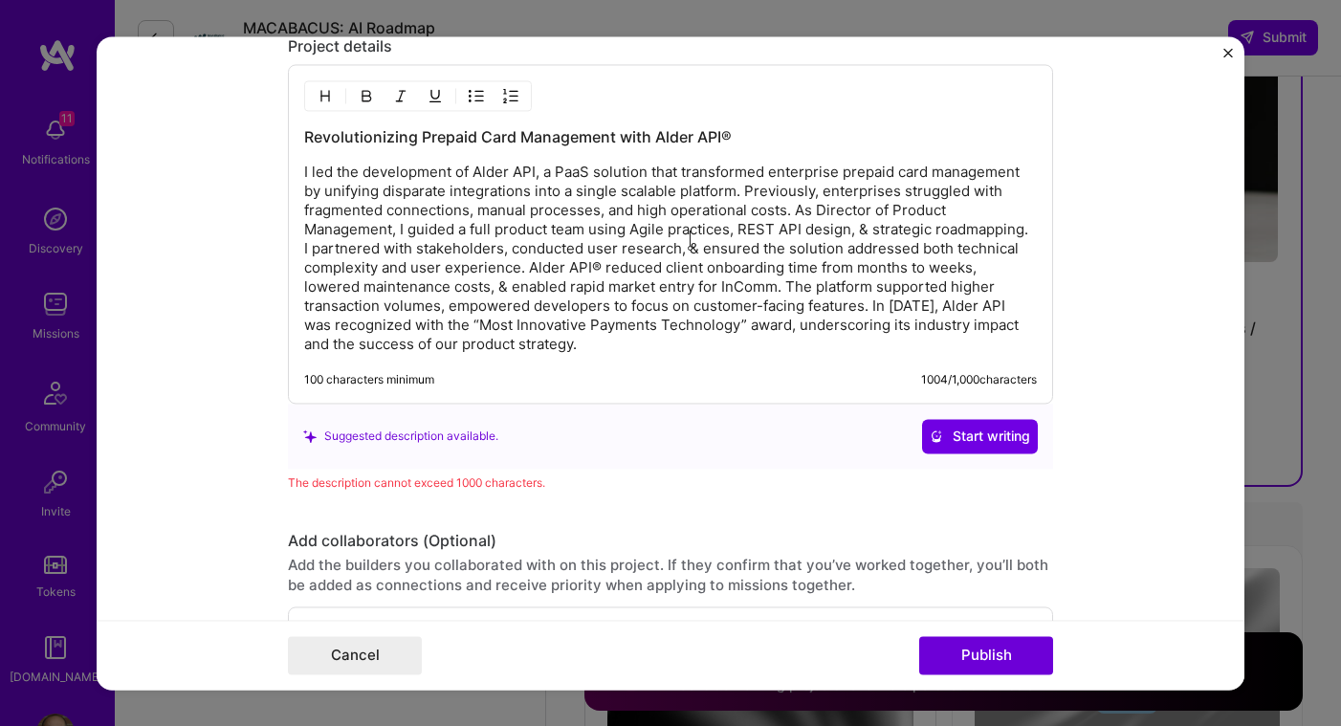
scroll to position [2691, 0]
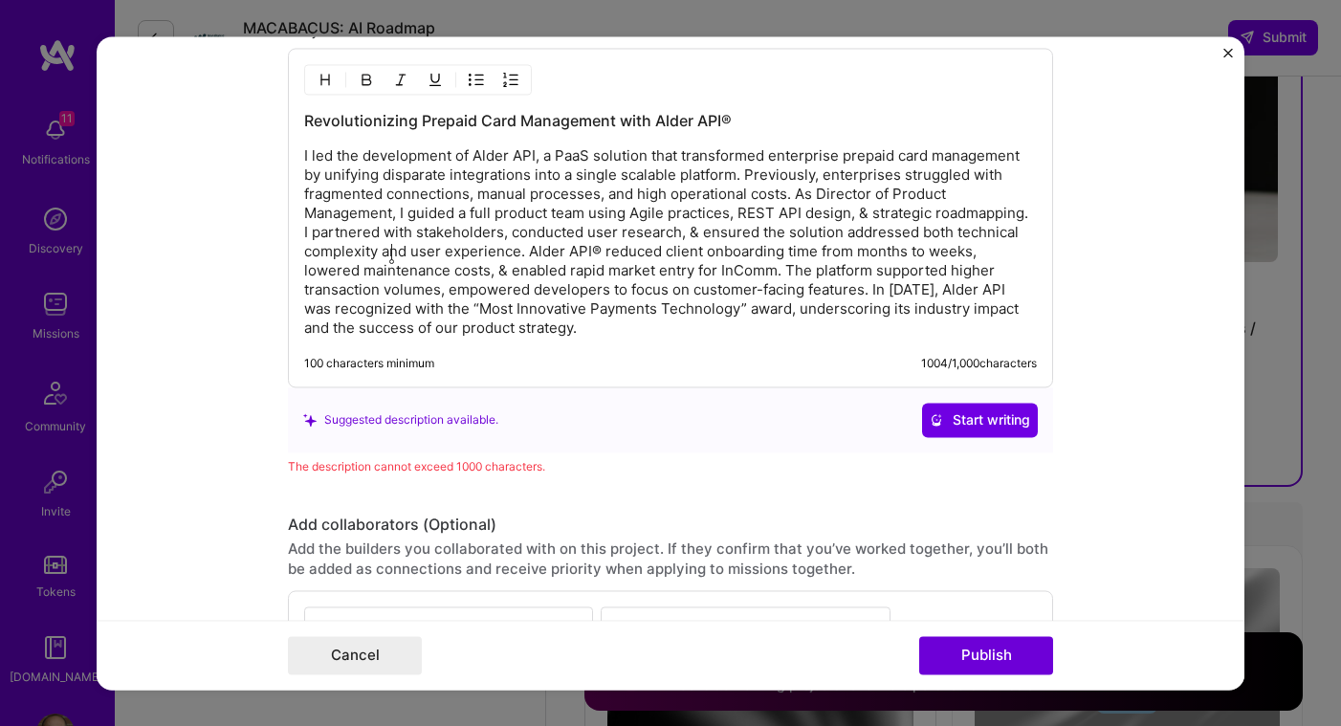
click at [393, 253] on p "I led the development of Alder API, a PaaS solution that transformed enterprise…" at bounding box center [670, 241] width 733 height 191
click at [578, 273] on p "I led the development of Alder API, a PaaS solution that transformed enterprise…" at bounding box center [670, 241] width 733 height 191
click at [576, 259] on p "I led the development of Alder API, a PaaS solution that transformed enterprise…" at bounding box center [670, 241] width 733 height 191
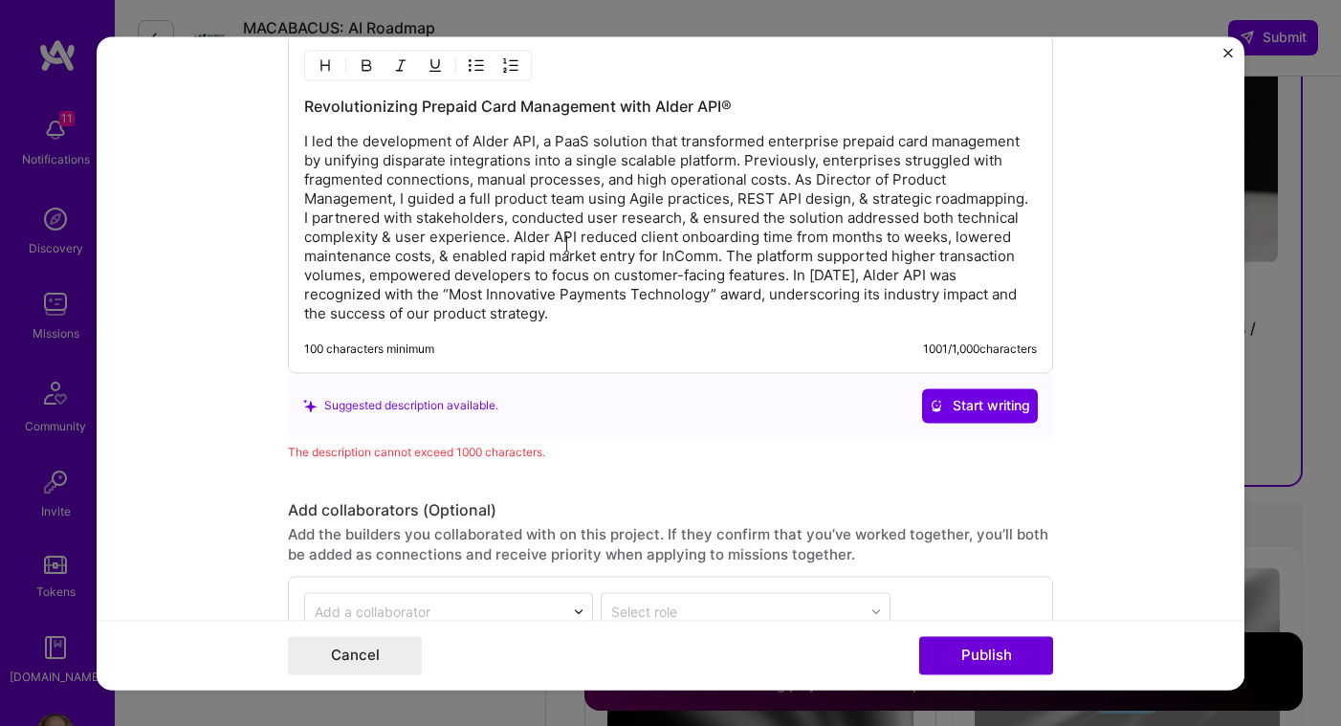
scroll to position [2706, 0]
click at [712, 298] on p "I led the development of Alder API, a PaaS solution that transformed enterprise…" at bounding box center [670, 226] width 733 height 191
click at [637, 334] on div "Revolutionizing Prepaid Card Management with Alder API® I led the development o…" at bounding box center [670, 203] width 765 height 340
click at [693, 311] on p "I led the development of Alder API, a PaaS solution that transformed enterprise…" at bounding box center [670, 226] width 733 height 191
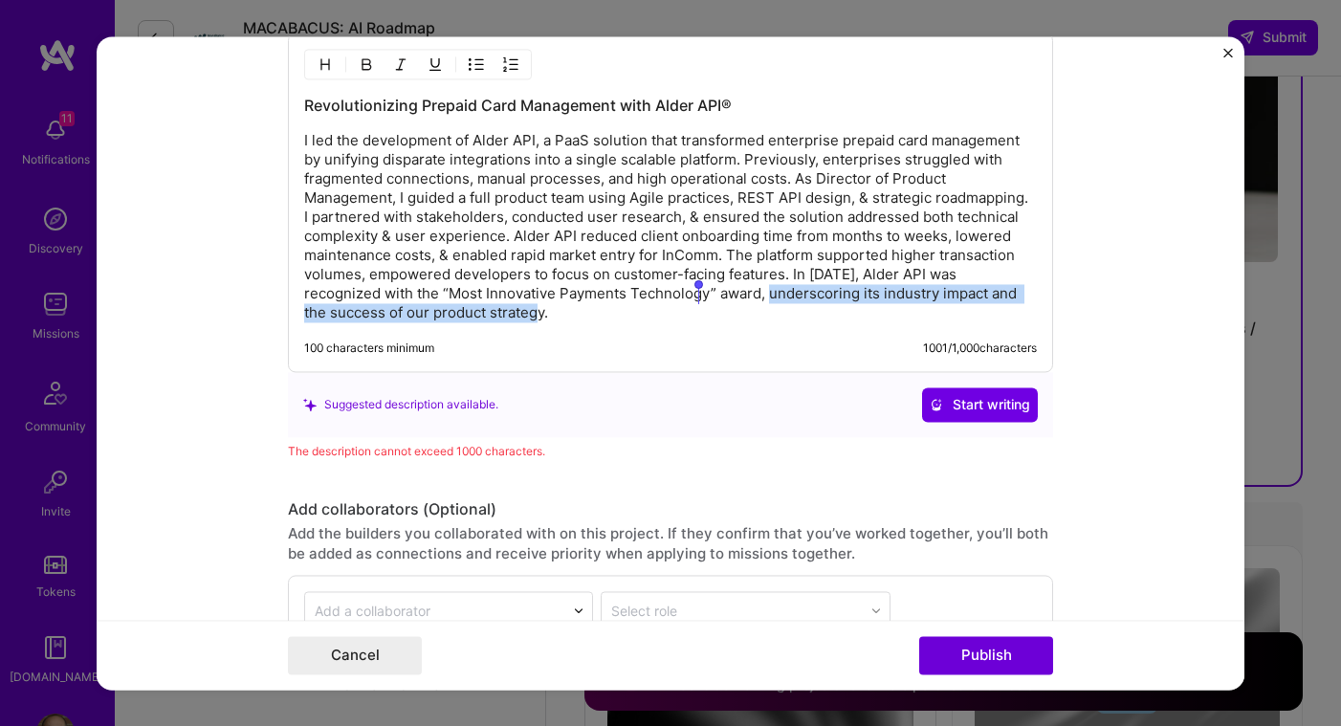
drag, startPoint x: 698, startPoint y: 315, endPoint x: 703, endPoint y: 291, distance: 24.4
click at [703, 291] on p "I led the development of Alder API, a PaaS solution that transformed enterprise…" at bounding box center [670, 226] width 733 height 191
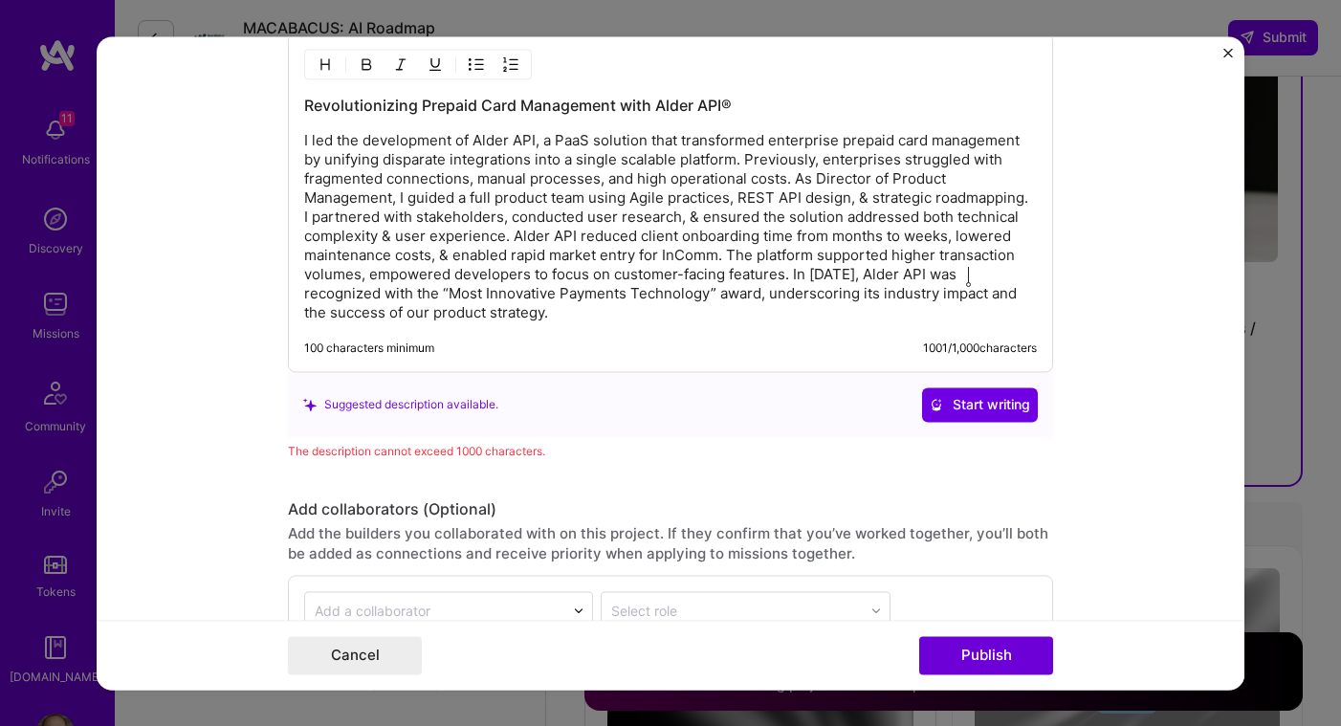
click at [968, 275] on p "I led the development of Alder API, a PaaS solution that transformed enterprise…" at bounding box center [670, 226] width 733 height 191
click at [971, 275] on p "I led the development of Alder API, a PaaS solution that transformed enterprise…" at bounding box center [670, 226] width 733 height 191
click at [970, 275] on p "I led the development of Alder API, a PaaS solution that transformed enterprise…" at bounding box center [670, 226] width 733 height 191
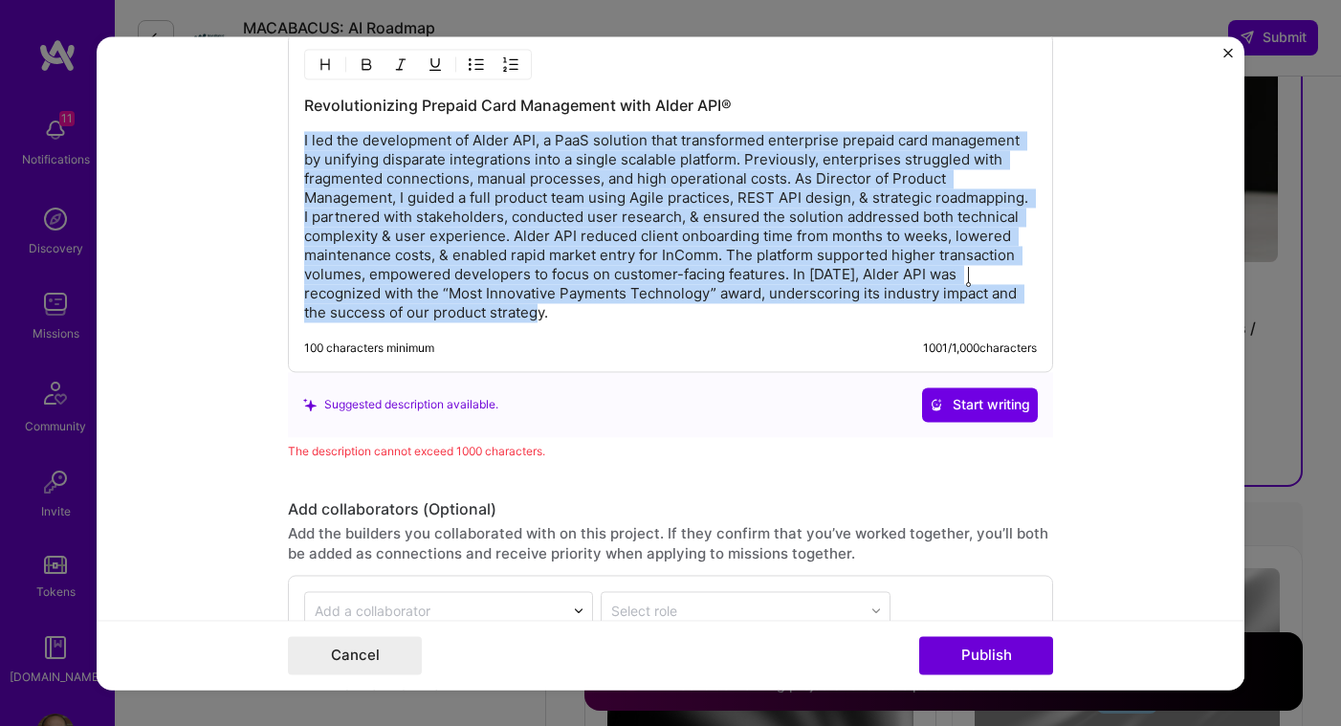
click at [976, 275] on p "I led the development of Alder API, a PaaS solution that transformed enterprise…" at bounding box center [670, 226] width 733 height 191
click at [978, 275] on p "I led the development of Alder API, a PaaS solution that transformed enterprise…" at bounding box center [670, 226] width 733 height 191
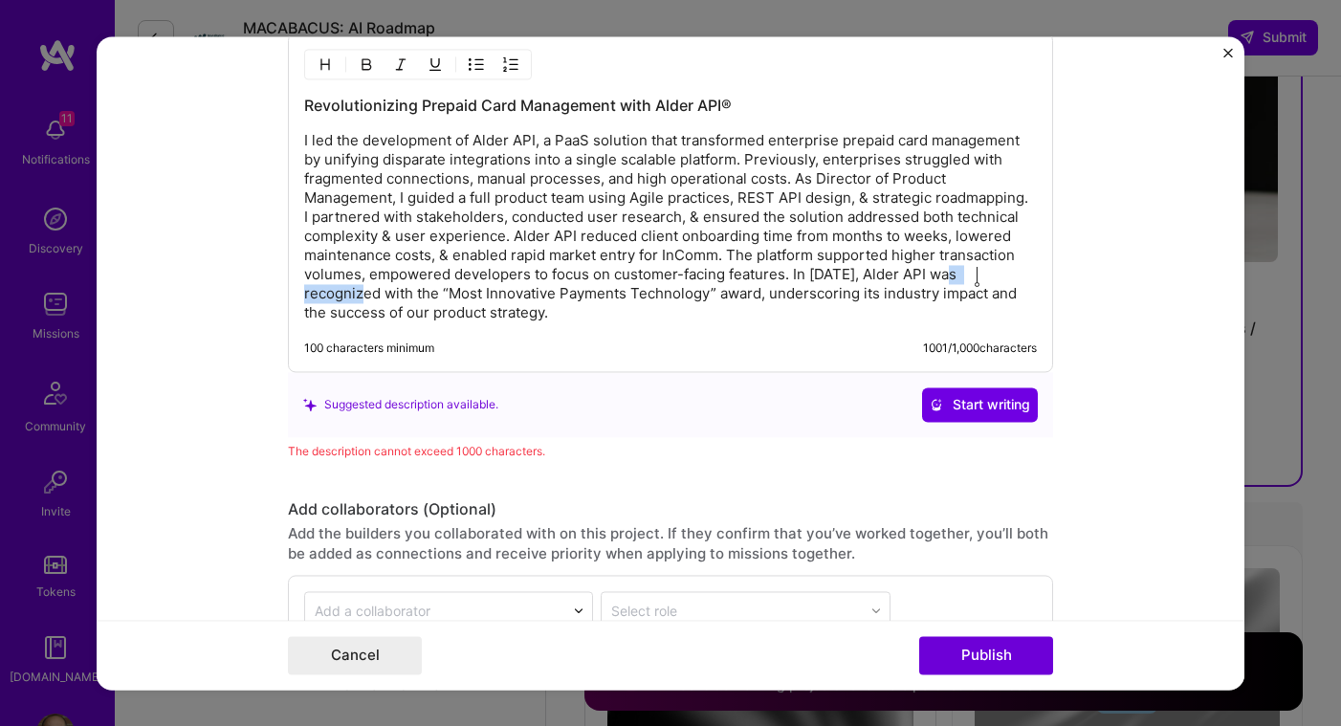
click at [978, 275] on p "I led the development of Alder API, a PaaS solution that transformed enterprise…" at bounding box center [670, 226] width 733 height 191
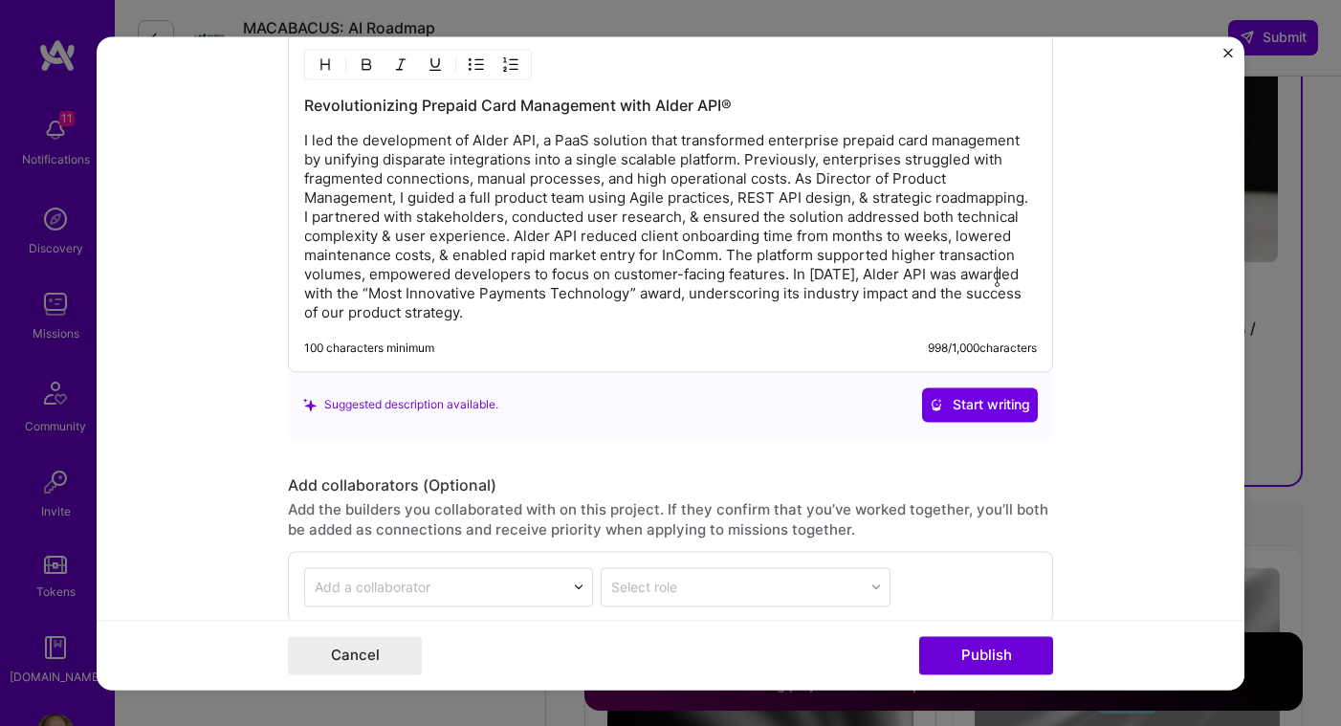
click at [313, 297] on p "I led the development of Alder API, a PaaS solution that transformed enterprise…" at bounding box center [670, 226] width 733 height 191
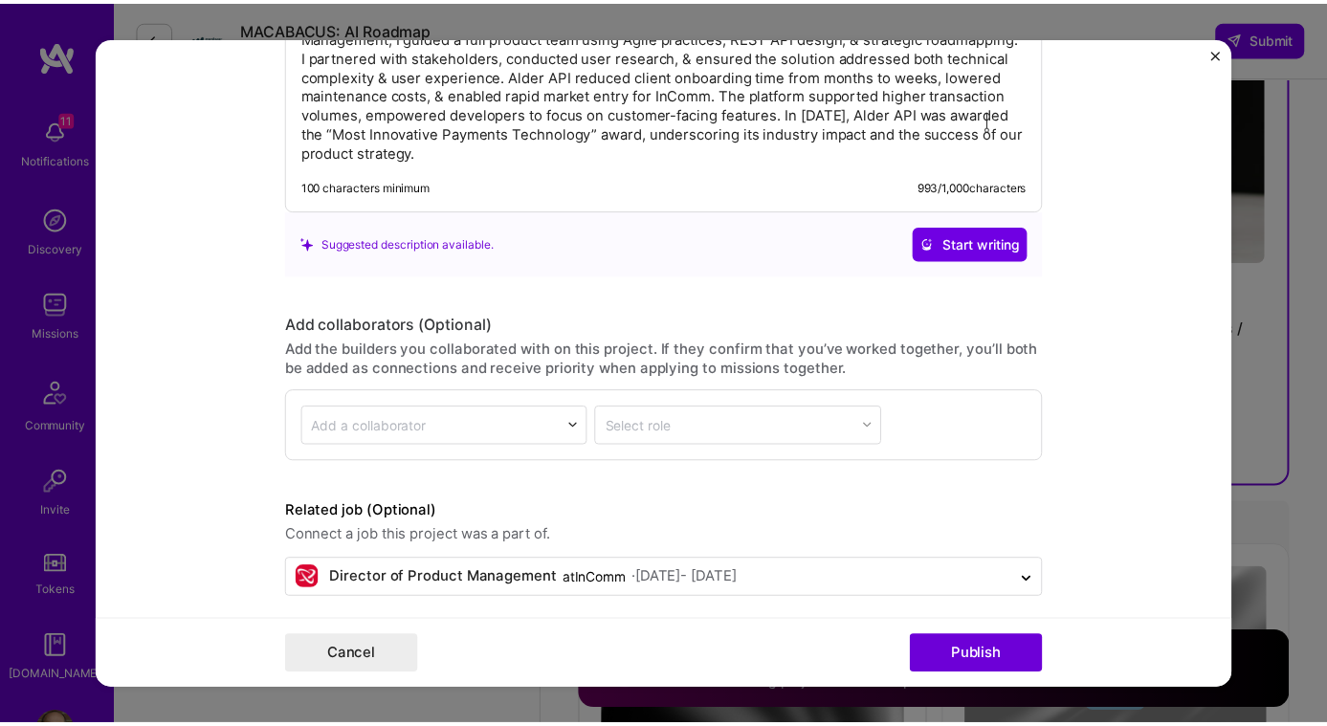
scroll to position [2882, 0]
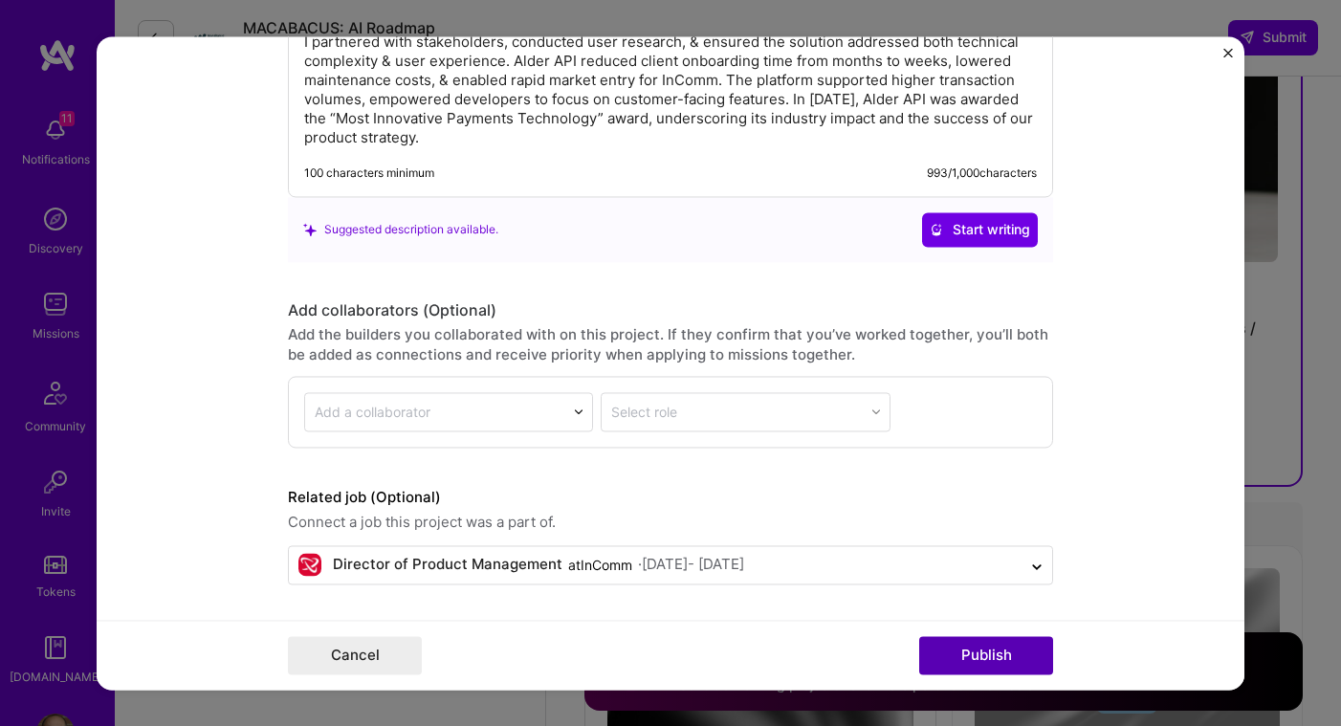
click at [979, 663] on button "Publish" at bounding box center [986, 655] width 134 height 38
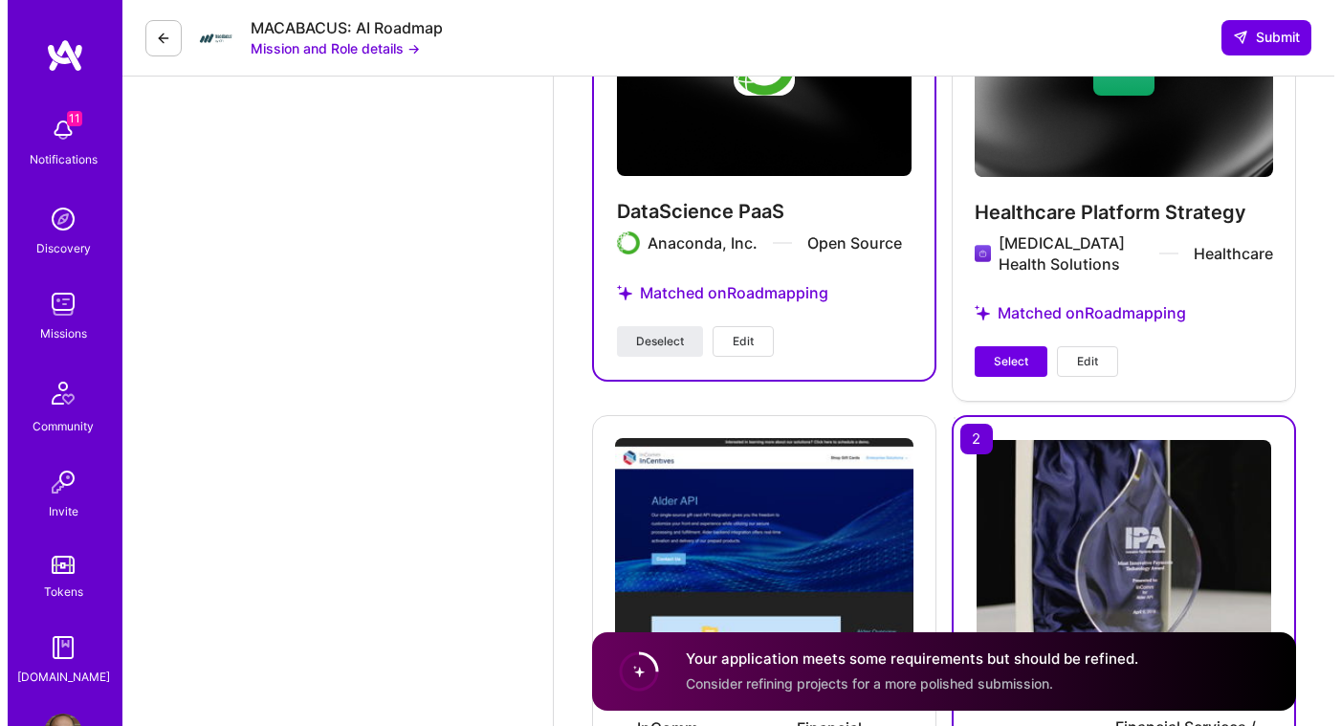
scroll to position [3687, 0]
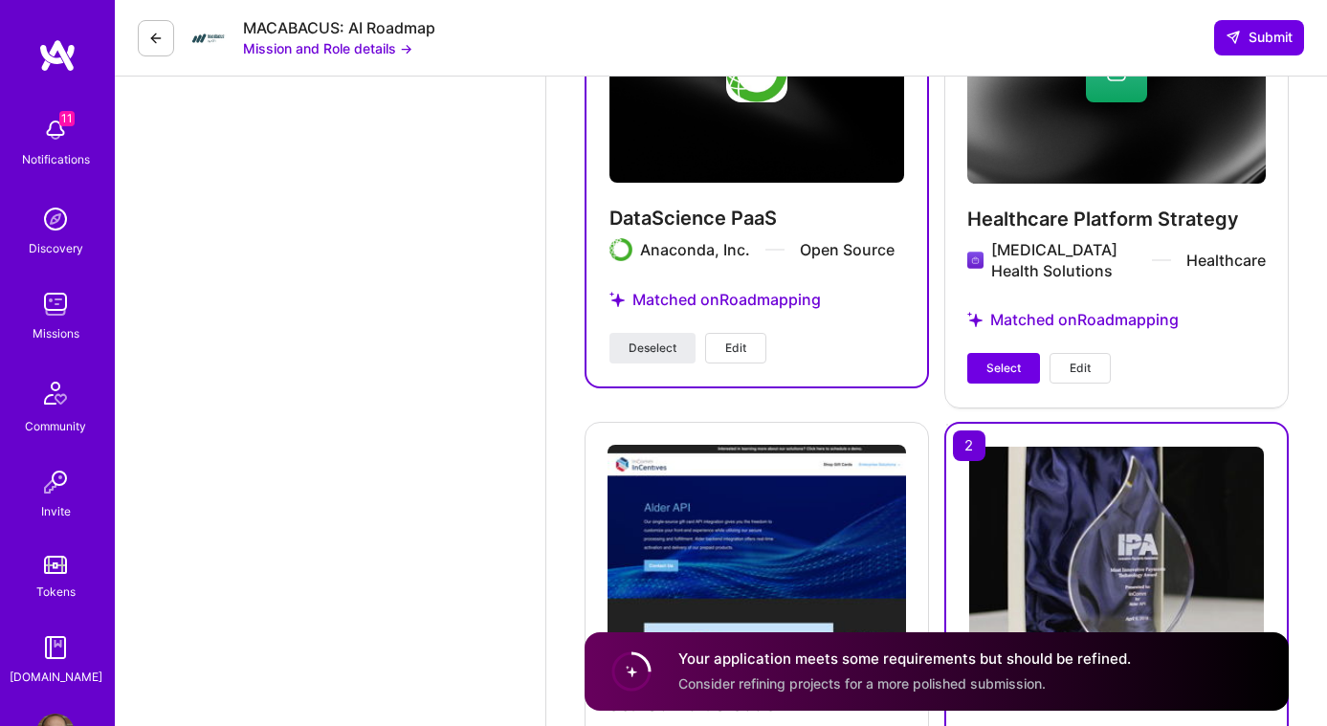
click at [749, 343] on button "Edit" at bounding box center [735, 348] width 61 height 31
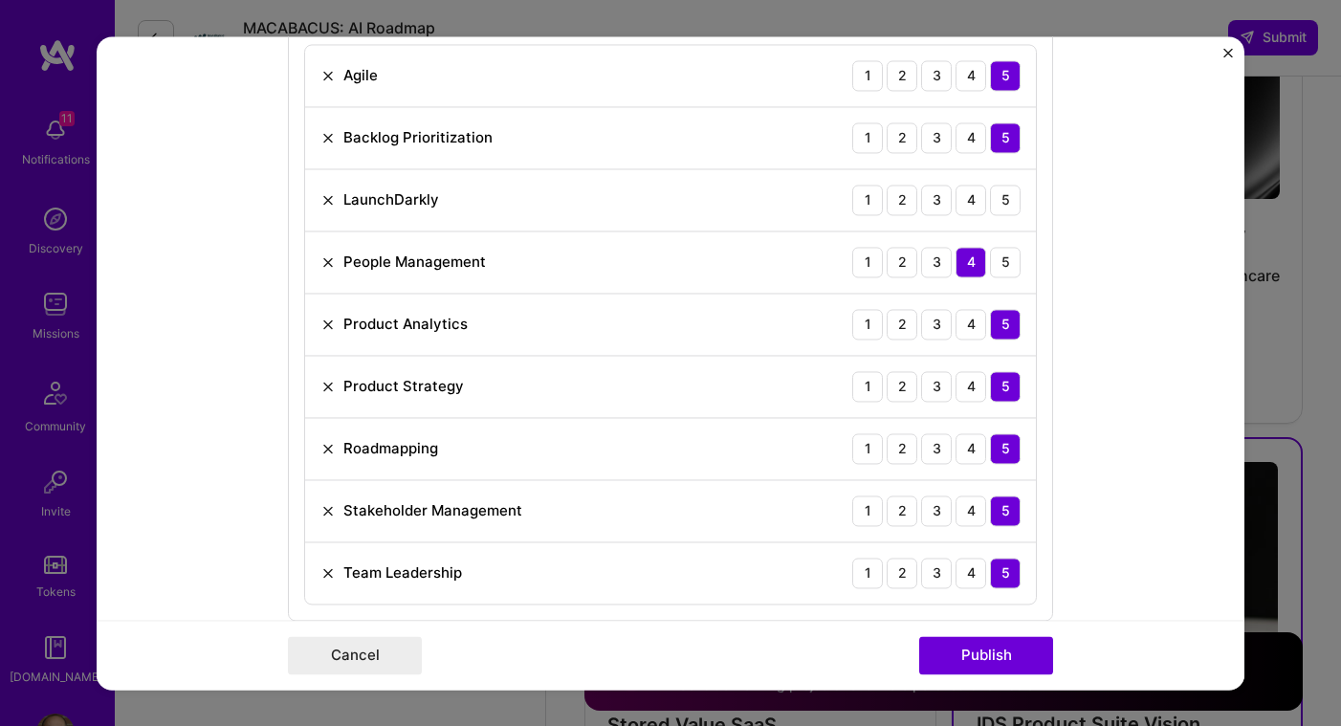
scroll to position [958, 0]
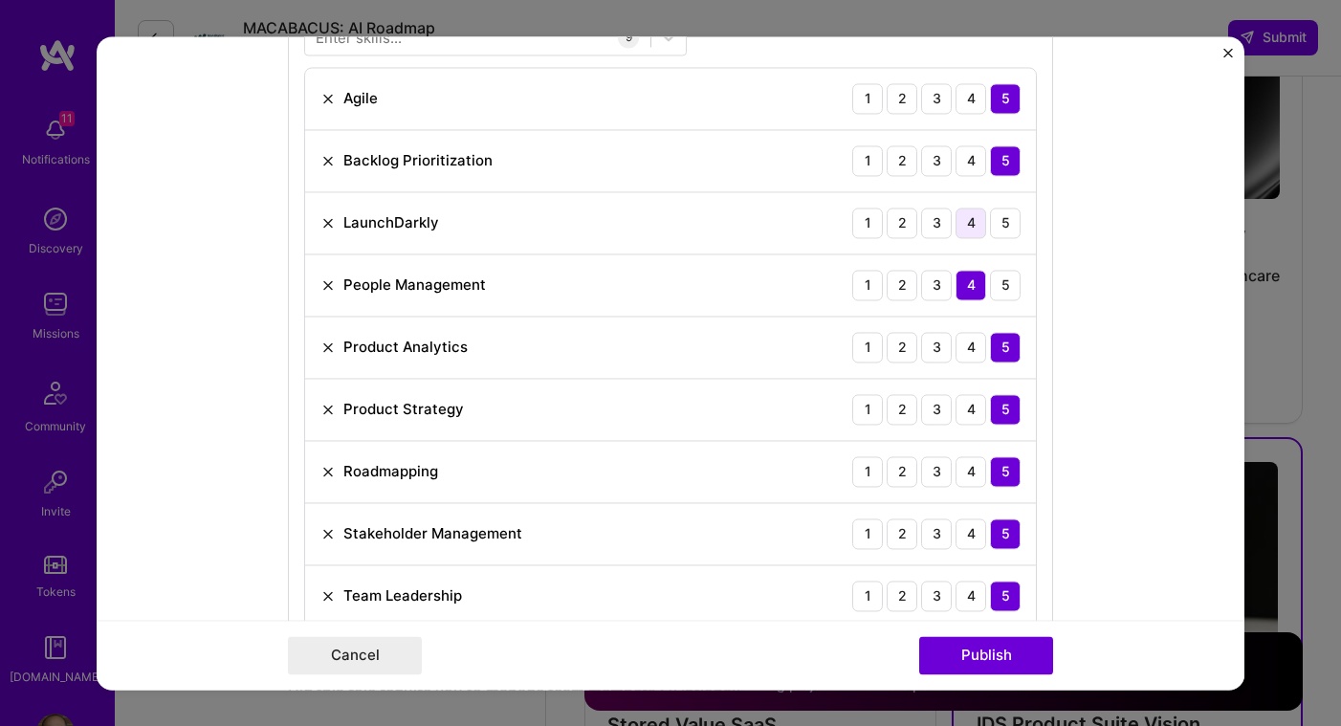
click at [968, 223] on div "4" at bounding box center [971, 223] width 31 height 31
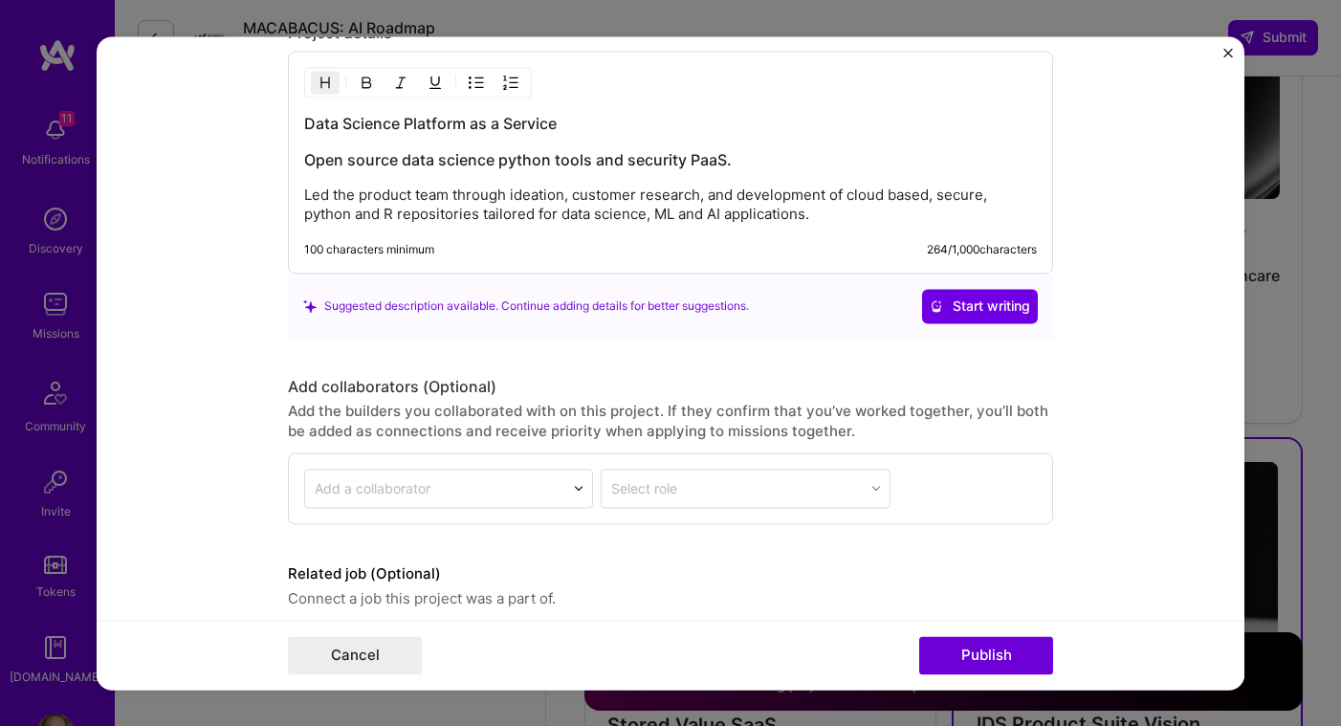
scroll to position [2083, 0]
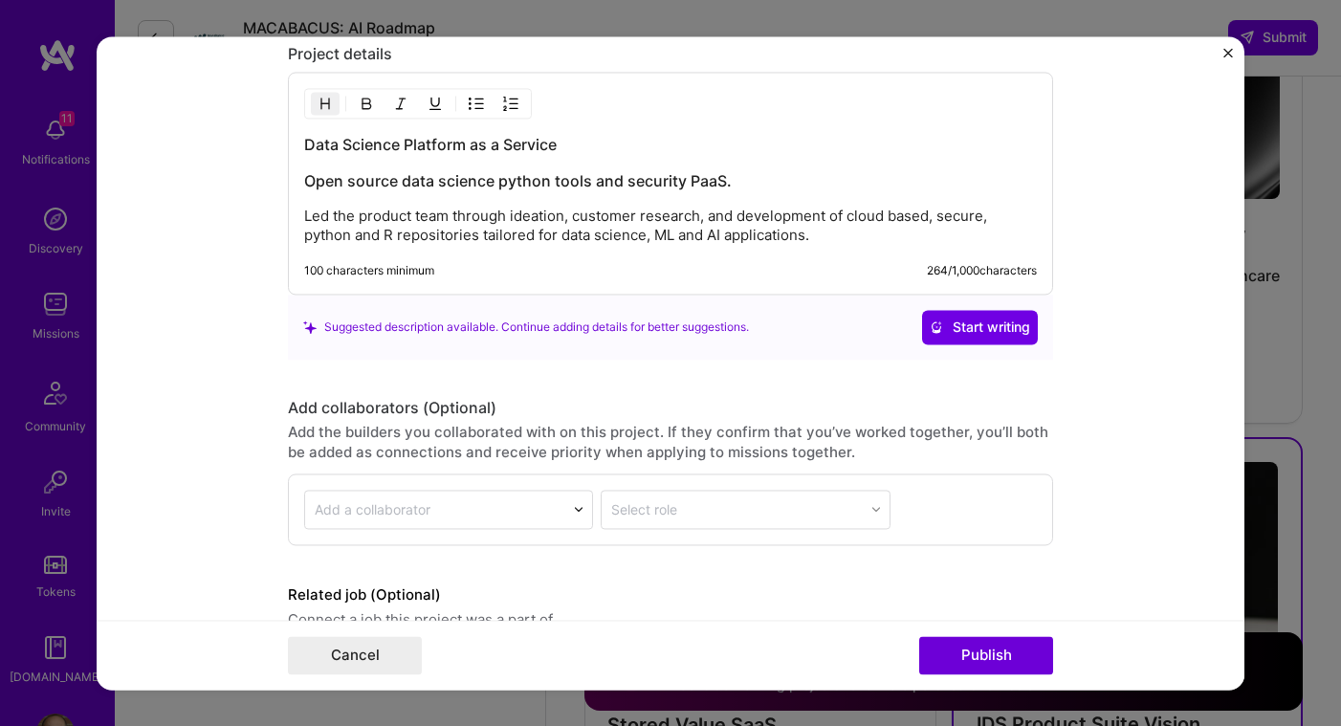
click at [838, 240] on p "Led the product team through ideation, customer research, and development of cl…" at bounding box center [670, 226] width 733 height 38
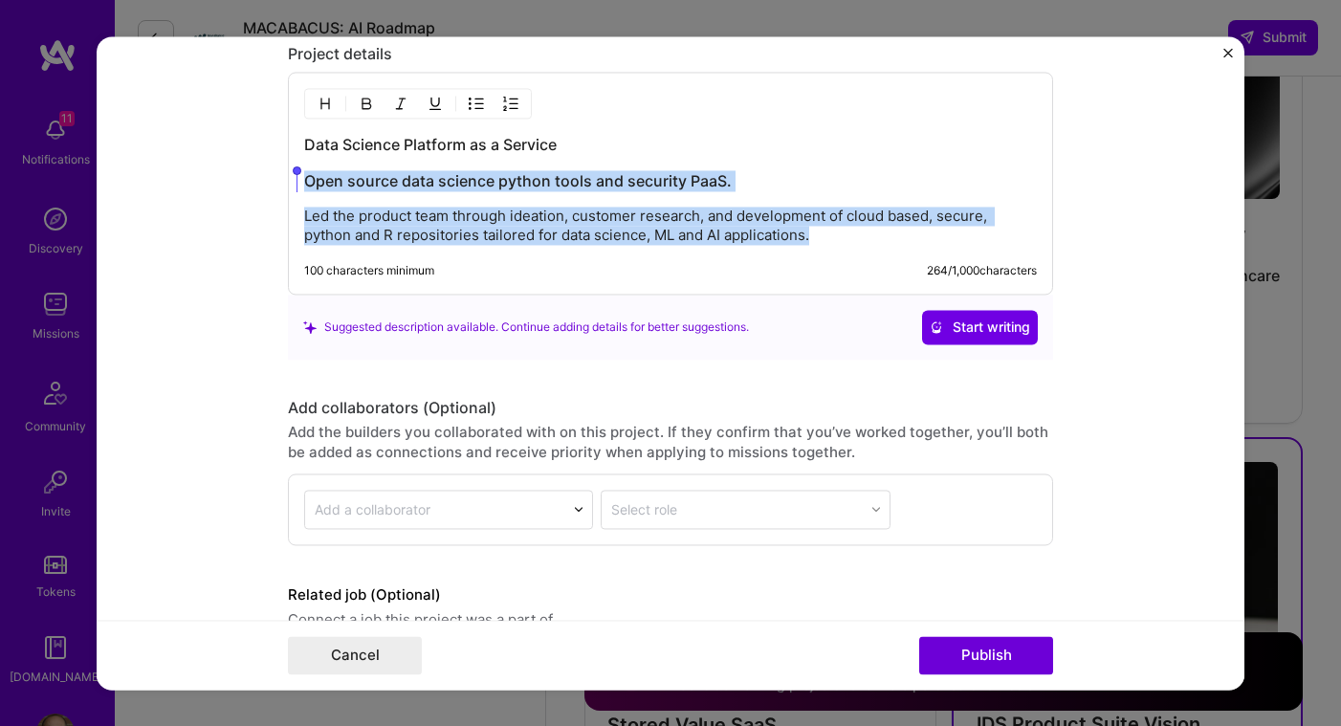
drag, startPoint x: 838, startPoint y: 240, endPoint x: 236, endPoint y: 190, distance: 603.7
click at [236, 190] on form "Project title DataScience PaaS Company Anaconda, Inc. Project industry Industry…" at bounding box center [671, 362] width 1148 height 653
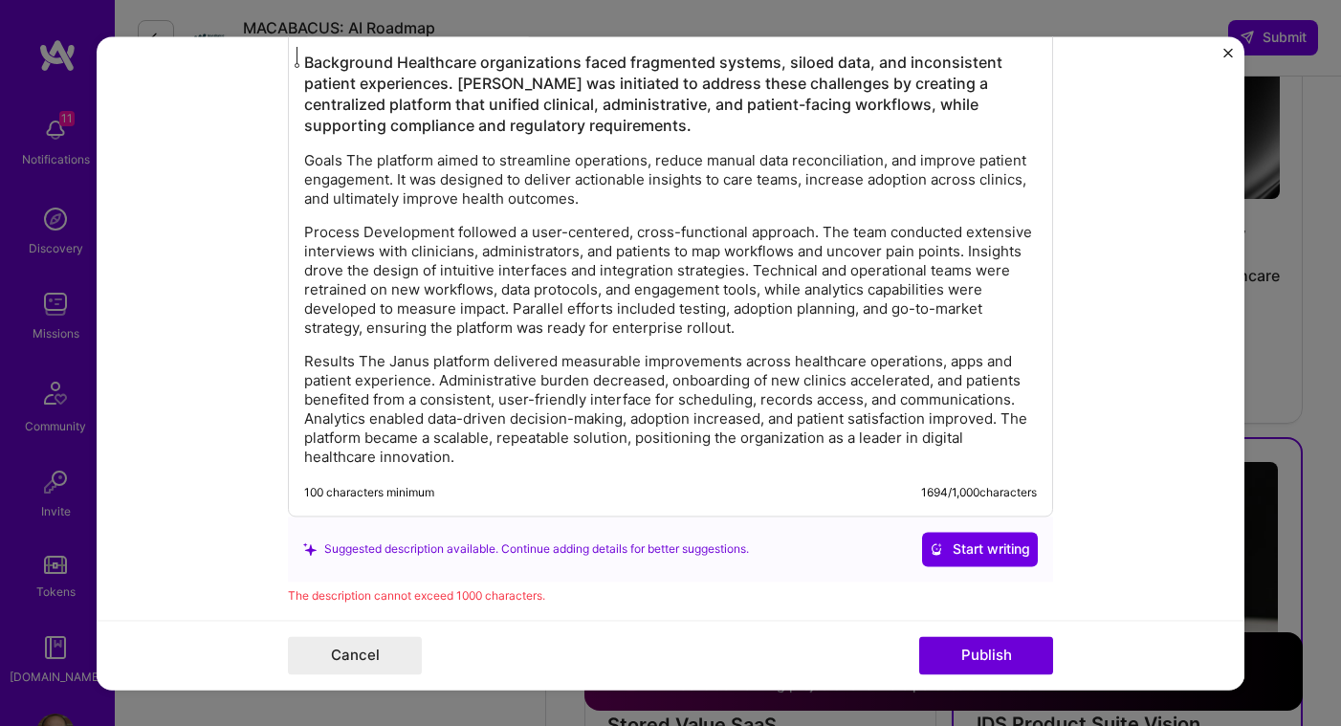
scroll to position [2198, 0]
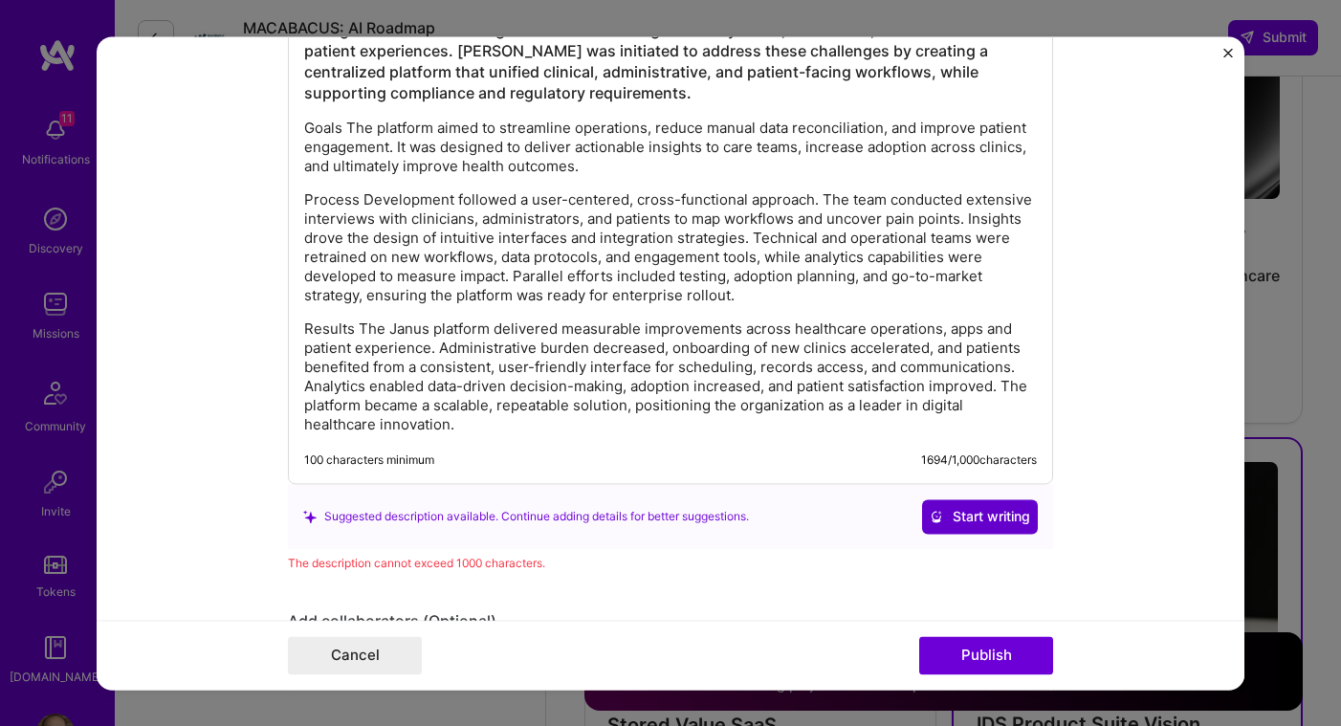
click at [940, 516] on span "Start writing" at bounding box center [980, 516] width 100 height 19
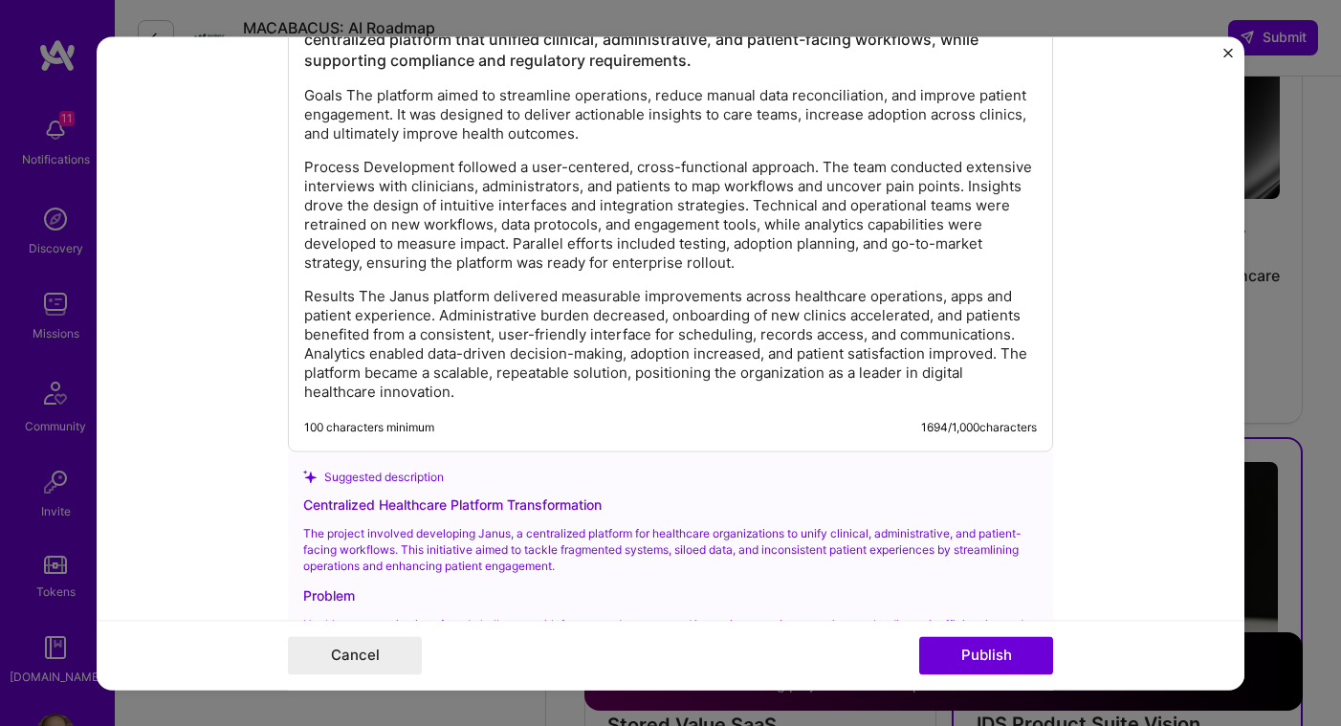
scroll to position [2229, 0]
click at [344, 287] on div "Background Healthcare organizations faced fragmented systems, siloed data, and …" at bounding box center [670, 196] width 733 height 415
drag, startPoint x: 347, startPoint y: 298, endPoint x: 296, endPoint y: 294, distance: 51.9
click at [296, 294] on div "Background Healthcare organizations faced fragmented systems, siloed data, and …" at bounding box center [670, 189] width 765 height 527
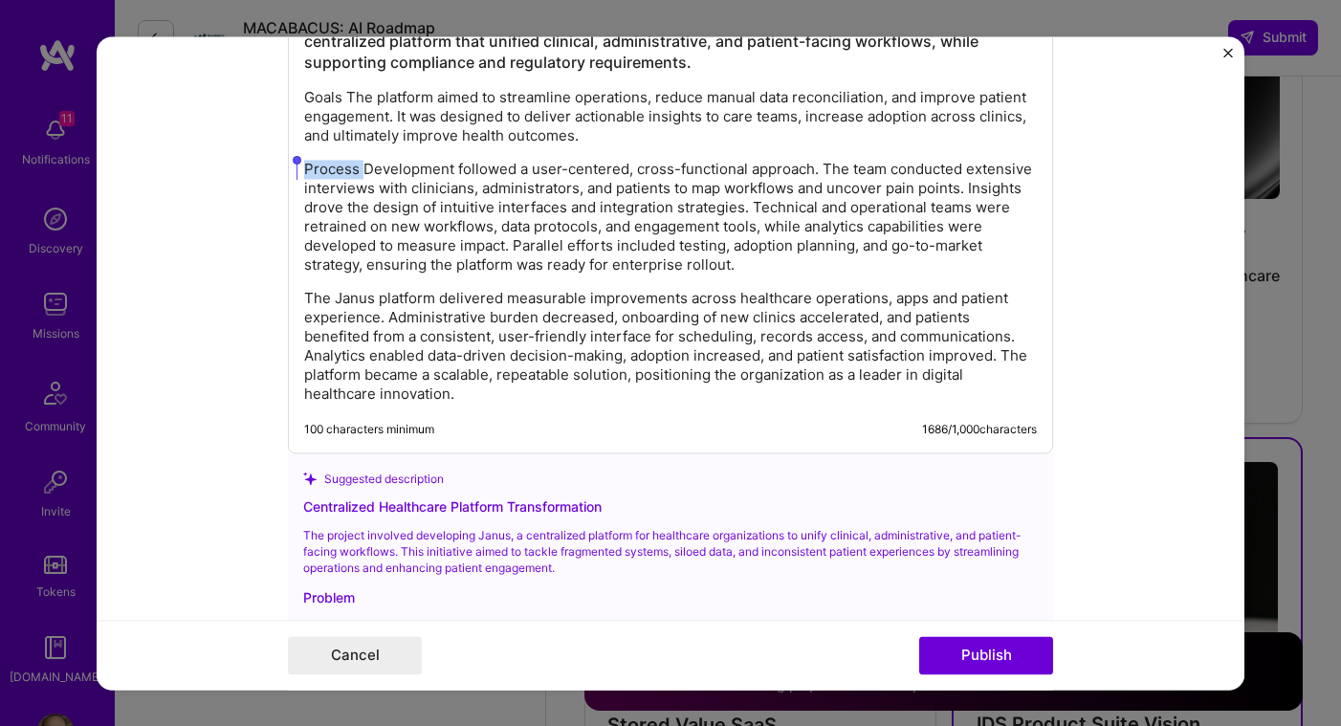
drag, startPoint x: 357, startPoint y: 168, endPoint x: 294, endPoint y: 164, distance: 63.3
click at [294, 164] on div "Background Healthcare organizations faced fragmented systems, siloed data, and …" at bounding box center [670, 189] width 765 height 527
drag, startPoint x: 341, startPoint y: 100, endPoint x: 305, endPoint y: 98, distance: 36.5
click at [305, 98] on p "Goals The platform aimed to streamline operations, reduce manual data reconcili…" at bounding box center [670, 116] width 733 height 57
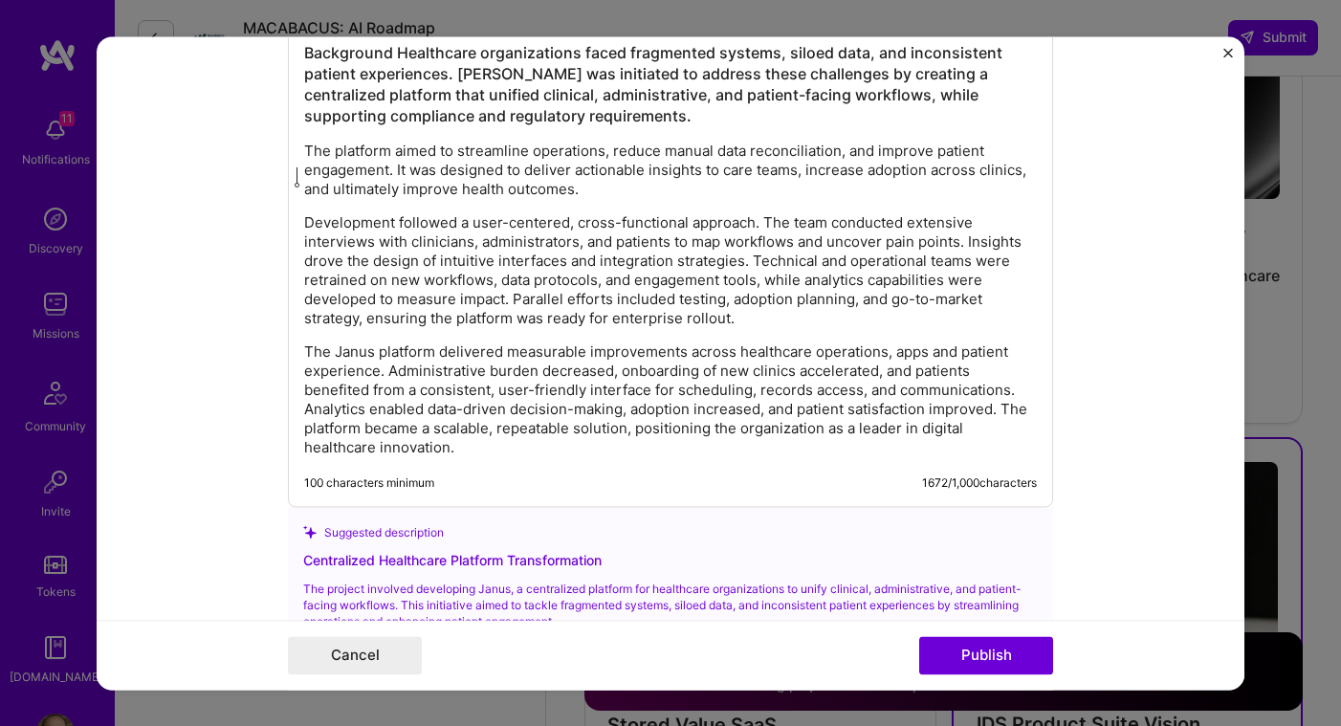
scroll to position [2147, 0]
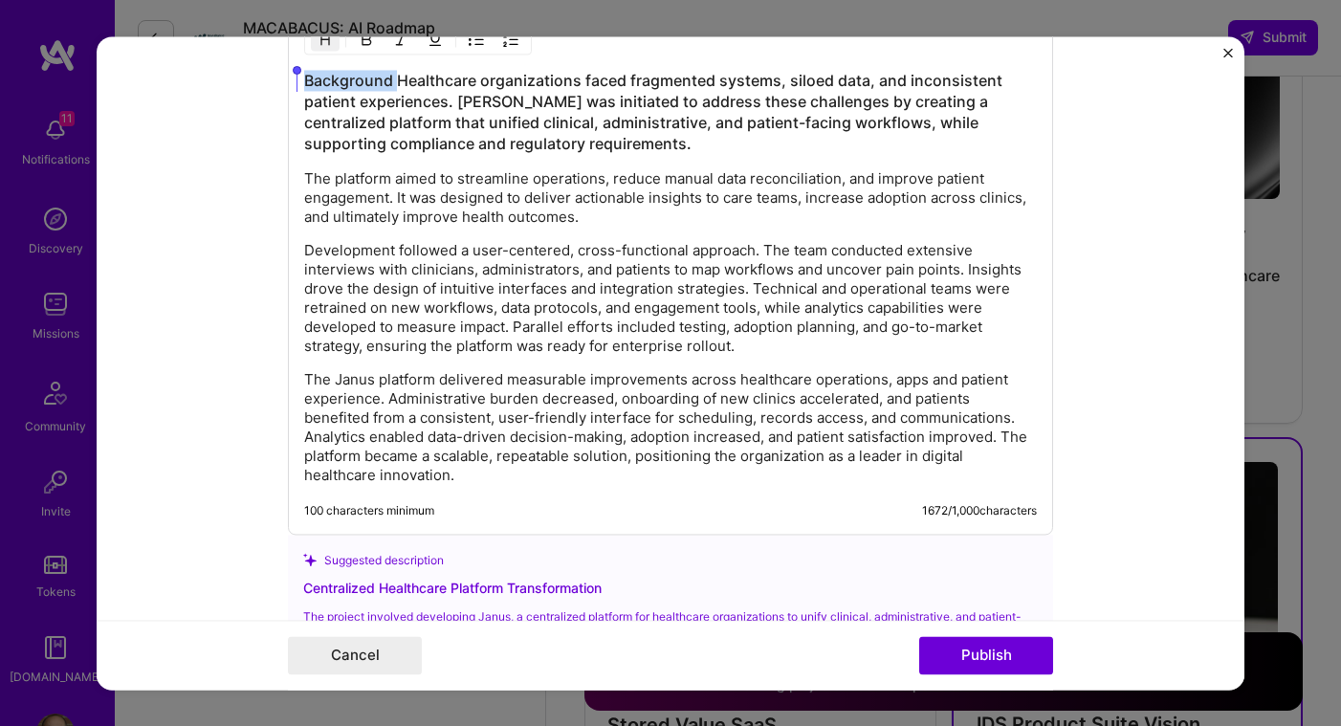
drag, startPoint x: 387, startPoint y: 81, endPoint x: 284, endPoint y: 84, distance: 103.3
click at [288, 84] on div "Background Healthcare organizations faced fragmented systems, siloed data, and …" at bounding box center [670, 271] width 765 height 527
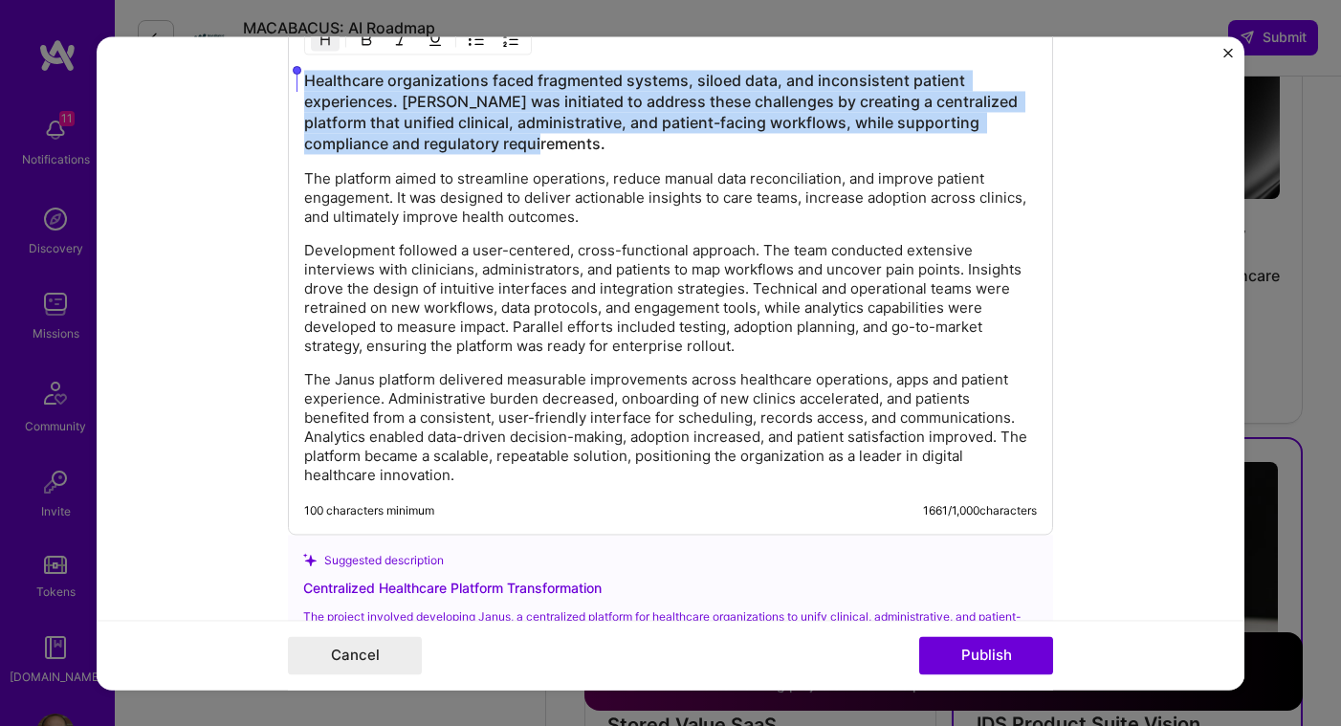
drag, startPoint x: 511, startPoint y: 143, endPoint x: 258, endPoint y: 62, distance: 265.0
click at [258, 62] on form "Project title DataScience PaaS Company Anaconda, Inc. Project industry Industry…" at bounding box center [671, 362] width 1148 height 653
click at [318, 46] on img "button" at bounding box center [325, 39] width 15 height 15
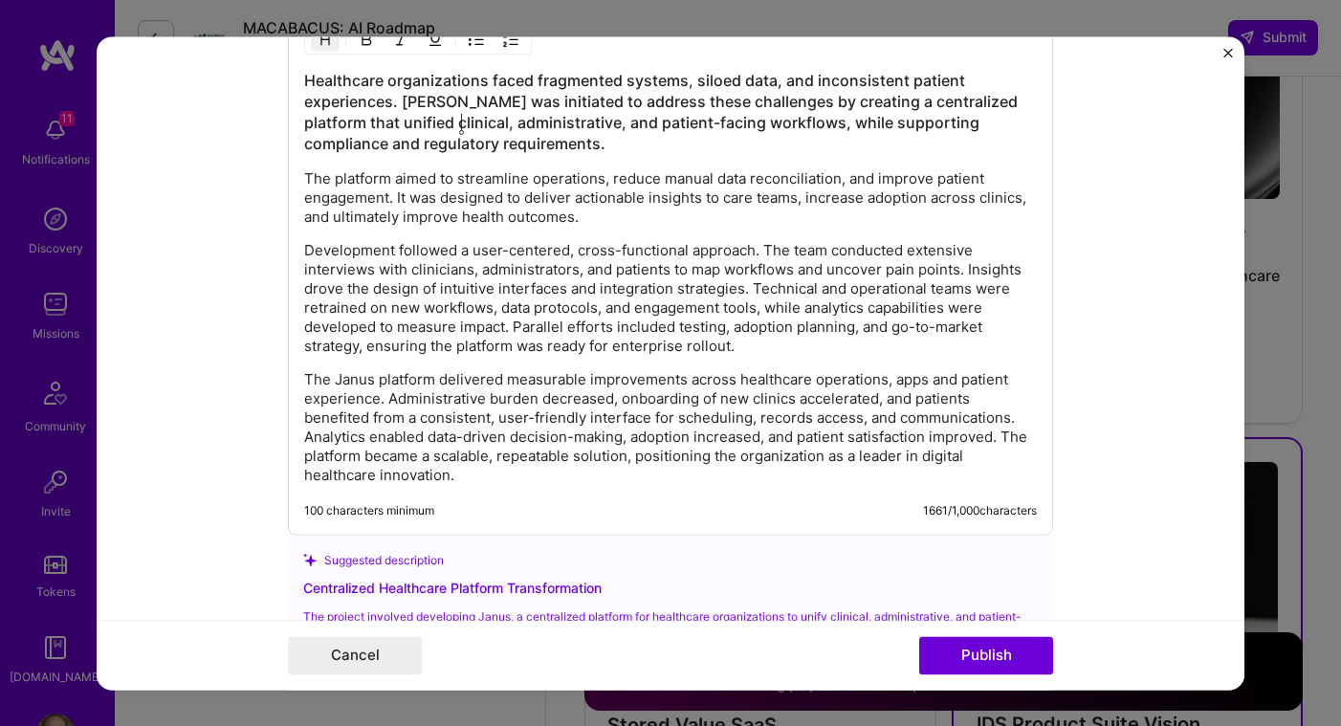
click at [463, 133] on h3 "Healthcare organizations faced fragmented systems, siloed data, and inconsisten…" at bounding box center [670, 112] width 733 height 84
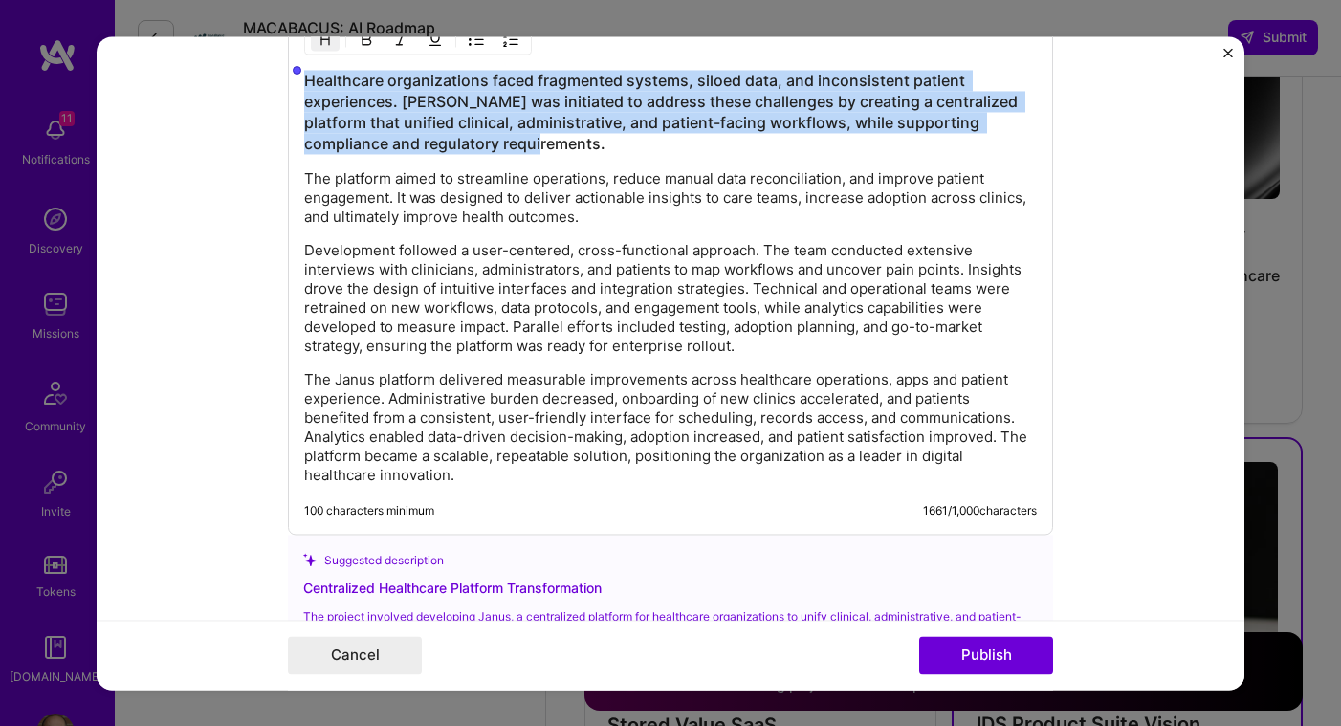
drag, startPoint x: 515, startPoint y: 147, endPoint x: 294, endPoint y: 86, distance: 229.3
click at [294, 86] on div "Healthcare organizations faced fragmented systems, siloed data, and inconsisten…" at bounding box center [670, 271] width 765 height 527
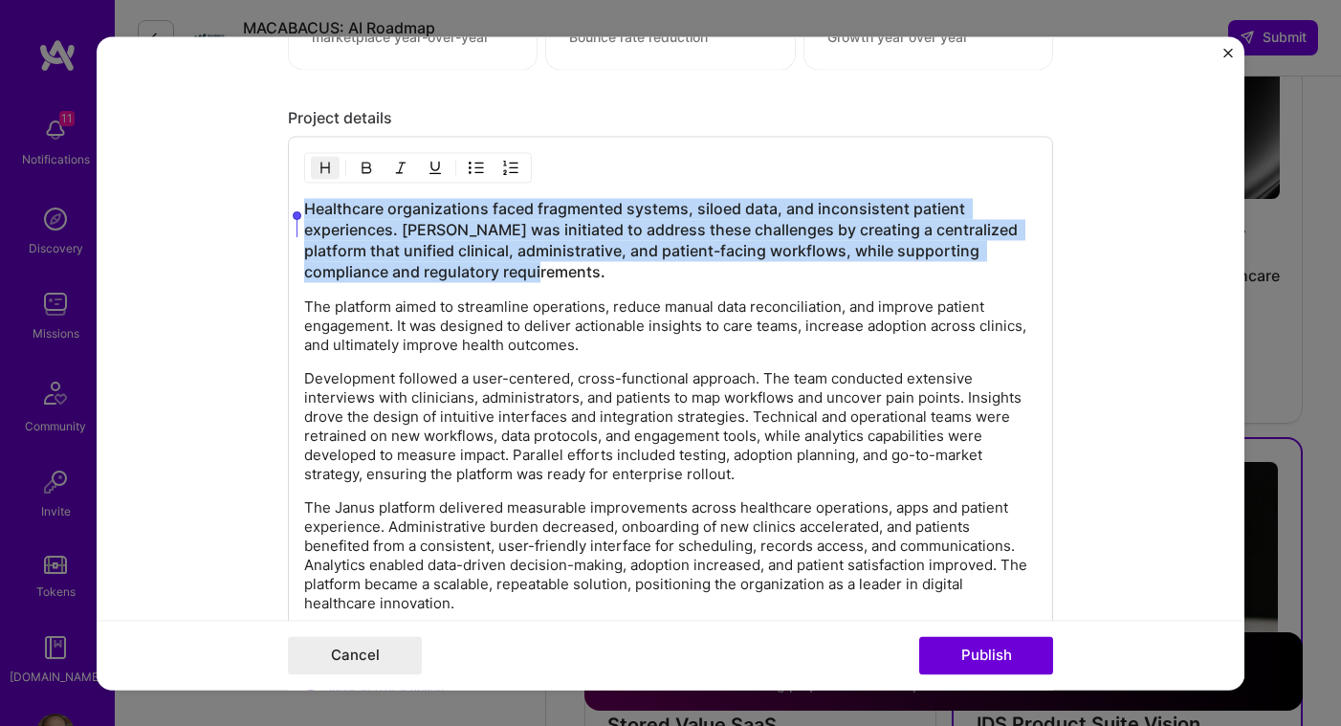
scroll to position [2002, 0]
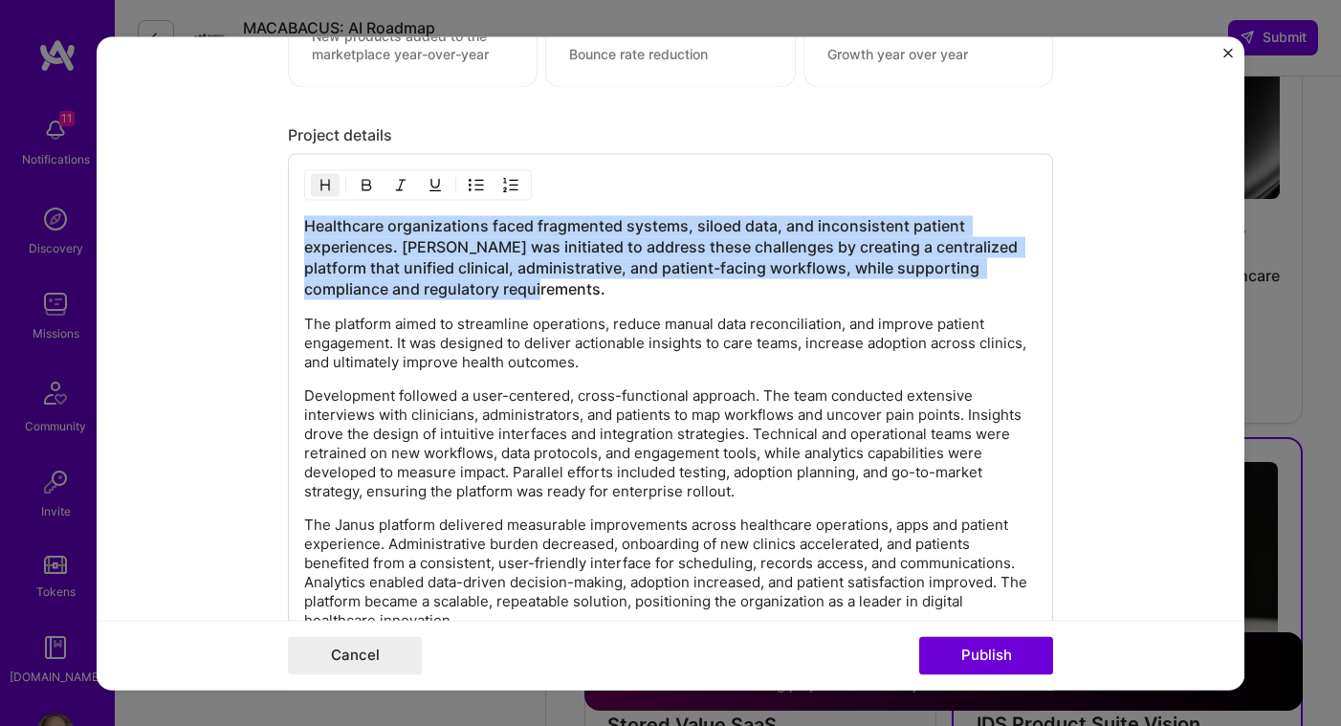
click at [318, 183] on img "button" at bounding box center [325, 184] width 15 height 15
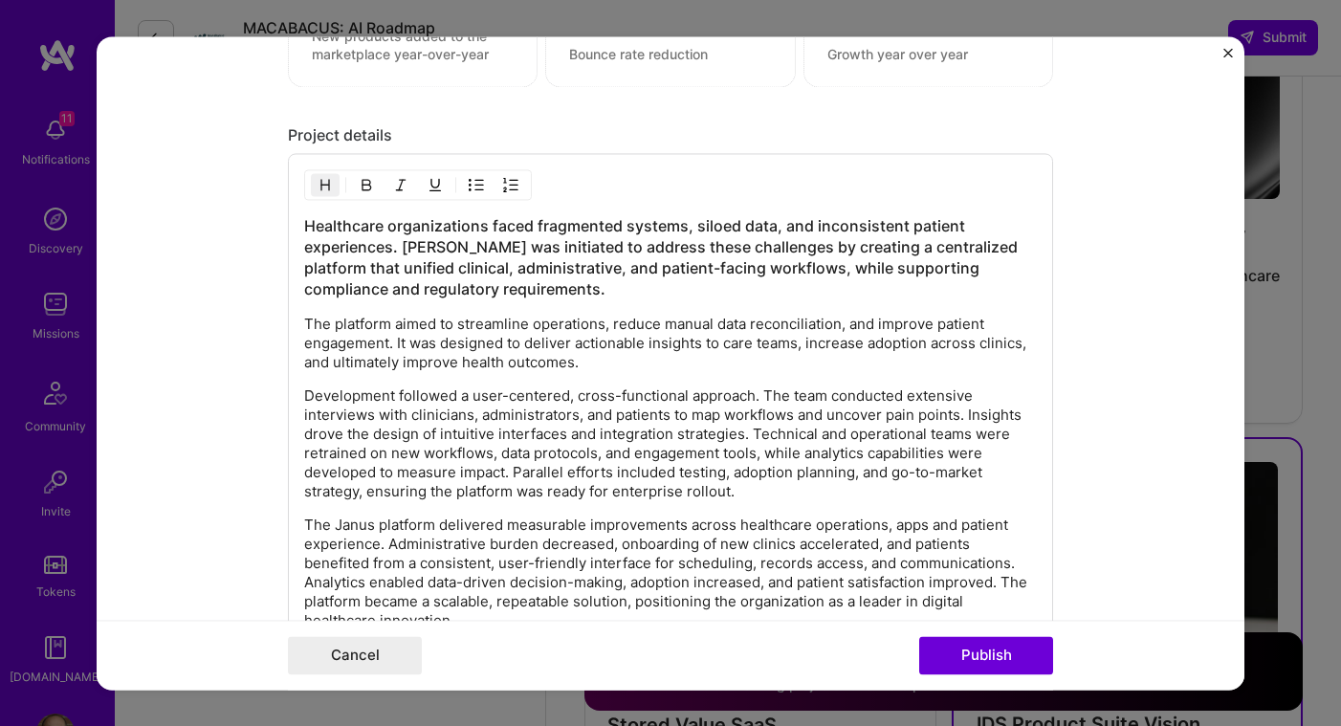
click at [318, 183] on img "button" at bounding box center [325, 184] width 15 height 15
click at [325, 191] on button "button" at bounding box center [325, 184] width 29 height 23
click at [477, 288] on h3 "Healthcare organizations faced fragmented systems, siloed data, and inconsisten…" at bounding box center [670, 257] width 733 height 84
click at [295, 220] on div "Healthcare organizations faced fragmented systems, siloed data, and inconsisten…" at bounding box center [670, 416] width 765 height 527
click at [304, 229] on h3 "Healthcare organizations faced fragmented systems, siloed data, and inconsisten…" at bounding box center [670, 257] width 733 height 84
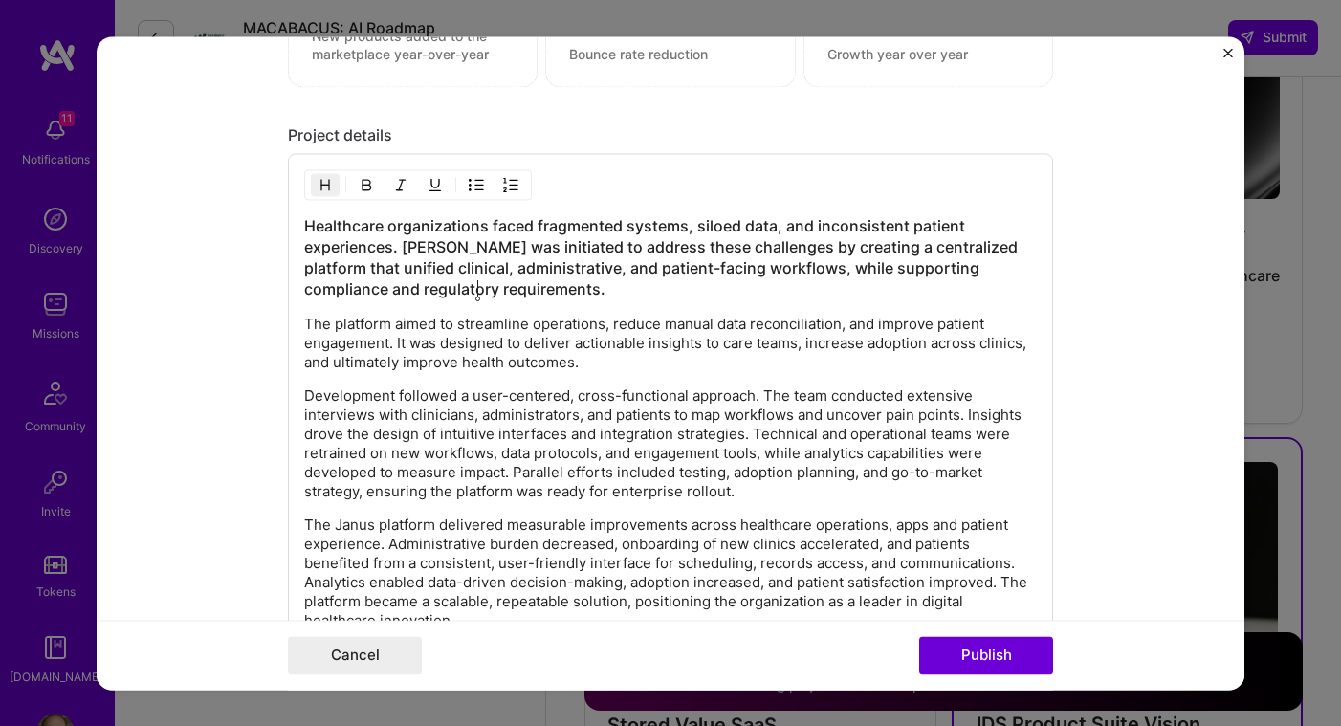
click at [304, 229] on h3 "Healthcare organizations faced fragmented systems, siloed data, and inconsisten…" at bounding box center [670, 257] width 733 height 84
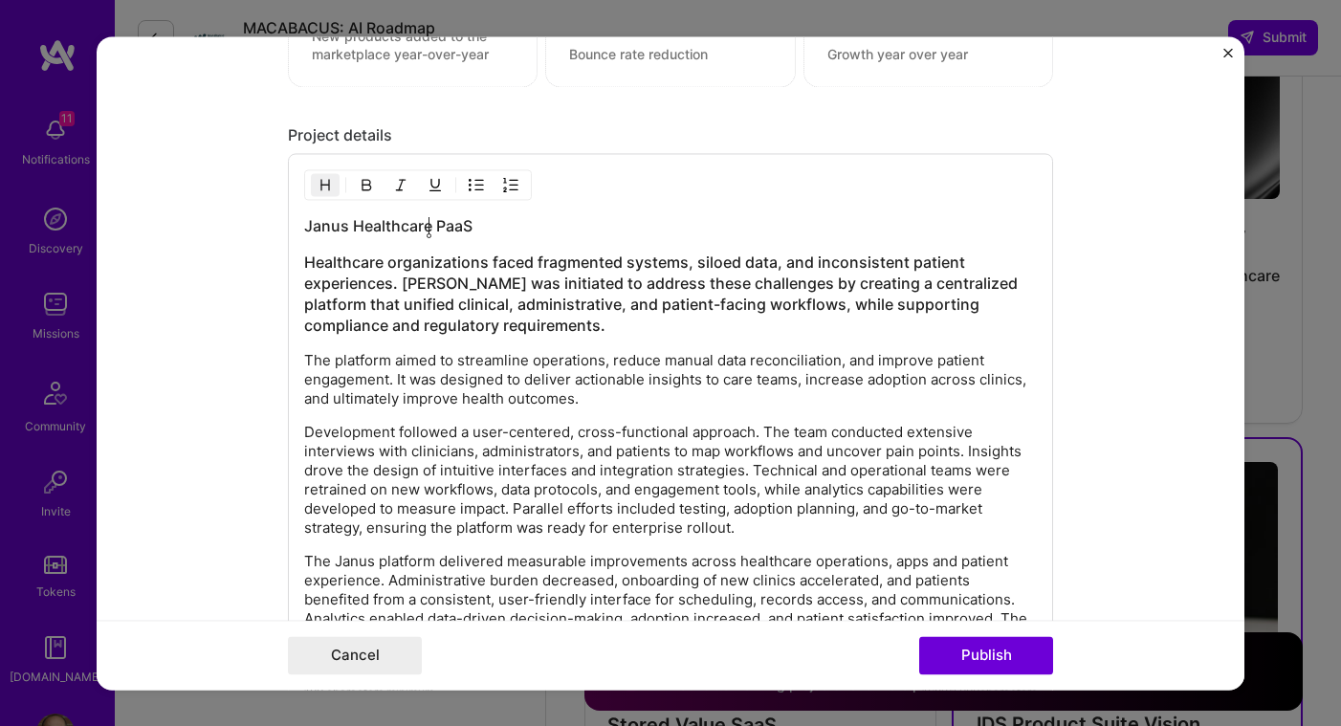
click at [429, 230] on h3 "Janus Healthcare PaaS" at bounding box center [670, 225] width 733 height 21
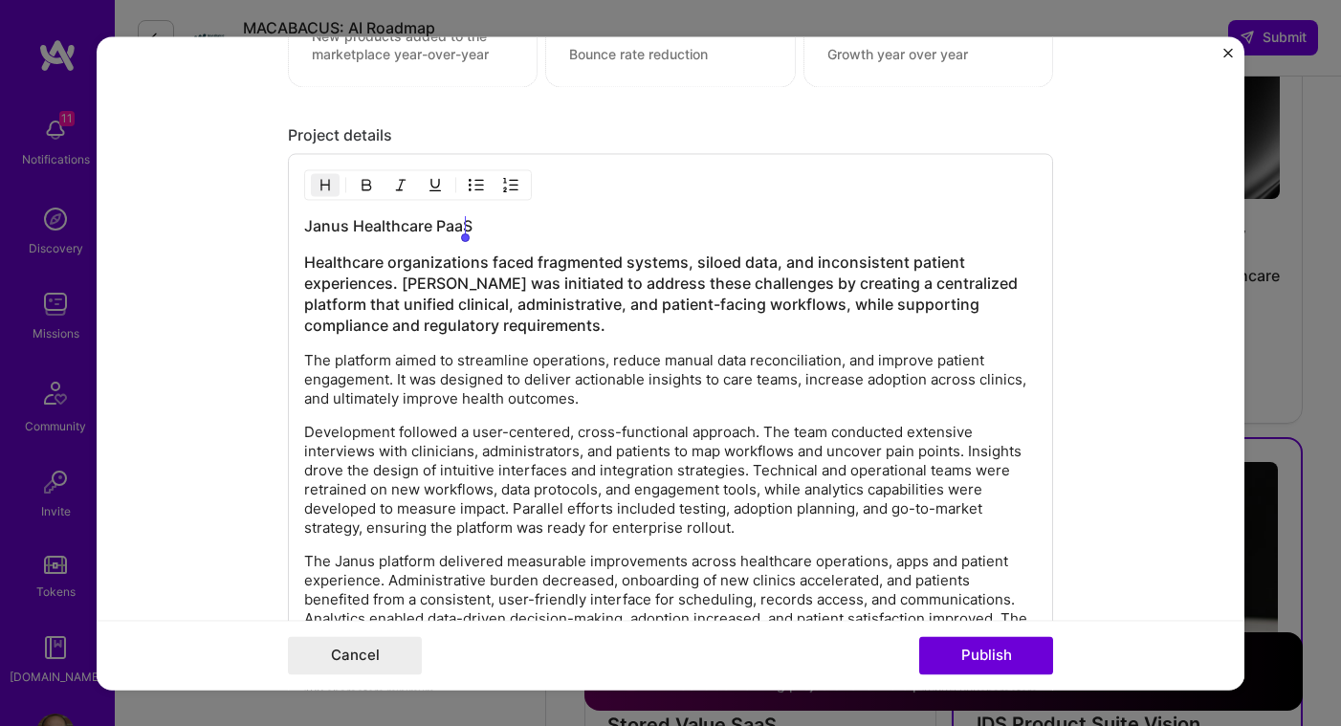
click at [379, 303] on h3 "Healthcare organizations faced fragmented systems, siloed data, and inconsisten…" at bounding box center [670, 294] width 733 height 84
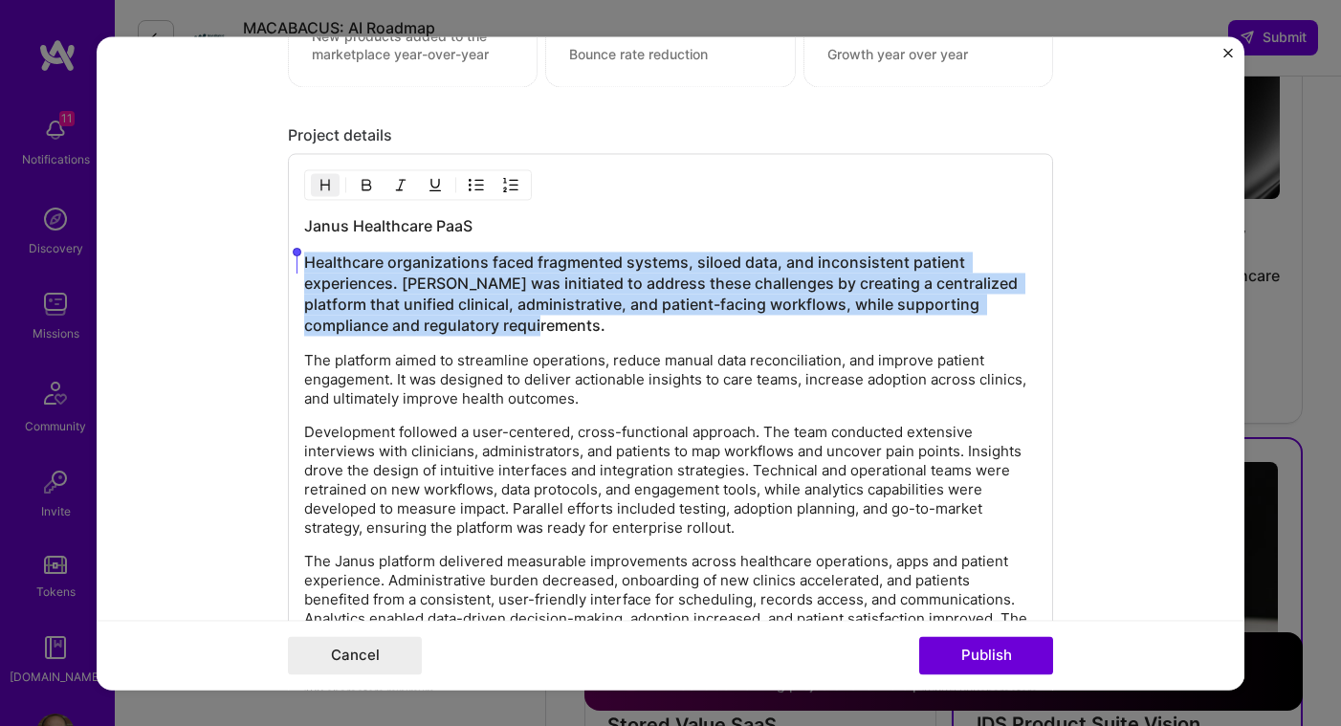
drag, startPoint x: 502, startPoint y: 323, endPoint x: 299, endPoint y: 268, distance: 210.2
click at [304, 268] on h3 "Healthcare organizations faced fragmented systems, siloed data, and inconsisten…" at bounding box center [670, 294] width 733 height 84
click at [320, 192] on img "button" at bounding box center [325, 184] width 15 height 15
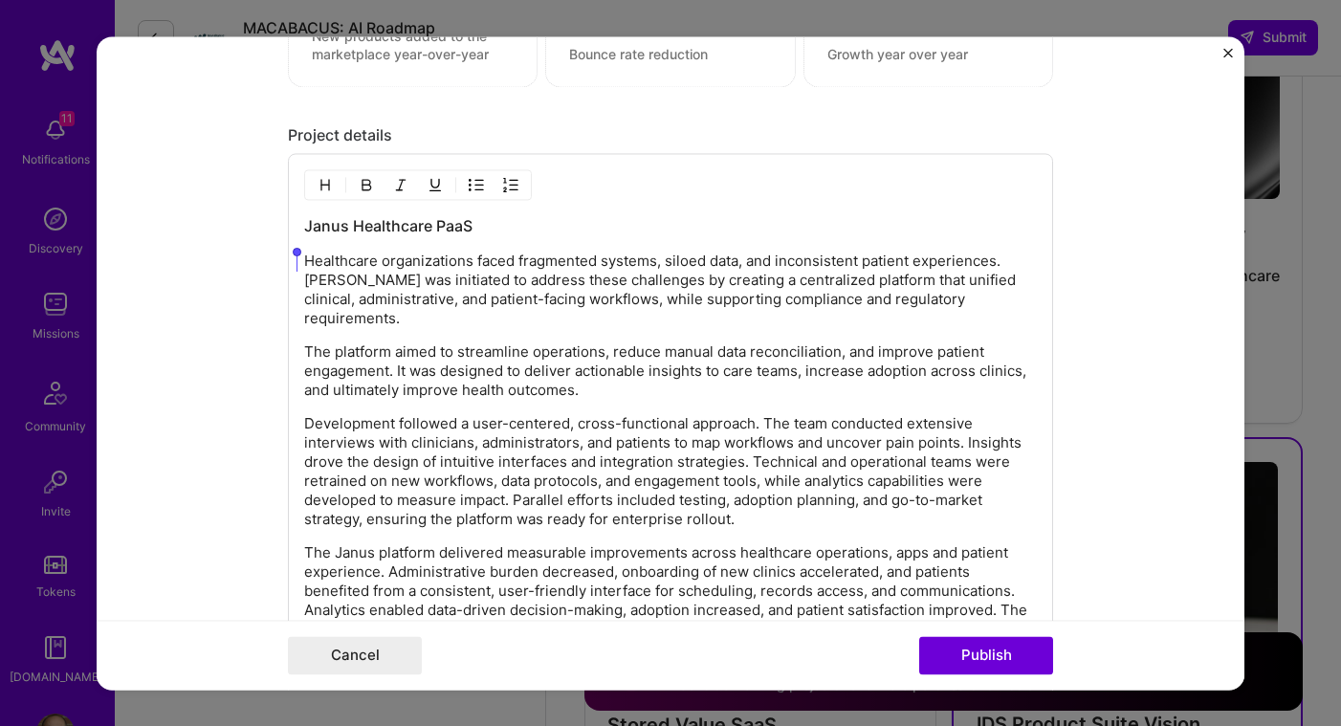
click at [429, 311] on div "Janus Healthcare PaaS Healthcare organizations faced fragmented systems, siloed…" at bounding box center [670, 436] width 733 height 443
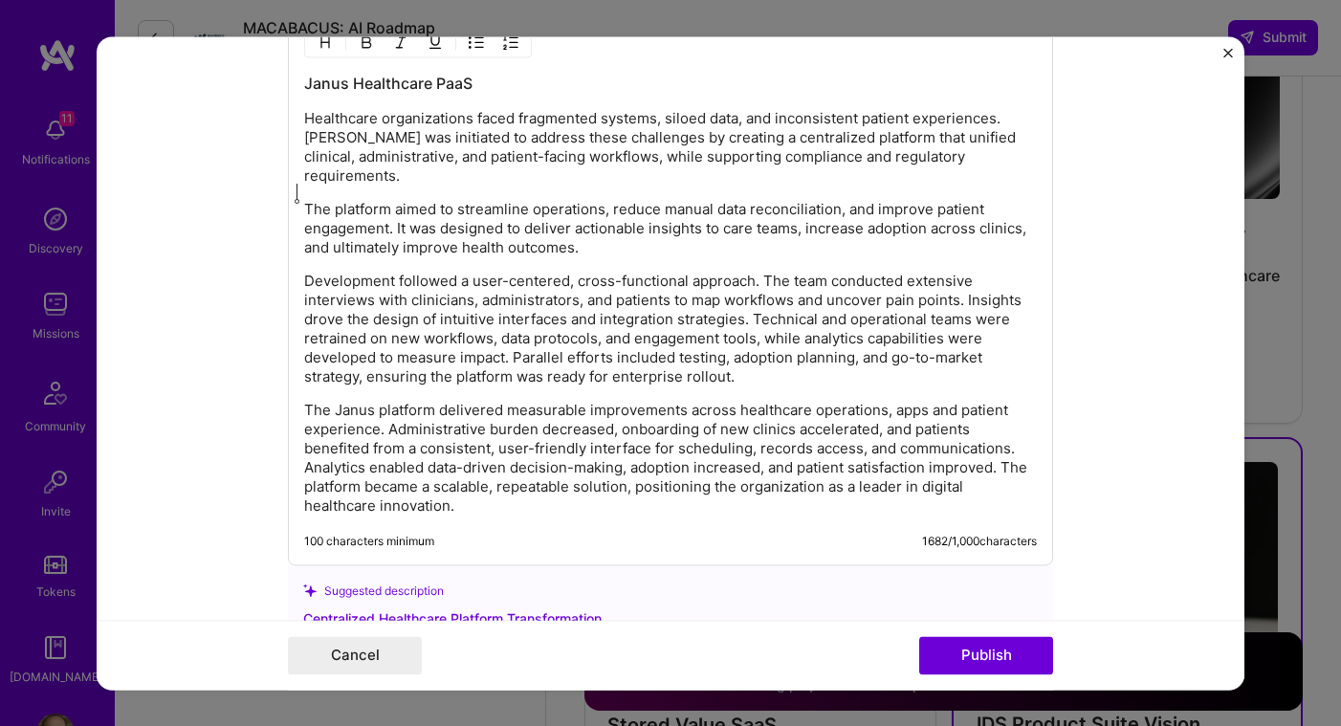
scroll to position [2137, 0]
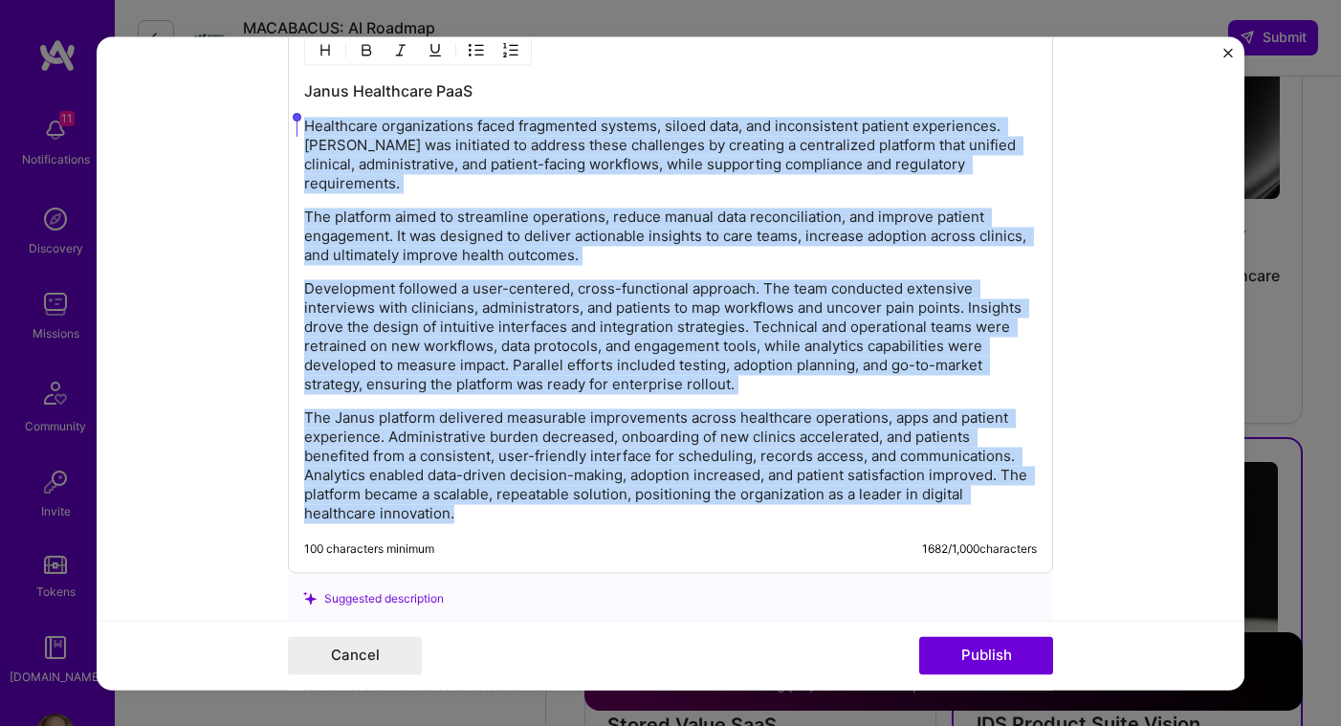
drag, startPoint x: 500, startPoint y: 493, endPoint x: 299, endPoint y: 133, distance: 411.9
click at [304, 133] on div "Janus Healthcare PaaS Healthcare organizations faced fragmented systems, siloed…" at bounding box center [670, 301] width 733 height 443
copy div "Healthcare organizations faced fragmented systems, siloed data, and inconsisten…"
drag, startPoint x: 460, startPoint y: 500, endPoint x: 286, endPoint y: 124, distance: 414.3
click at [288, 124] on div "Janus Healthcare PaaS Healthcare organizations faced fragmented systems, siloed…" at bounding box center [670, 295] width 765 height 555
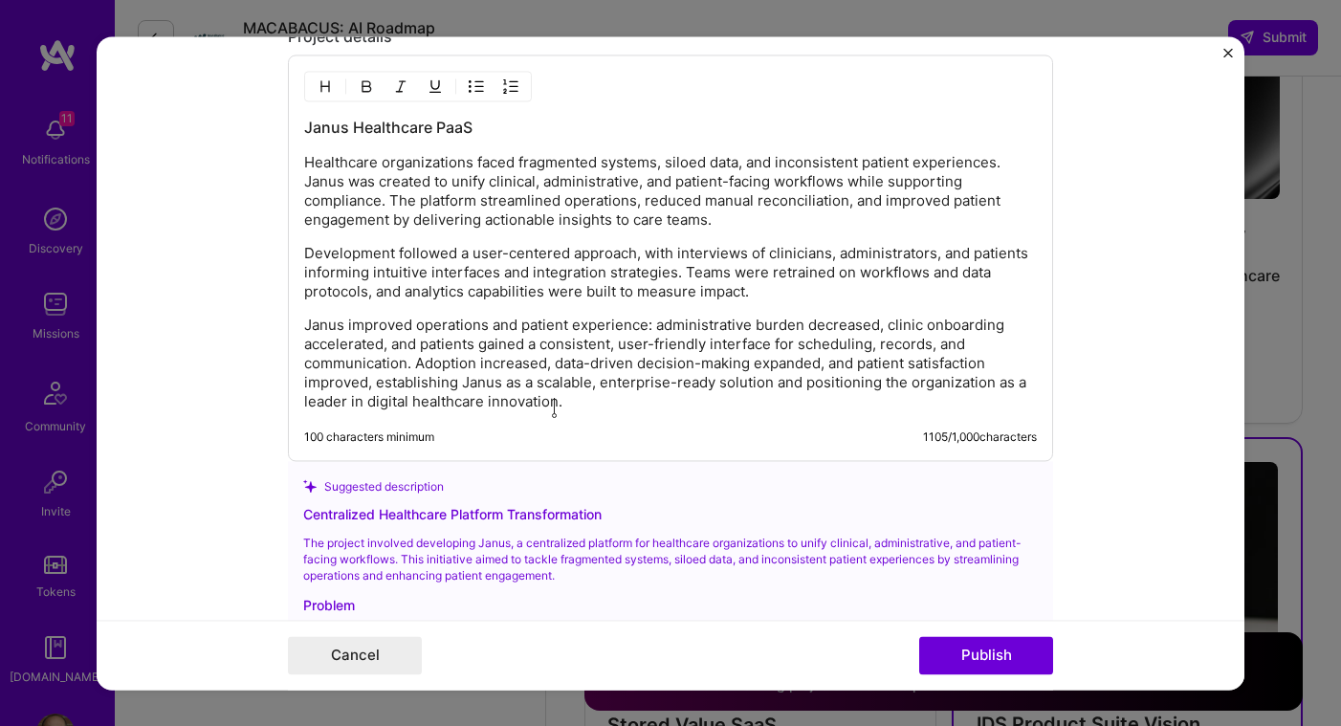
scroll to position [2097, 0]
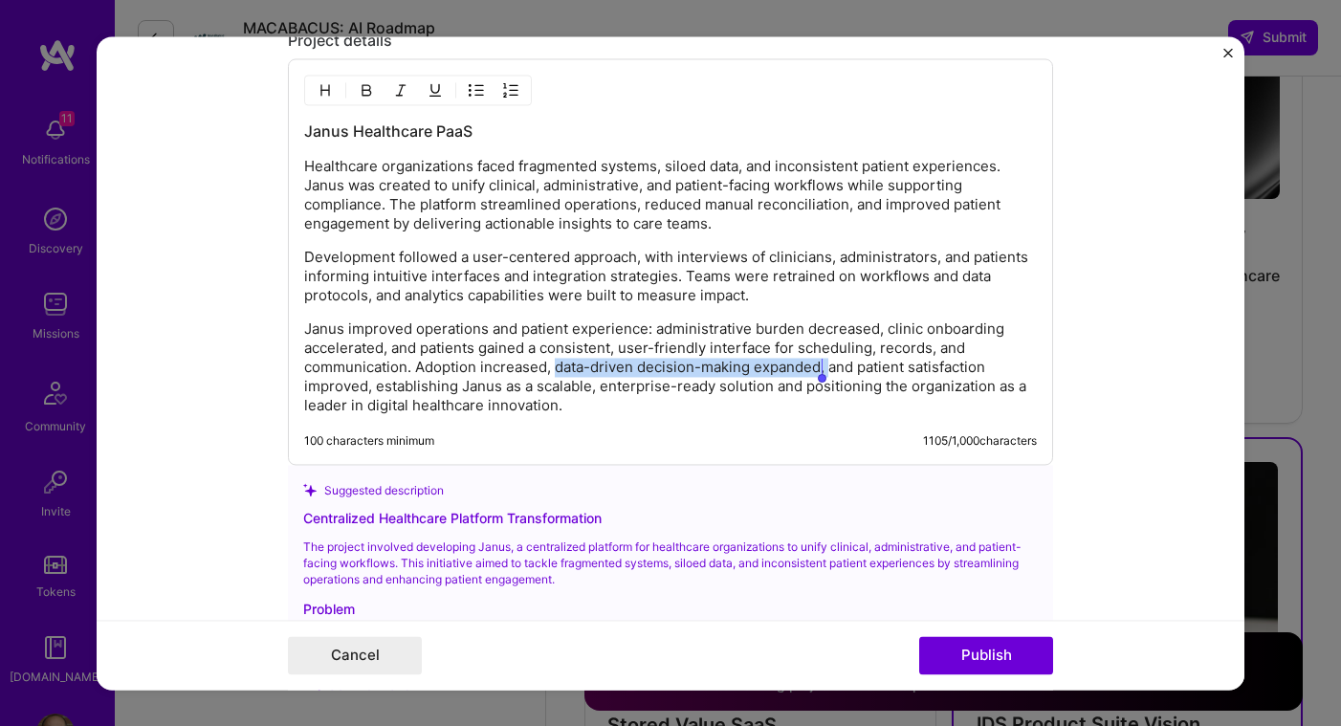
drag, startPoint x: 548, startPoint y: 370, endPoint x: 821, endPoint y: 371, distance: 272.6
click at [821, 371] on p "Janus improved operations and patient experience: administrative burden decreas…" at bounding box center [670, 367] width 733 height 96
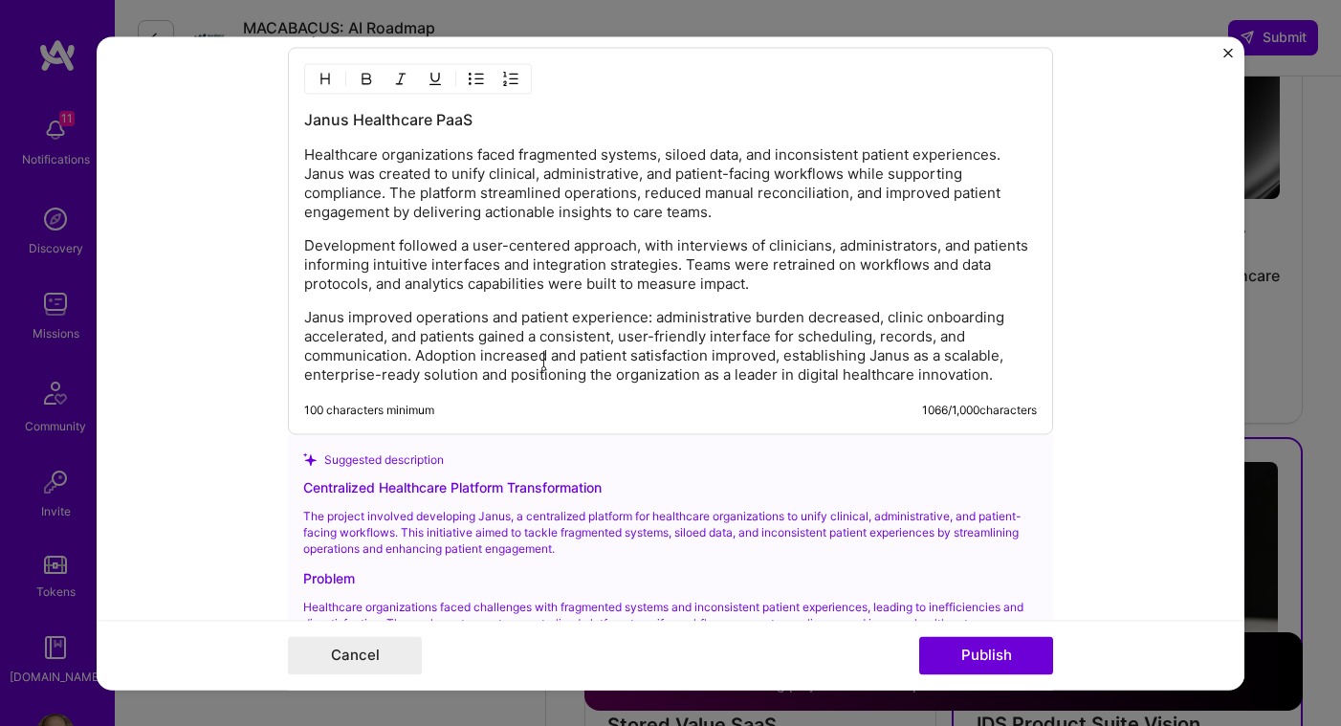
scroll to position [2110, 0]
click at [554, 357] on p "Janus improved operations and patient experience: administrative burden decreas…" at bounding box center [670, 344] width 733 height 77
click at [0, 0] on lt-span ", and" at bounding box center [0, 0] width 0 height 0
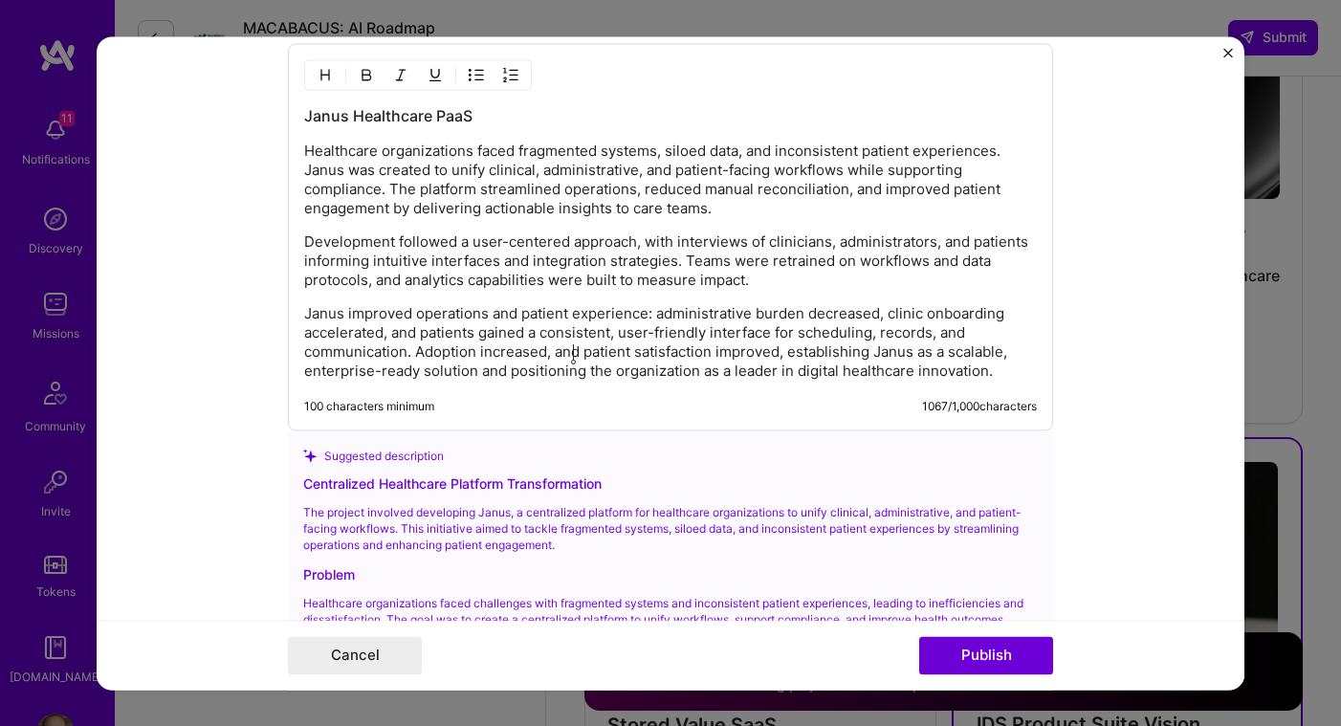
scroll to position [2098, 0]
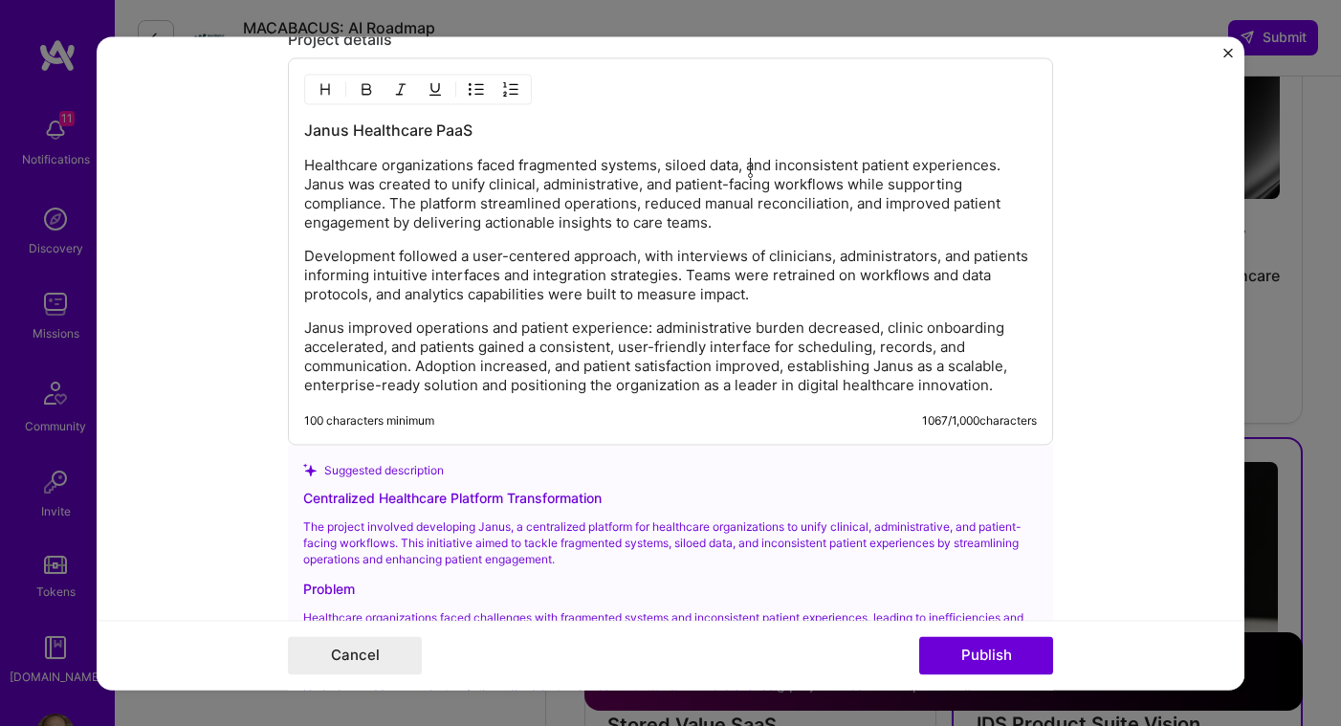
click at [753, 165] on p "Healthcare organizations faced fragmented systems, siloed data, and inconsisten…" at bounding box center [670, 194] width 733 height 77
click at [713, 139] on h3 "Janus Healthcare PaaS" at bounding box center [670, 130] width 733 height 21
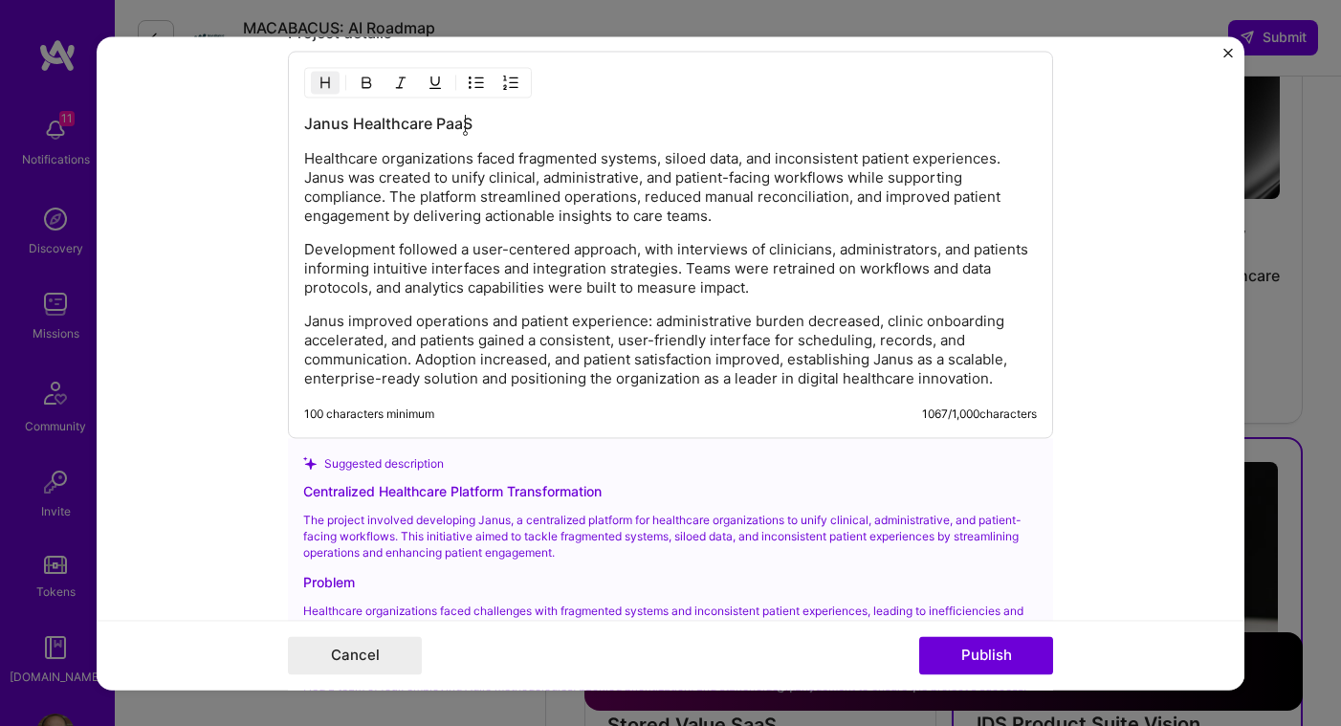
click at [402, 274] on p "Development followed a user-centered approach, with interviews of clinicians, a…" at bounding box center [670, 268] width 733 height 57
click at [511, 270] on p "Development followed a user-centered approach, with interviews of clinicians, a…" at bounding box center [670, 268] width 733 height 57
click at [406, 277] on p "Development followed a user-centered approach, with interviews of clinicians, a…" at bounding box center [670, 268] width 733 height 57
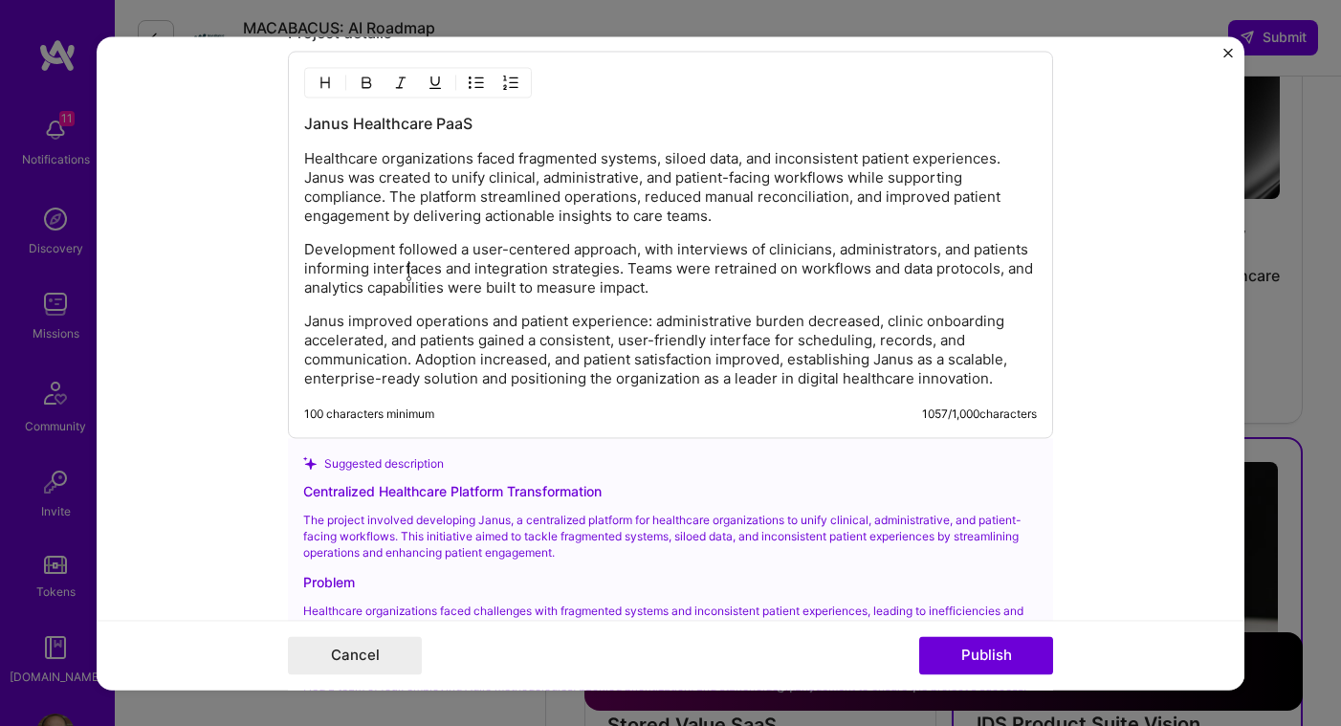
click at [339, 266] on p "Development followed a user-centered approach, with interviews of clinicians, a…" at bounding box center [670, 268] width 733 height 57
click at [338, 266] on p "Development followed a user-centered approach, with interviews of clinicians, a…" at bounding box center [670, 268] width 733 height 57
click at [422, 255] on p "Development followed a user-centered approach, with interviews of clinicians, a…" at bounding box center [670, 268] width 733 height 57
drag, startPoint x: 611, startPoint y: 272, endPoint x: 302, endPoint y: 270, distance: 309.0
click at [304, 270] on p "Development followed a user-centered approach, with interviews of clinicians, a…" at bounding box center [670, 268] width 733 height 57
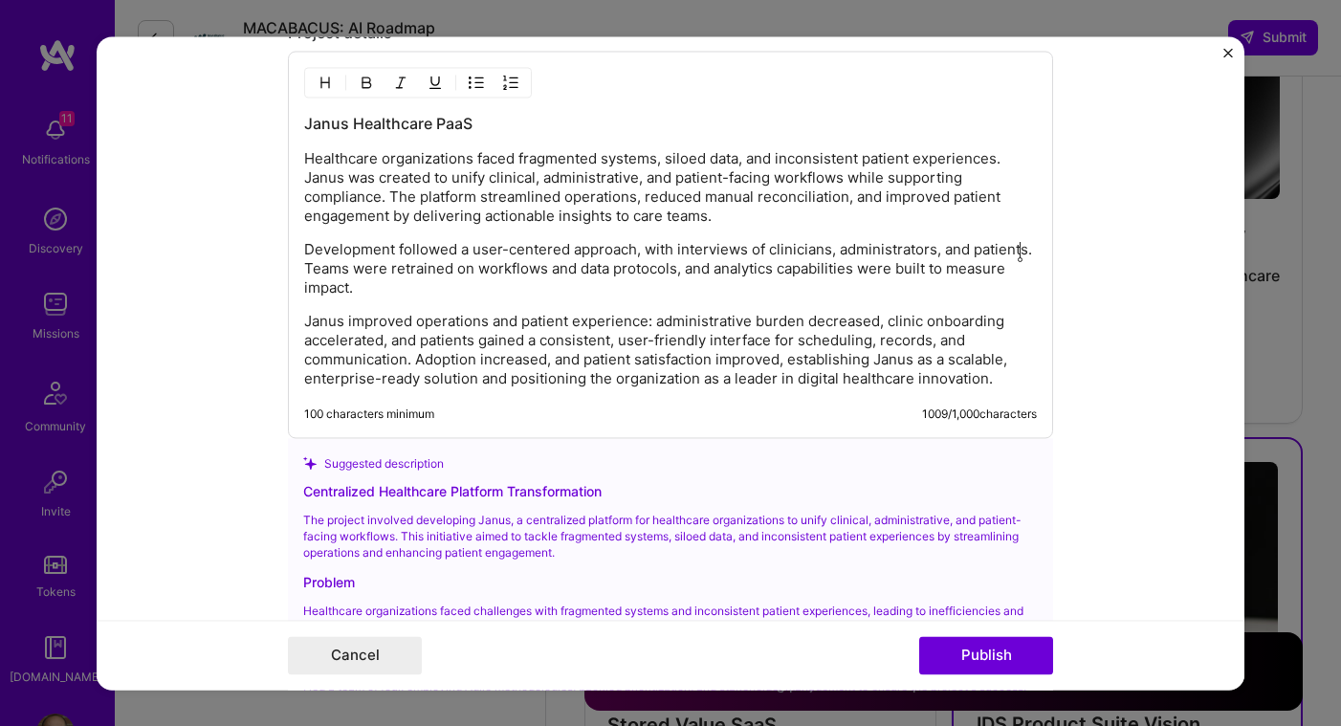
click at [516, 230] on div "Janus Healthcare PaaS Healthcare organizations faced fragmented systems, siloed…" at bounding box center [670, 250] width 733 height 275
click at [757, 165] on p "Healthcare organizations faced fragmented systems, siloed data, and inconsisten…" at bounding box center [670, 187] width 733 height 77
click at [950, 245] on p "Development followed a user-centered approach, with interviews of clinicians, a…" at bounding box center [670, 268] width 733 height 57
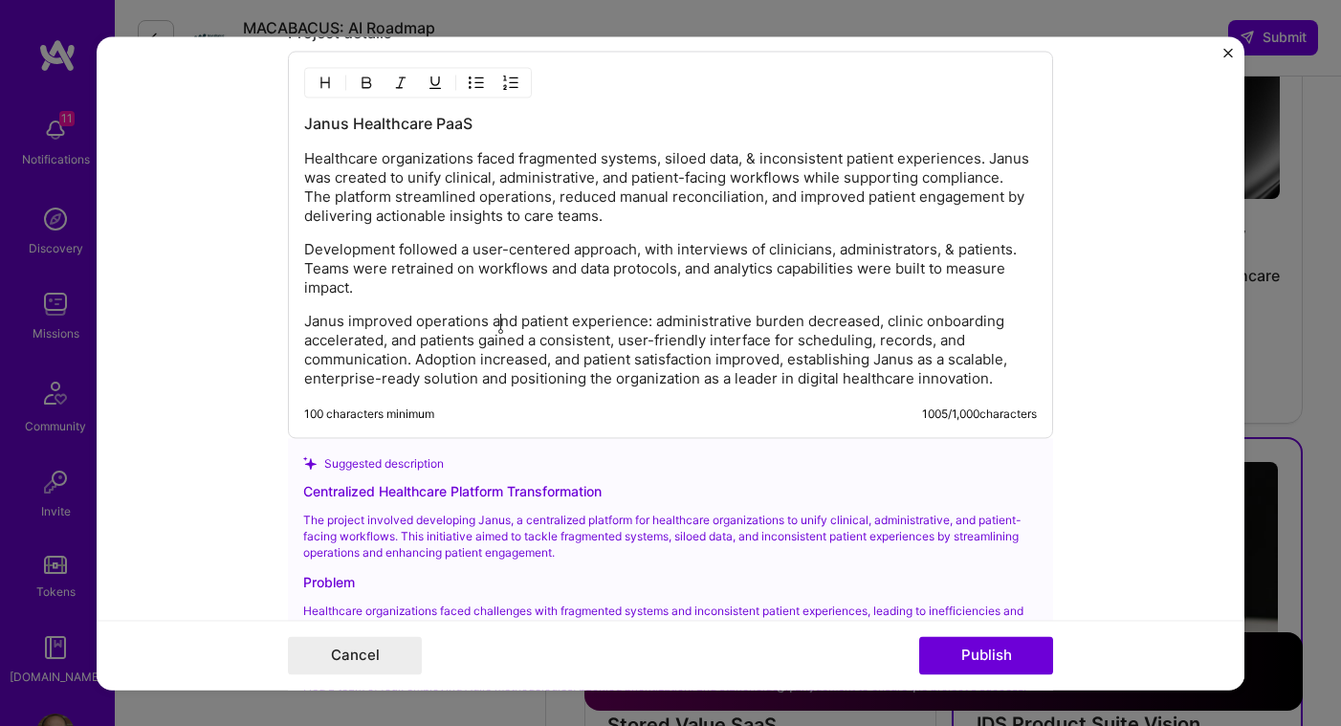
click at [499, 325] on p "Janus improved operations and patient experience: administrative burden decreas…" at bounding box center [670, 350] width 733 height 77
click at [941, 345] on p "Janus improved operations & patient experience: administrative burden decreased…" at bounding box center [670, 350] width 733 height 77
click at [481, 381] on p "Janus improved operations & patient experience: administrative burden decreased…" at bounding box center [670, 350] width 733 height 77
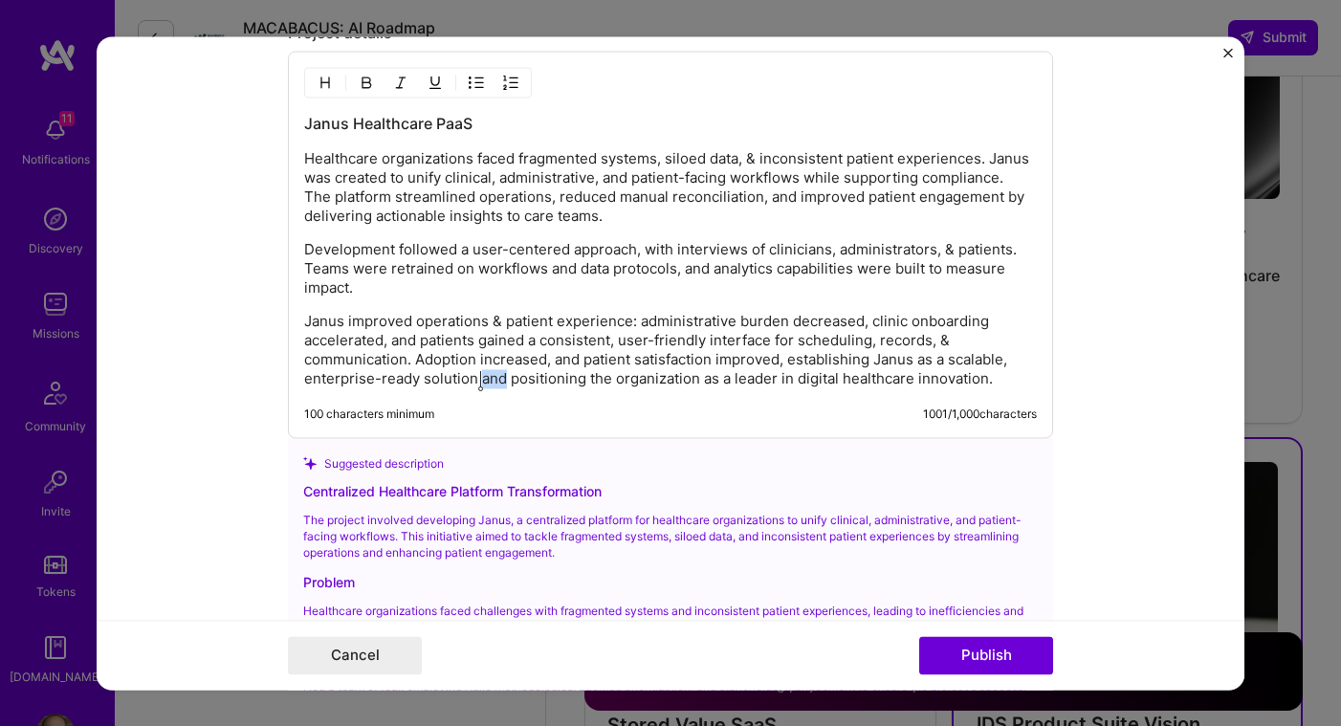
click at [481, 381] on p "Janus improved operations & patient experience: administrative burden decreased…" at bounding box center [670, 350] width 733 height 77
click at [573, 364] on p "Janus improved operations & patient experience: administrative burden decreased…" at bounding box center [670, 350] width 733 height 77
click at [560, 366] on p "Janus improved operations & patient experience: administrative burden decreased…" at bounding box center [670, 350] width 733 height 77
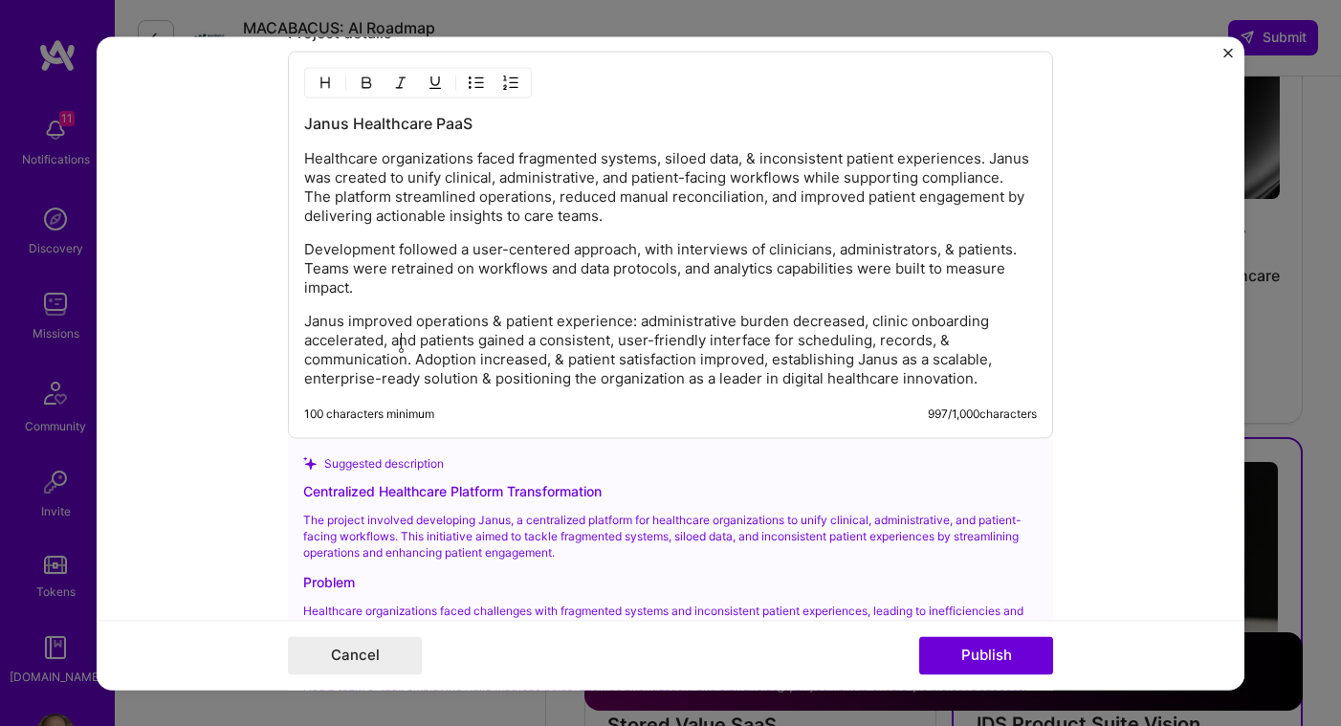
click at [402, 337] on p "Janus improved operations & patient experience: administrative burden decreased…" at bounding box center [670, 350] width 733 height 77
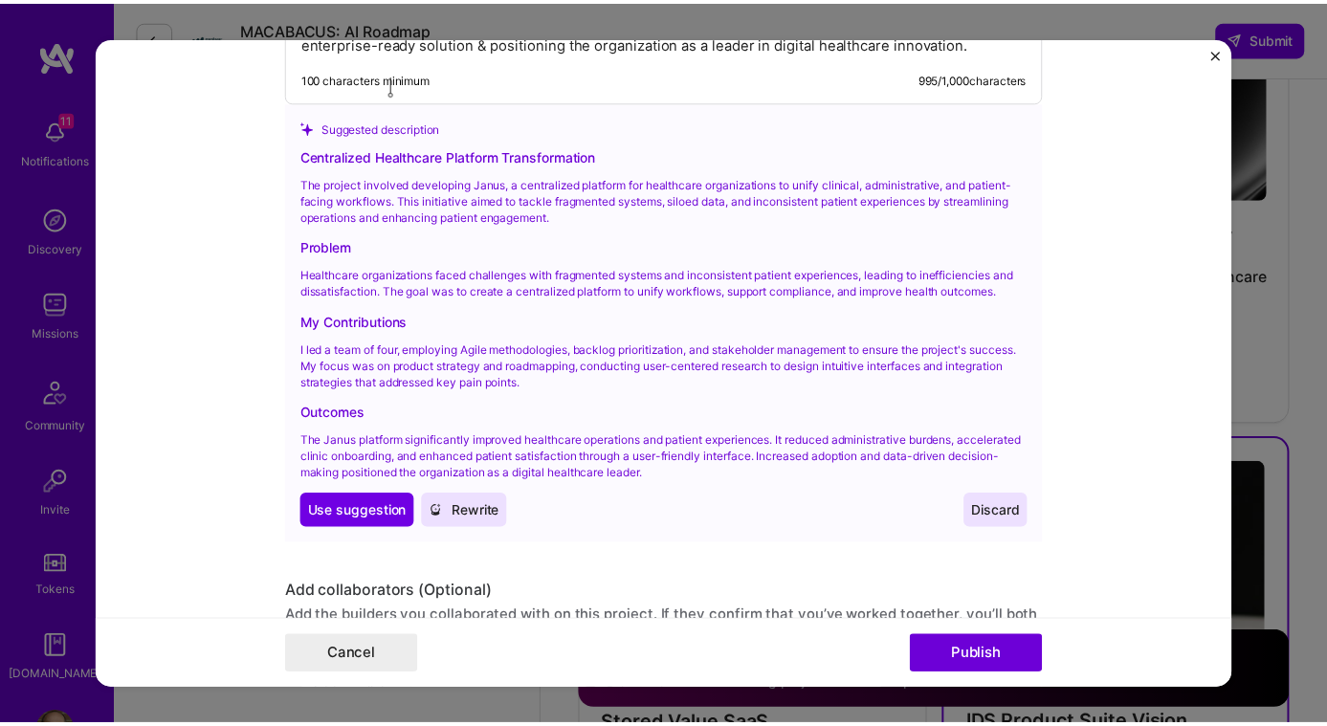
scroll to position [2723, 0]
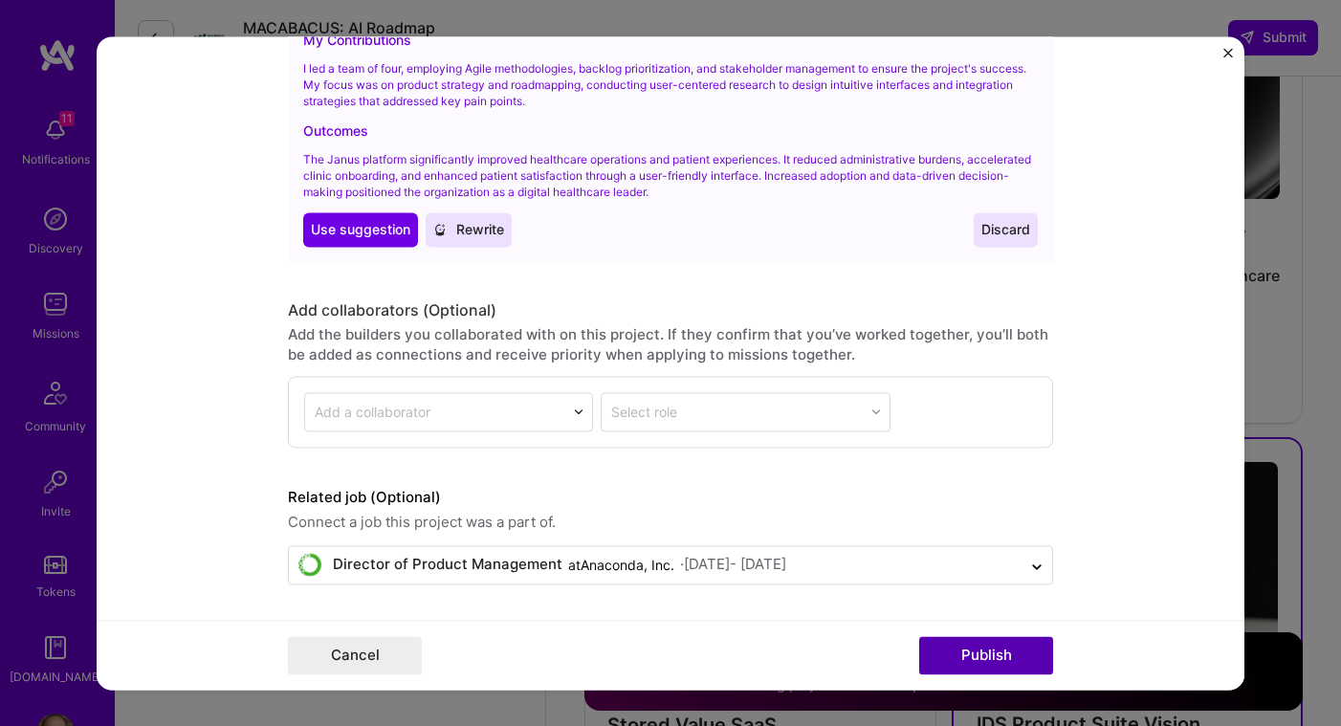
click at [991, 649] on button "Publish" at bounding box center [986, 655] width 134 height 38
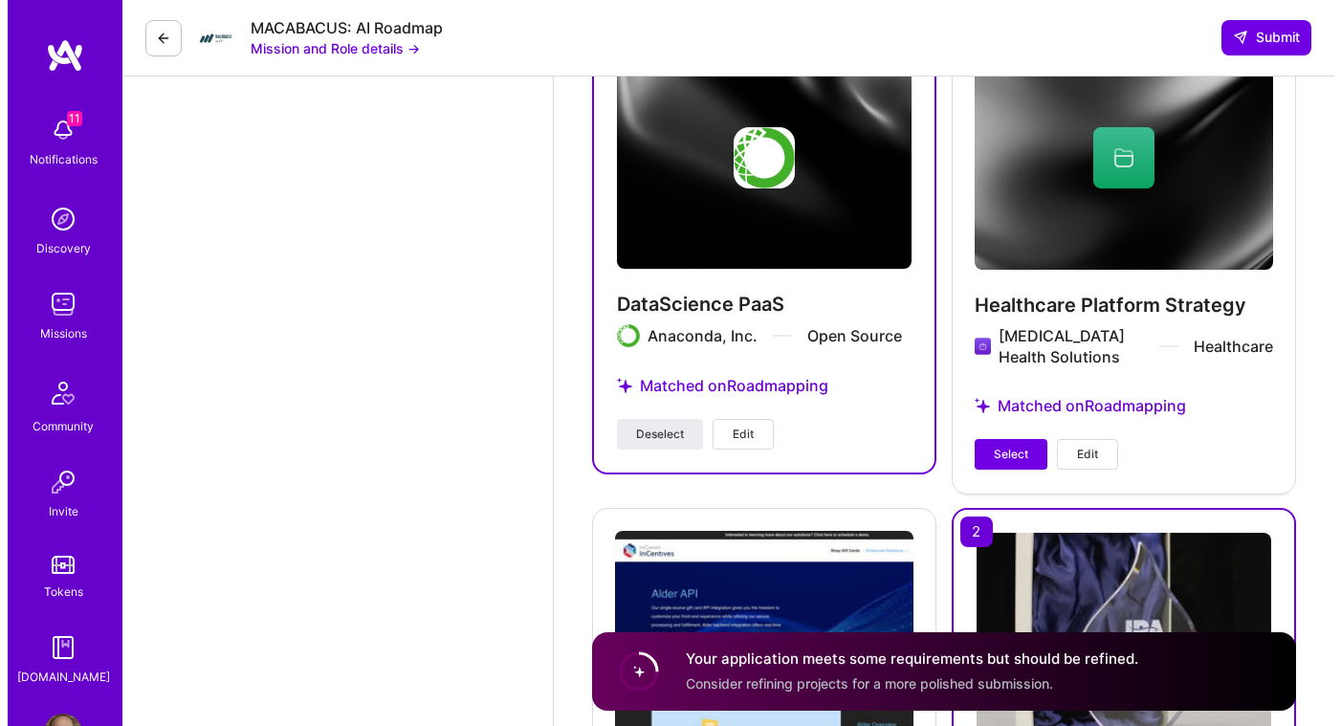
scroll to position [3600, 0]
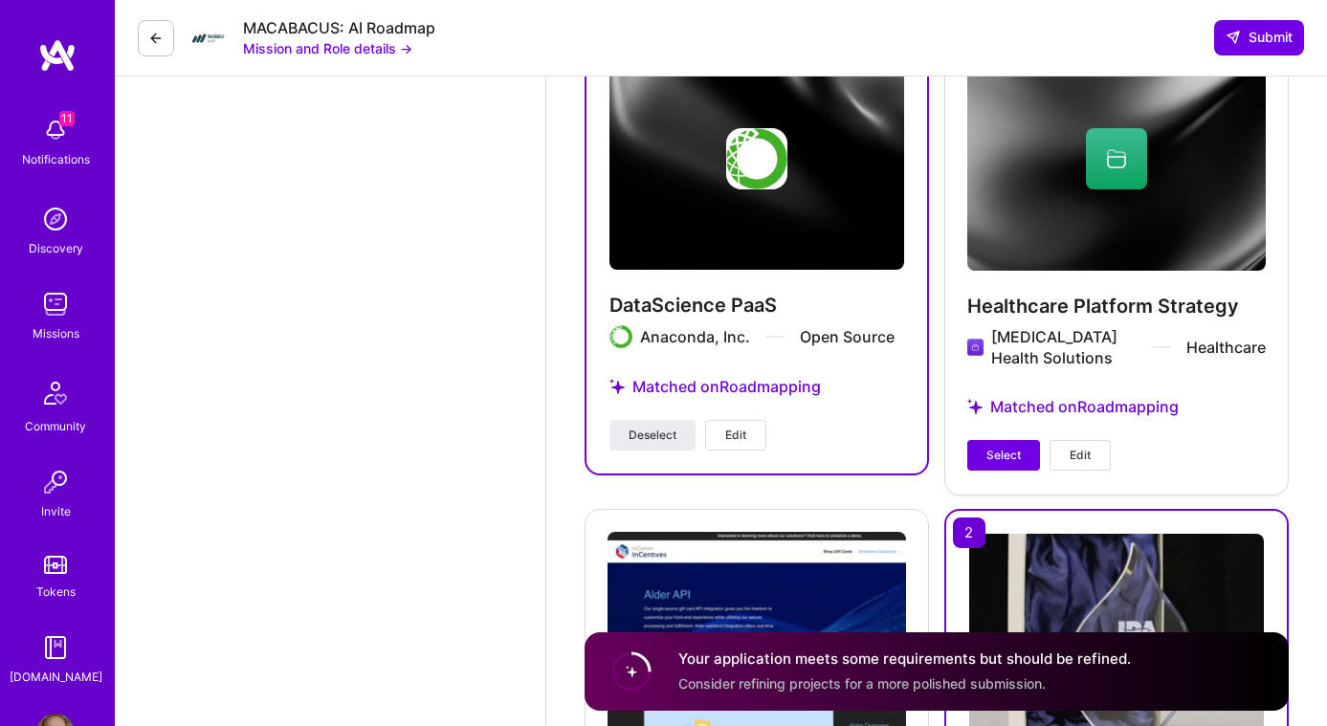
click at [1094, 449] on button "Edit" at bounding box center [1079, 455] width 61 height 31
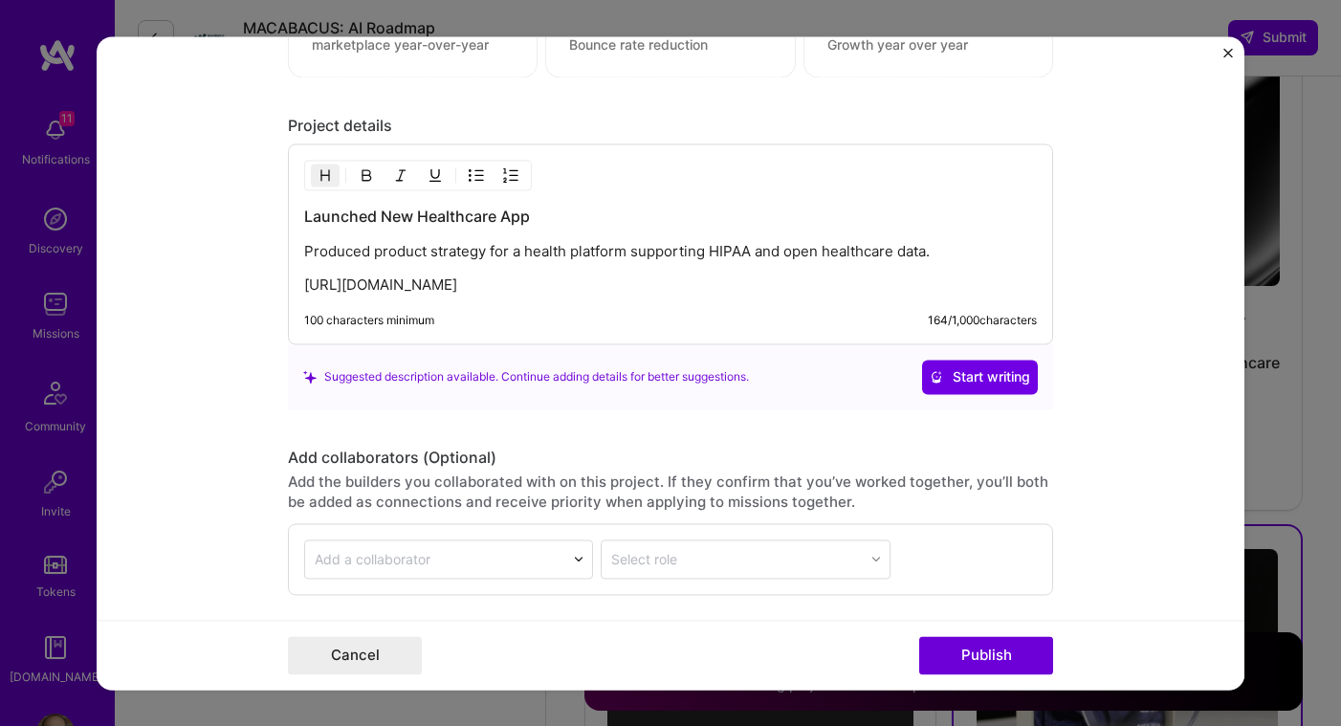
scroll to position [2121, 0]
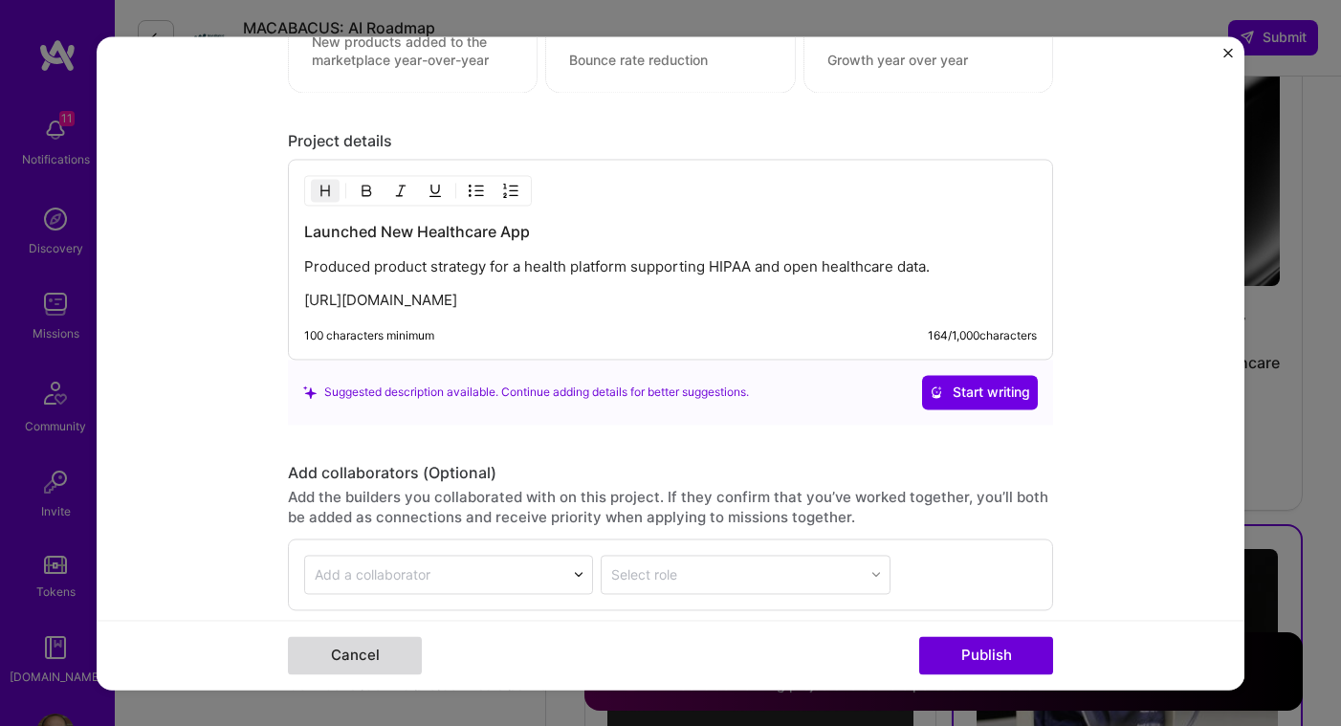
click at [403, 649] on button "Cancel" at bounding box center [355, 655] width 134 height 38
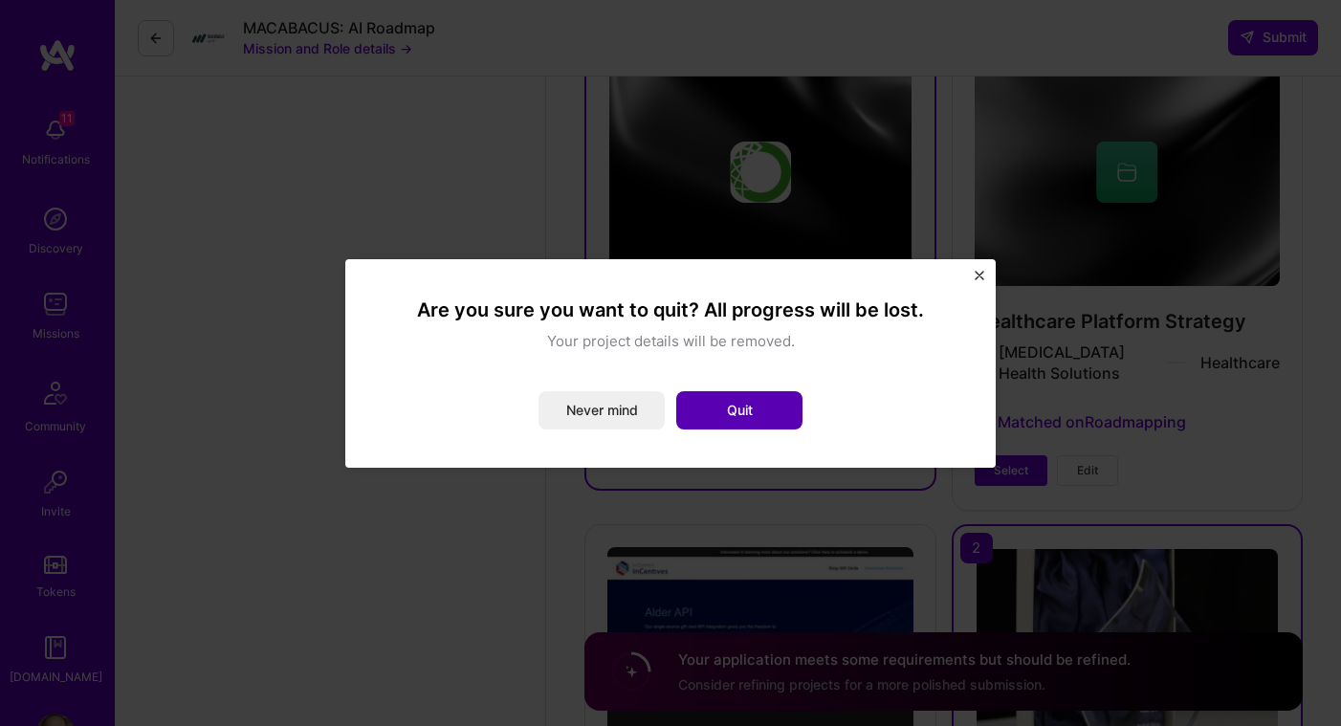
click at [731, 410] on button "Quit" at bounding box center [739, 410] width 126 height 38
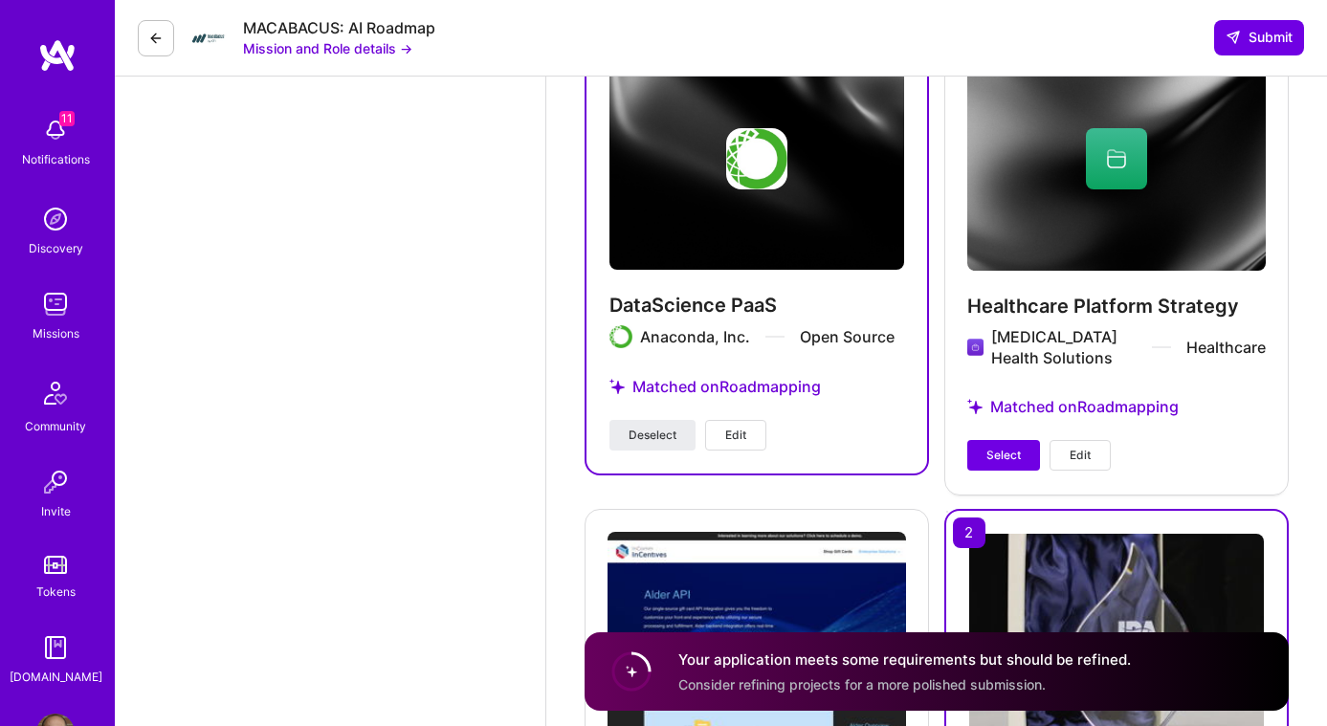
click at [726, 439] on span "Edit" at bounding box center [735, 435] width 21 height 17
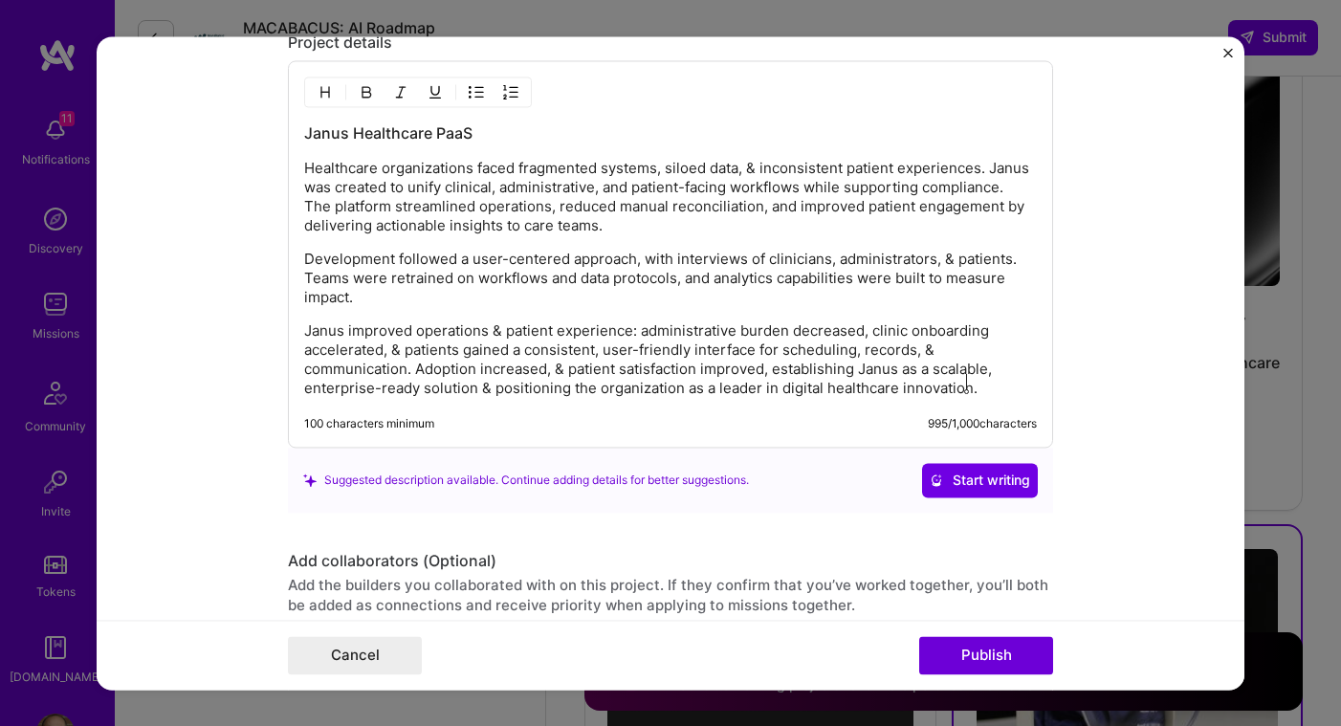
scroll to position [2159, 0]
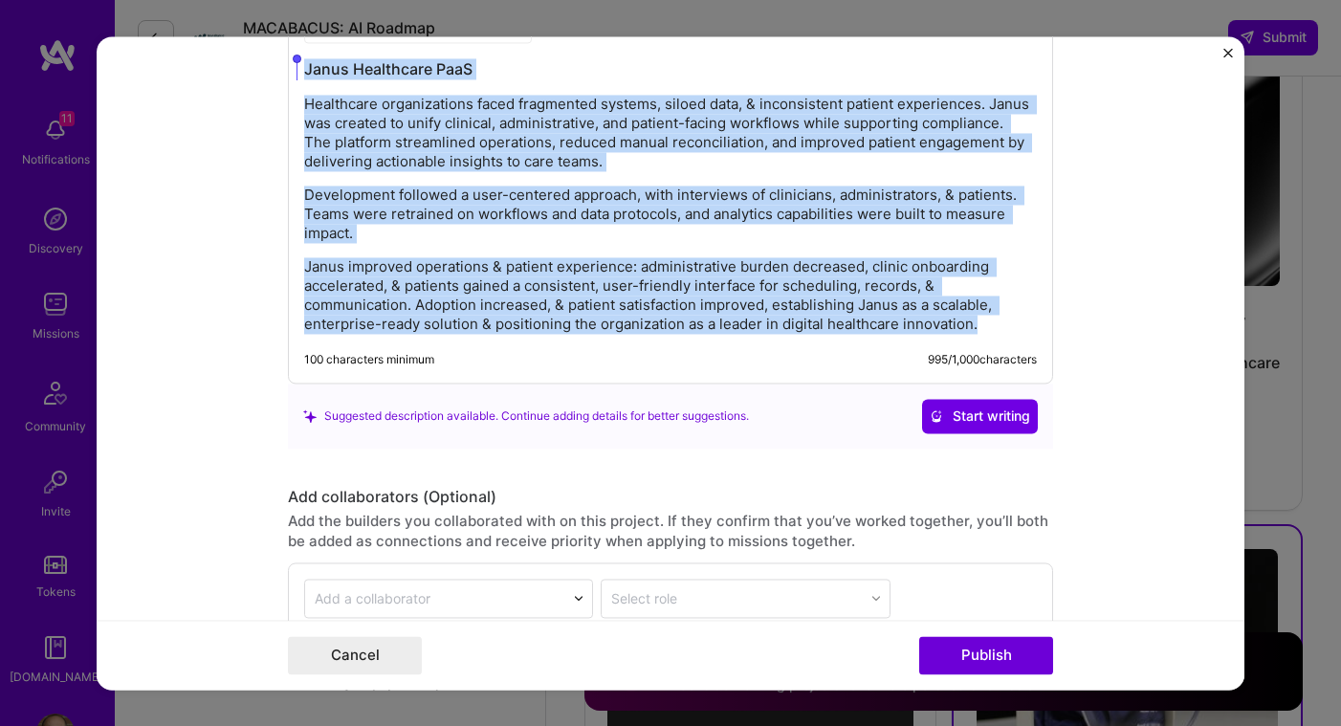
drag, startPoint x: 297, startPoint y: 229, endPoint x: 296, endPoint y: 68, distance: 160.7
click at [296, 68] on div "Janus Healthcare PaaS Healthcare organizations faced fragmented systems, siloed…" at bounding box center [670, 189] width 765 height 387
copy div "Janus Healthcare PaaS Healthcare organizations faced fragmented systems, siloed…"
click at [377, 650] on button "Cancel" at bounding box center [355, 655] width 134 height 38
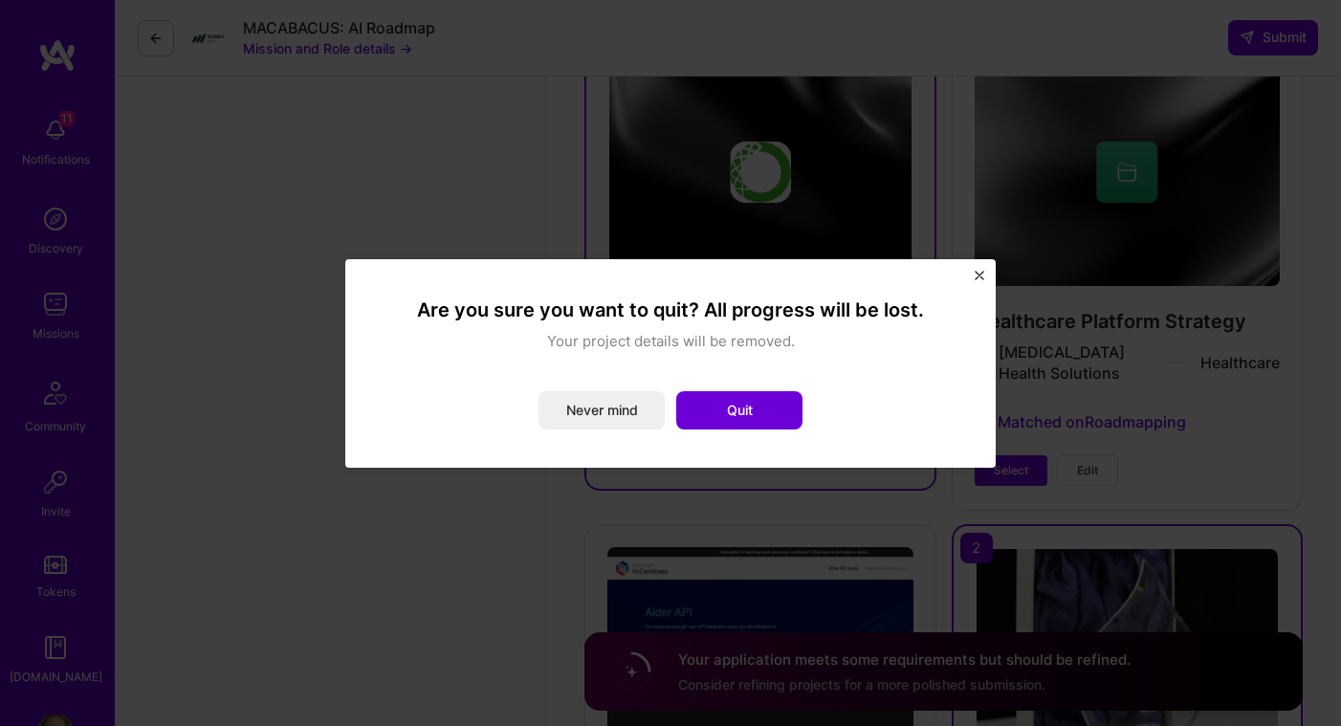
click at [717, 429] on div "Are you sure you want to quit? All progress will be lost. Your project details …" at bounding box center [670, 363] width 605 height 163
click at [735, 400] on button "Quit" at bounding box center [739, 410] width 126 height 38
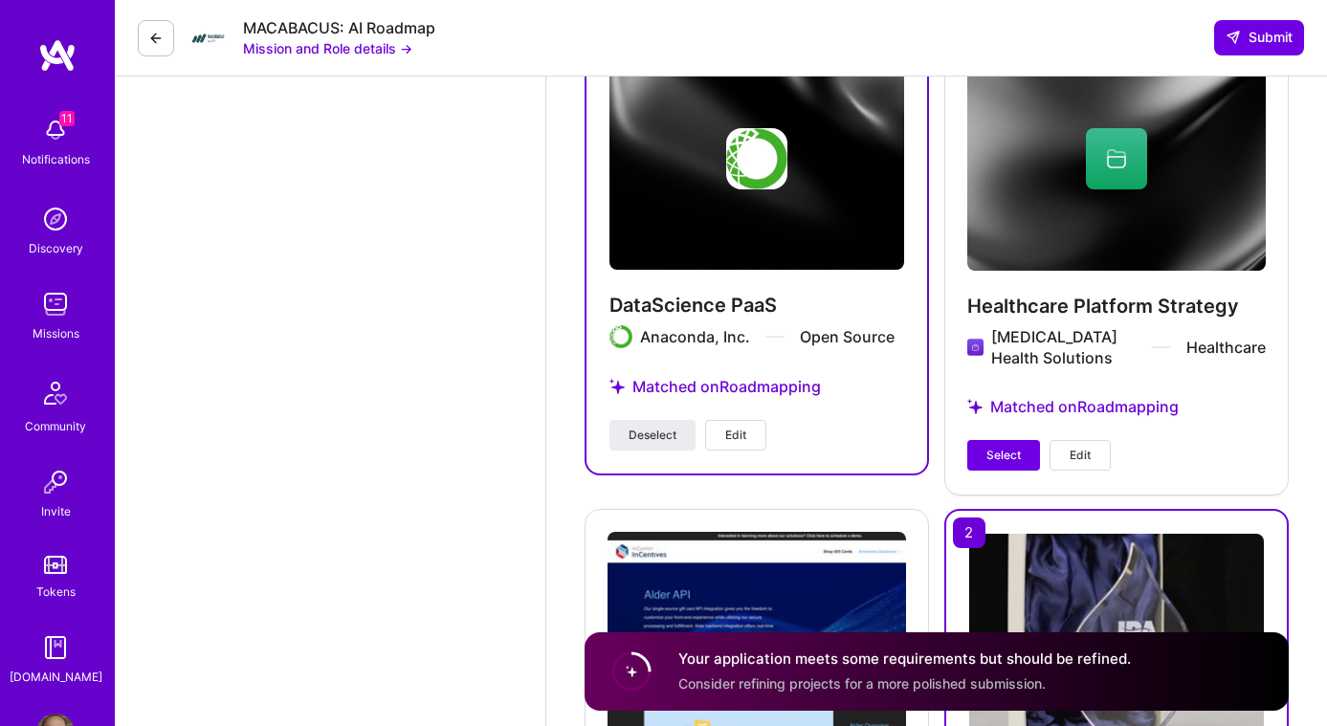
click at [1099, 444] on button "Edit" at bounding box center [1079, 455] width 61 height 31
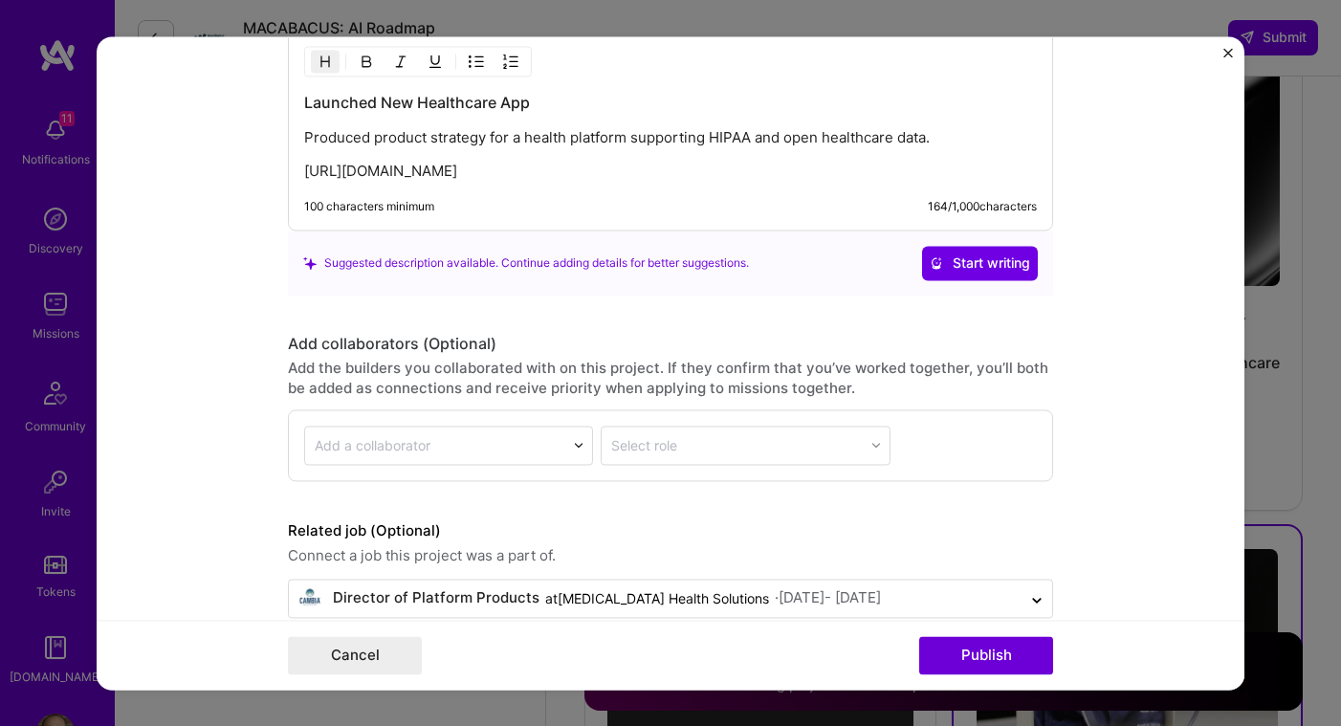
scroll to position [2252, 0]
click at [711, 172] on p "[URL][DOMAIN_NAME]" at bounding box center [670, 169] width 733 height 19
drag, startPoint x: 711, startPoint y: 172, endPoint x: 282, endPoint y: 99, distance: 434.6
click at [288, 99] on div "Launched New Healthcare App Produced product strategy for a health platform sup…" at bounding box center [670, 128] width 765 height 201
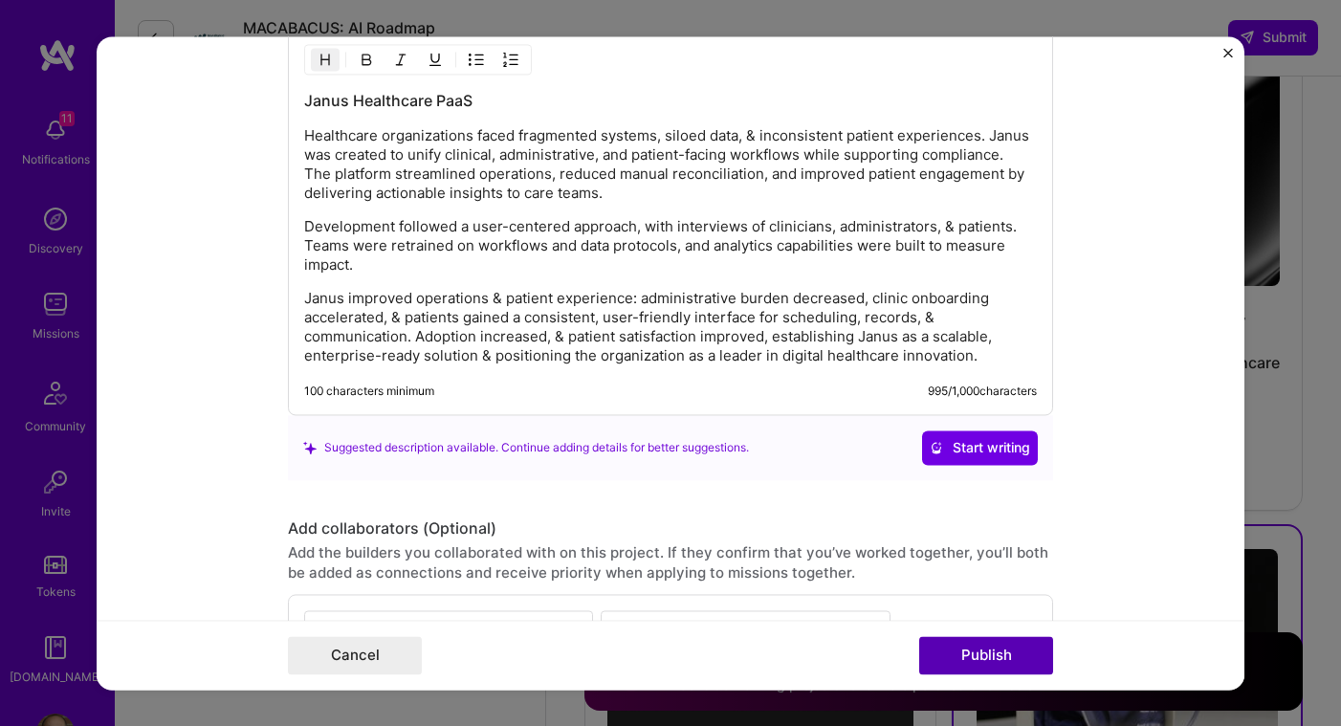
click at [985, 653] on button "Publish" at bounding box center [986, 655] width 134 height 38
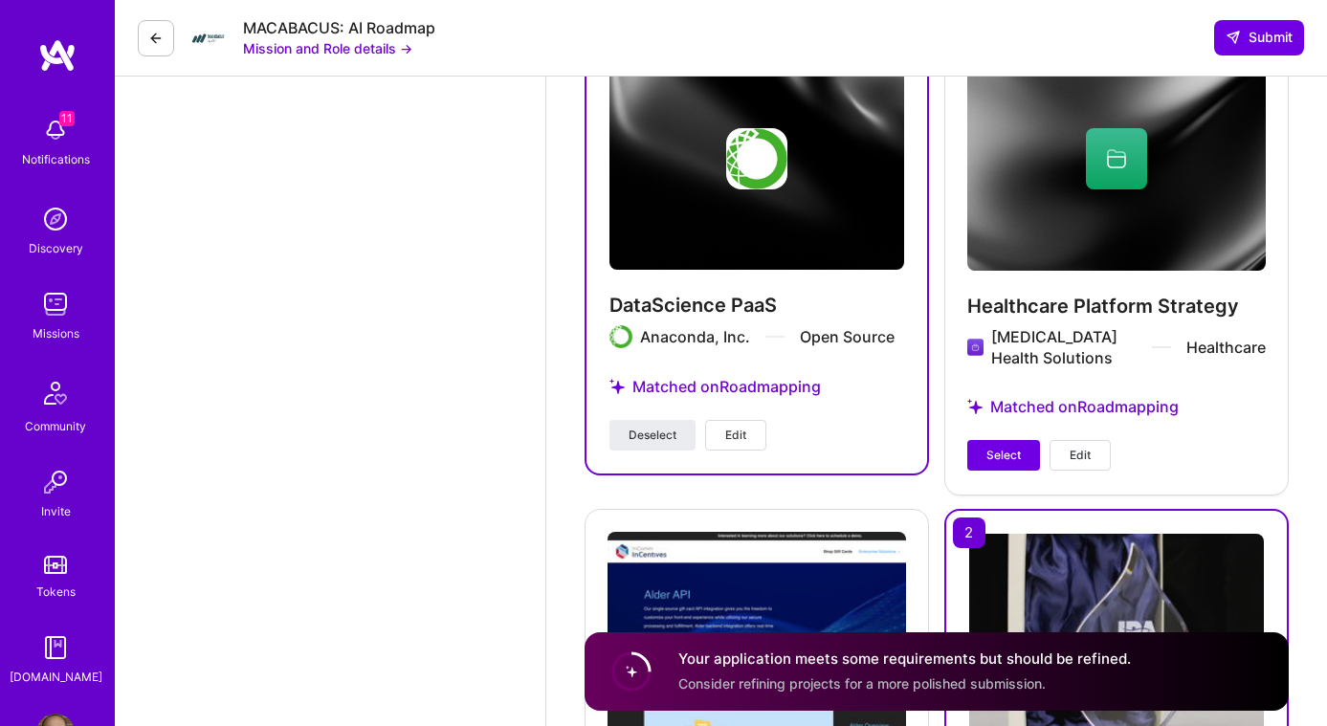
click at [759, 426] on button "Edit" at bounding box center [735, 435] width 61 height 31
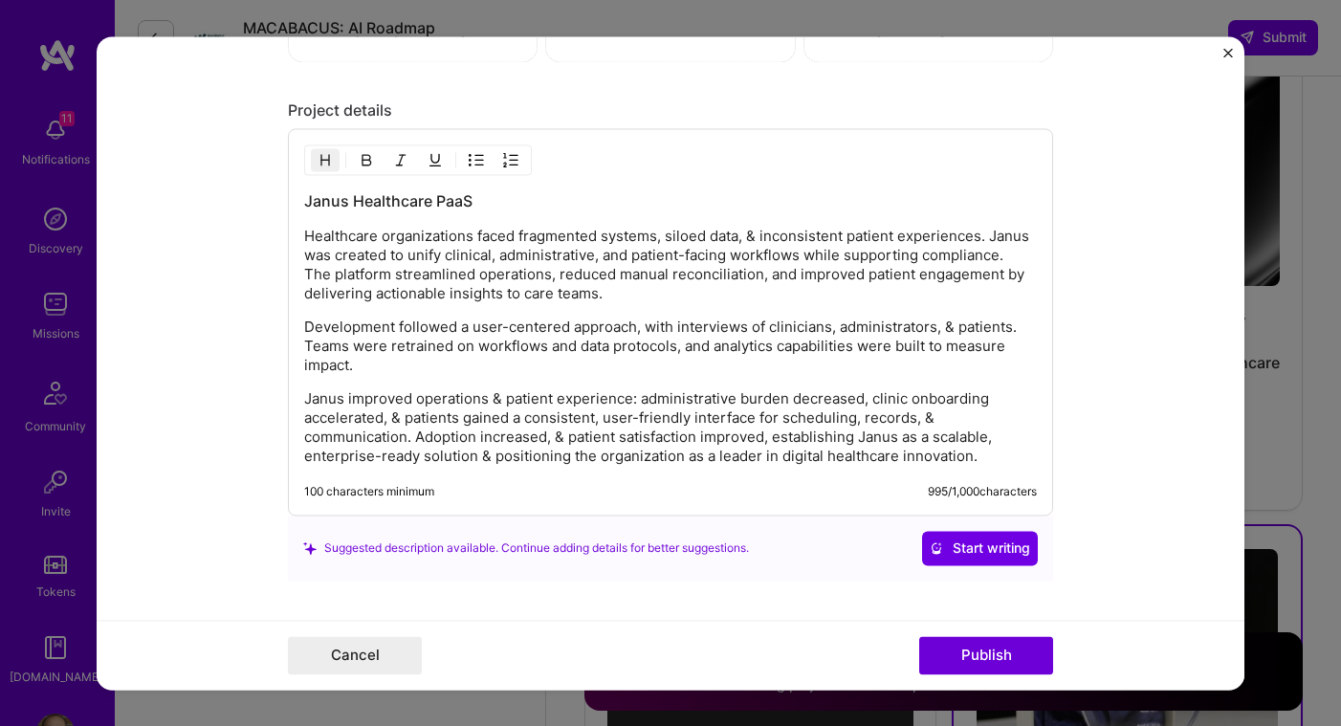
scroll to position [2024, 0]
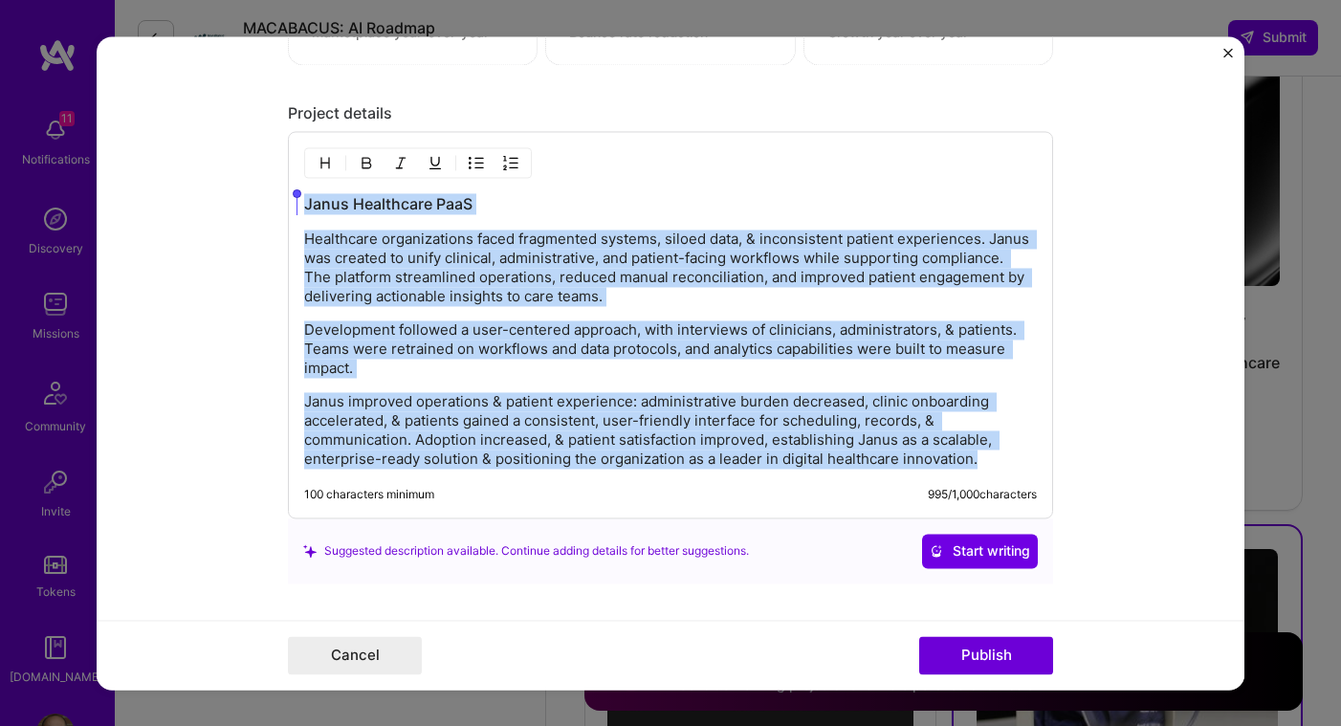
drag, startPoint x: 986, startPoint y: 461, endPoint x: 249, endPoint y: 211, distance: 778.6
click at [249, 211] on form "Project title DataScience PaaS Company Anaconda, Inc. Project industry Industry…" at bounding box center [671, 362] width 1148 height 653
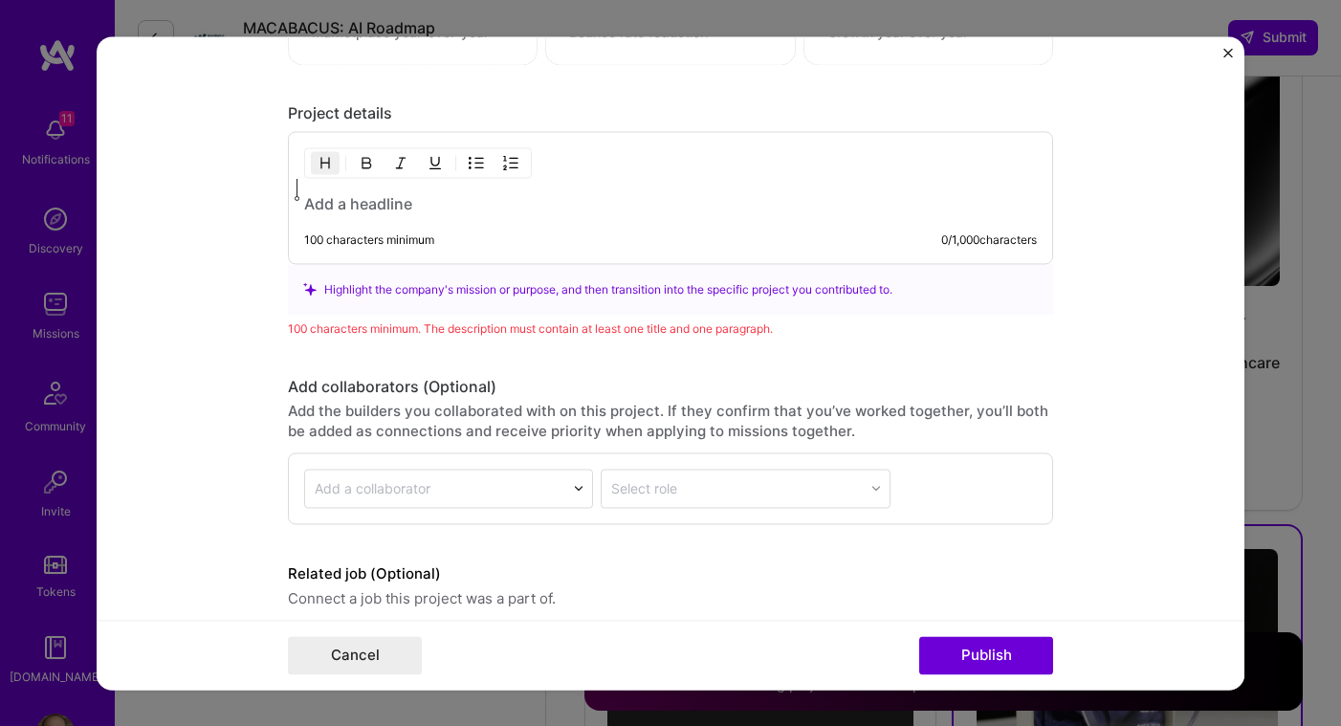
scroll to position [2050, 0]
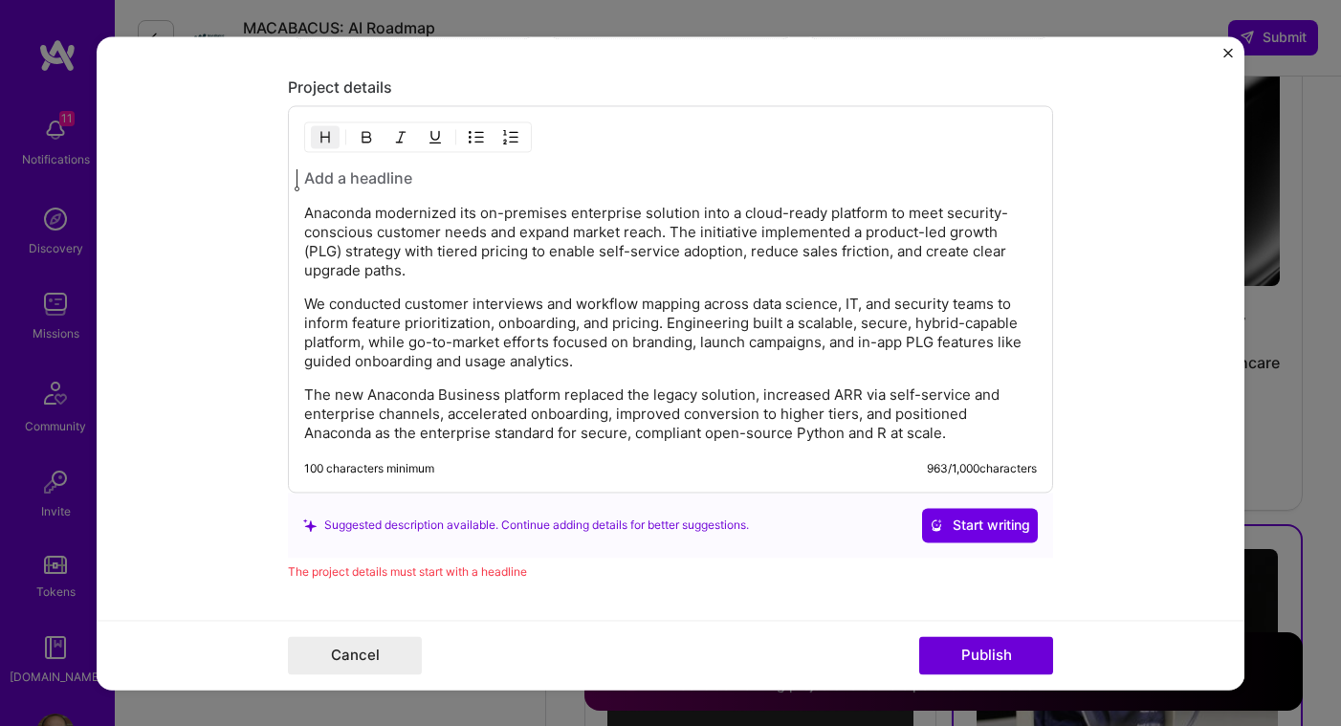
click at [324, 173] on h3 at bounding box center [670, 177] width 733 height 21
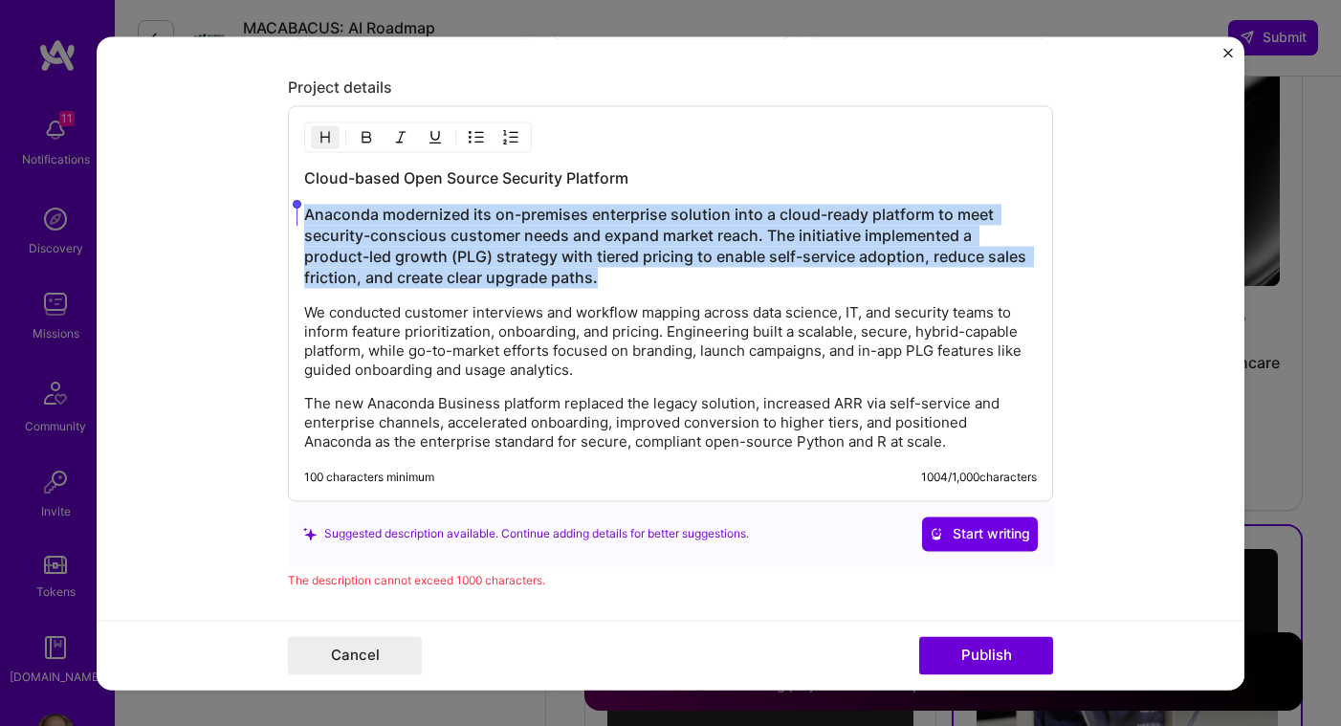
drag, startPoint x: 619, startPoint y: 278, endPoint x: 290, endPoint y: 213, distance: 335.4
click at [290, 213] on div "Cloud-based Open Source Security Platform Anaconda modernized its on-premises e…" at bounding box center [670, 303] width 765 height 396
click at [318, 137] on img "button" at bounding box center [325, 136] width 15 height 15
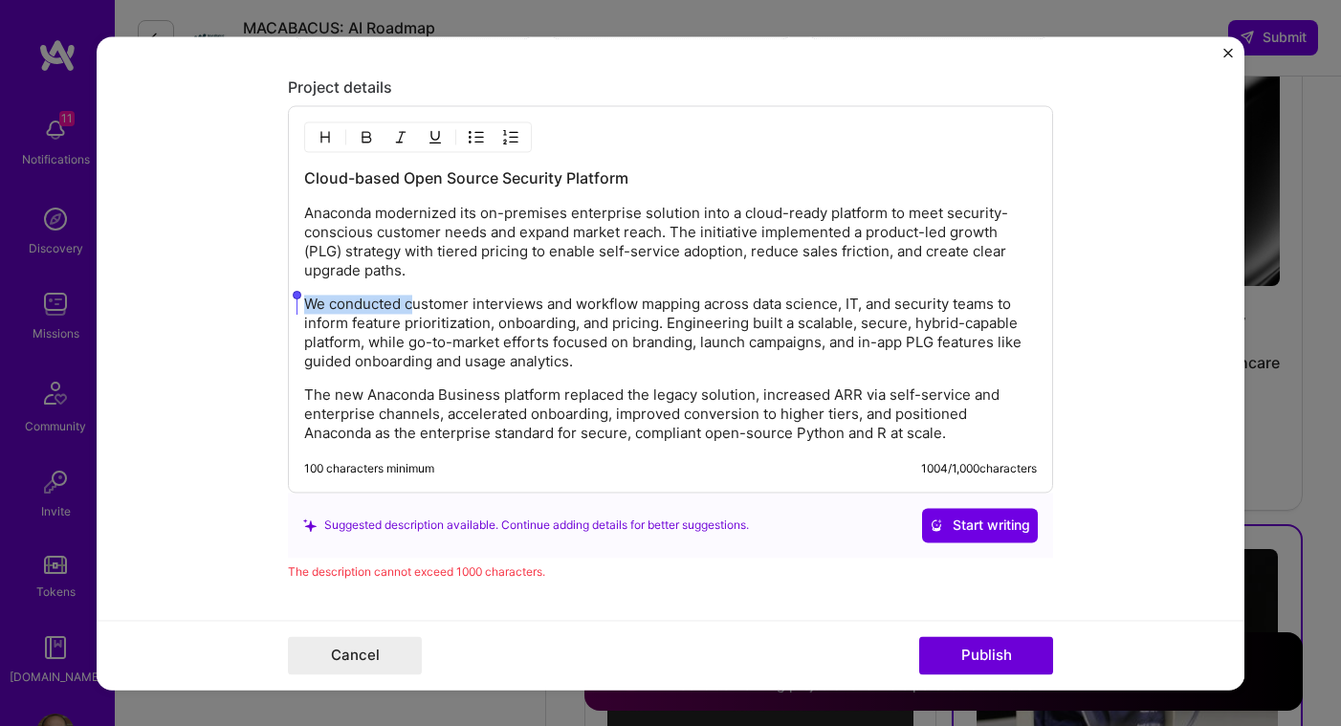
drag, startPoint x: 407, startPoint y: 307, endPoint x: 303, endPoint y: 307, distance: 103.3
click at [304, 307] on p "We conducted customer interviews and workflow mapping across data science, IT, …" at bounding box center [670, 333] width 733 height 77
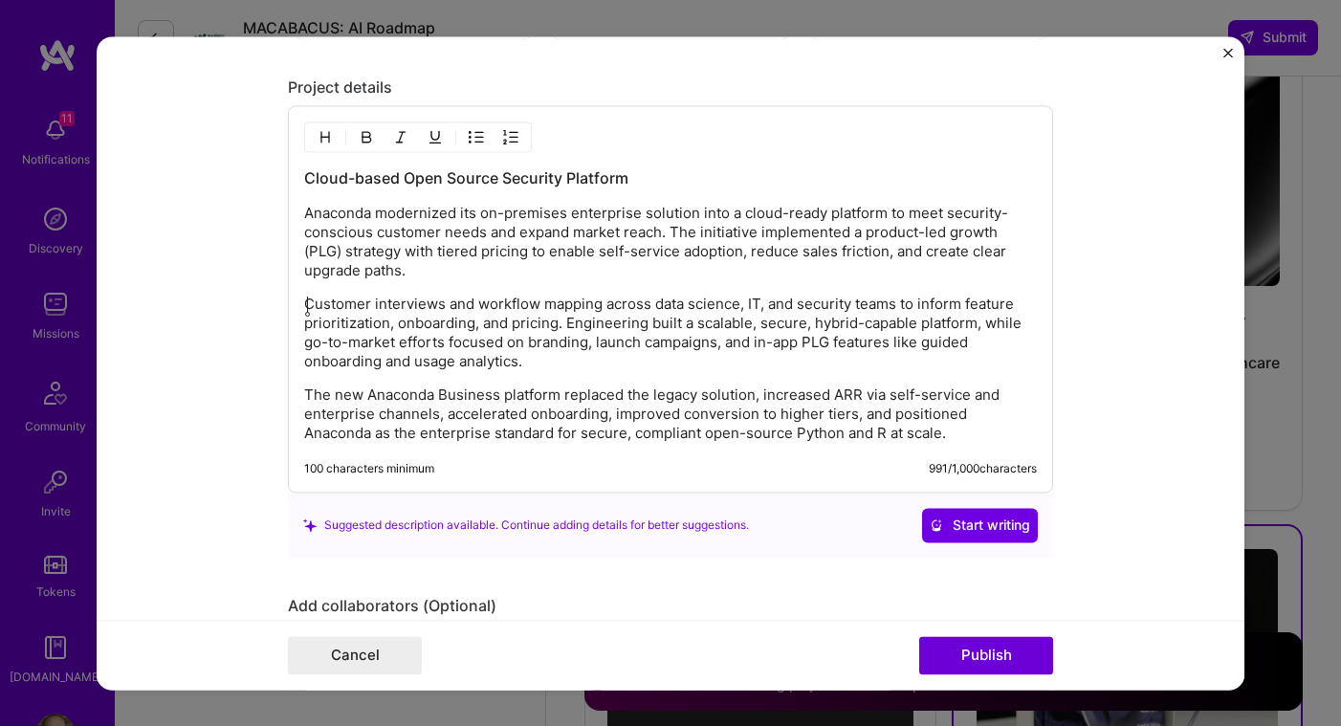
click at [898, 305] on p "Customer interviews and workflow mapping across data science, IT, and security …" at bounding box center [670, 333] width 733 height 77
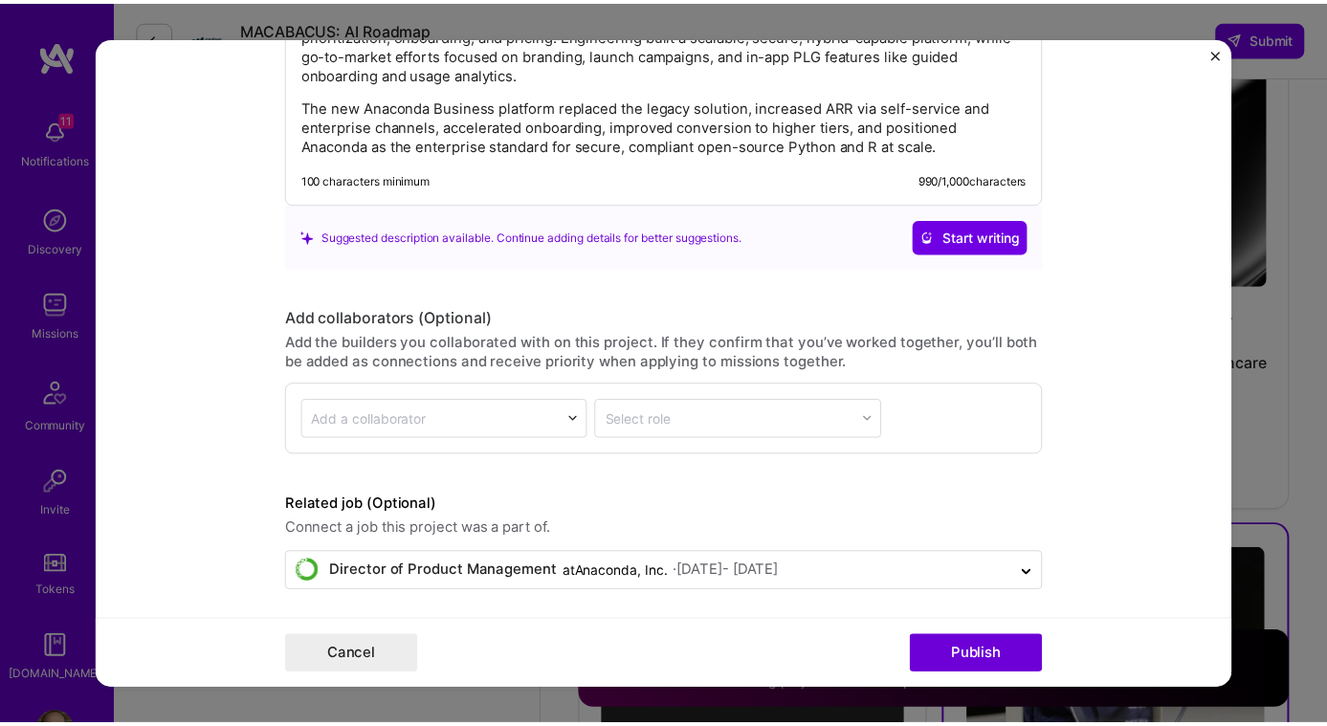
scroll to position [2346, 0]
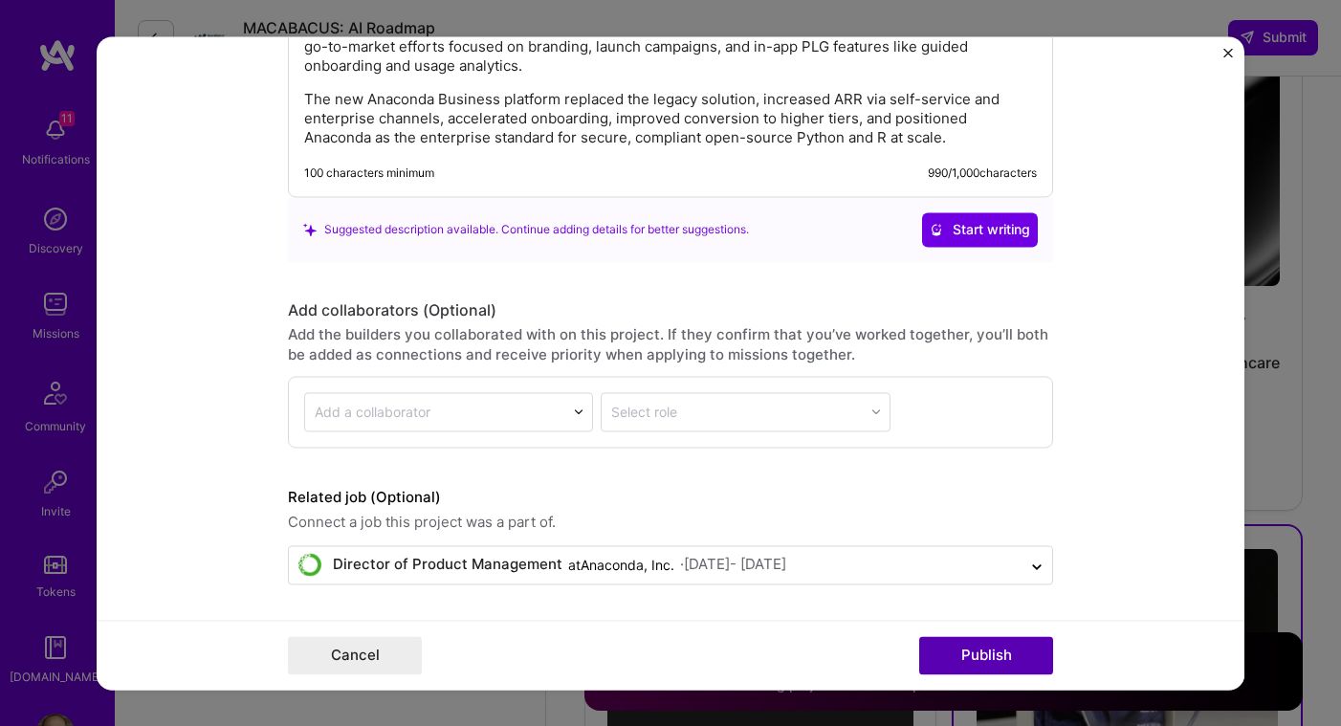
click at [957, 653] on button "Publish" at bounding box center [986, 655] width 134 height 38
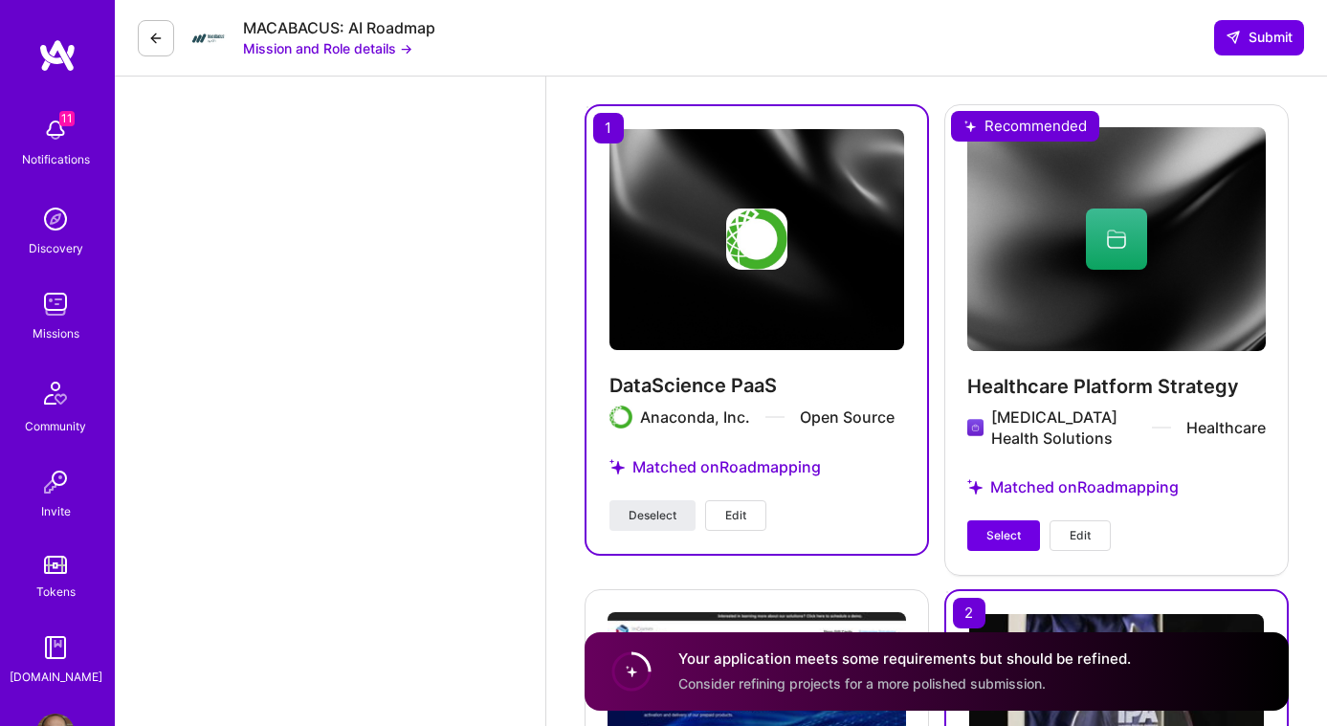
scroll to position [3530, 0]
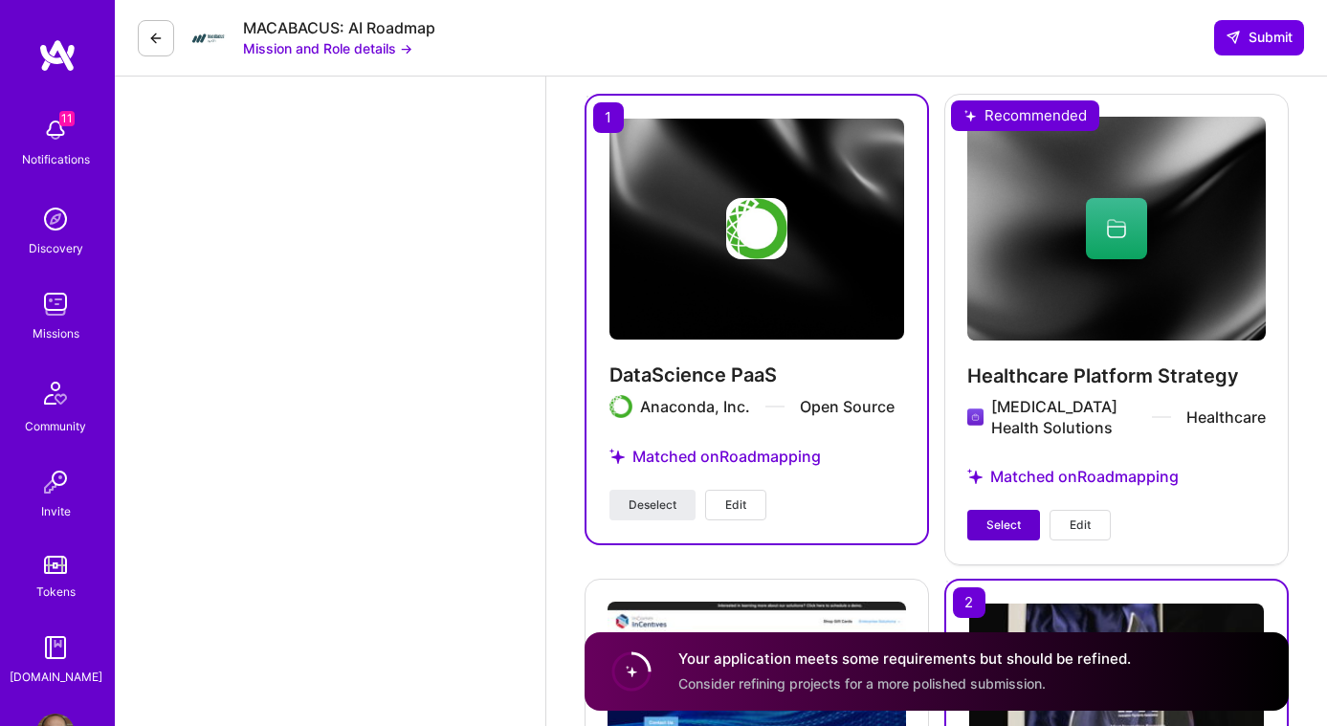
click at [997, 524] on span "Select" at bounding box center [1003, 525] width 34 height 17
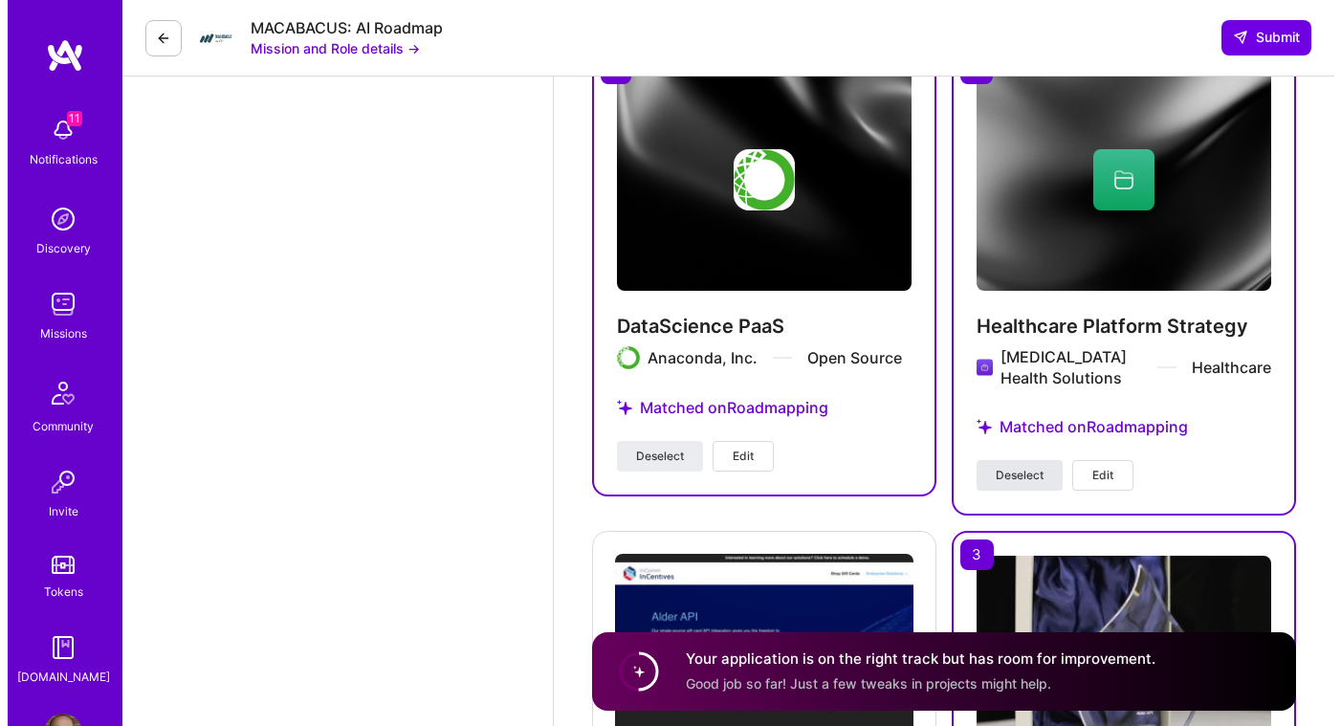
scroll to position [3596, 0]
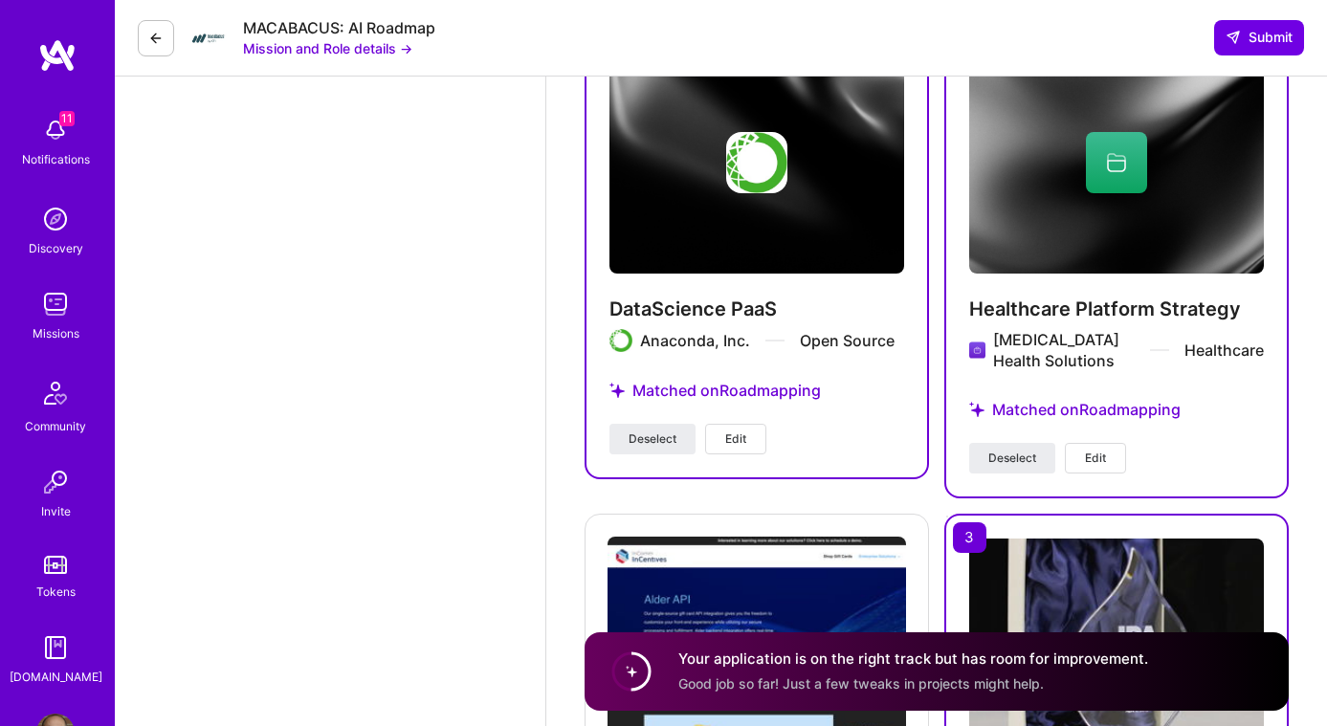
click at [740, 448] on span "Edit" at bounding box center [735, 438] width 21 height 17
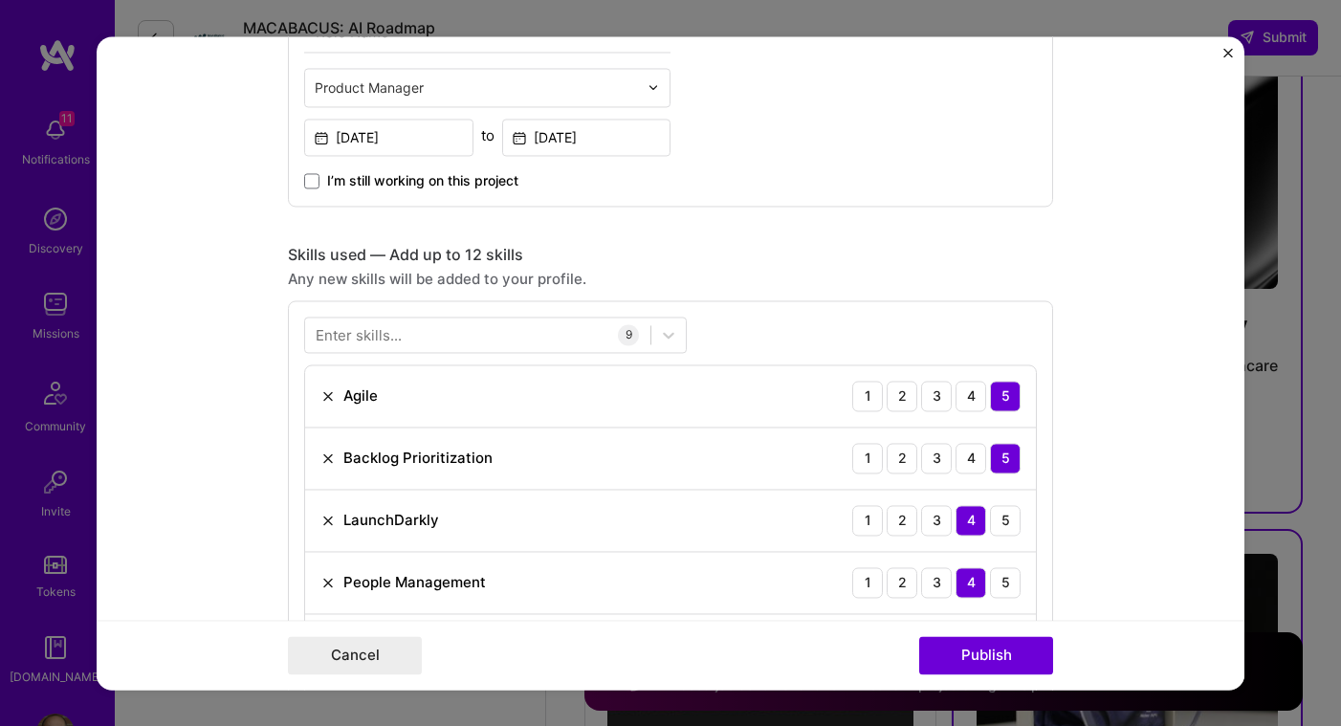
scroll to position [658, 0]
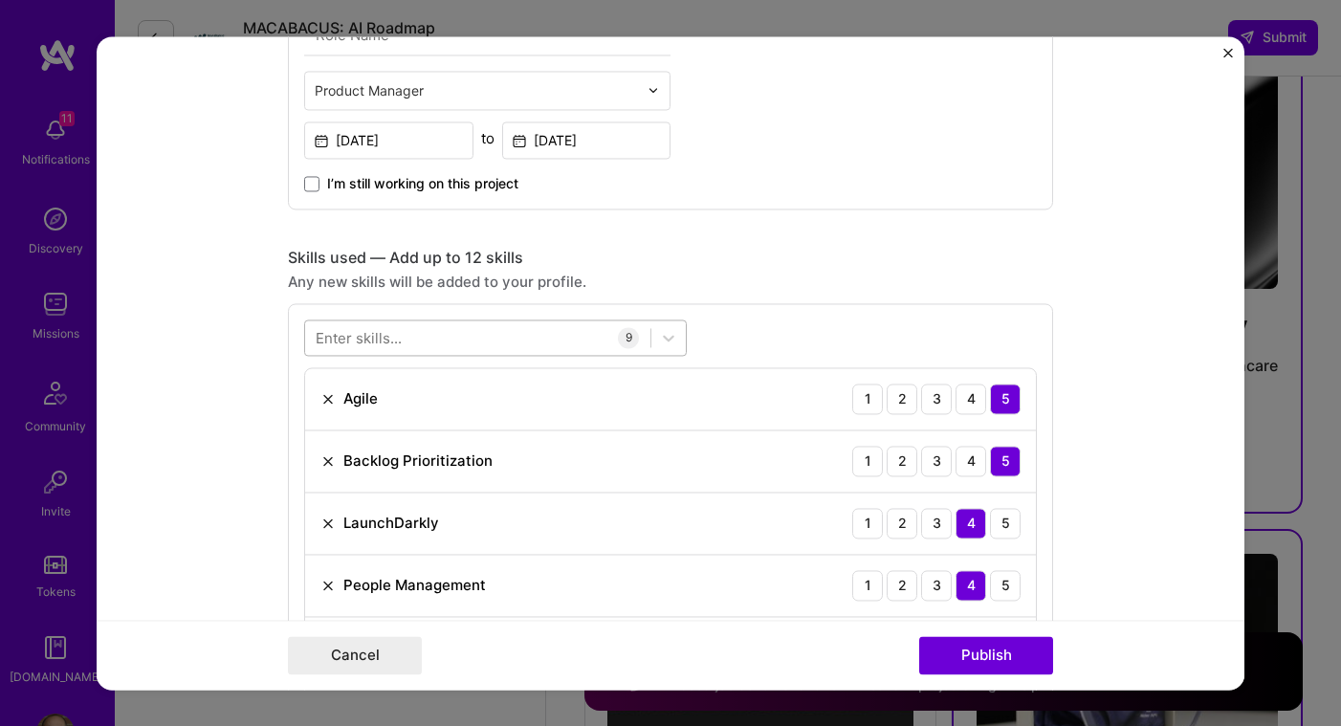
click at [532, 328] on div at bounding box center [477, 337] width 345 height 32
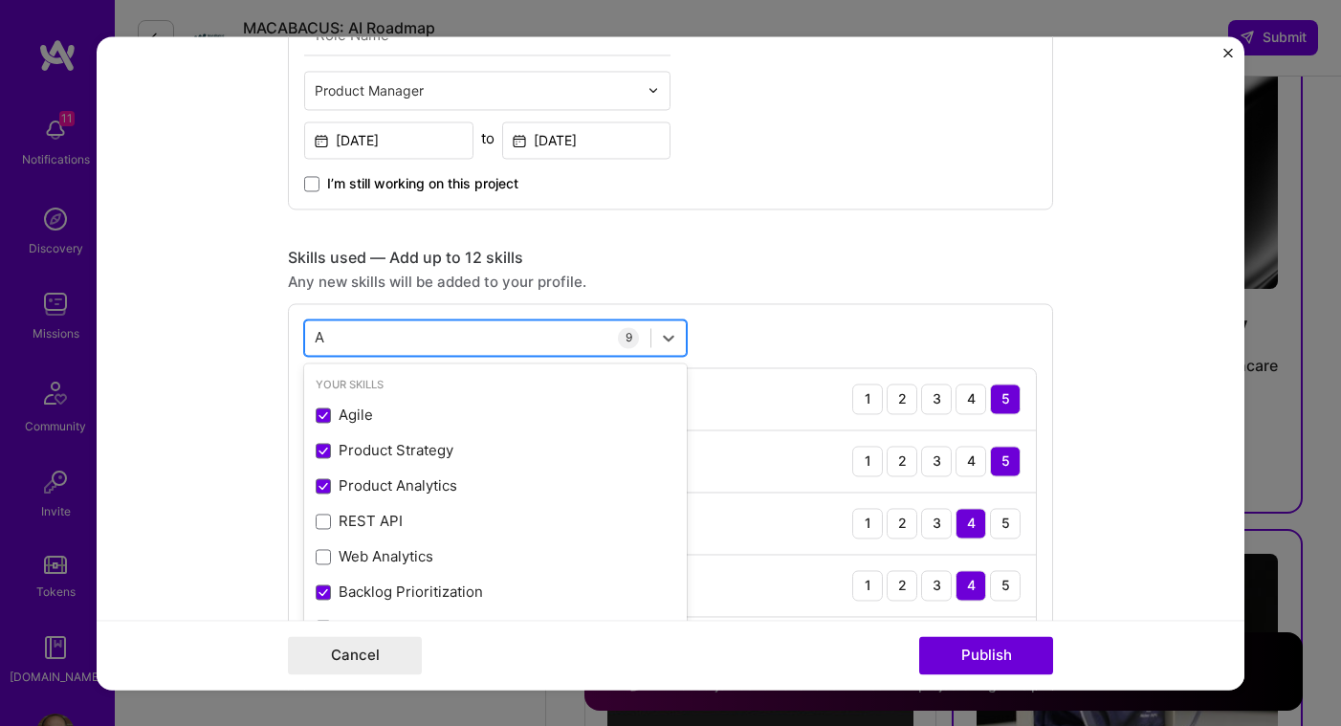
click at [532, 328] on div "A A" at bounding box center [477, 337] width 345 height 32
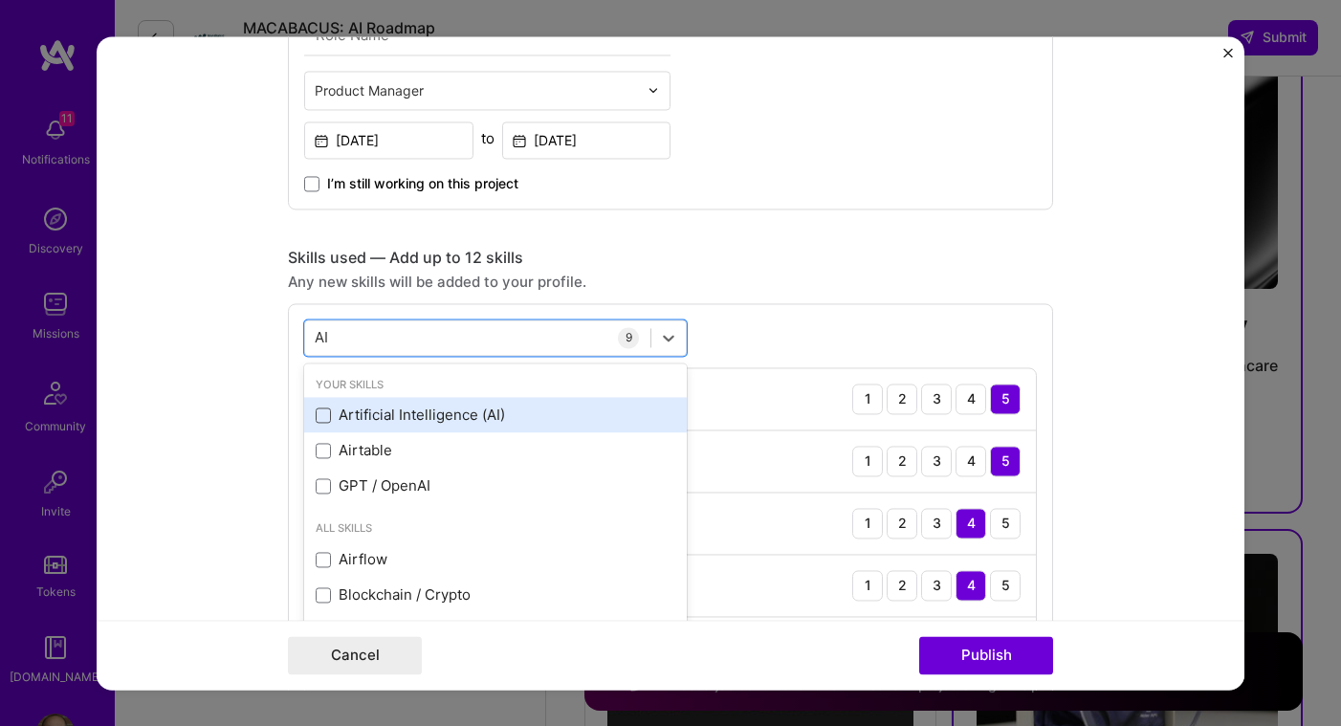
click at [316, 414] on span at bounding box center [323, 414] width 15 height 15
click at [0, 0] on input "checkbox" at bounding box center [0, 0] width 0 height 0
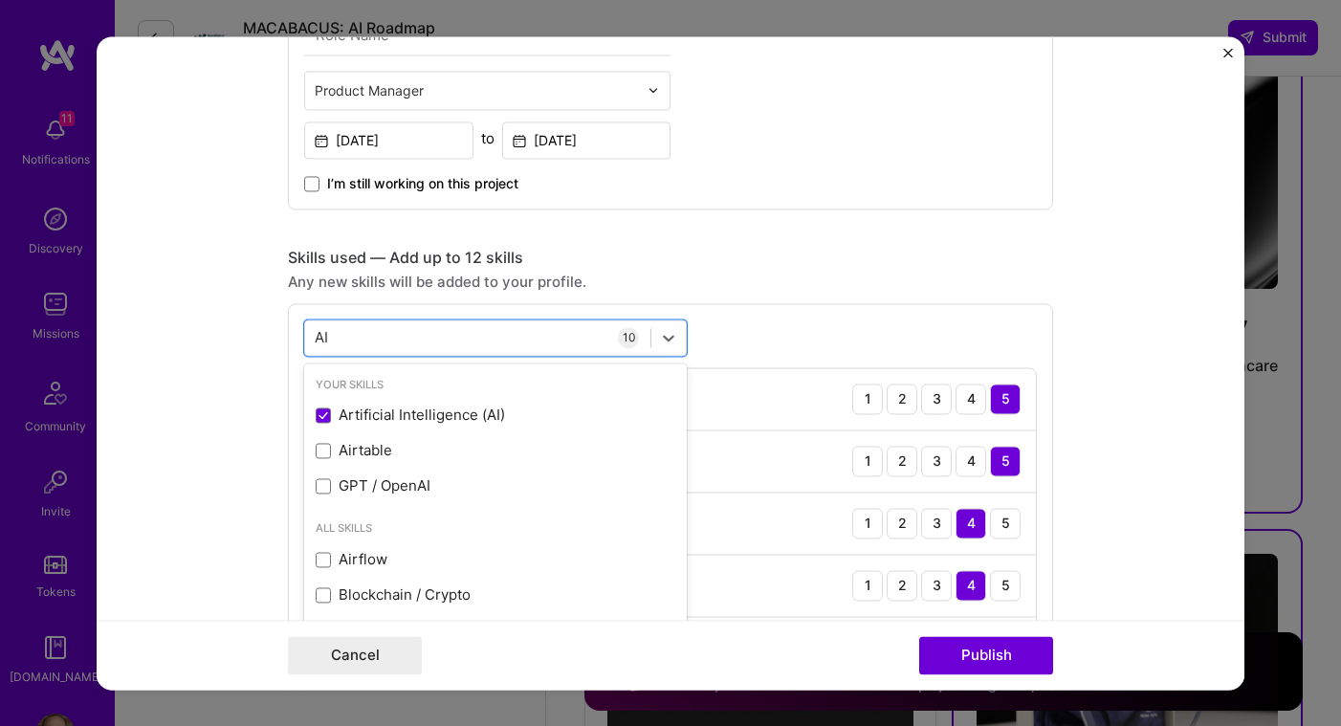
type input "AI"
click at [797, 273] on div "Any new skills will be added to your profile." at bounding box center [670, 282] width 765 height 20
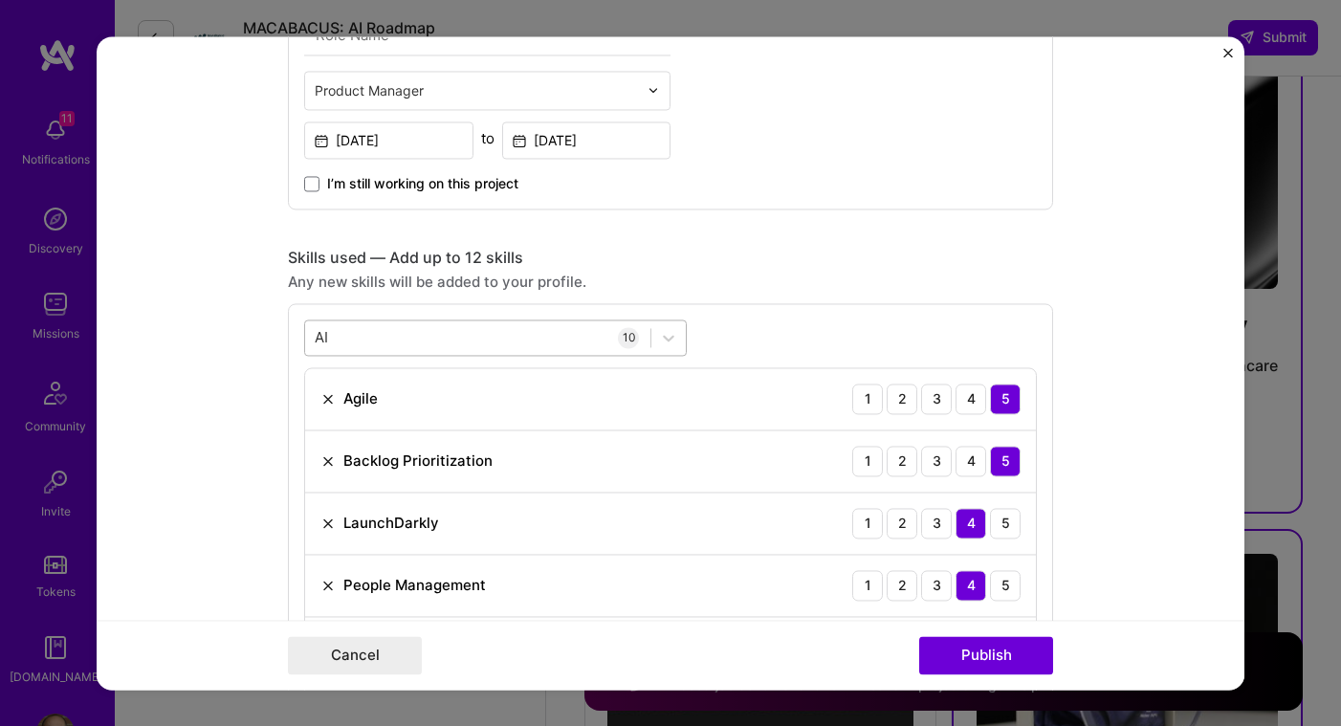
click at [548, 337] on div "AI AI" at bounding box center [477, 337] width 345 height 32
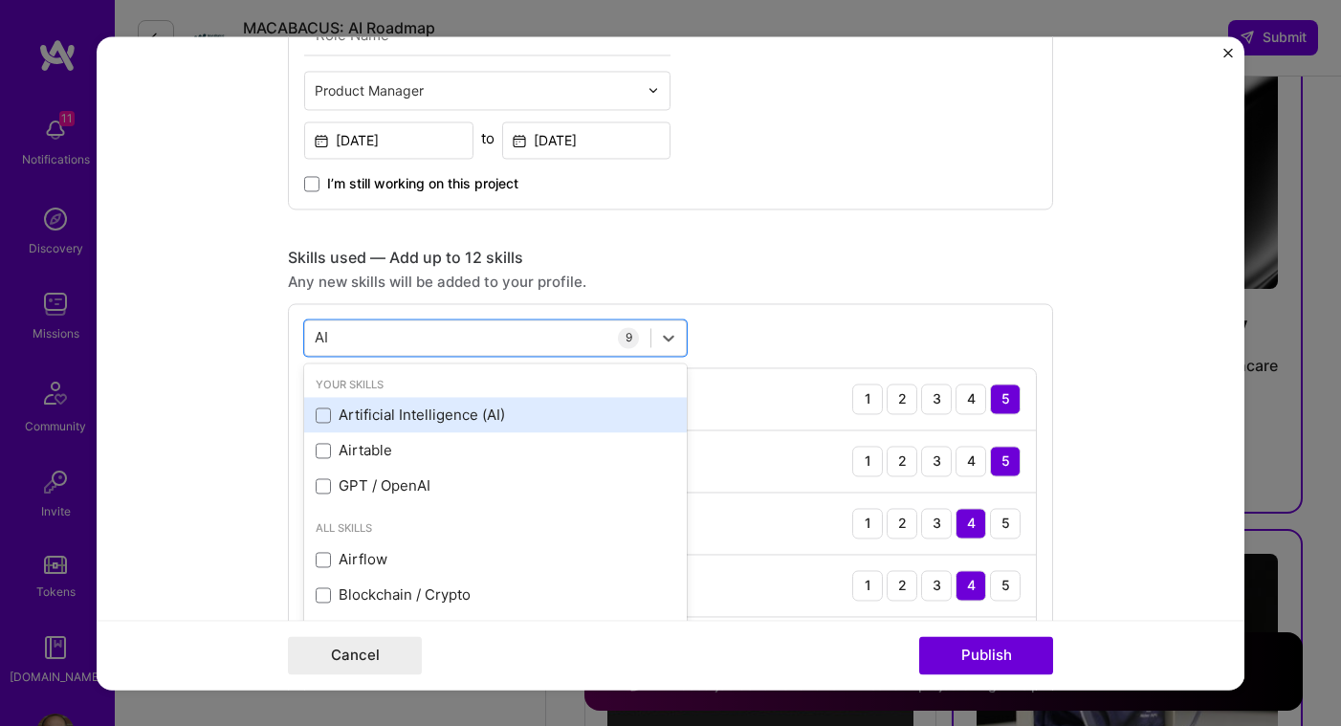
click at [451, 415] on div "Artificial Intelligence (AI)" at bounding box center [496, 416] width 360 height 20
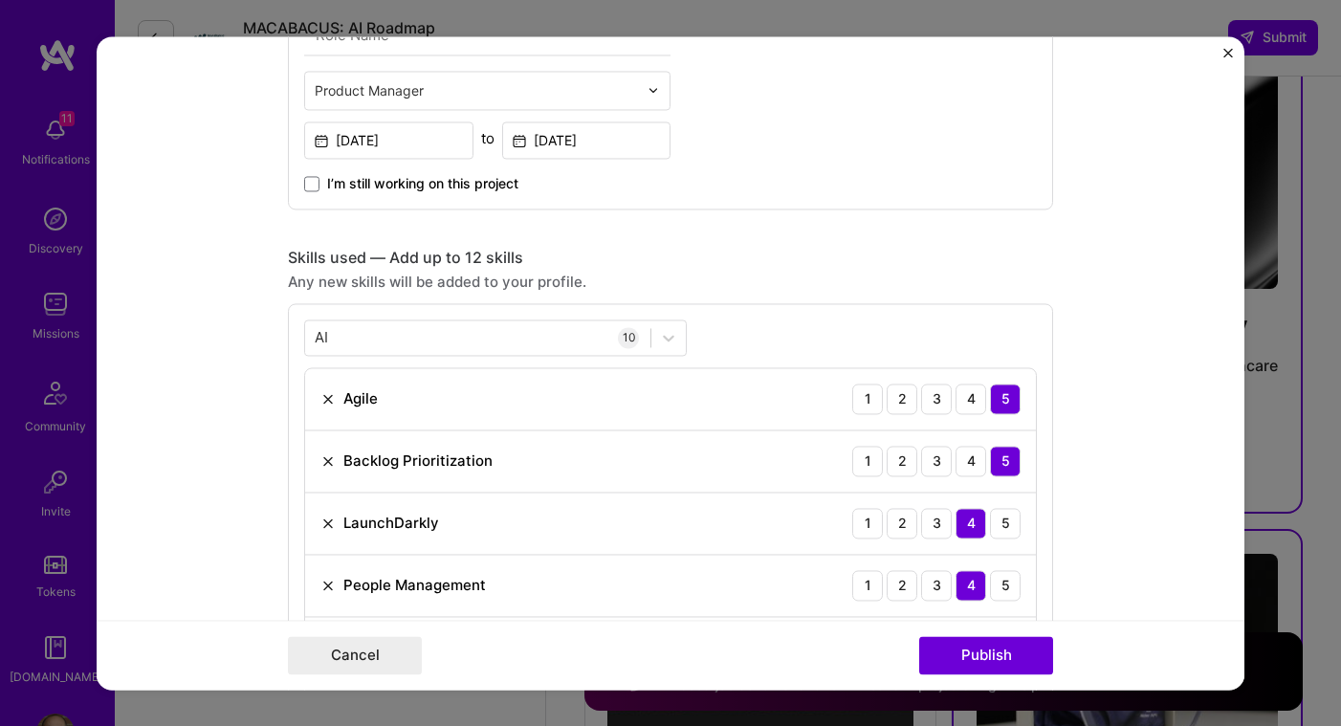
click at [800, 292] on div "Any new skills will be added to your profile." at bounding box center [670, 282] width 765 height 20
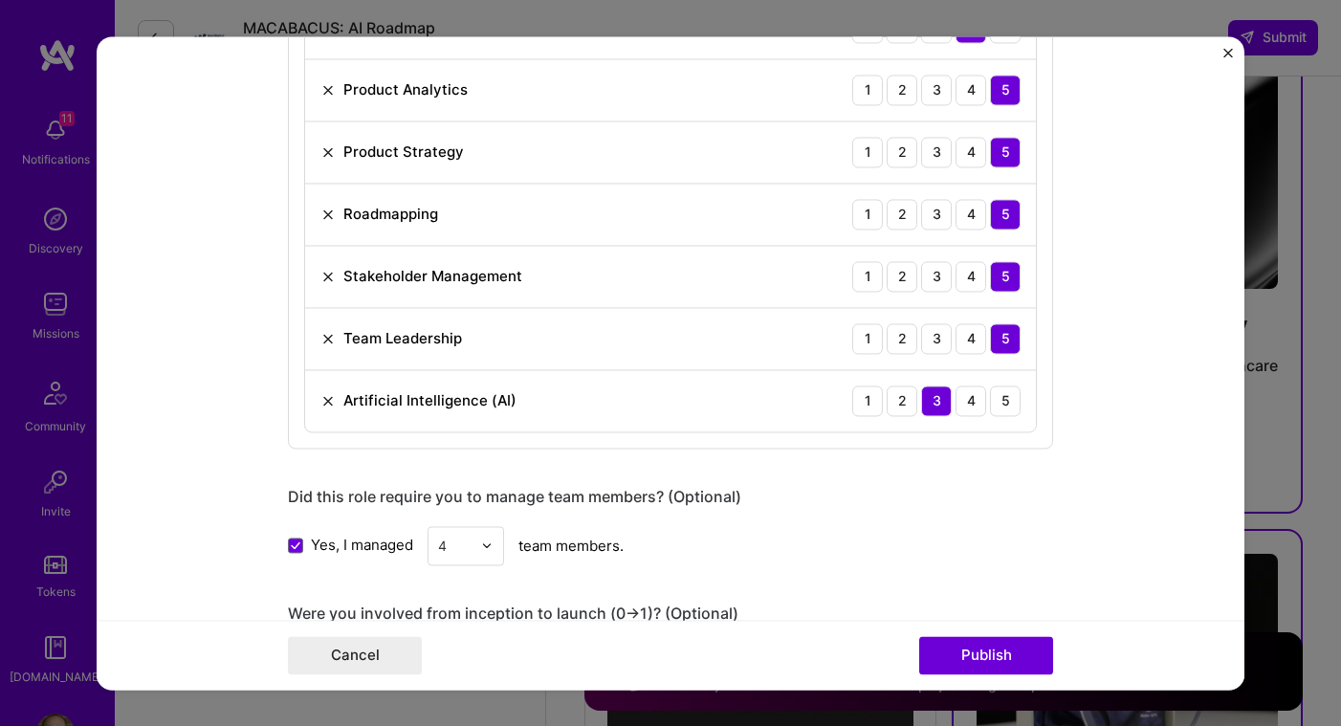
scroll to position [1209, 0]
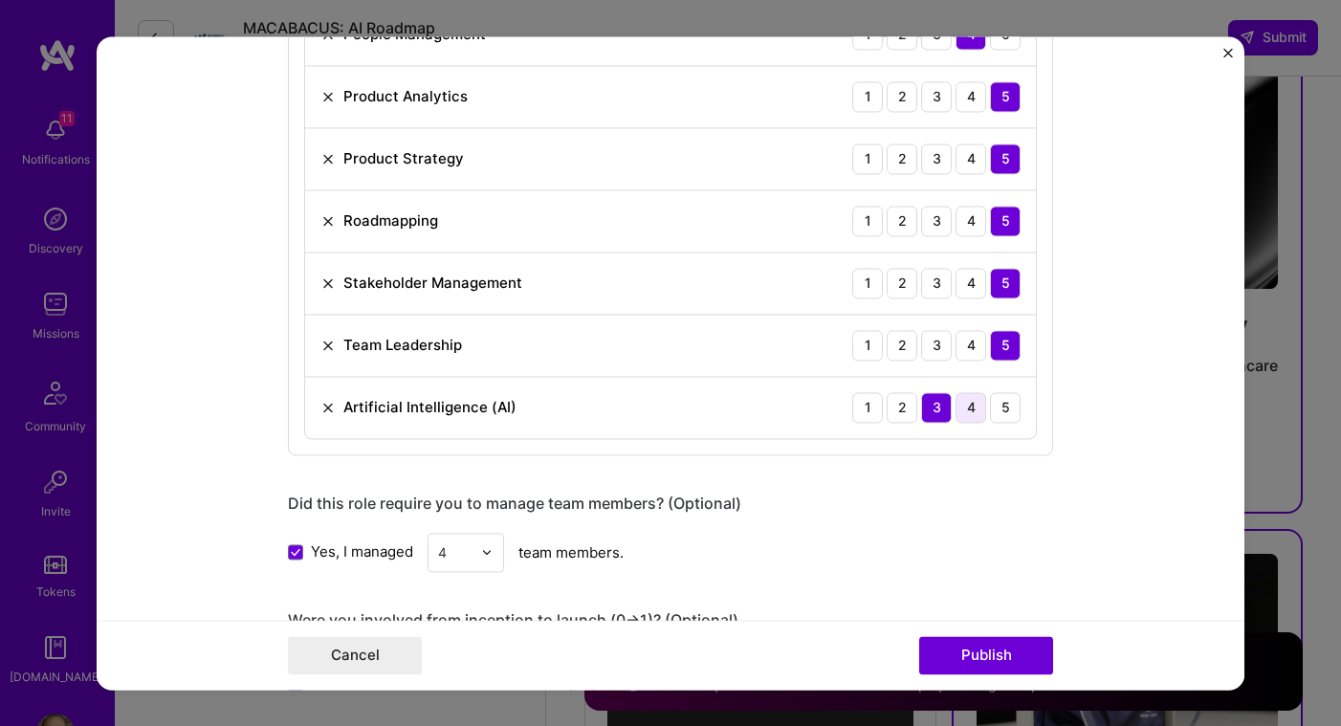
click at [966, 408] on div "4" at bounding box center [971, 407] width 31 height 31
click at [941, 409] on div "3" at bounding box center [936, 407] width 31 height 31
click at [958, 408] on div "4" at bounding box center [971, 407] width 31 height 31
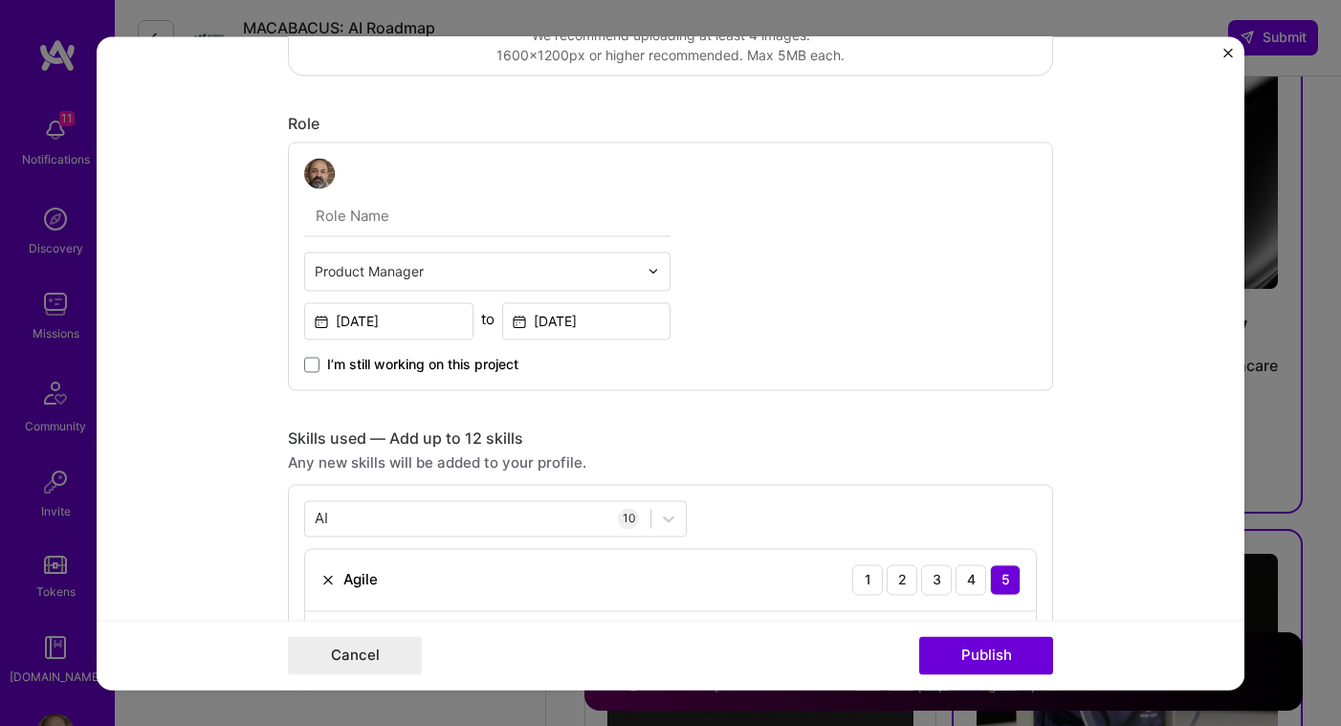
scroll to position [475, 0]
click at [422, 275] on input "text" at bounding box center [476, 273] width 323 height 20
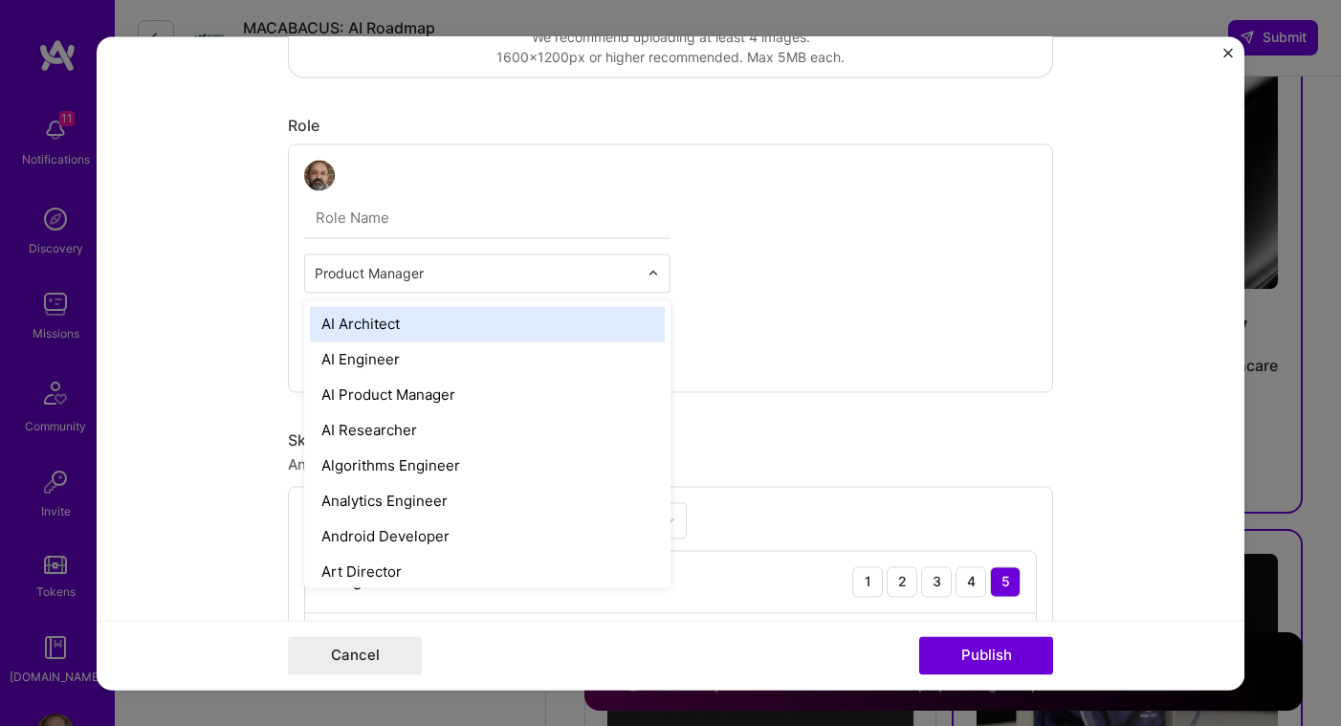
click at [421, 275] on input "text" at bounding box center [476, 273] width 323 height 20
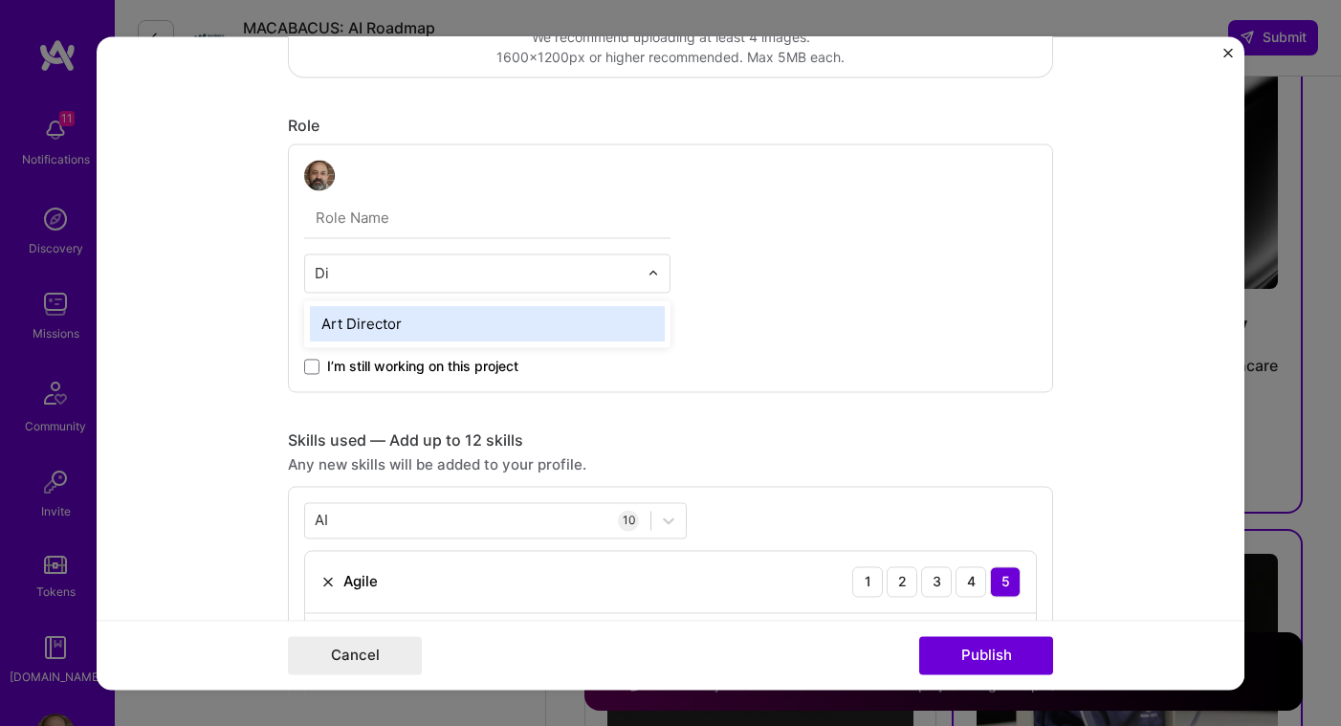
type input "D"
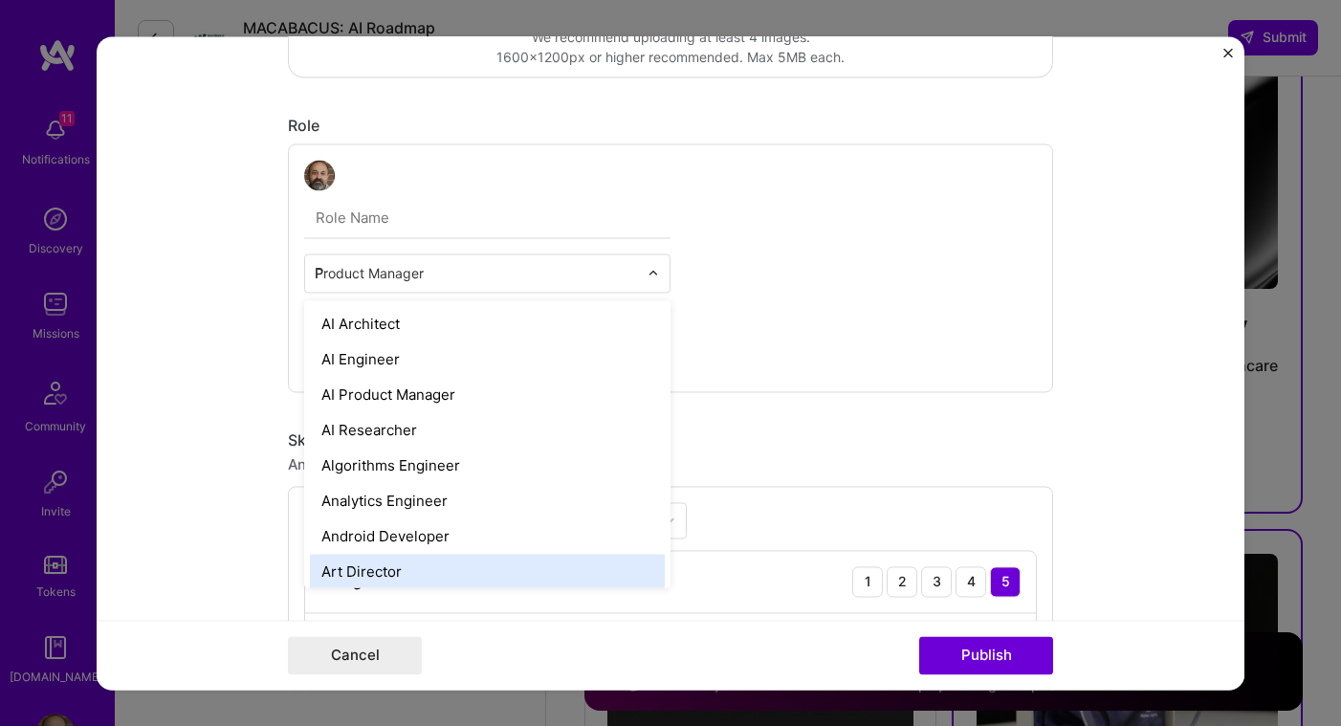
type input "Pr"
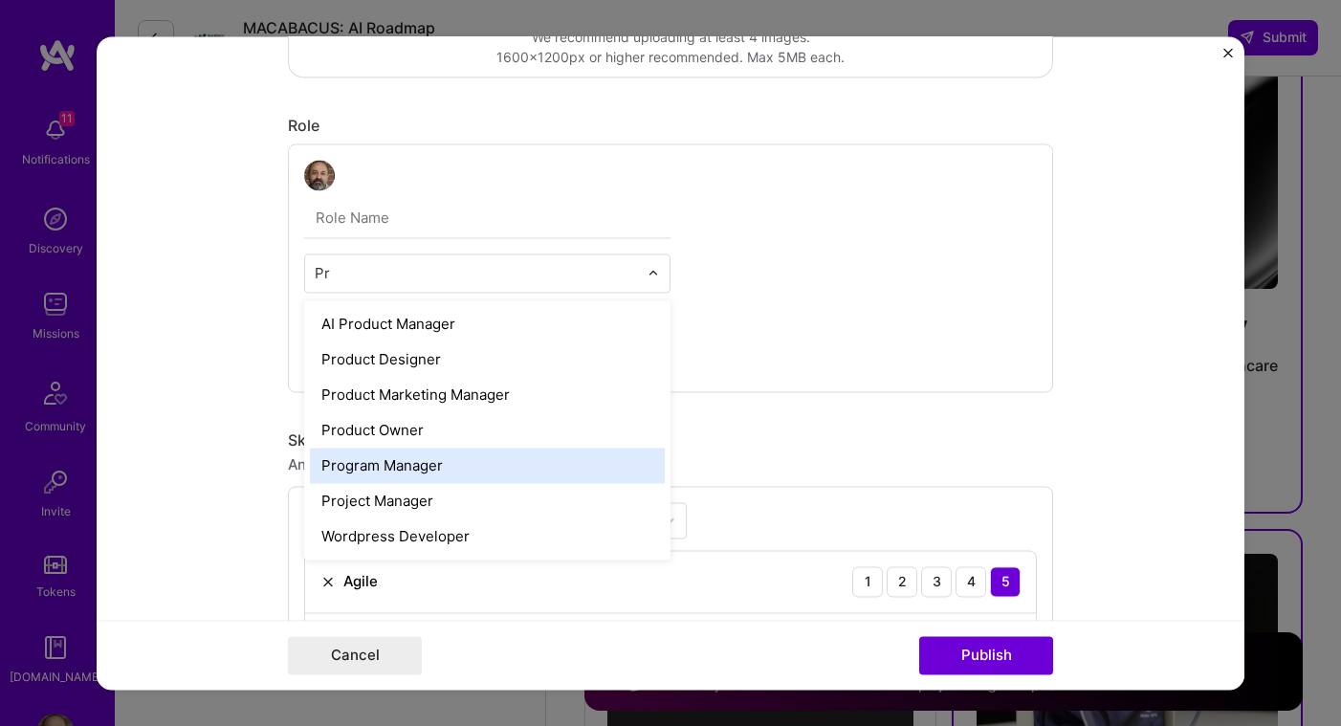
click at [417, 473] on div "Program Manager" at bounding box center [487, 465] width 355 height 35
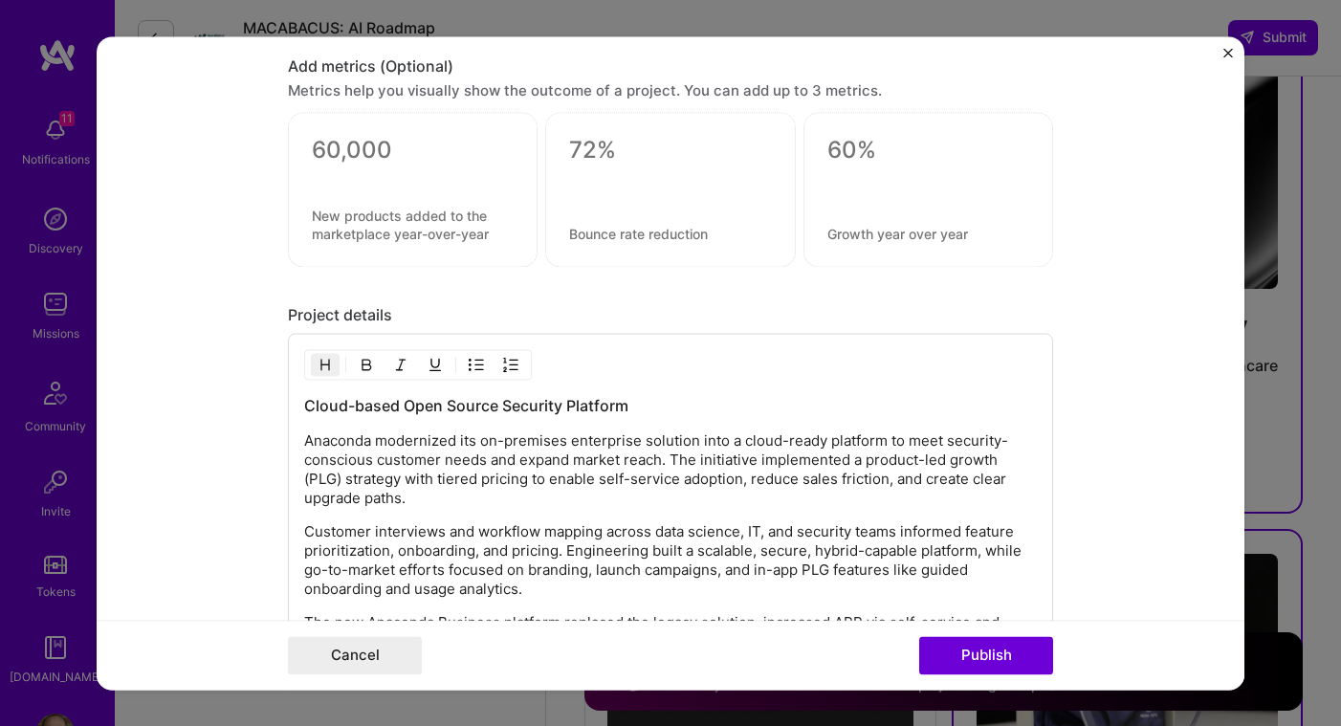
scroll to position [1892, 0]
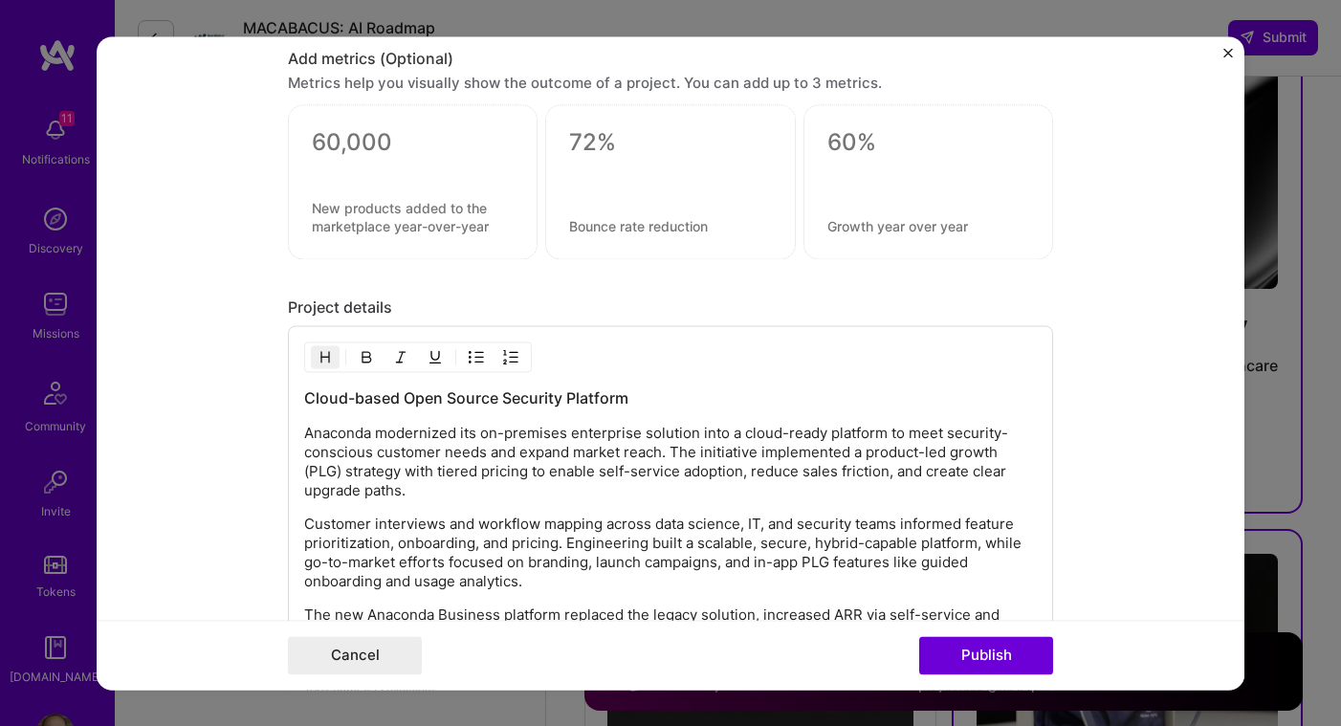
click at [376, 159] on div at bounding box center [413, 167] width 202 height 20
click at [353, 148] on textarea at bounding box center [413, 142] width 202 height 29
click at [409, 232] on textarea at bounding box center [413, 217] width 202 height 36
click at [374, 143] on textarea at bounding box center [413, 142] width 202 height 29
click at [612, 231] on textarea at bounding box center [670, 226] width 202 height 18
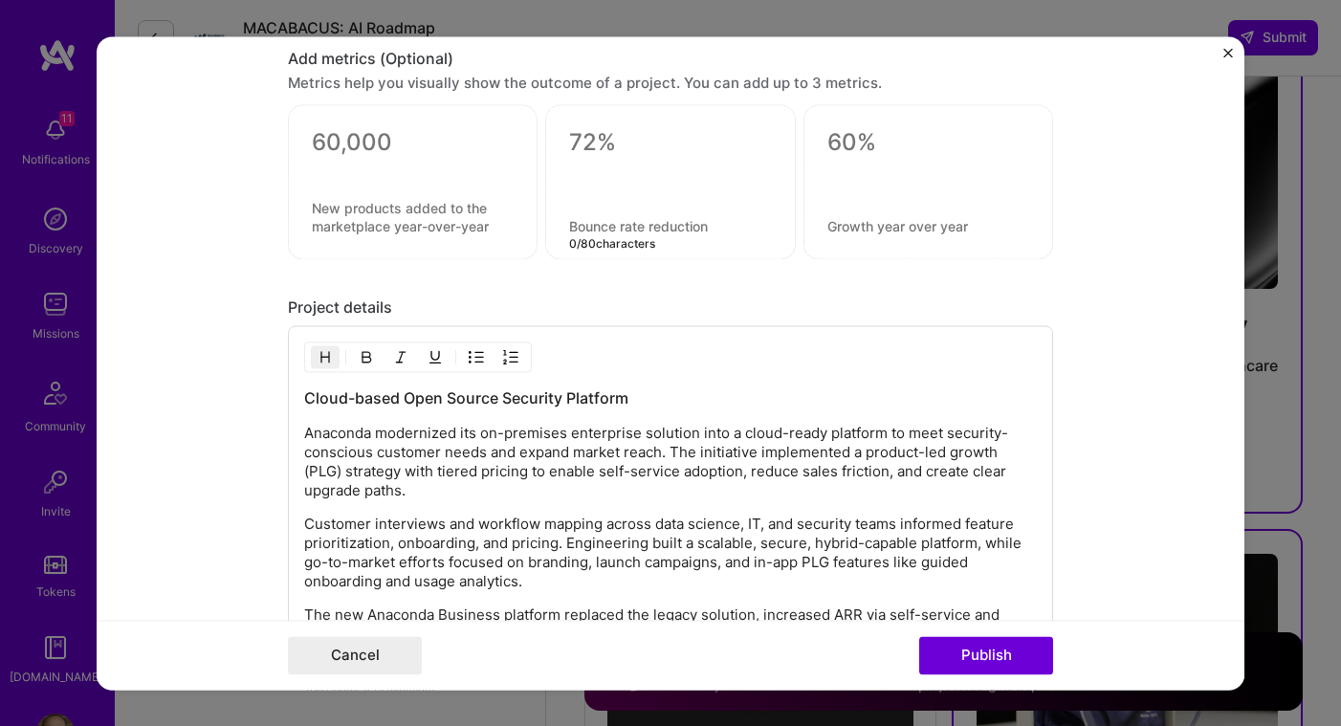
click at [588, 154] on textarea at bounding box center [670, 142] width 202 height 29
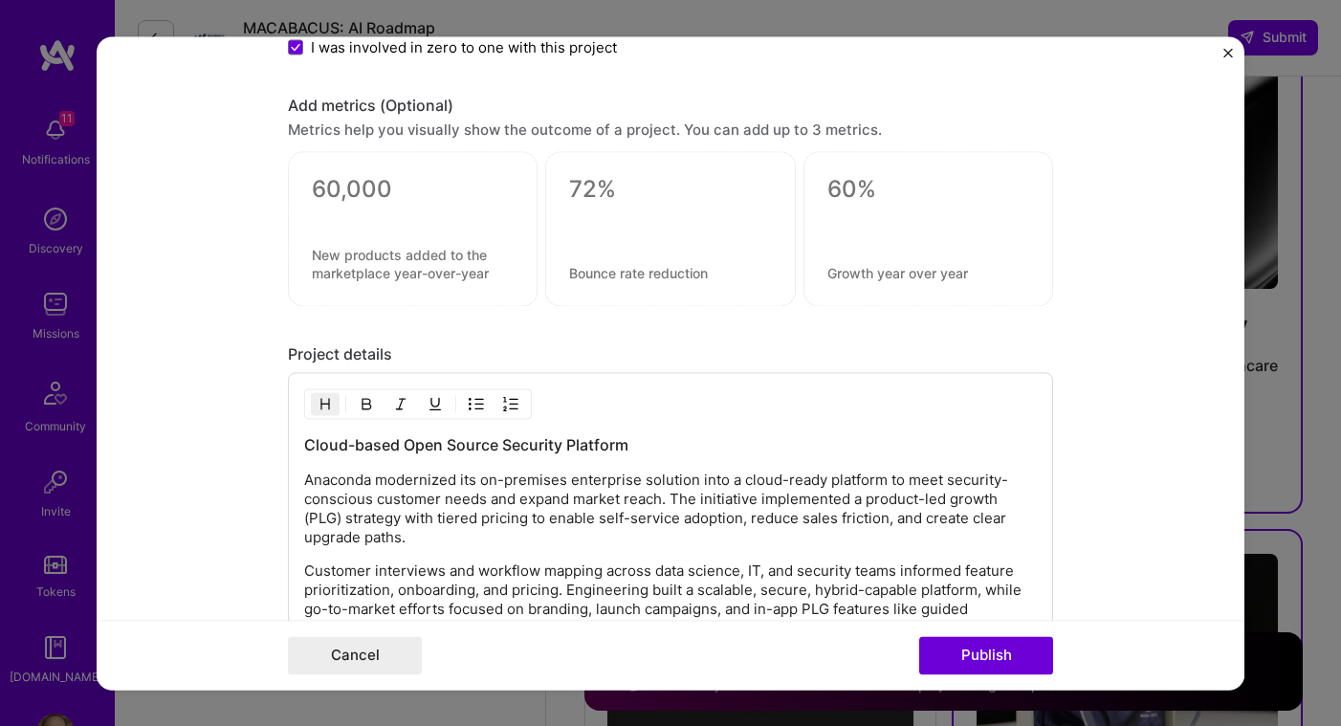
scroll to position [1829, 0]
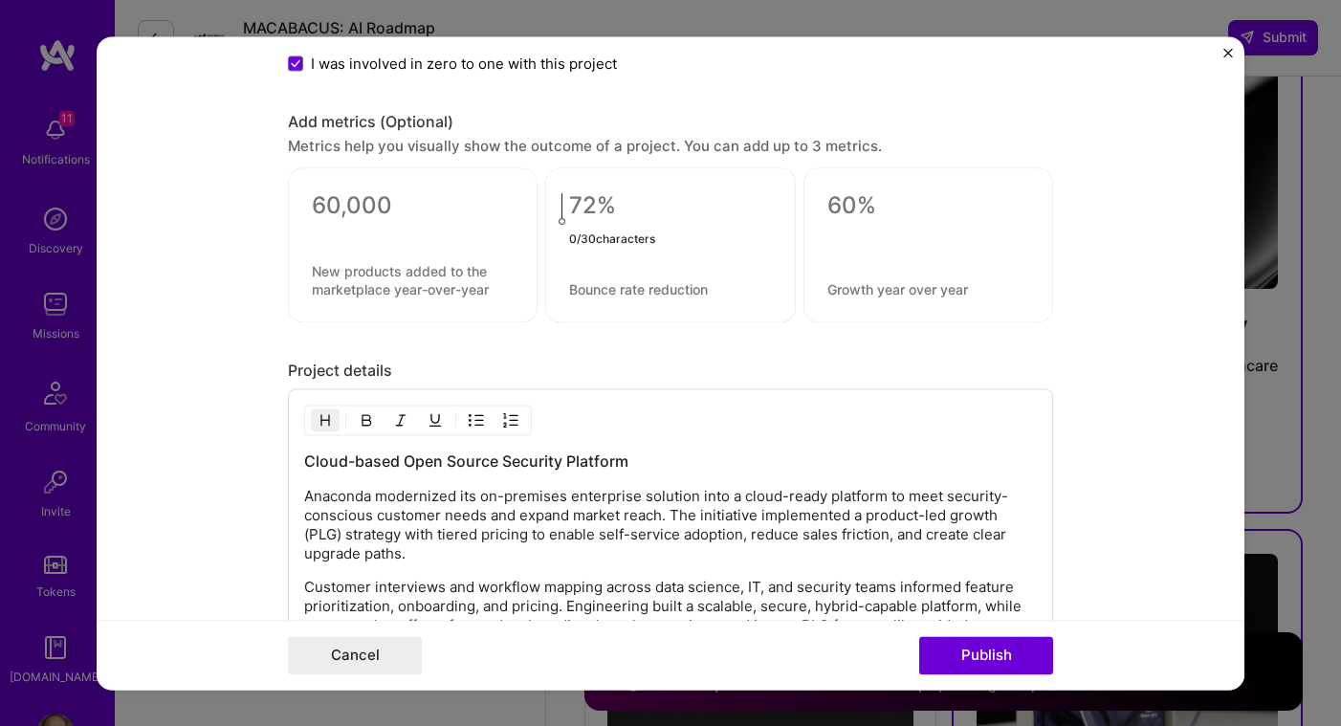
click at [629, 211] on textarea at bounding box center [670, 205] width 202 height 29
click at [476, 213] on textarea at bounding box center [413, 205] width 202 height 29
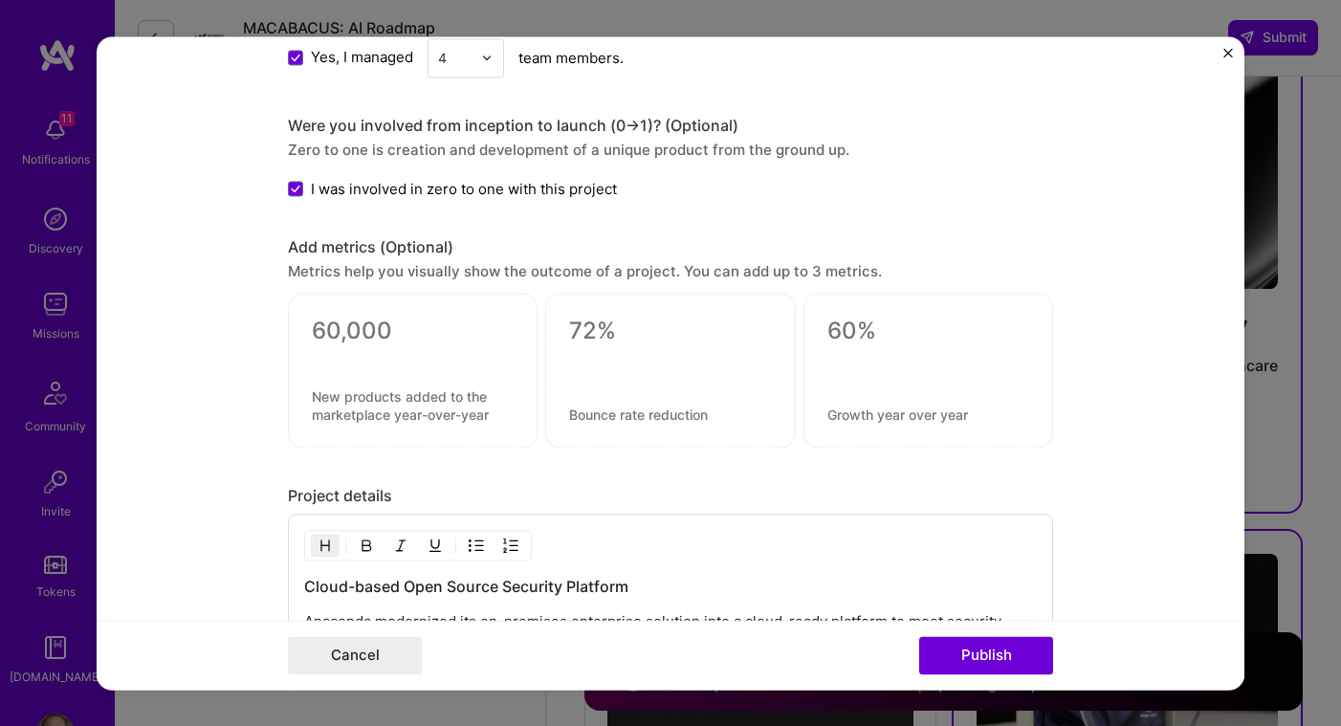
scroll to position [1674, 0]
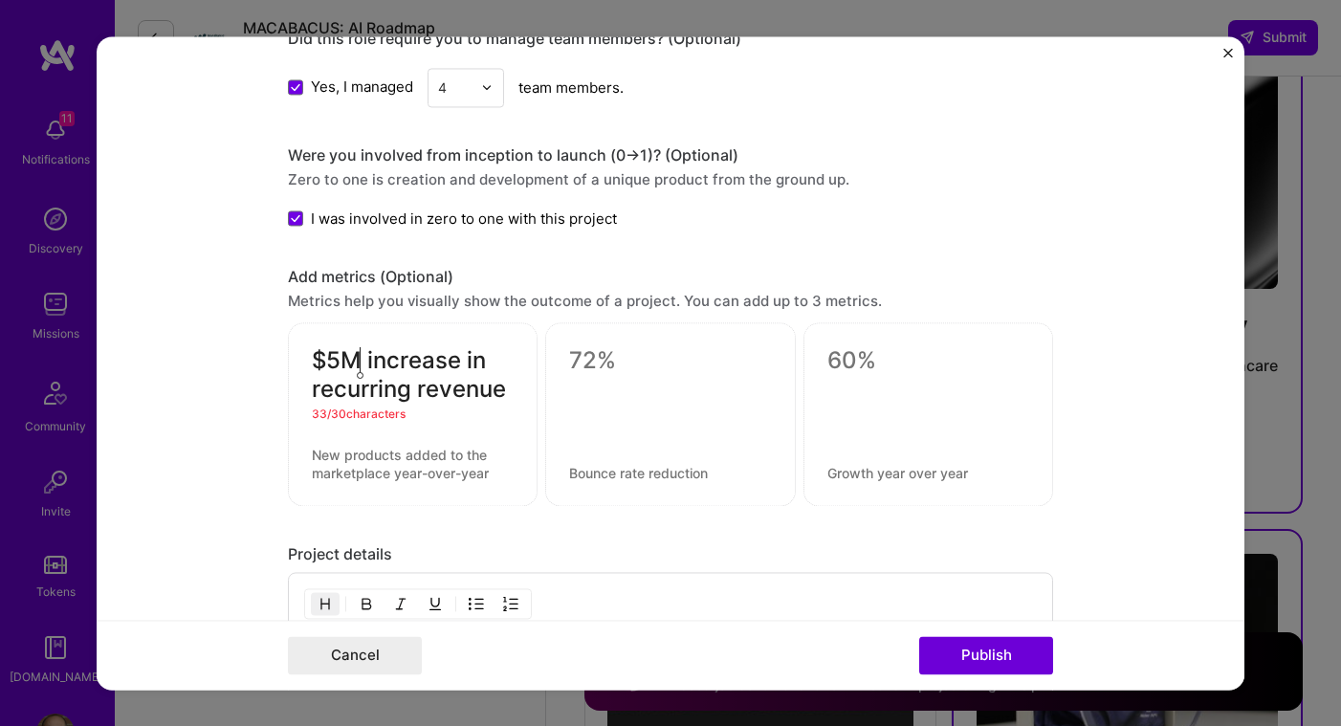
click at [360, 360] on textarea "$5M increase in recurring revenue" at bounding box center [413, 374] width 202 height 57
click at [382, 393] on textarea "$5M recurring reveneue increase" at bounding box center [413, 374] width 202 height 57
click at [473, 386] on textarea "$5M recurring revenue increase" at bounding box center [413, 374] width 202 height 57
click at [444, 414] on div "31 / 30 characters" at bounding box center [413, 414] width 202 height 20
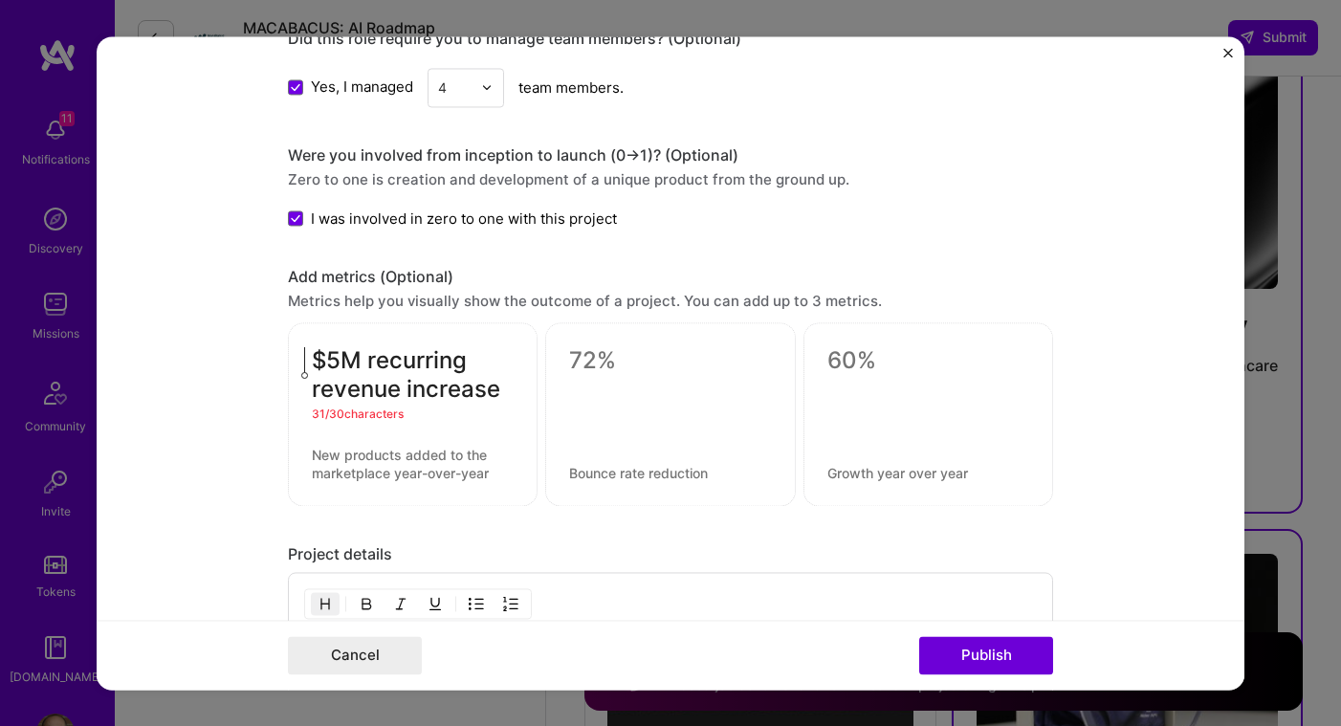
click at [312, 362] on textarea "$5M recurring revenue increase" at bounding box center [413, 374] width 202 height 57
click at [448, 398] on textarea "+ $5M recurring revenue increase" at bounding box center [413, 374] width 202 height 57
type textarea "+ $5M recurring revenue"
click at [659, 385] on div at bounding box center [670, 414] width 250 height 184
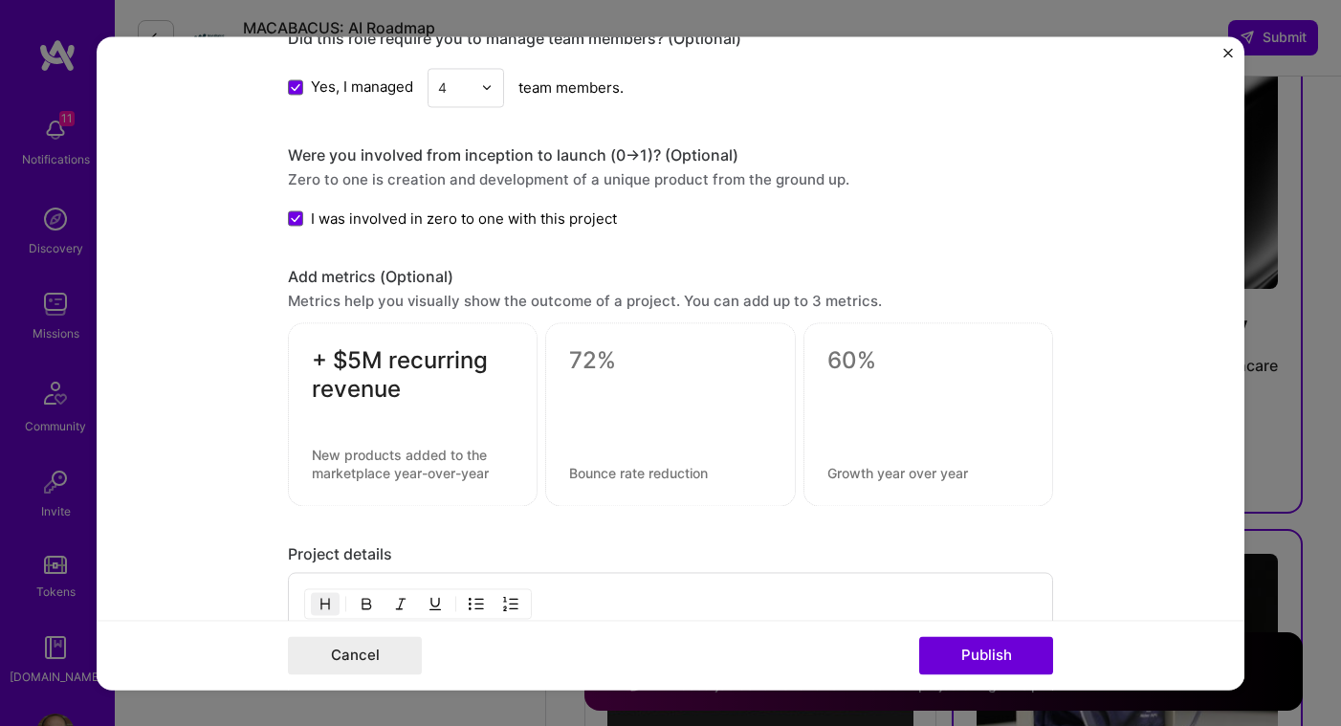
click at [630, 371] on textarea at bounding box center [670, 360] width 202 height 29
type textarea "500 New Customers"
click at [825, 381] on div at bounding box center [928, 414] width 250 height 184
click at [833, 363] on textarea at bounding box center [928, 360] width 202 height 29
click at [693, 471] on textarea at bounding box center [670, 473] width 202 height 18
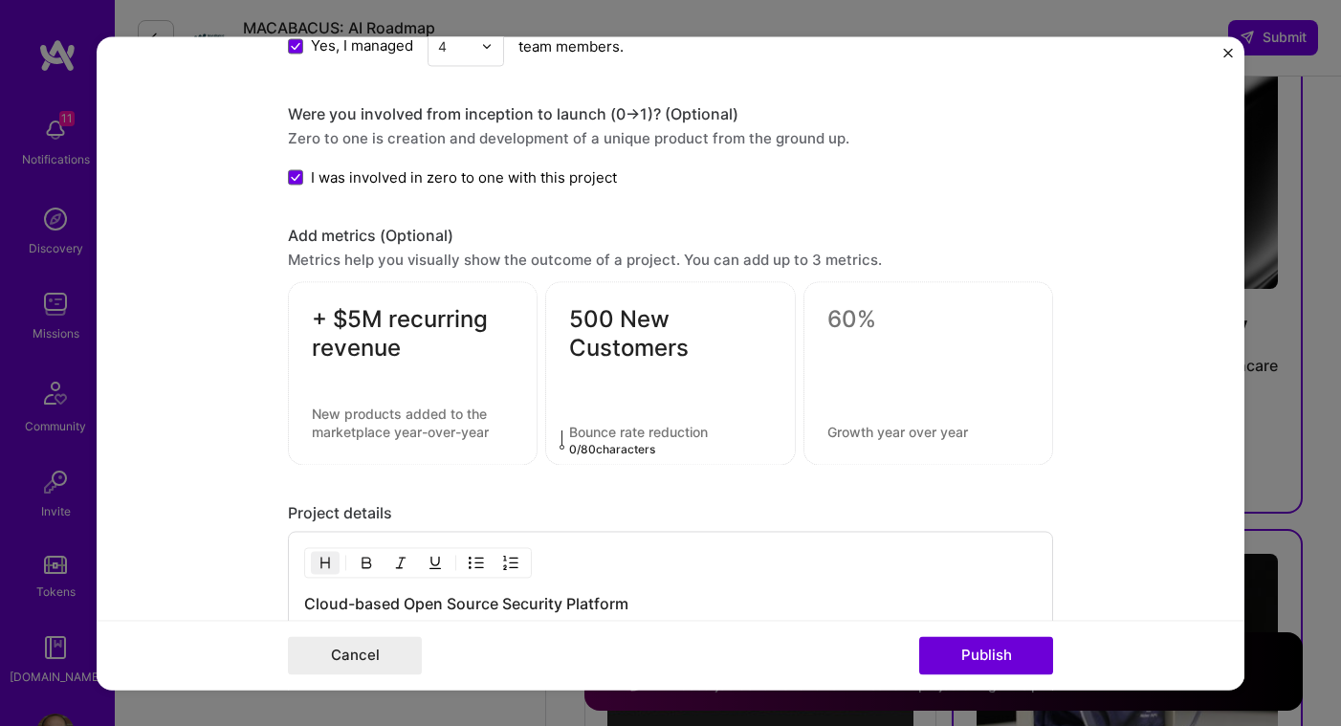
scroll to position [1703, 0]
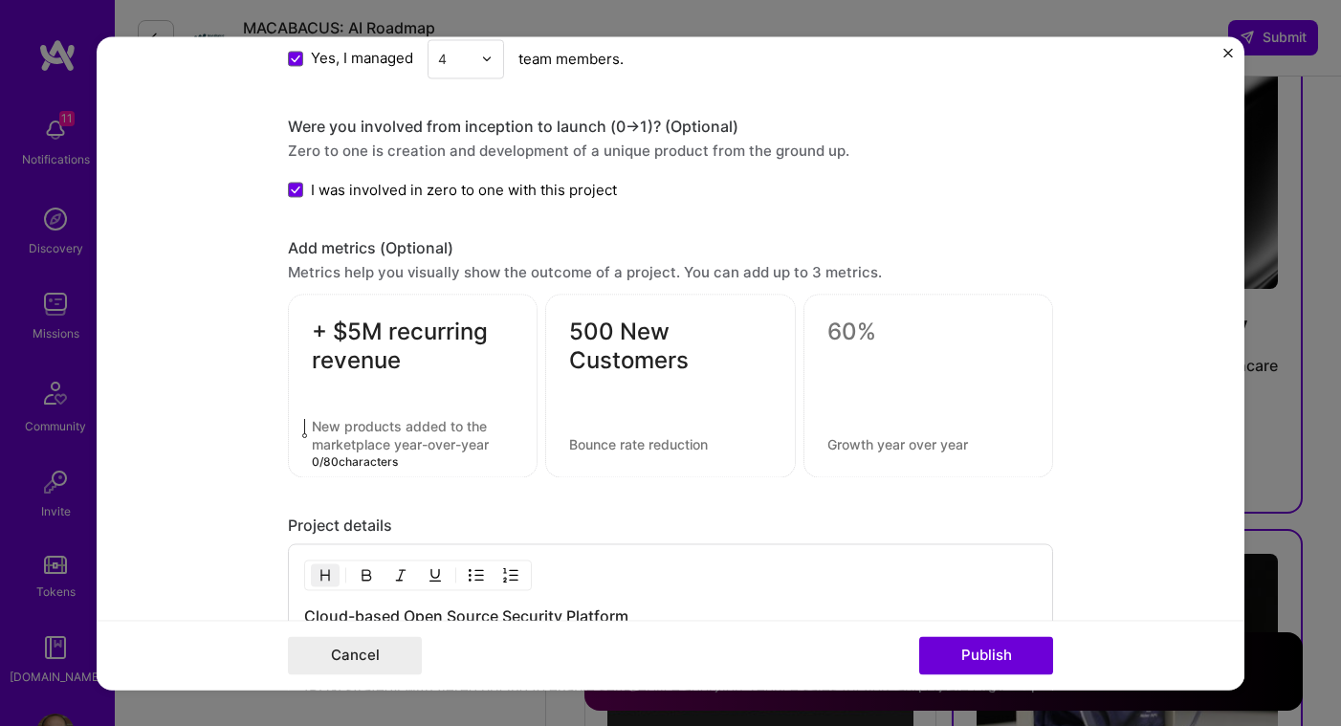
click at [398, 419] on textarea at bounding box center [413, 435] width 202 height 36
click at [896, 342] on textarea at bounding box center [928, 332] width 202 height 29
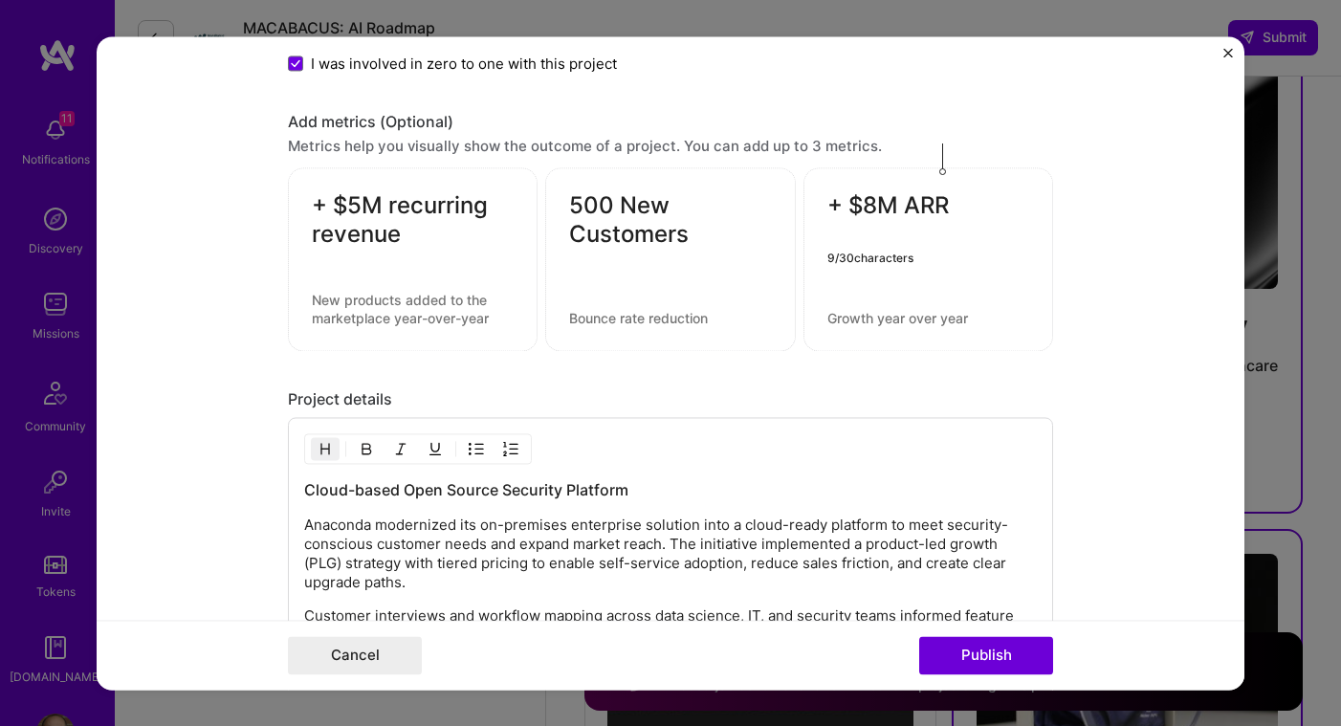
scroll to position [1927, 0]
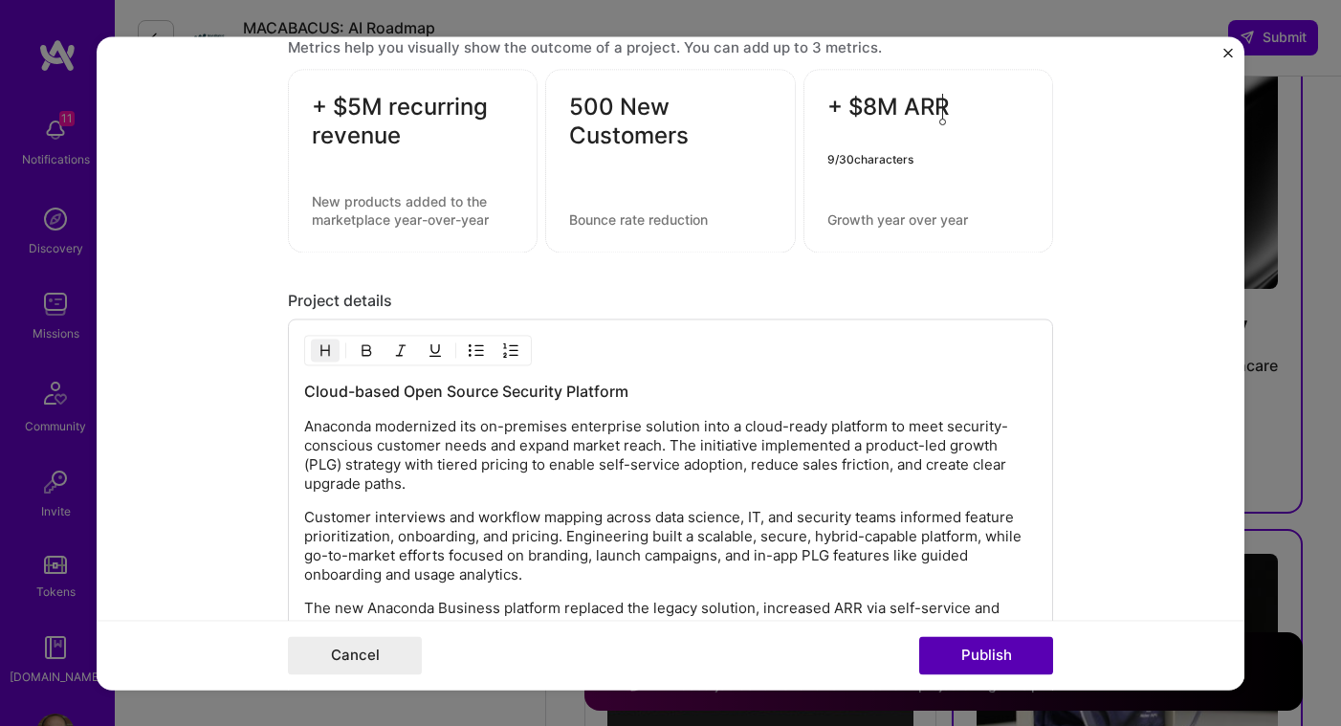
type textarea "+ $8M ARR"
click at [970, 668] on button "Publish" at bounding box center [986, 655] width 134 height 38
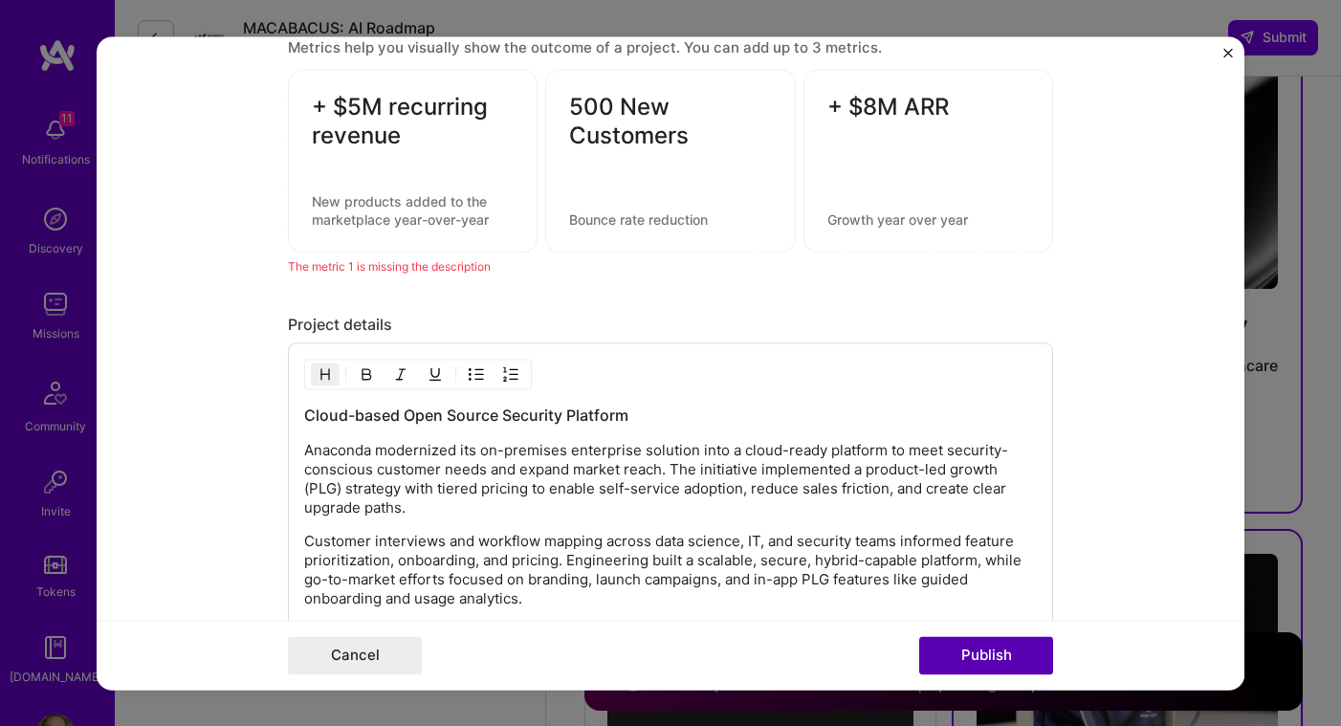
scroll to position [1905, 0]
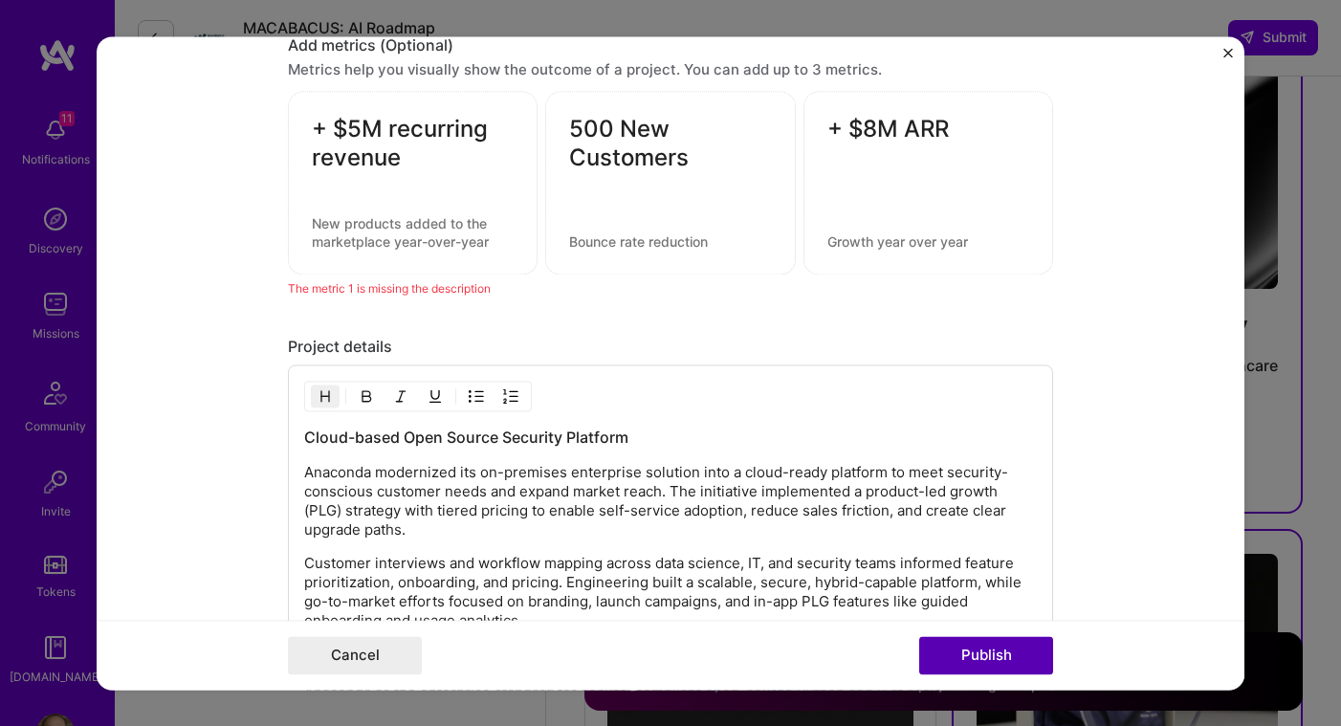
click at [1001, 650] on button "Publish" at bounding box center [986, 655] width 134 height 38
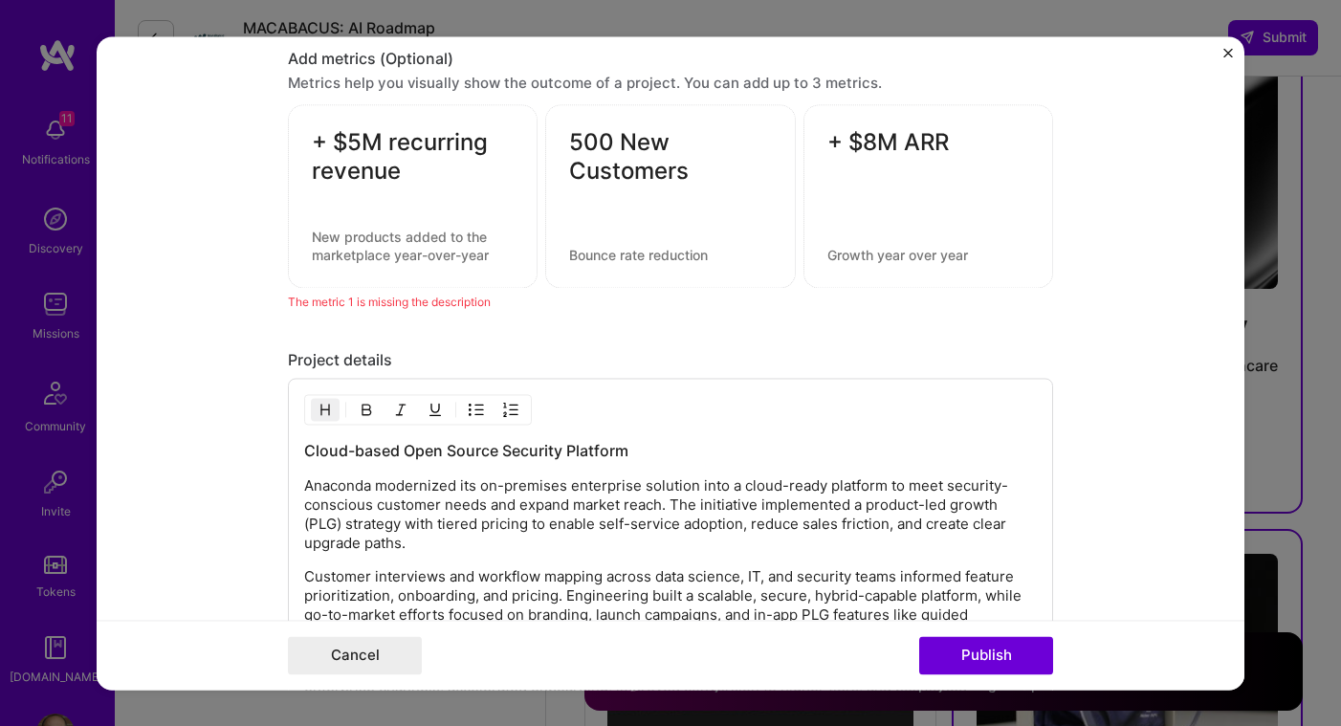
click at [451, 224] on div "+ $5M recurring revenue" at bounding box center [413, 196] width 250 height 184
click at [420, 180] on textarea "+ $5M recurring revenue" at bounding box center [413, 156] width 202 height 57
click at [377, 261] on textarea at bounding box center [413, 246] width 202 height 36
click at [391, 239] on textarea "Increased recrurring revenue $5M" at bounding box center [413, 246] width 202 height 36
click at [0, 0] on lt-span "re cu rring" at bounding box center [0, 0] width 0 height 0
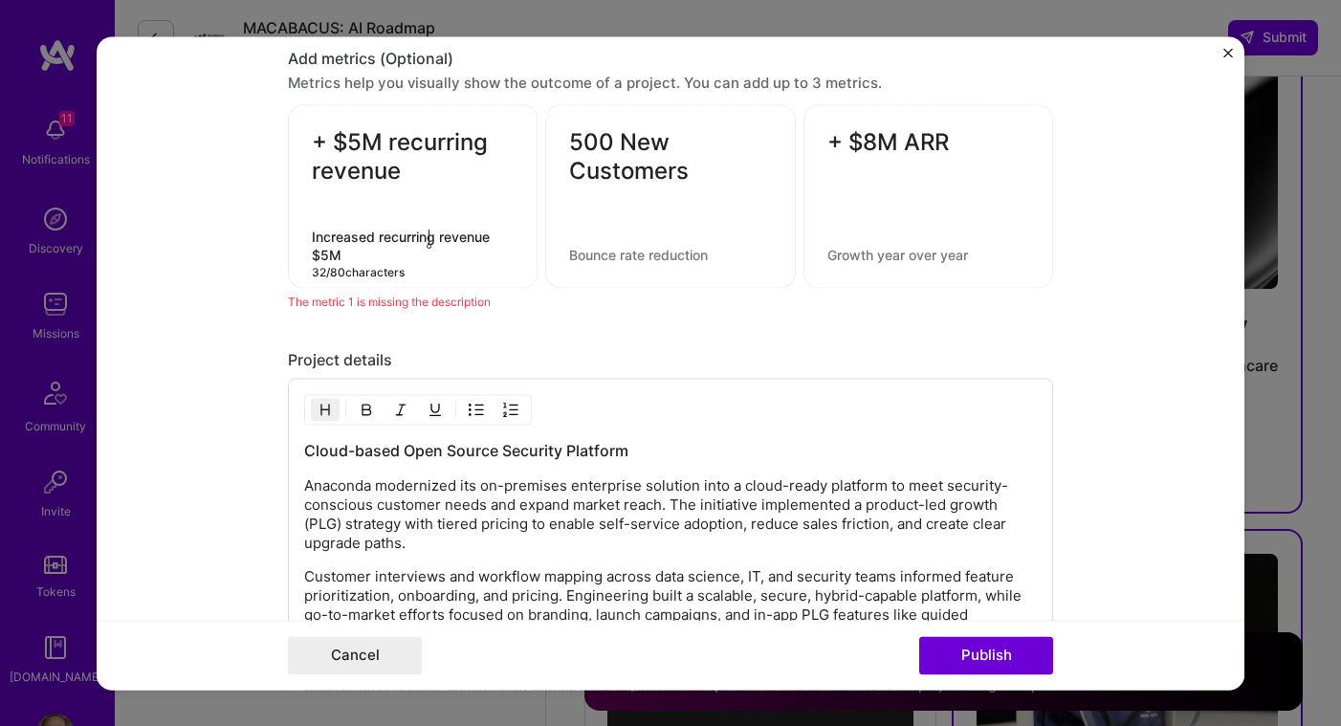
type textarea "Increased recurring revenue $5M"
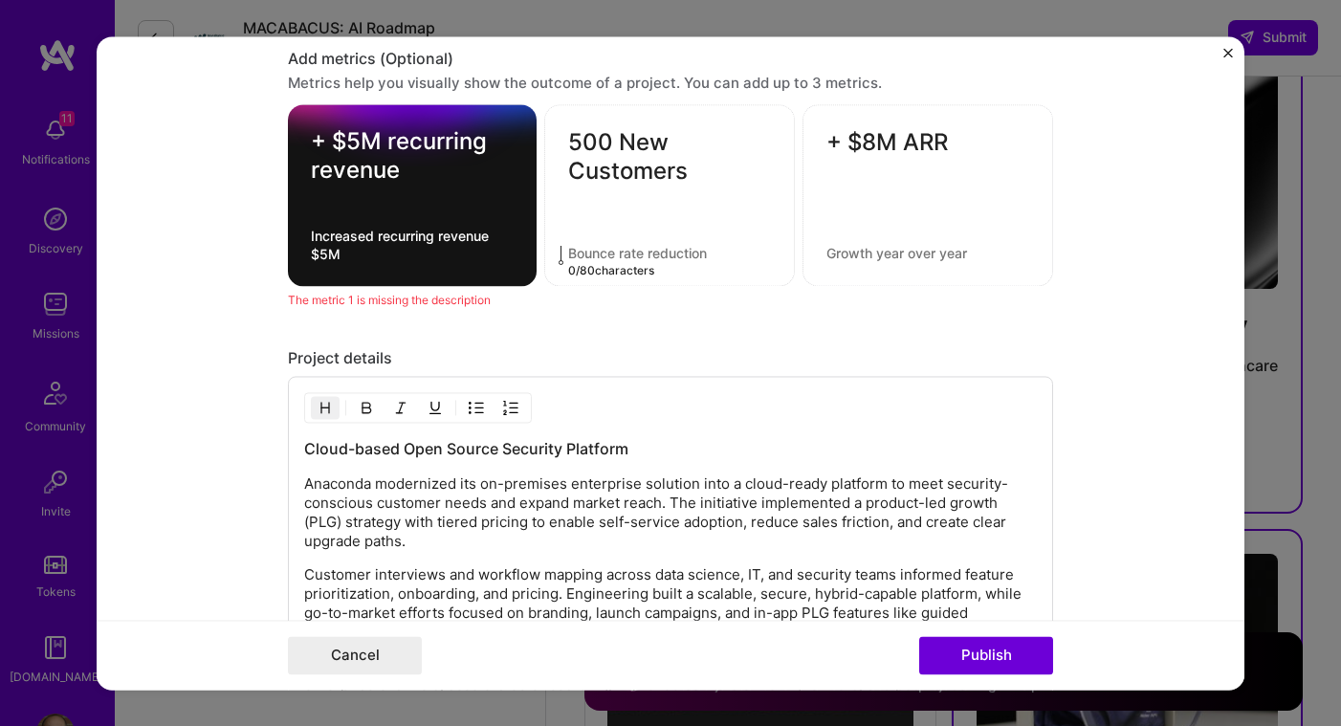
click at [581, 260] on div "500 New Customers 0 / 80 characters" at bounding box center [669, 195] width 251 height 182
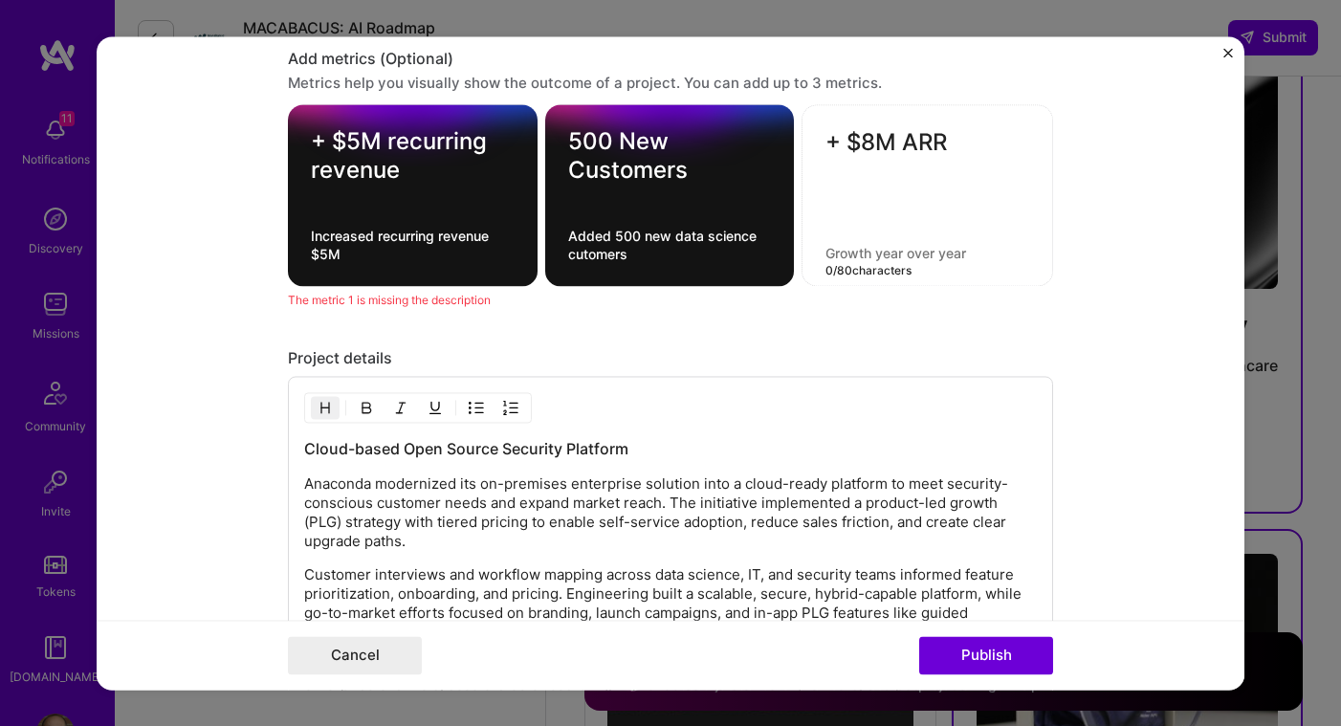
click at [838, 245] on textarea at bounding box center [927, 253] width 204 height 18
click at [593, 255] on textarea "Added 500 new data science cutomers" at bounding box center [670, 245] width 204 height 36
click at [0, 0] on lt-span "cu s tomers" at bounding box center [0, 0] width 0 height 0
type textarea "Added 500 new data science customers"
click at [846, 240] on div "+ $8M ARR" at bounding box center [928, 195] width 252 height 182
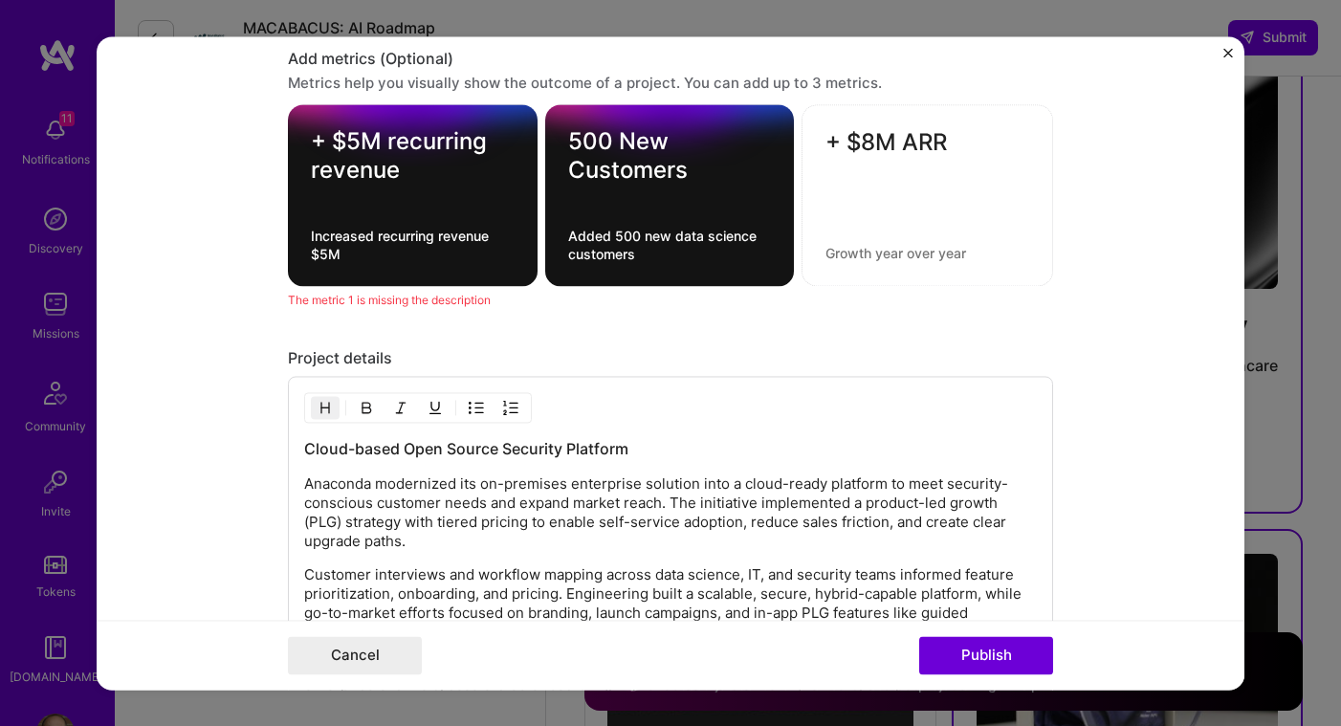
click at [846, 254] on textarea at bounding box center [927, 253] width 204 height 18
click at [403, 196] on div at bounding box center [413, 195] width 204 height 20
click at [385, 160] on textarea "+ $5M recurring revenue" at bounding box center [413, 155] width 204 height 57
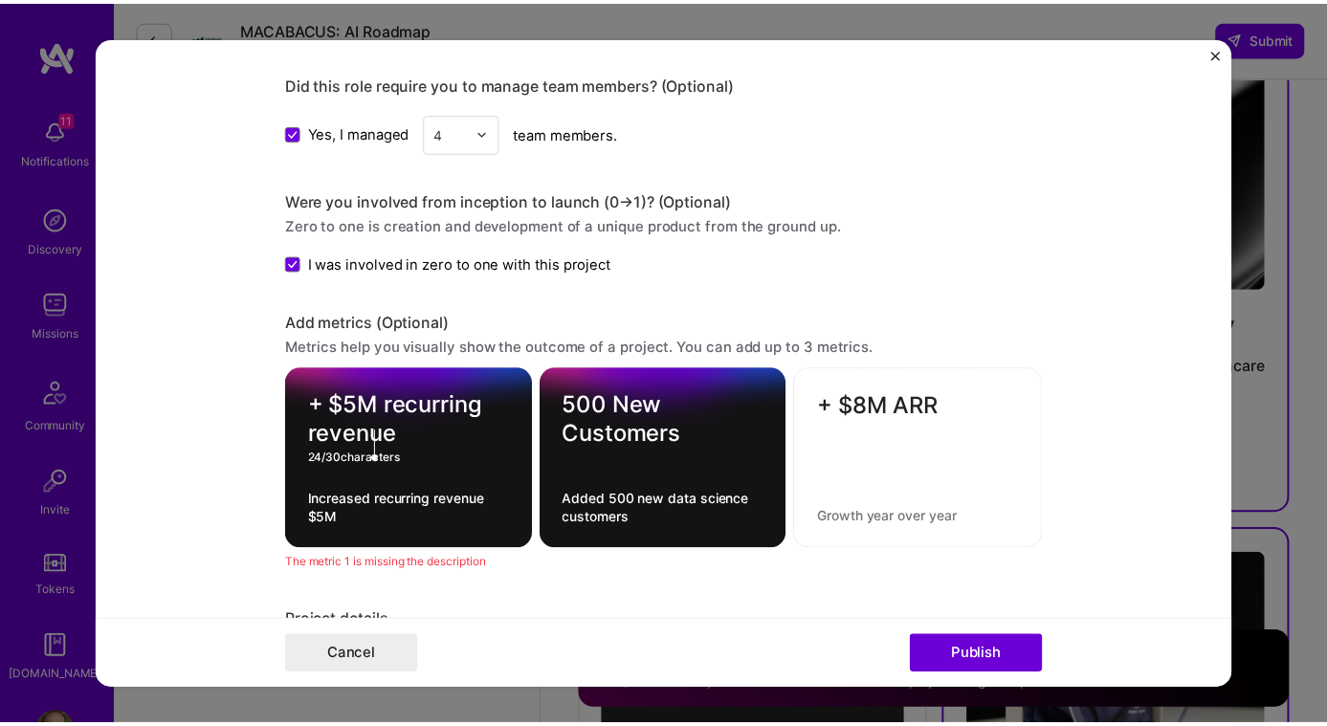
scroll to position [1618, 0]
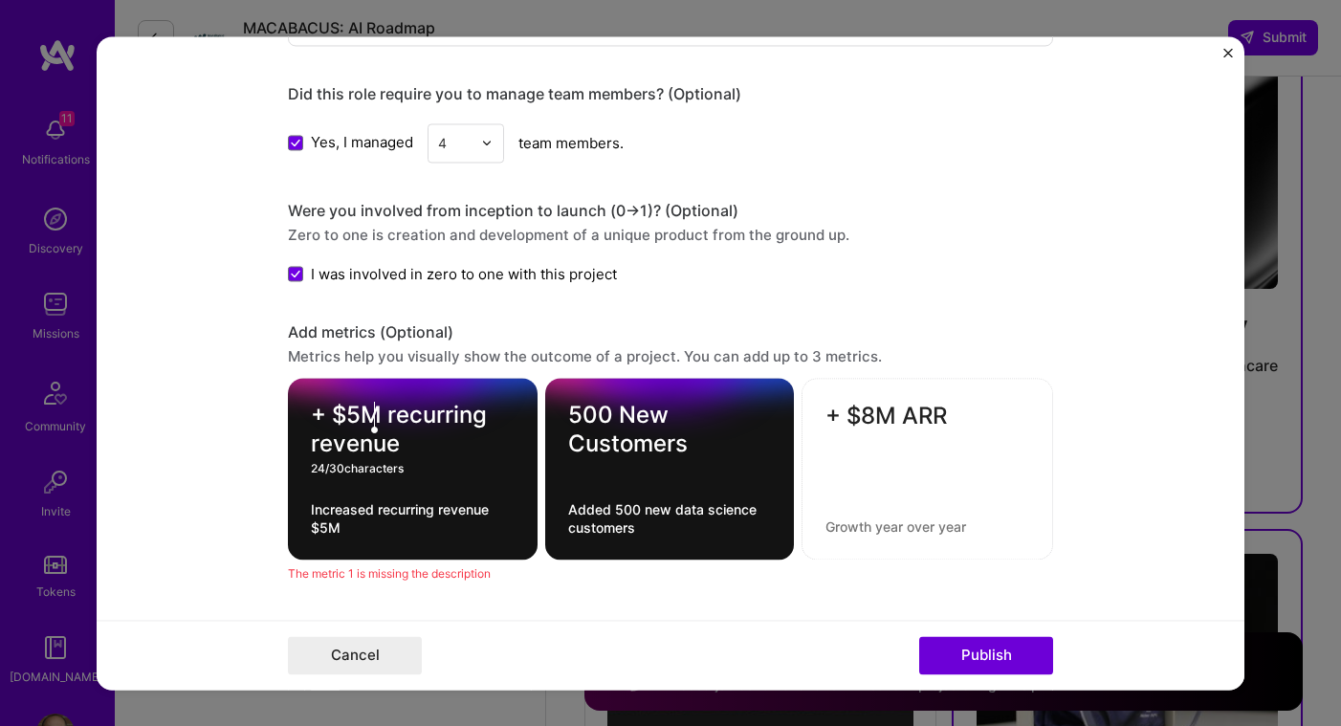
click at [369, 419] on textarea "+ $5M recurring revenue" at bounding box center [413, 429] width 204 height 57
click at [348, 415] on textarea "+ $5M recurring revenue" at bounding box center [413, 429] width 204 height 57
type textarea "+ $8M recurring revenue"
click at [427, 523] on textarea "Increased recurring revenue $5M" at bounding box center [413, 518] width 204 height 36
drag, startPoint x: 425, startPoint y: 531, endPoint x: 309, endPoint y: 512, distance: 117.3
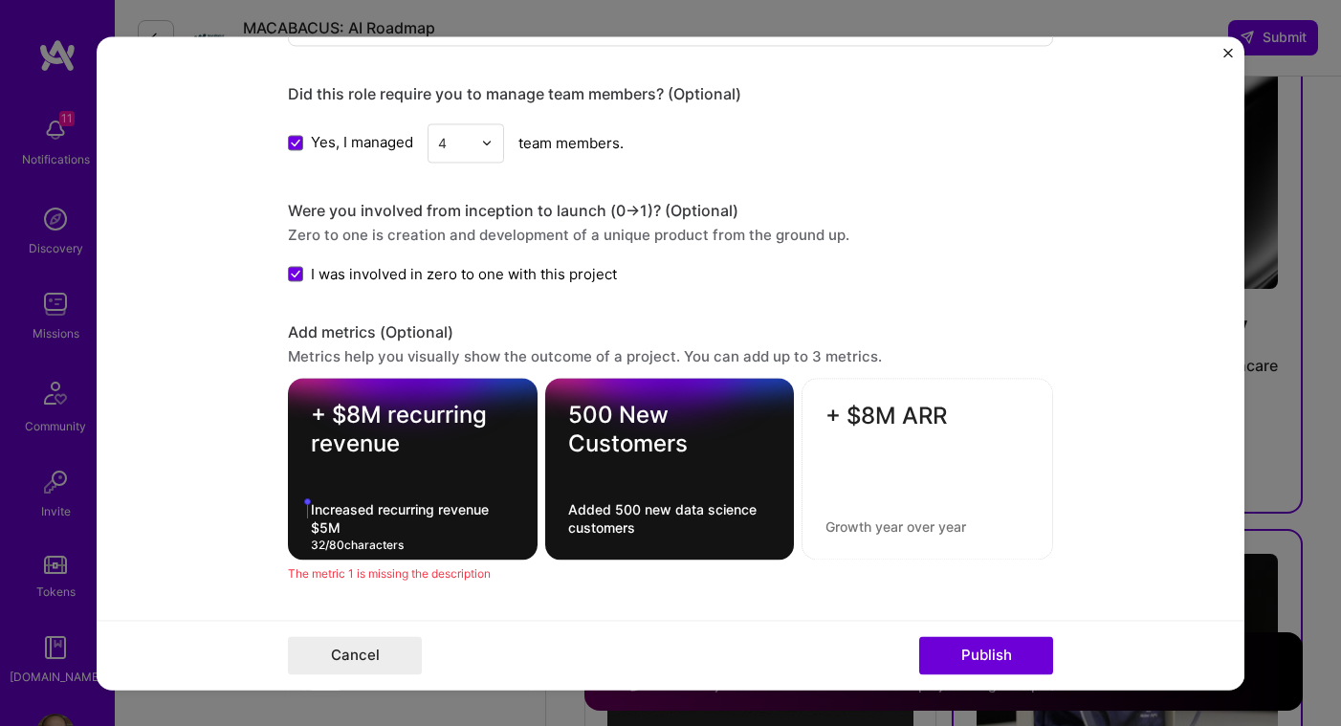
click at [311, 512] on textarea "Increased recurring revenue $5M" at bounding box center [413, 518] width 204 height 36
type textarea "I"
click at [318, 529] on textarea "Increased recurring revenue $5M" at bounding box center [413, 518] width 204 height 36
click at [368, 532] on textarea "Increased recurring revenue $8M" at bounding box center [413, 518] width 204 height 36
type textarea "Increased recurring revenue $8M annually"
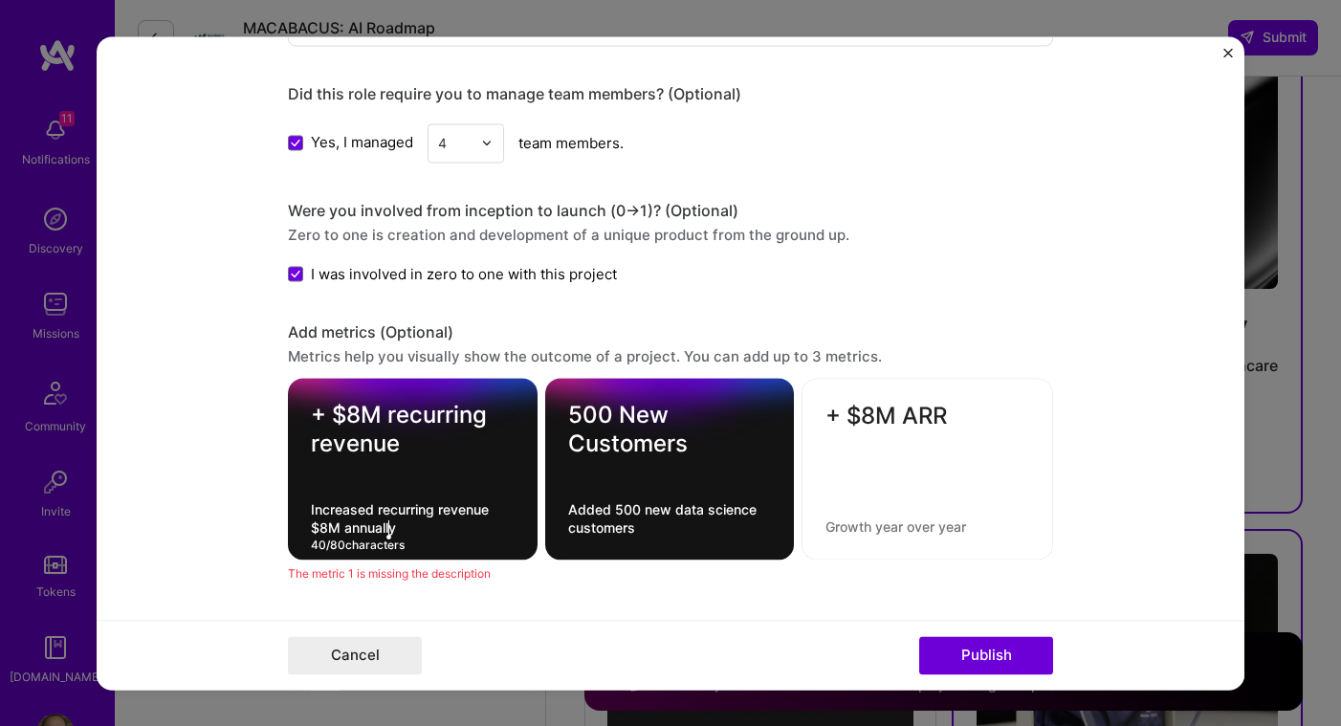
click at [872, 403] on textarea "+ $8M ARR" at bounding box center [927, 420] width 204 height 37
click at [921, 522] on textarea at bounding box center [927, 526] width 204 height 18
type textarea "Reduced support costs 30%"
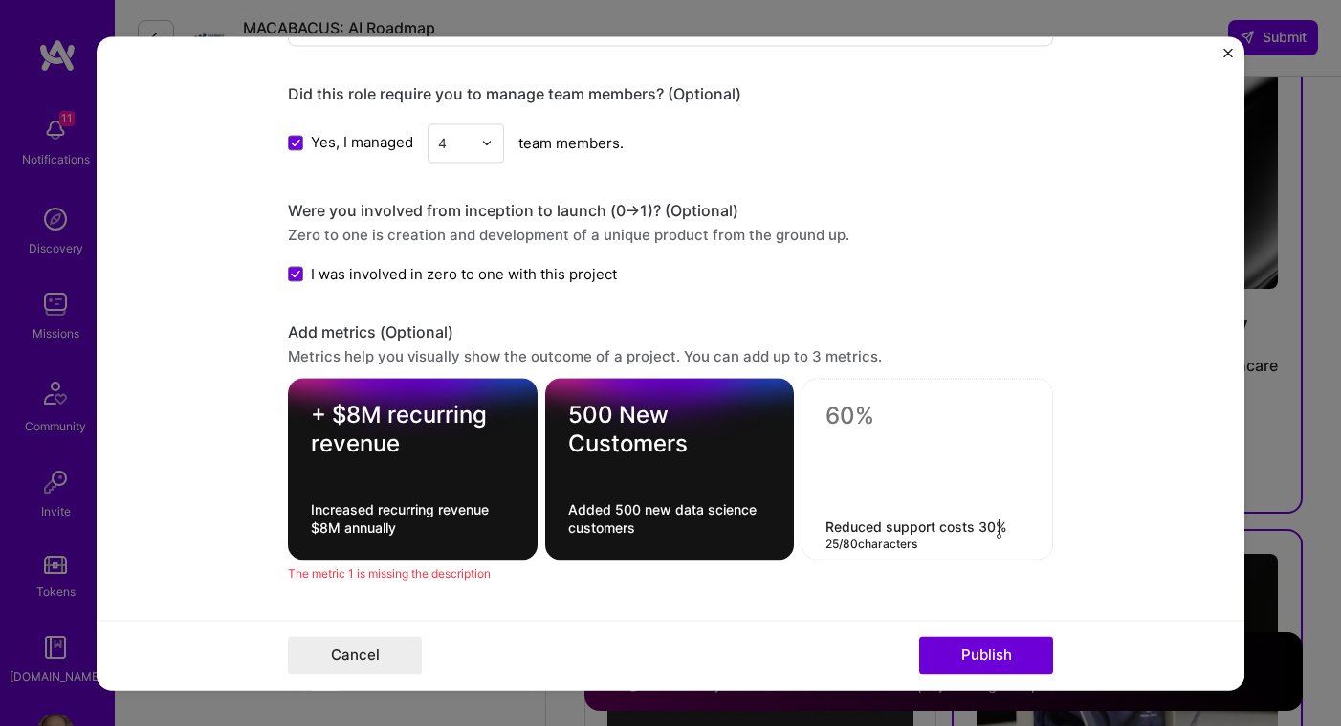
click at [880, 414] on textarea at bounding box center [927, 420] width 204 height 37
click at [825, 408] on textarea "↓" at bounding box center [927, 420] width 204 height 37
type textarea "↓"
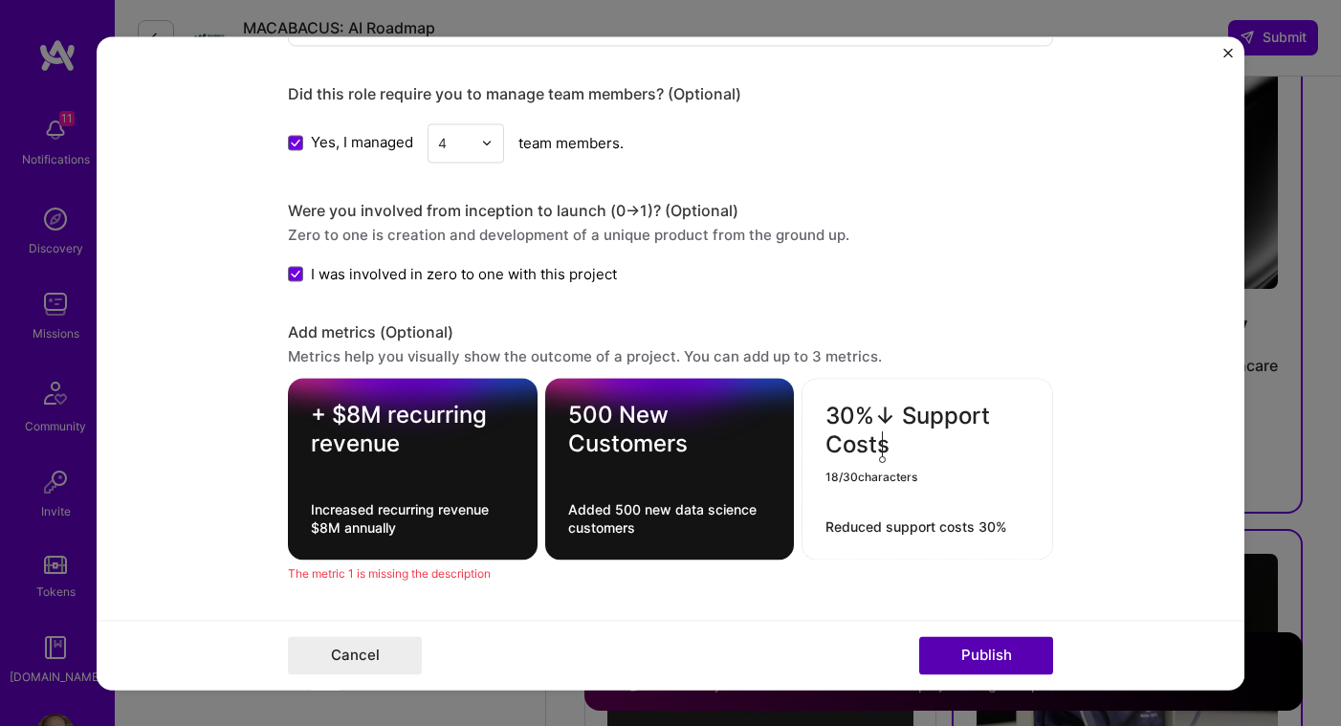
type textarea "30%↓ Support Costs"
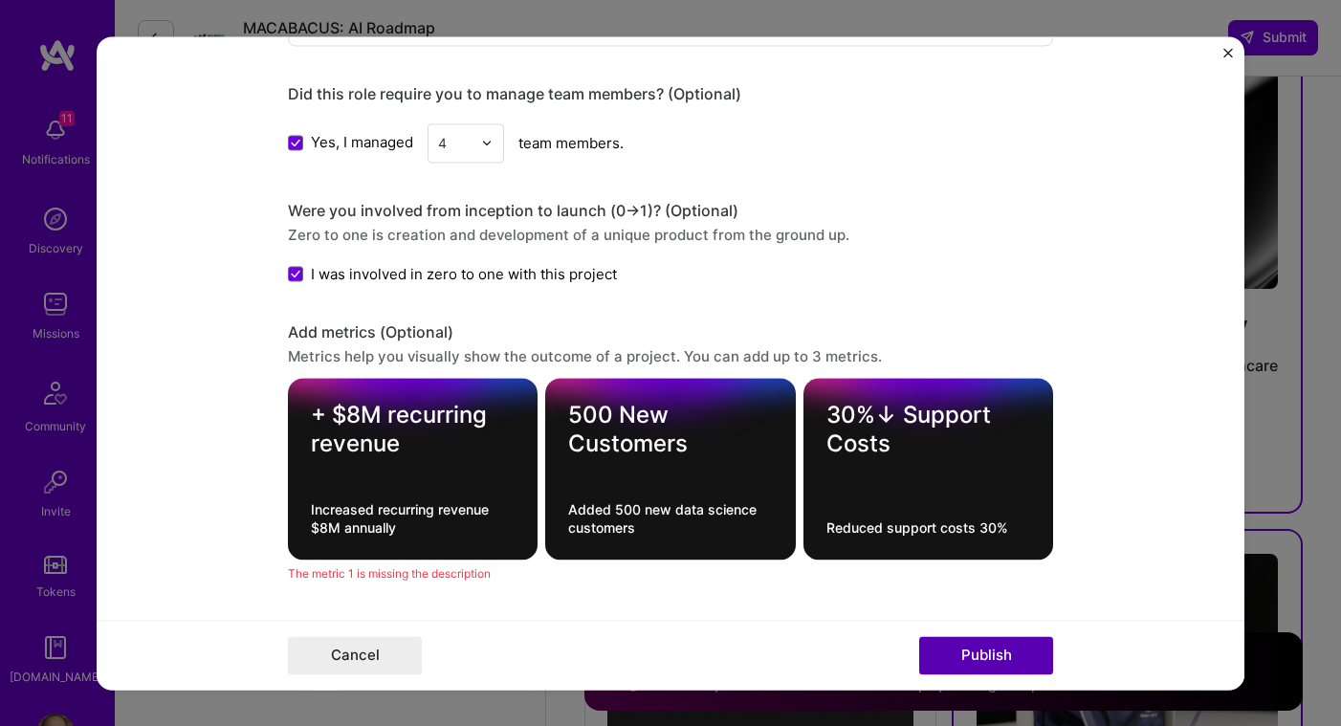
click at [980, 665] on button "Publish" at bounding box center [986, 655] width 134 height 38
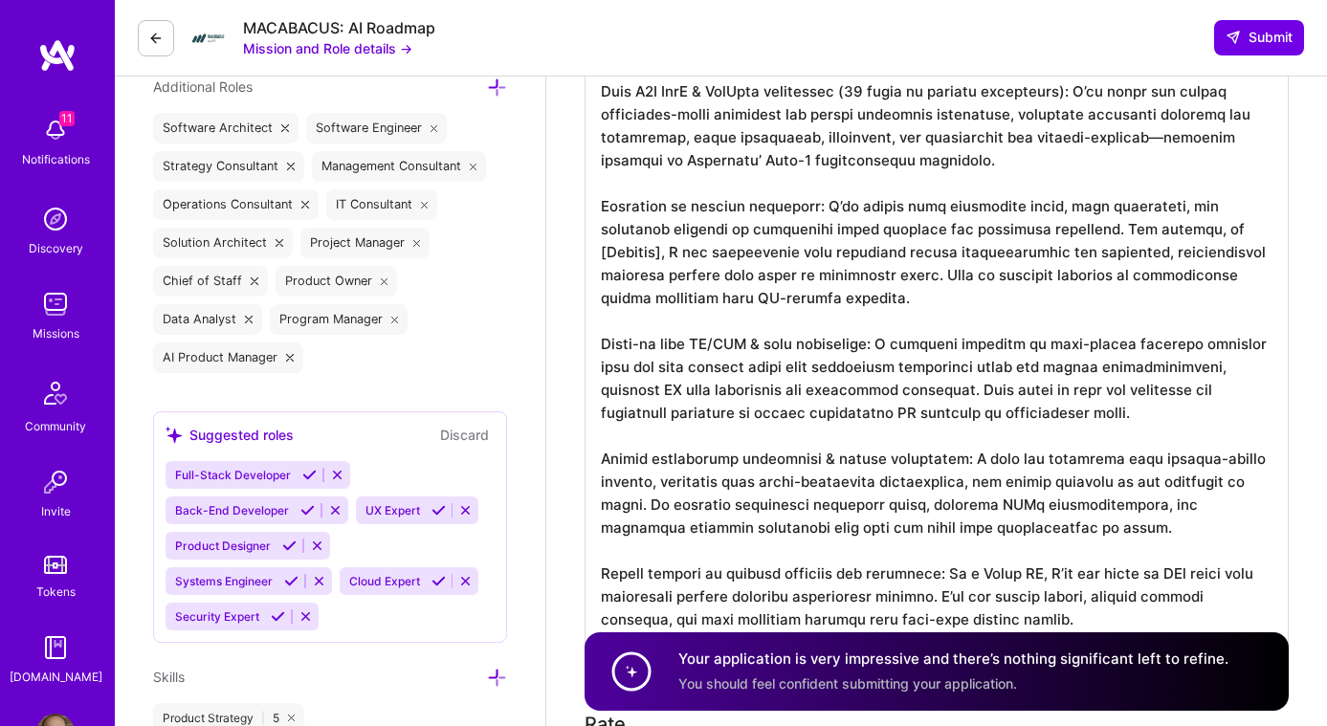
scroll to position [0, 0]
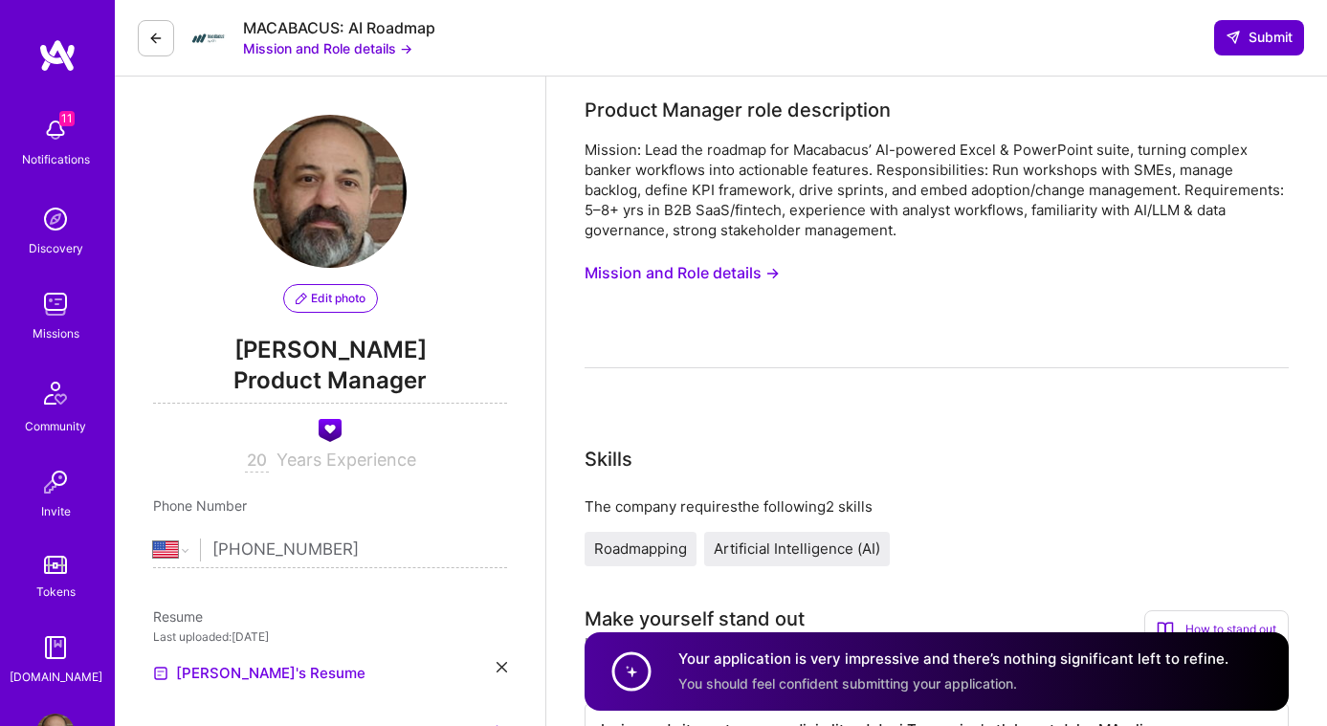
click at [1242, 39] on span "Submit" at bounding box center [1258, 37] width 67 height 19
